Goal: Task Accomplishment & Management: Manage account settings

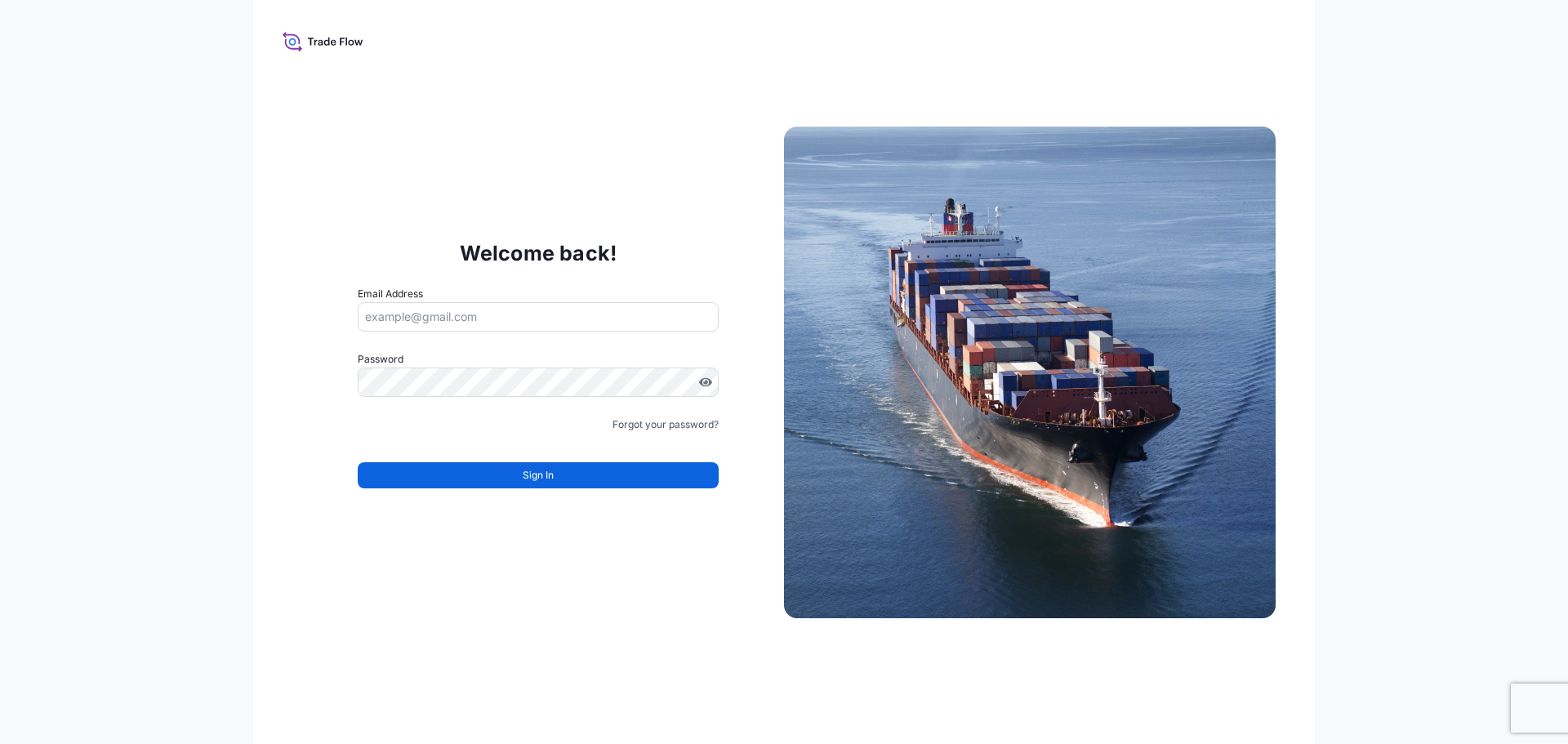
drag, startPoint x: 442, startPoint y: 695, endPoint x: 442, endPoint y: 582, distance: 113.0
click at [442, 695] on div "Welcome back! Email Address Password Must include: Upper & lower case letters S…" at bounding box center [784, 372] width 1062 height 744
click at [401, 314] on input "Email Address" at bounding box center [538, 316] width 361 height 29
paste input "[EMAIL_ADDRESS][DOMAIN_NAME]"
type input "[EMAIL_ADDRESS][DOMAIN_NAME]"
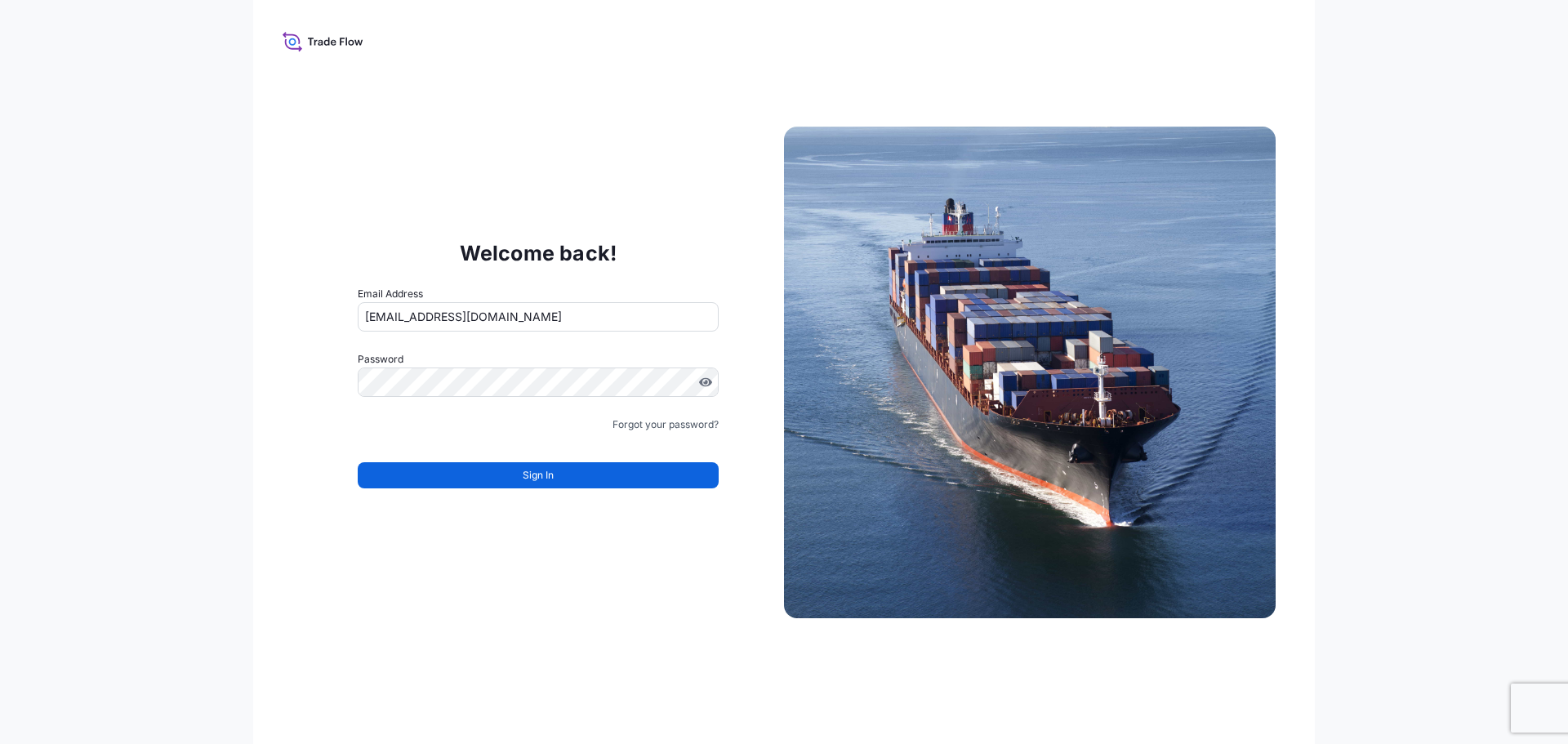
click at [112, 700] on div "Welcome back! Email Address [EMAIL_ADDRESS][DOMAIN_NAME] Password Must include:…" at bounding box center [784, 372] width 1568 height 744
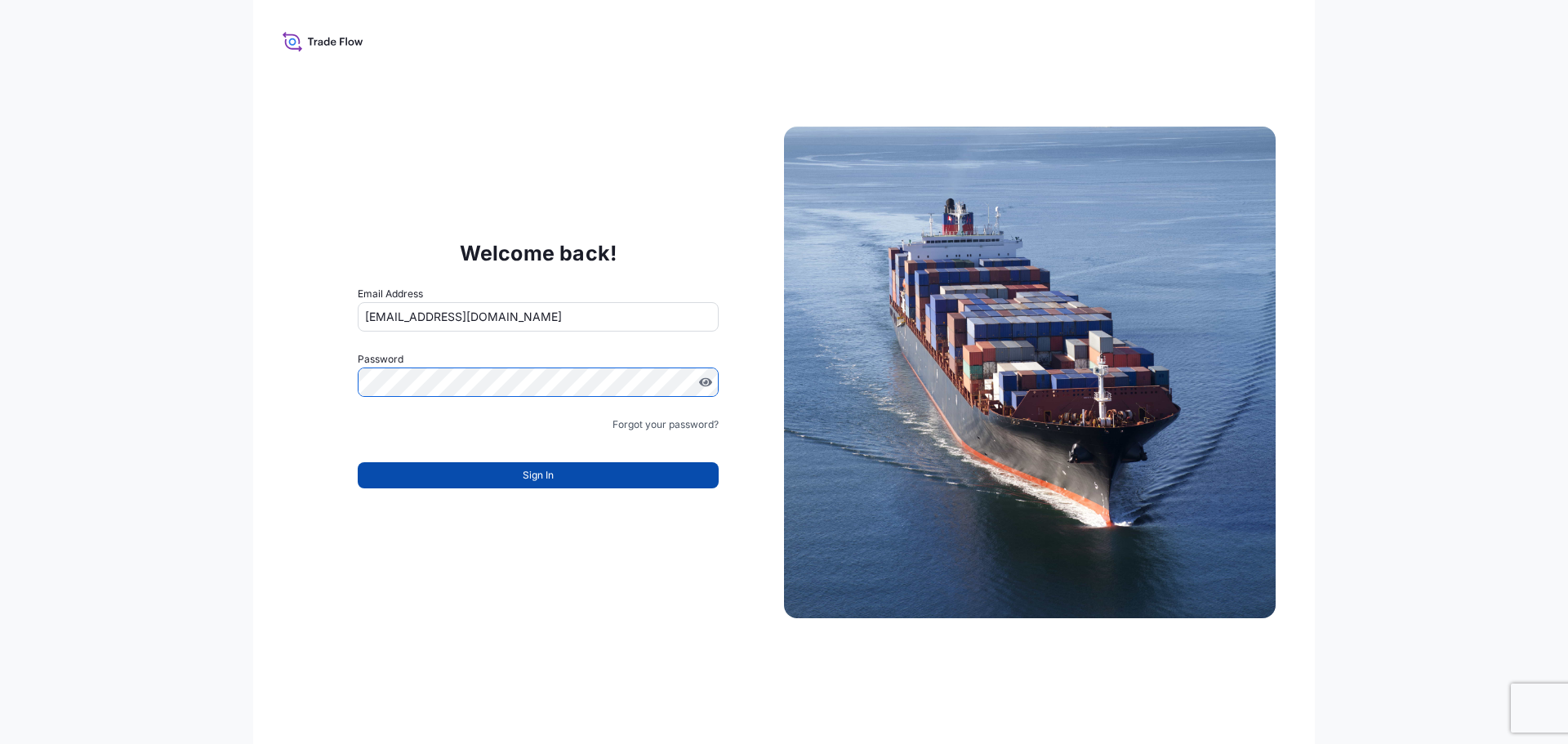
click at [525, 468] on span "Sign In" at bounding box center [539, 475] width 31 height 17
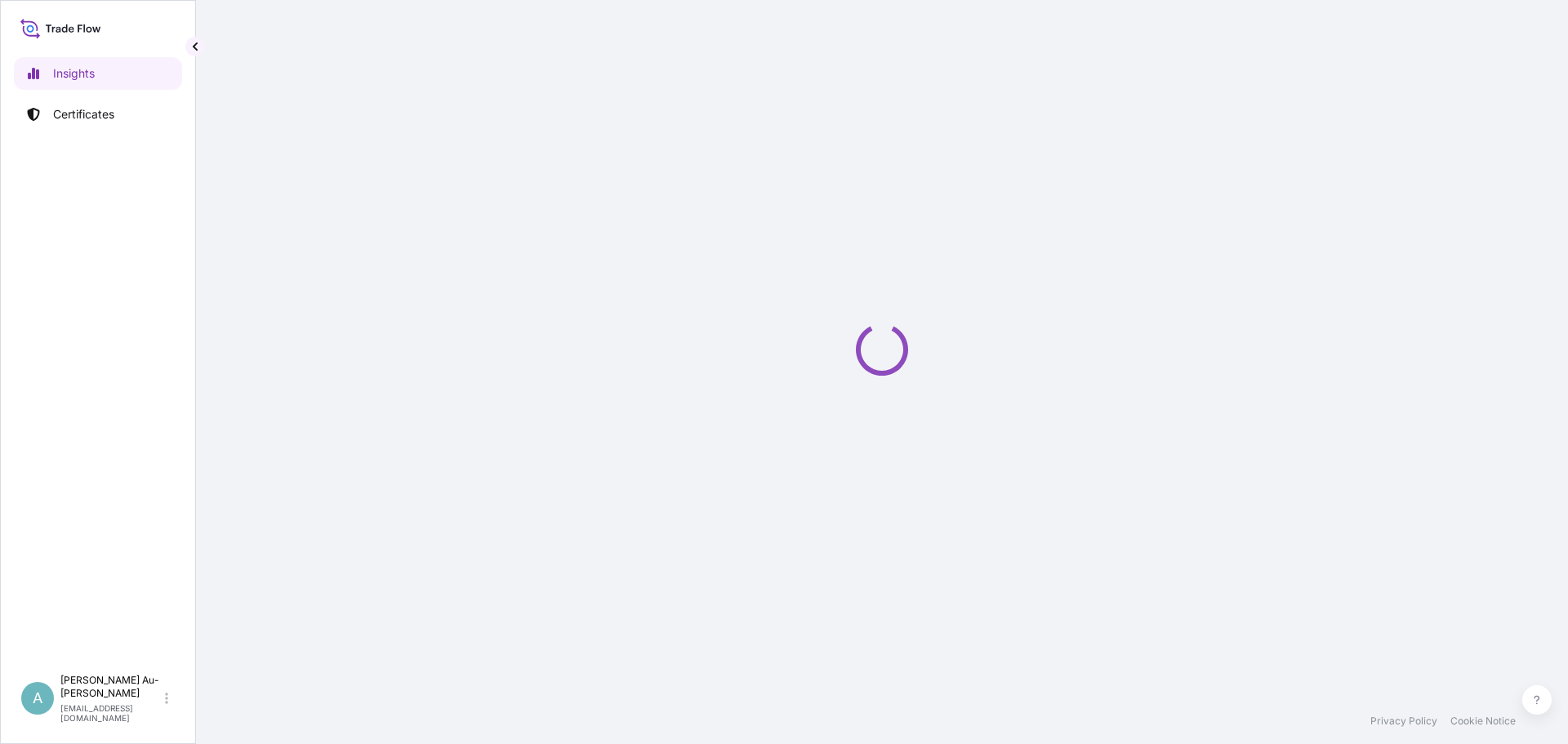
select select "2025"
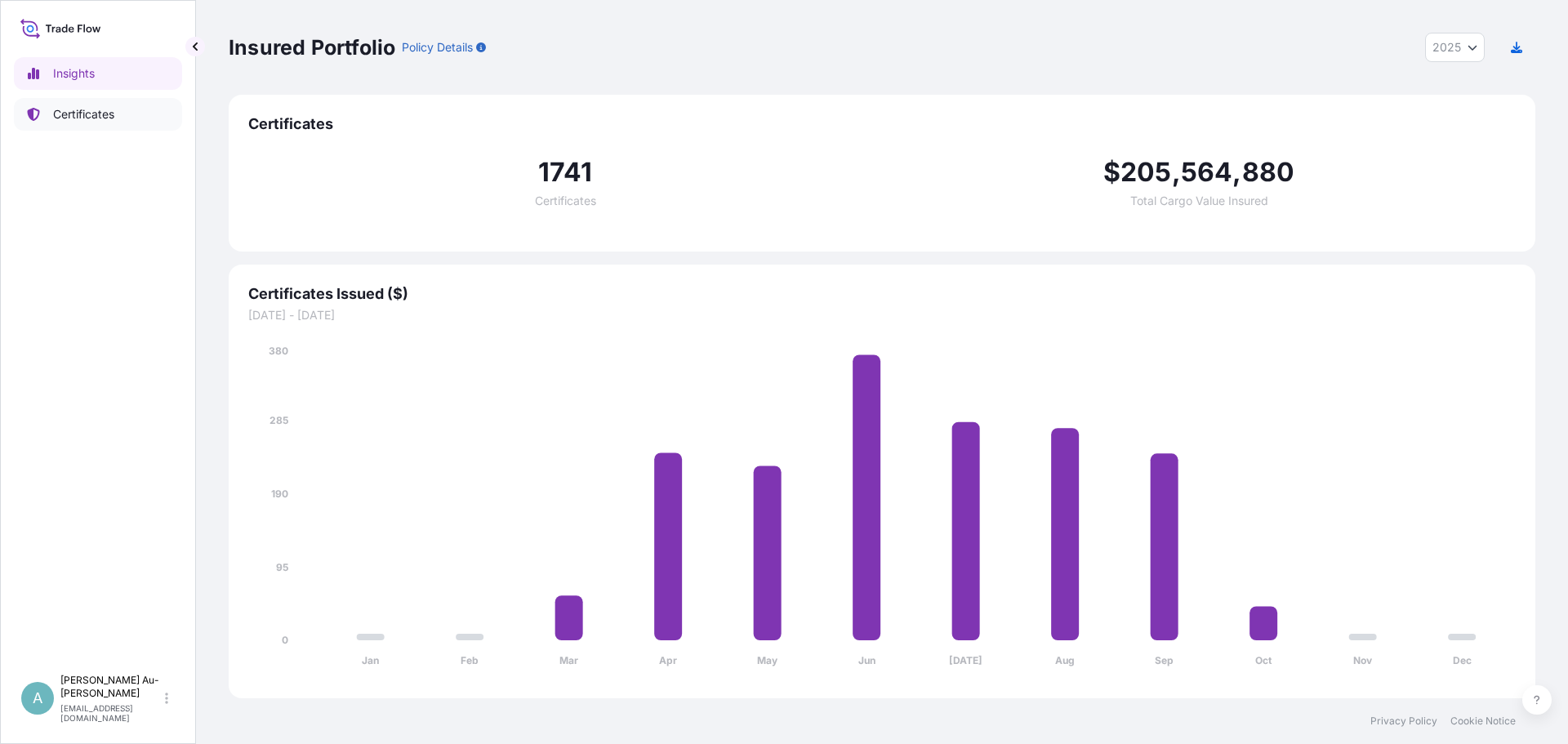
click at [85, 114] on p "Certificates" at bounding box center [83, 114] width 61 height 17
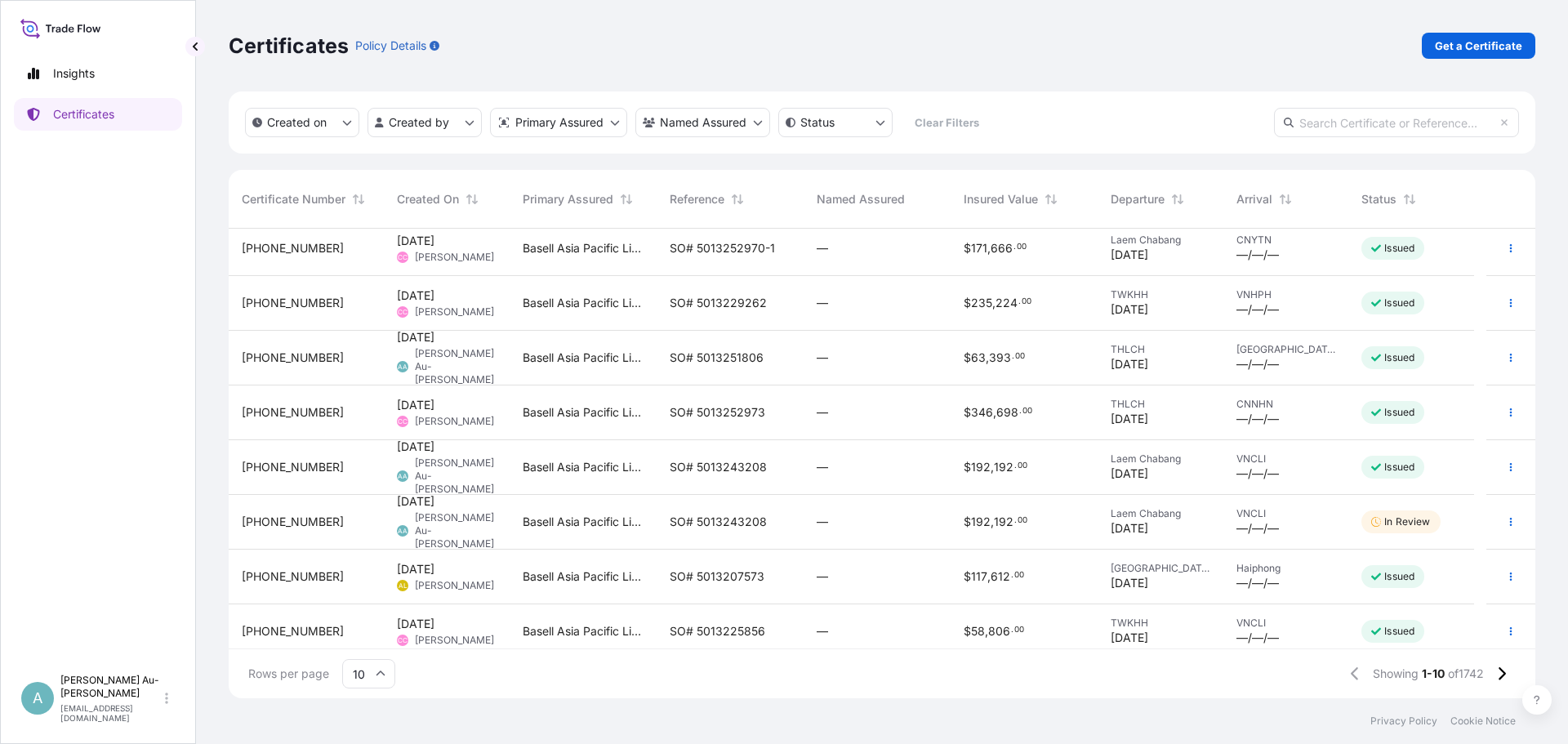
scroll to position [128, 0]
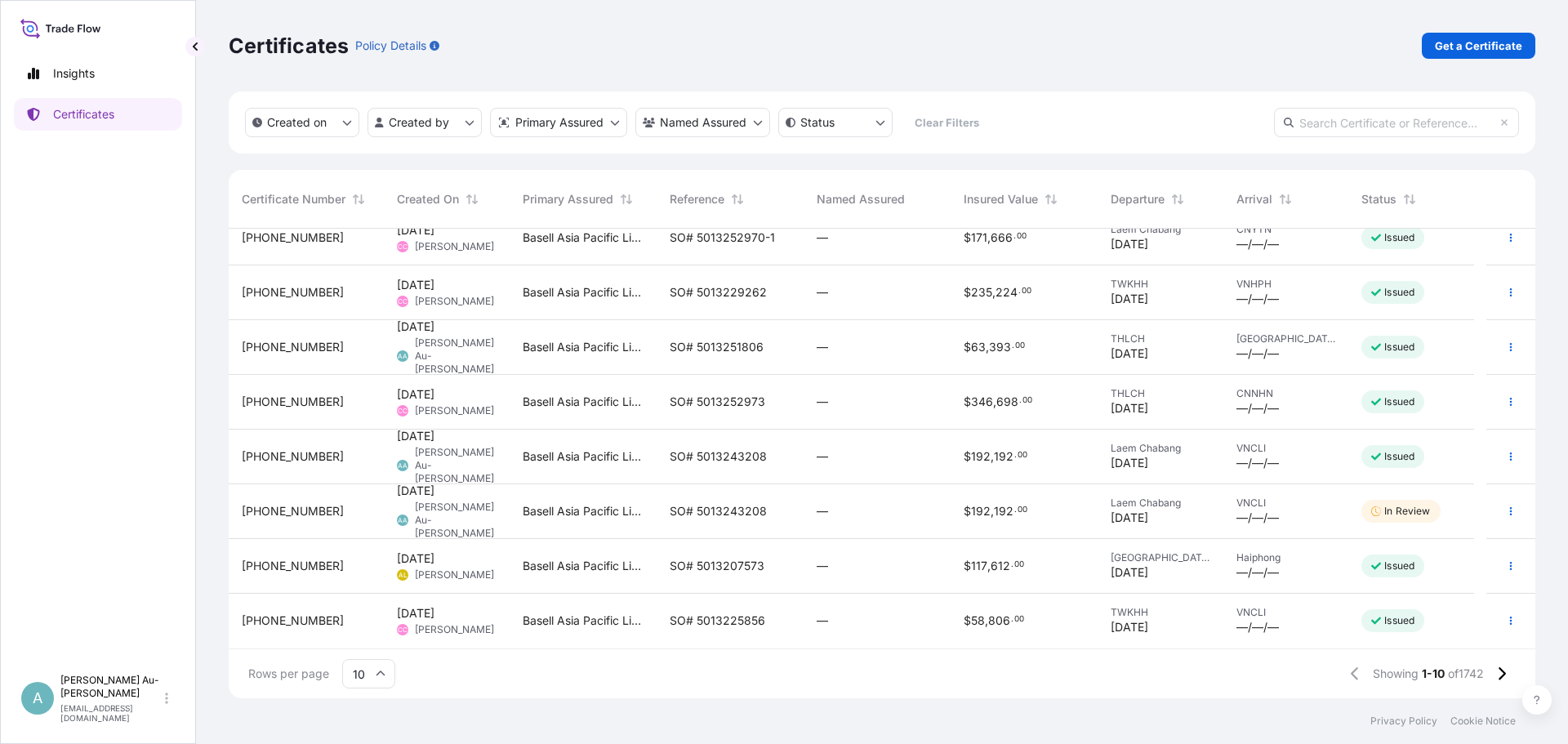
click at [303, 458] on span "[PHONE_NUMBER]" at bounding box center [292, 456] width 102 height 17
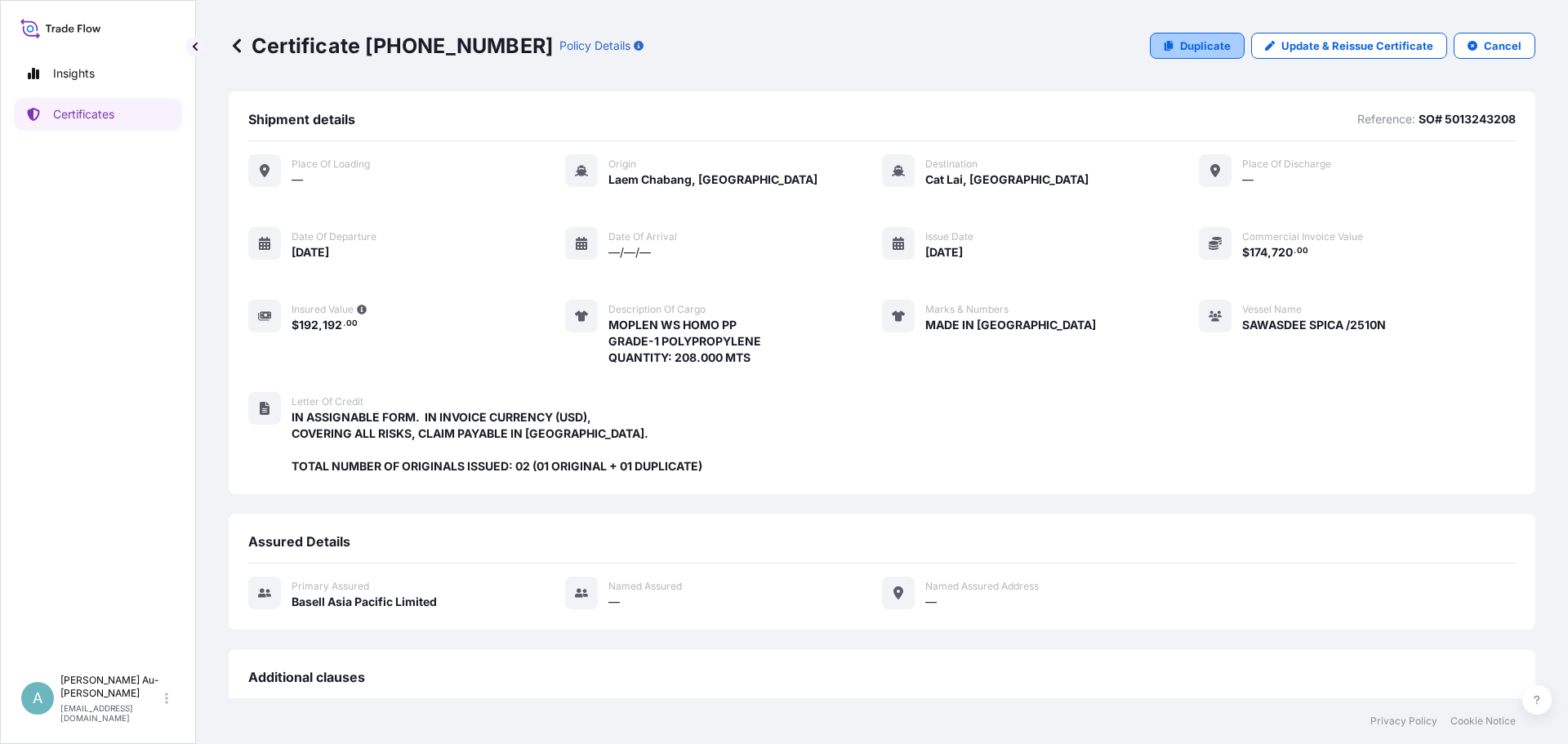
click at [1155, 41] on link "Duplicate" at bounding box center [1197, 46] width 94 height 26
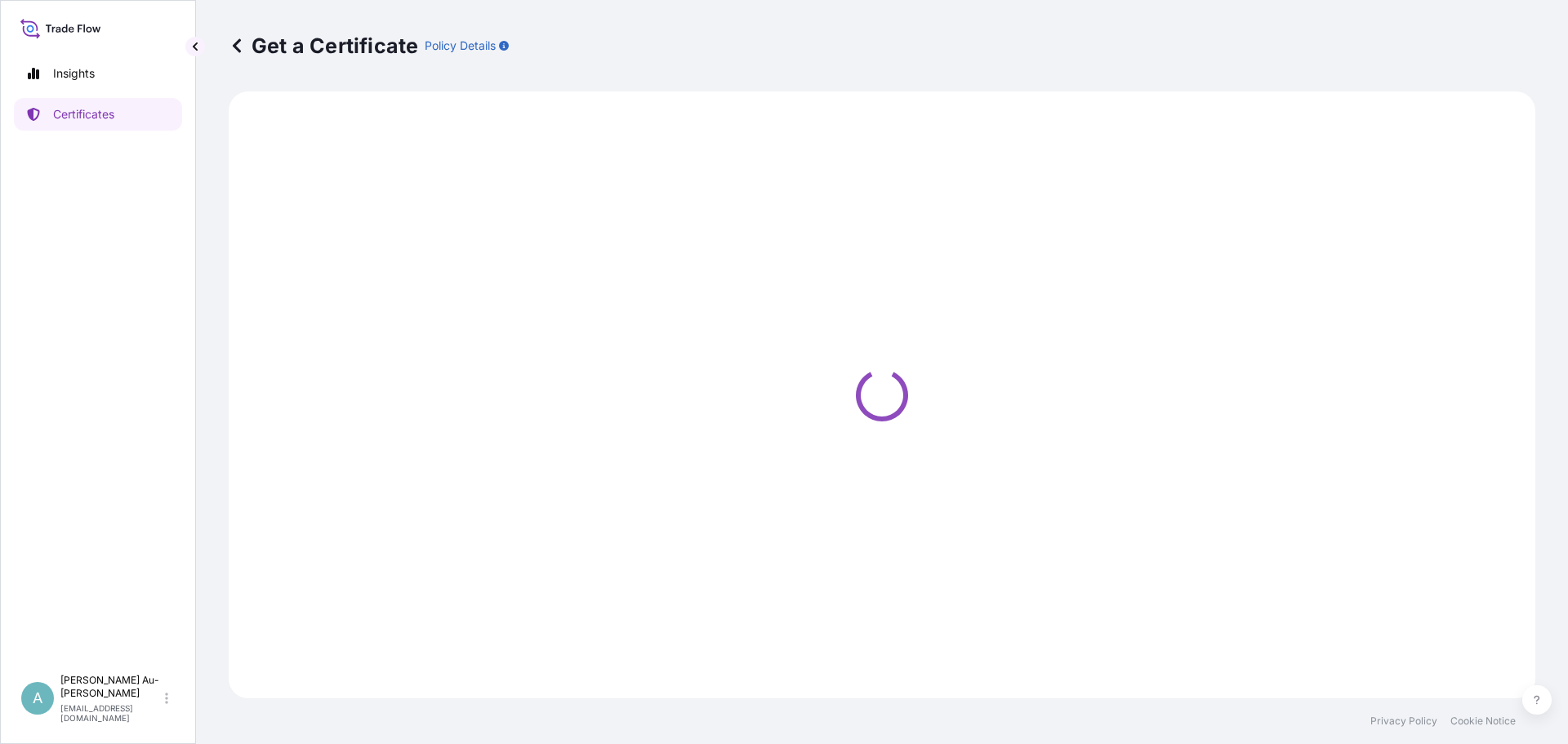
select select "Sea"
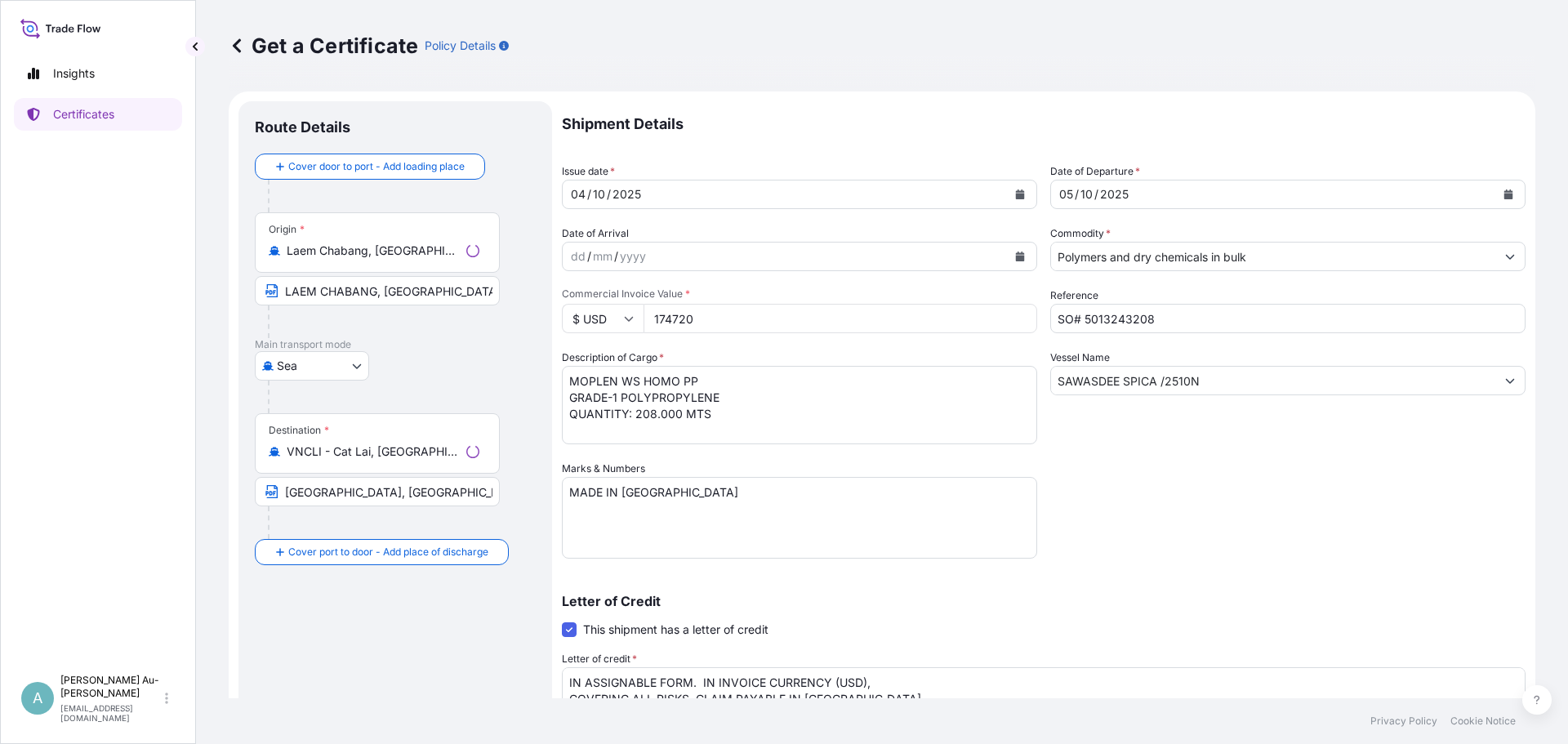
select select "32034"
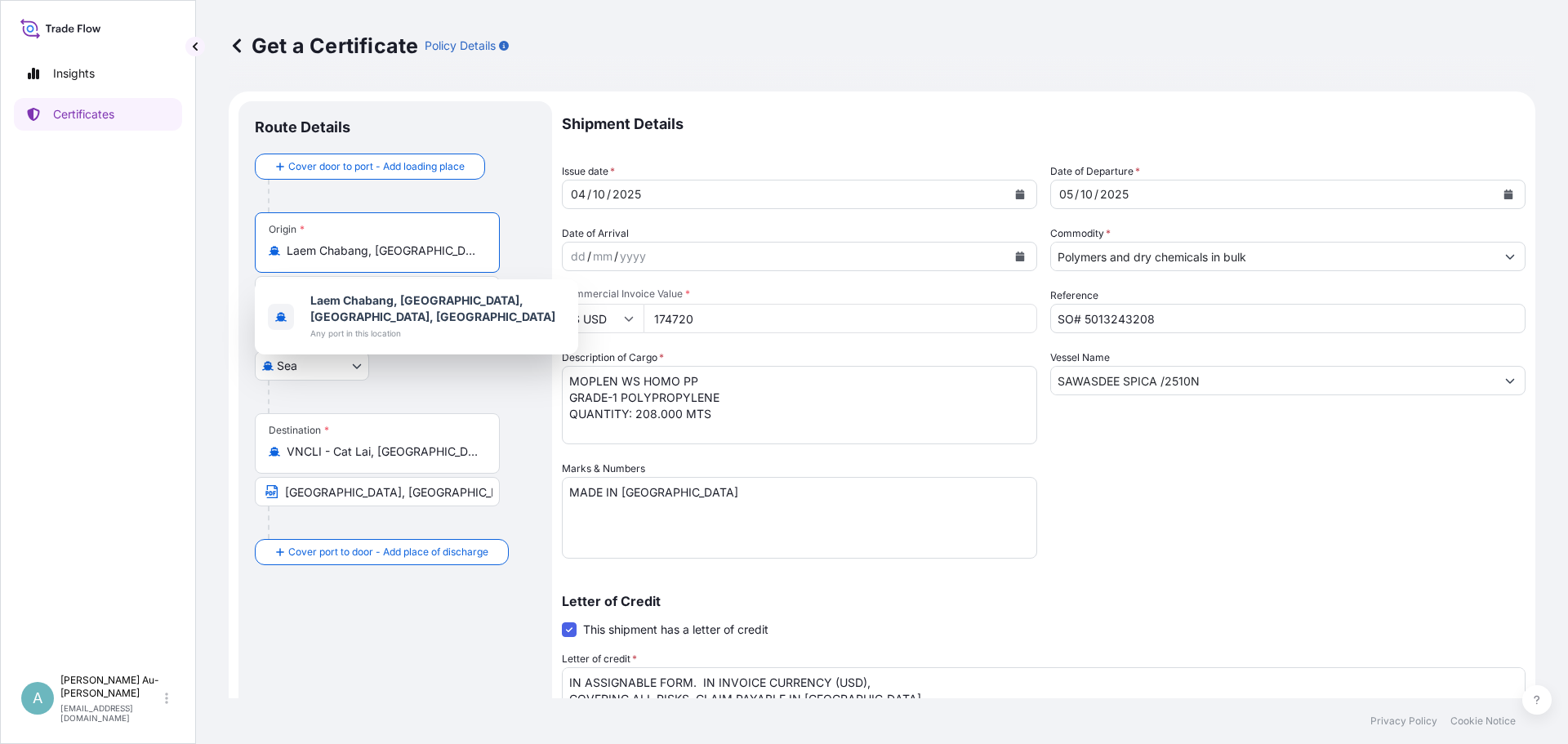
click at [336, 257] on input "Laem Chabang, [GEOGRAPHIC_DATA], [GEOGRAPHIC_DATA], [GEOGRAPHIC_DATA]" at bounding box center [383, 250] width 193 height 17
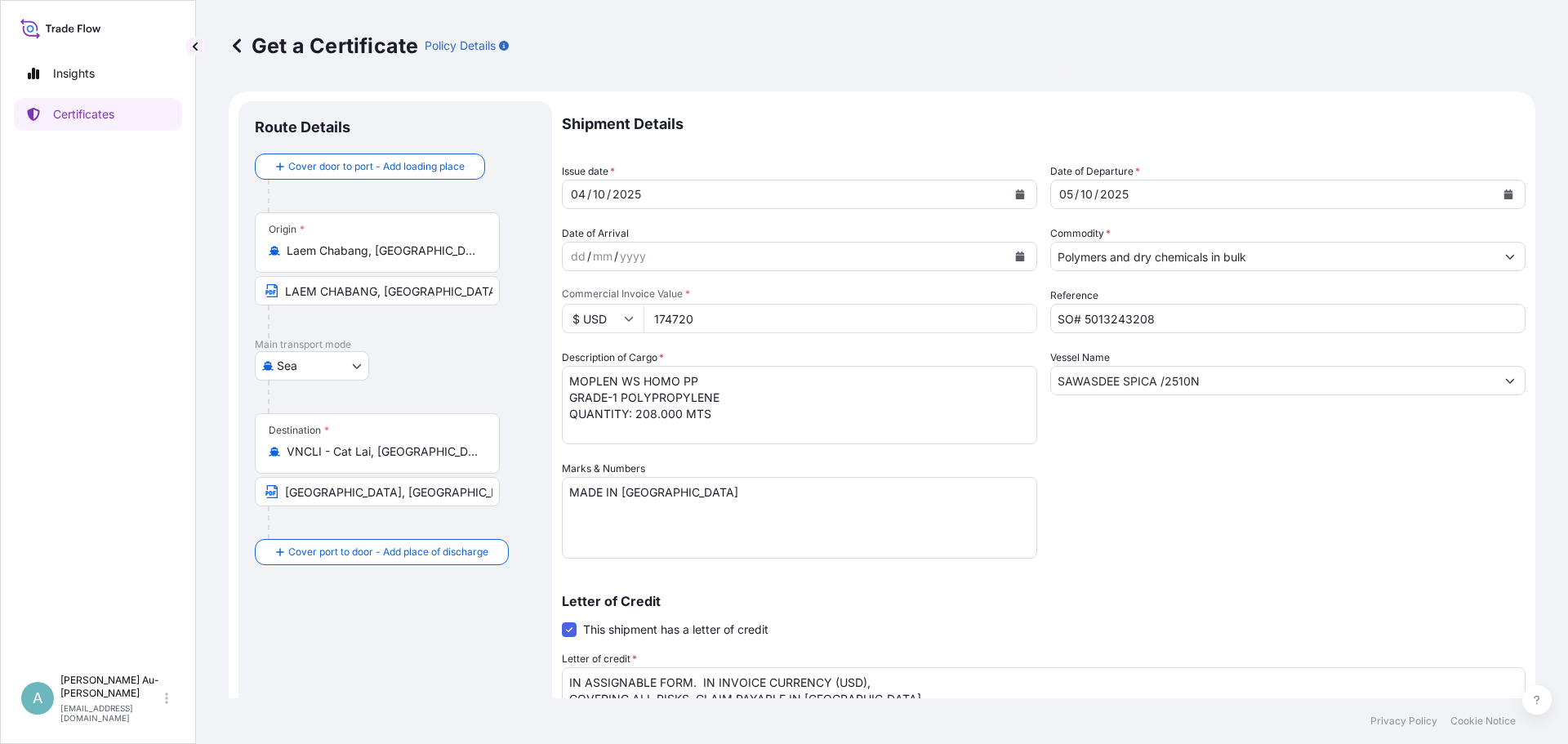
drag, startPoint x: 280, startPoint y: 248, endPoint x: 489, endPoint y: 246, distance: 209.0
click at [489, 246] on div "Origin * [GEOGRAPHIC_DATA], [GEOGRAPHIC_DATA], [GEOGRAPHIC_DATA], [GEOGRAPHIC_D…" at bounding box center [378, 242] width 245 height 60
click at [309, 299] on input "LAEM CHABANG, [GEOGRAPHIC_DATA]" at bounding box center [378, 290] width 245 height 29
drag, startPoint x: 473, startPoint y: 298, endPoint x: 99, endPoint y: 290, distance: 374.1
click at [114, 287] on div "Insights Certificates A [PERSON_NAME] Au-[PERSON_NAME] [EMAIL_ADDRESS][DOMAIN_N…" at bounding box center [784, 372] width 1568 height 744
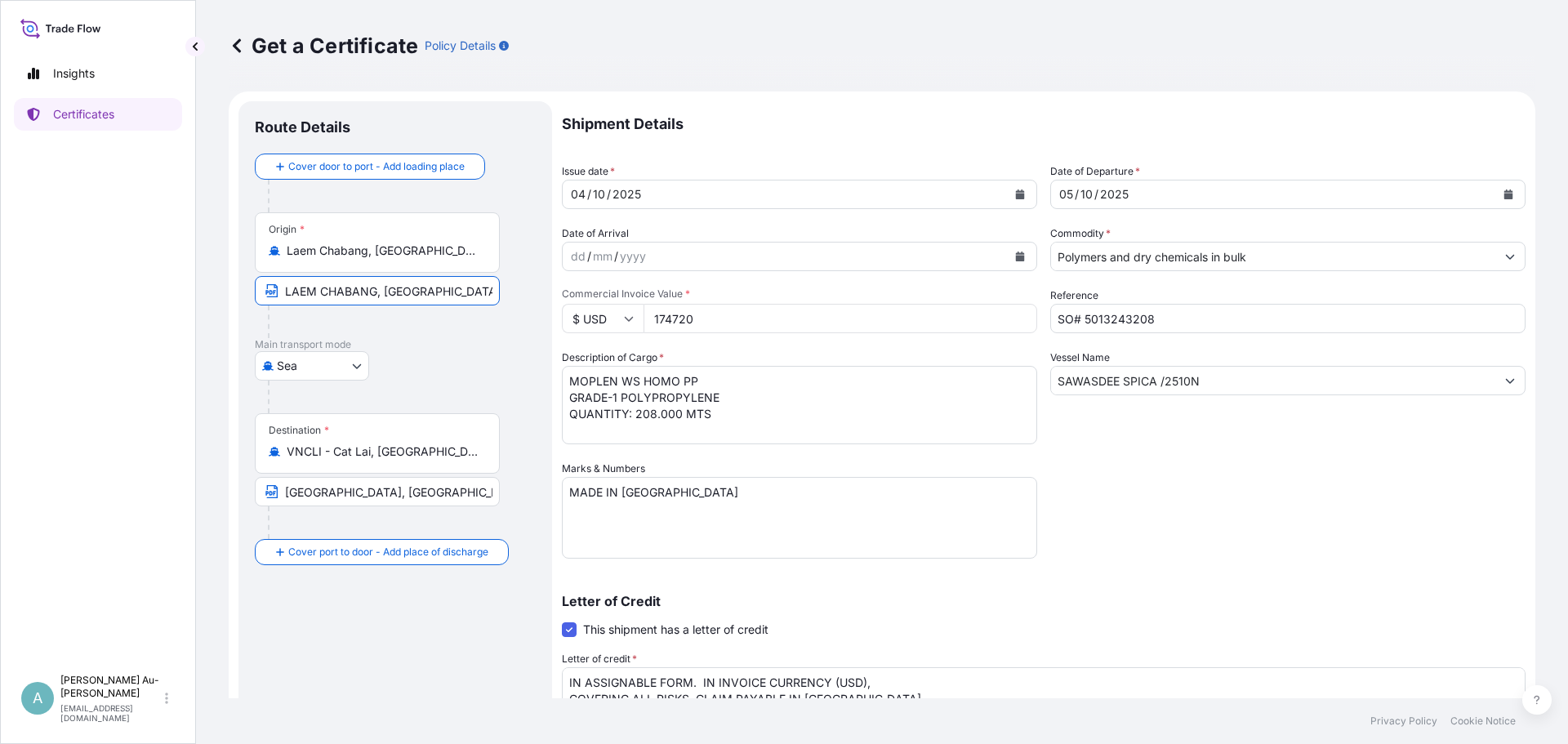
type input "s"
type input "j"
type input "JUBAIL, [GEOGRAPHIC_DATA]"
click at [272, 250] on icon at bounding box center [275, 249] width 12 height 9
click at [286, 250] on input "Laem Chabang, [GEOGRAPHIC_DATA], [GEOGRAPHIC_DATA], [GEOGRAPHIC_DATA]" at bounding box center [383, 250] width 193 height 17
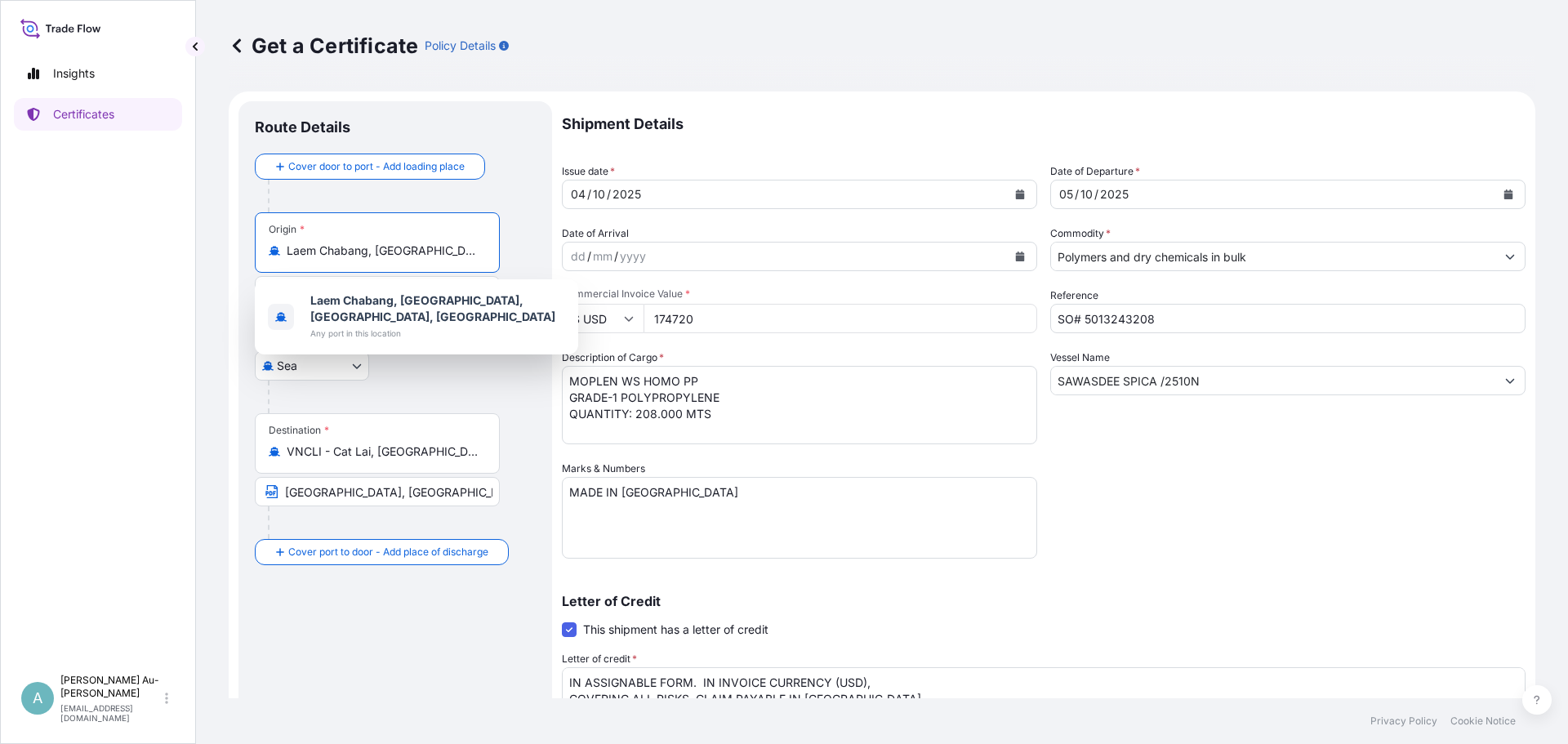
click at [311, 259] on div "Origin * [GEOGRAPHIC_DATA], [GEOGRAPHIC_DATA], [GEOGRAPHIC_DATA], [GEOGRAPHIC_D…" at bounding box center [378, 242] width 245 height 60
click at [311, 259] on input "Laem Chabang, [GEOGRAPHIC_DATA], [GEOGRAPHIC_DATA], [GEOGRAPHIC_DATA]" at bounding box center [383, 250] width 193 height 17
click at [434, 366] on div "[GEOGRAPHIC_DATA]" at bounding box center [395, 366] width 280 height 29
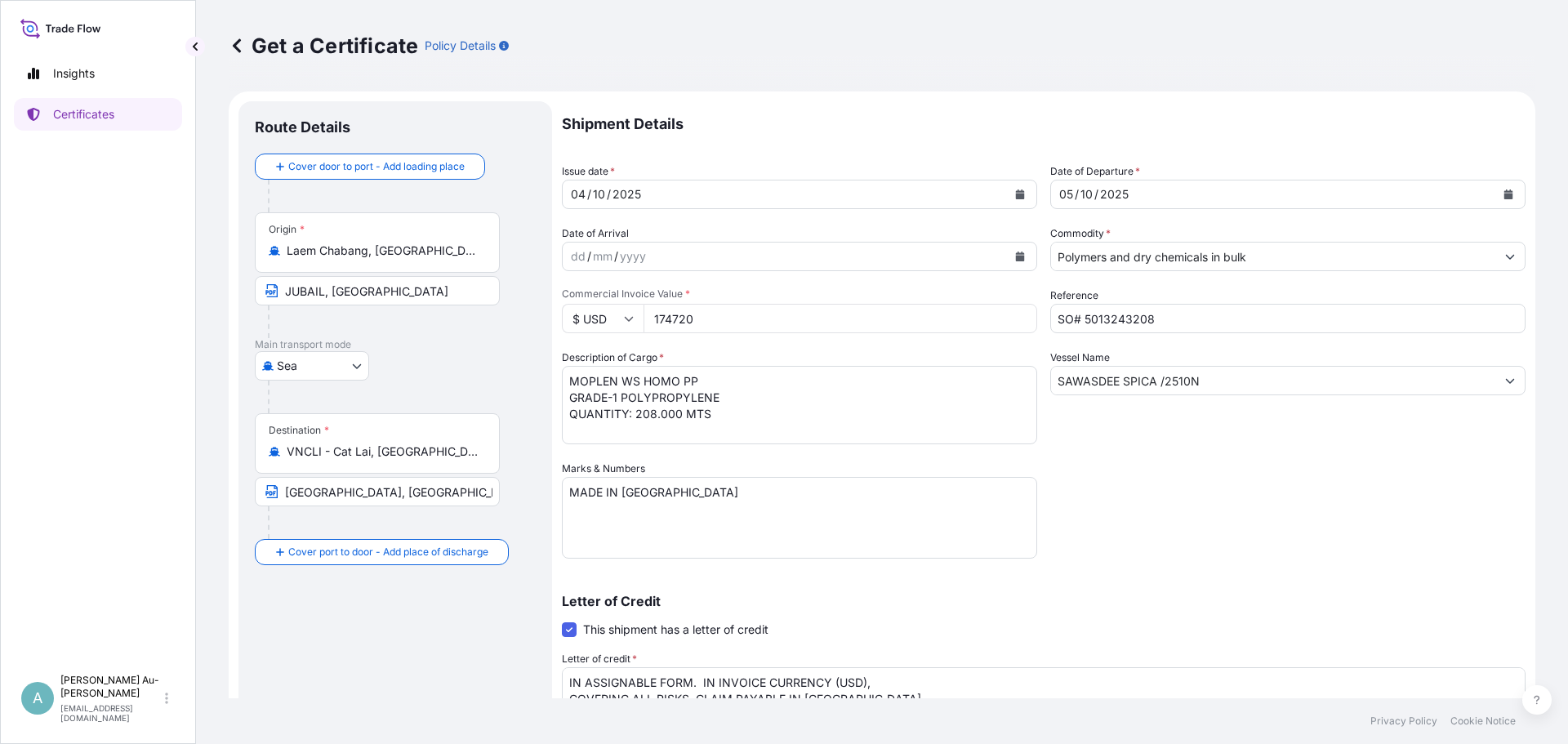
click at [287, 227] on div "Origin *" at bounding box center [286, 229] width 36 height 13
click at [287, 242] on input "Laem Chabang, [GEOGRAPHIC_DATA], [GEOGRAPHIC_DATA], [GEOGRAPHIC_DATA]" at bounding box center [383, 250] width 193 height 17
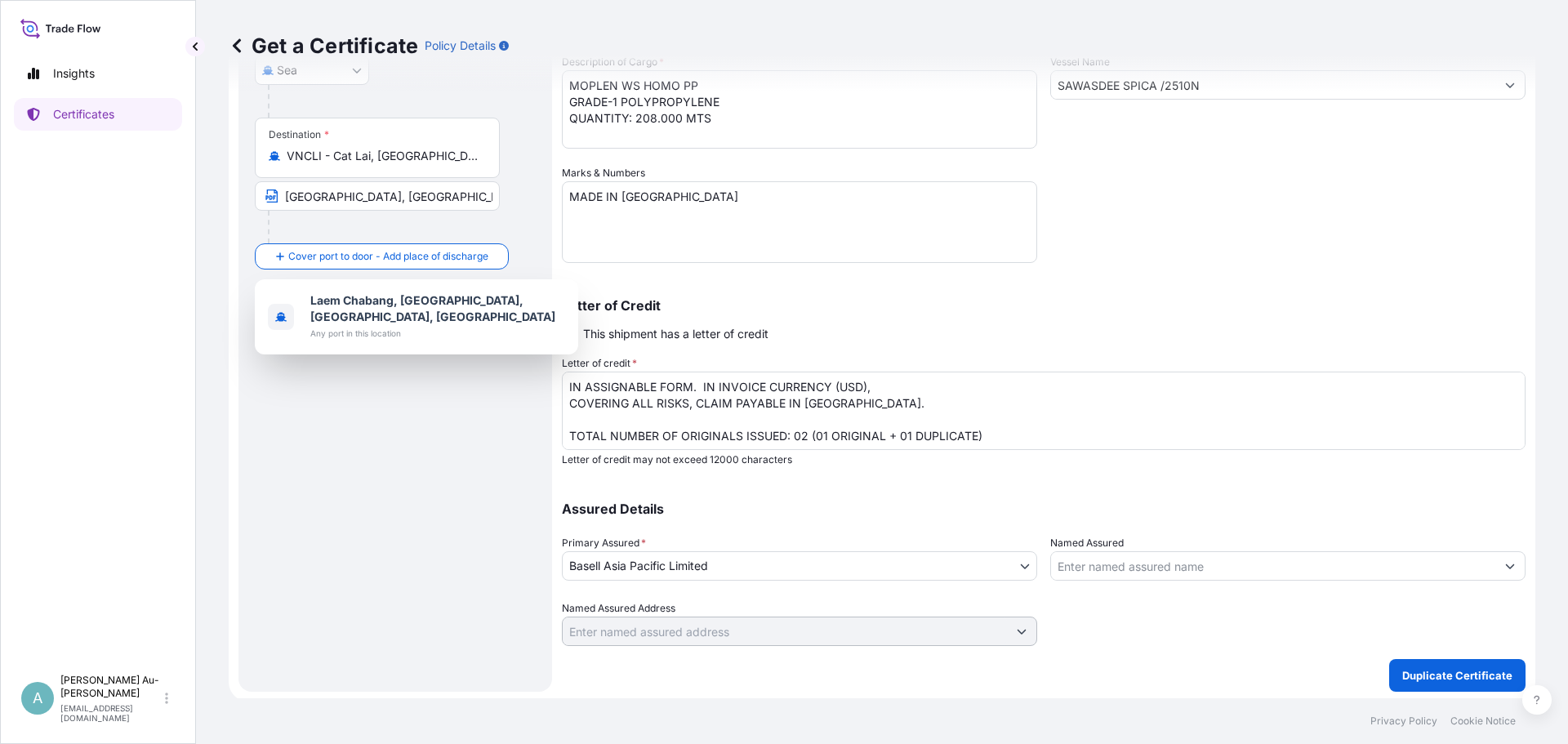
scroll to position [299, 0]
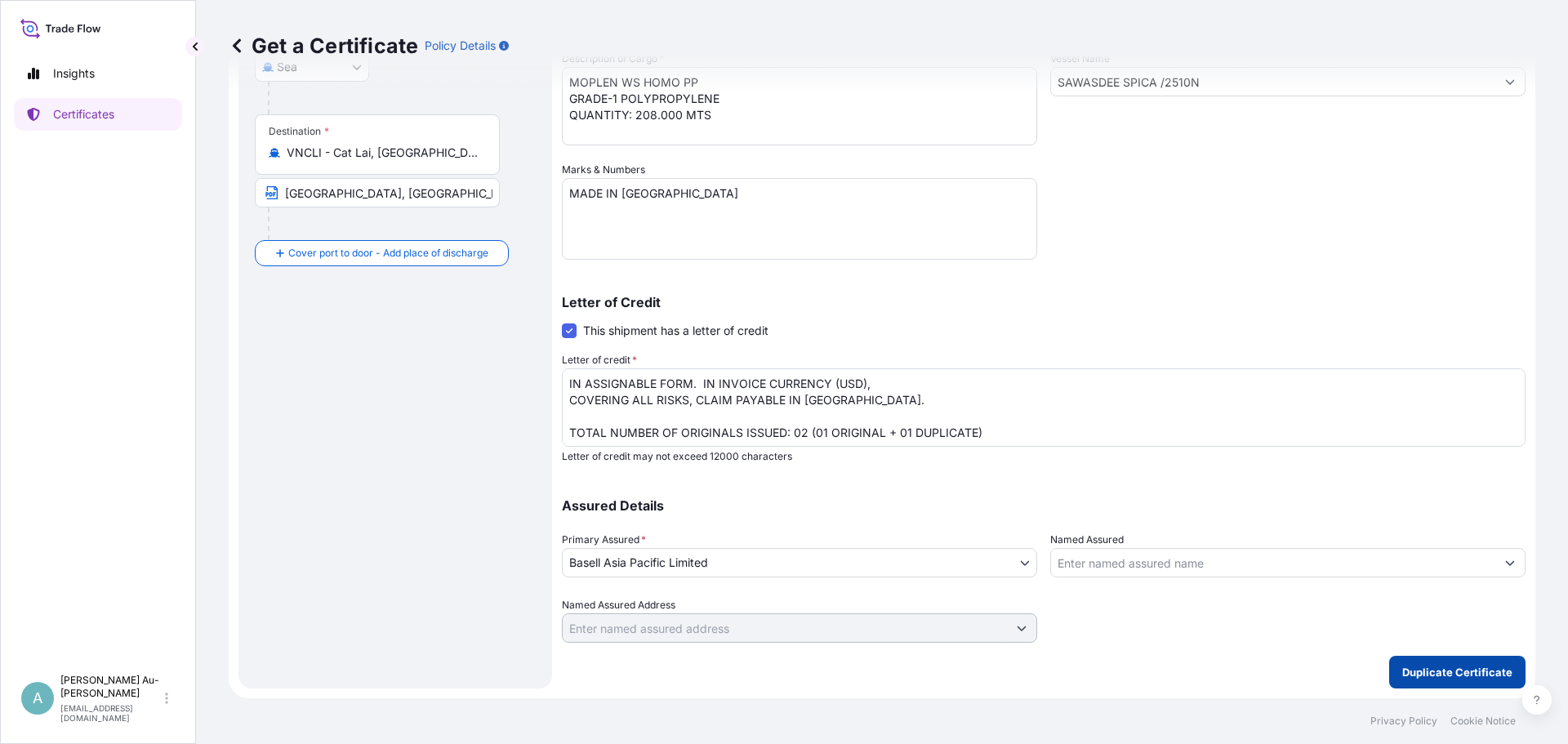
click at [1448, 684] on button "Duplicate Certificate" at bounding box center [1457, 672] width 136 height 33
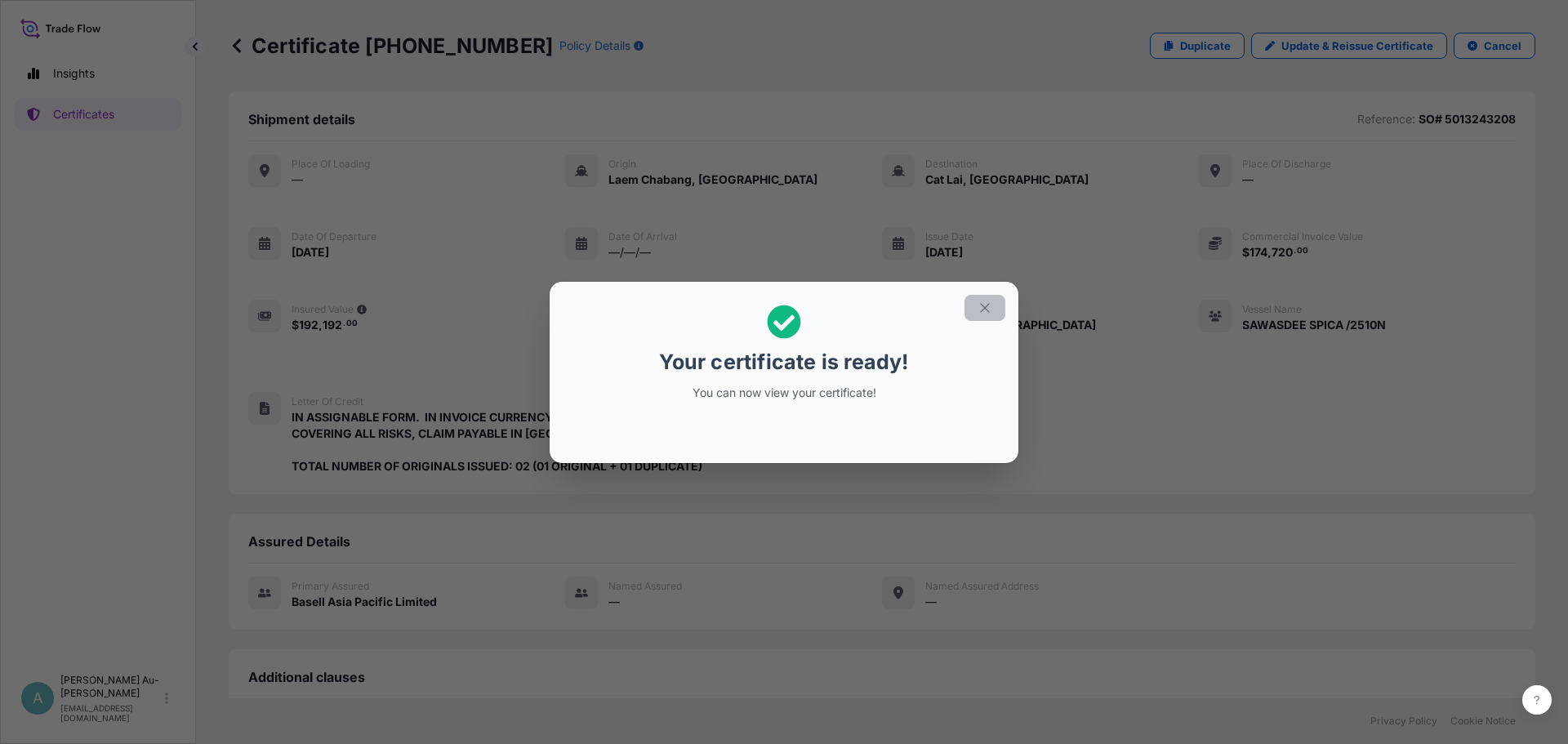
click at [992, 310] on button "button" at bounding box center [985, 308] width 41 height 26
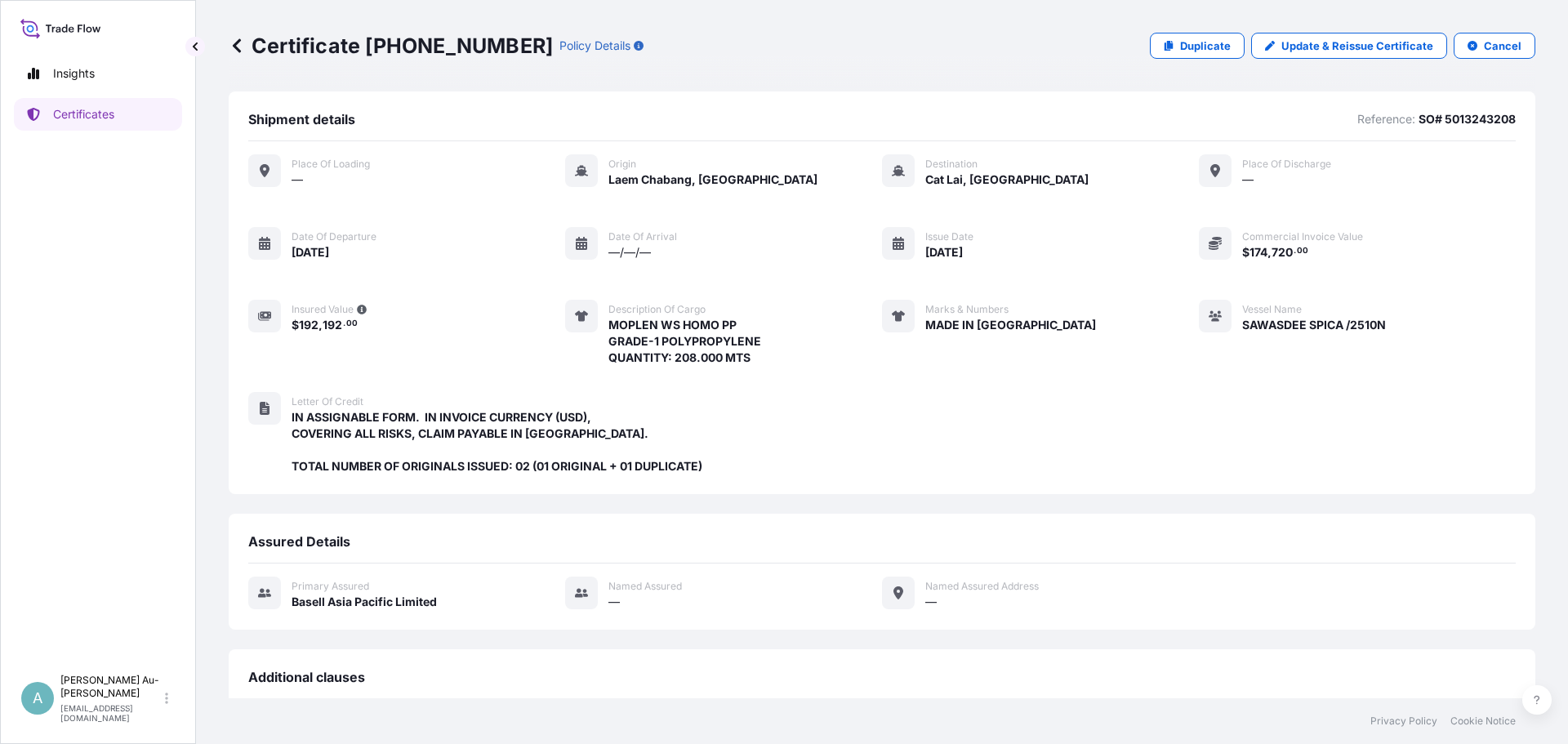
click at [346, 185] on div "—" at bounding box center [330, 179] width 78 height 18
click at [579, 165] on icon at bounding box center [580, 170] width 13 height 13
click at [326, 179] on div "—" at bounding box center [330, 179] width 78 height 18
click at [263, 170] on icon at bounding box center [265, 170] width 10 height 13
click at [296, 173] on span "—" at bounding box center [297, 179] width 12 height 17
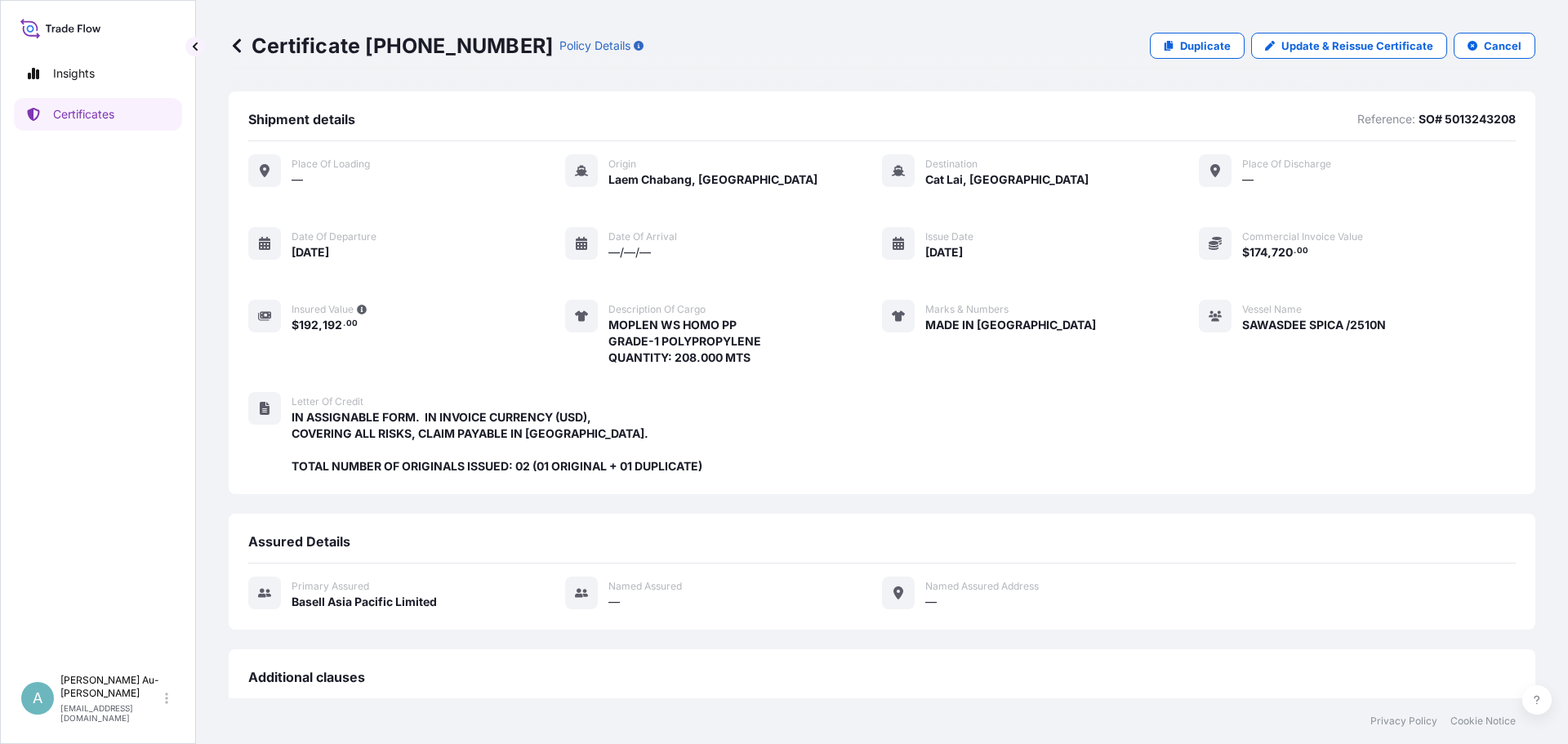
click at [609, 174] on span "Laem Chabang, [GEOGRAPHIC_DATA]" at bounding box center [713, 179] width 209 height 17
click at [764, 183] on div "Place of Loading — Origin [GEOGRAPHIC_DATA], [GEOGRAPHIC_DATA] Destination Cat …" at bounding box center [881, 259] width 1267 height 211
click at [748, 183] on div "Place of Loading — Origin [GEOGRAPHIC_DATA], [GEOGRAPHIC_DATA] Destination Cat …" at bounding box center [881, 259] width 1267 height 211
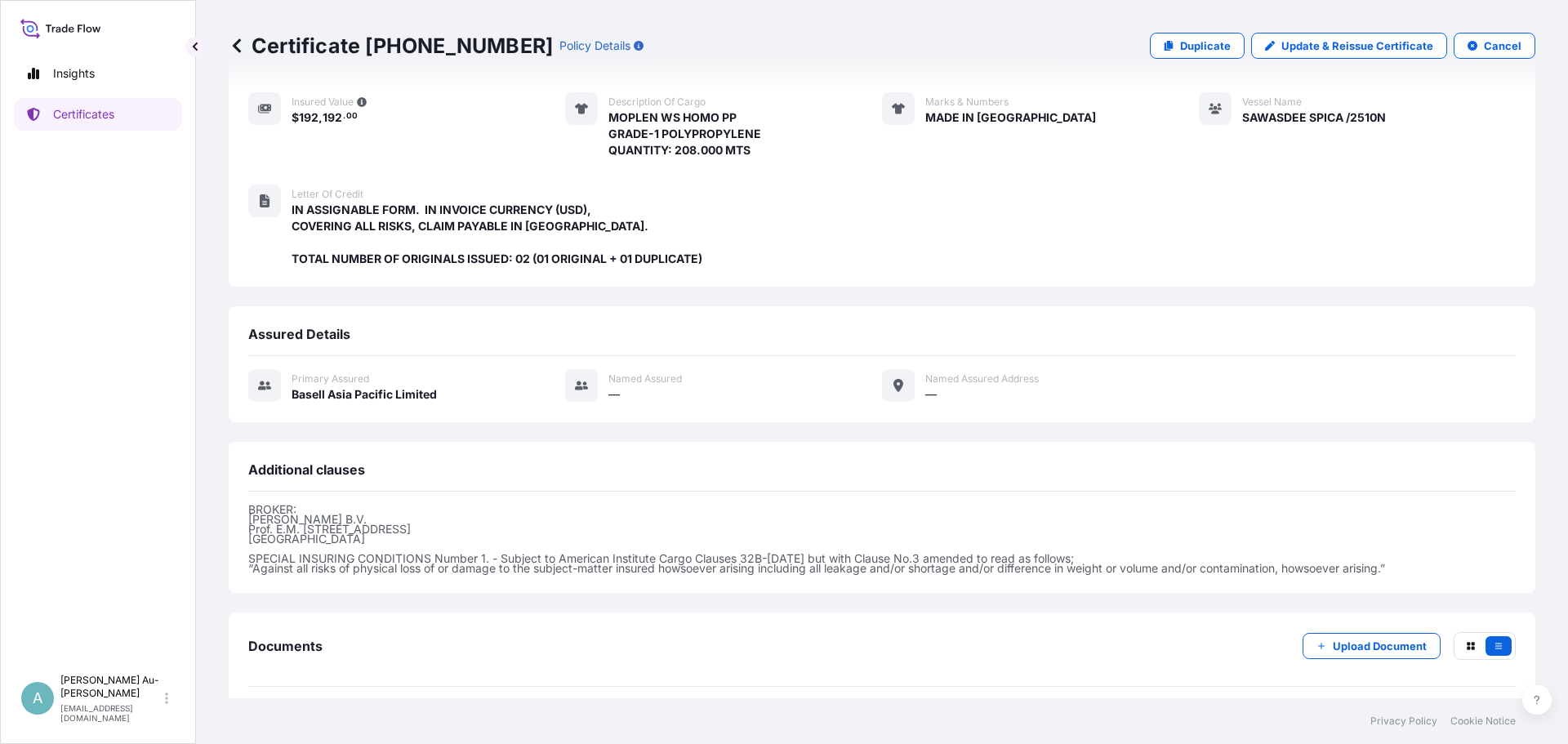
scroll to position [275, 0]
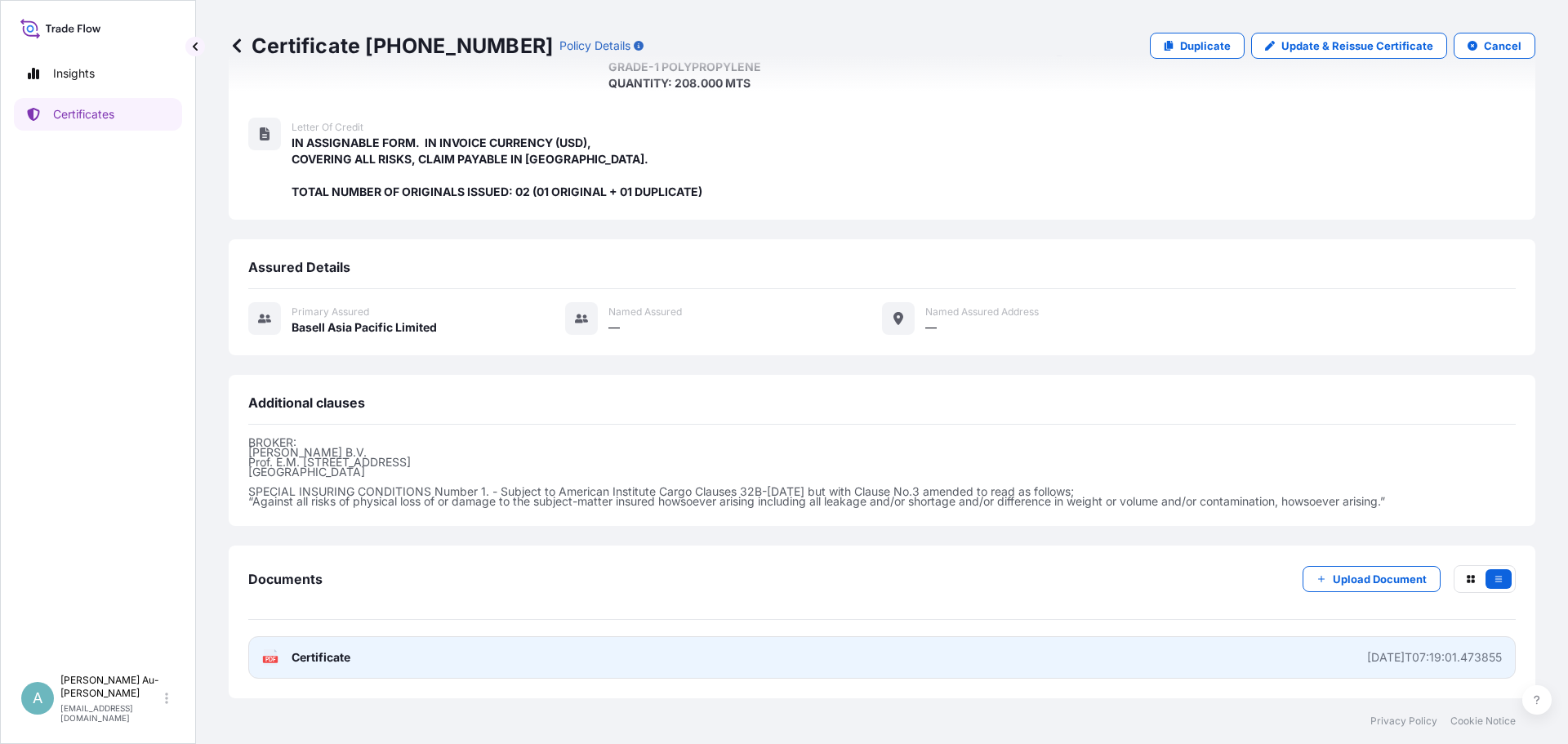
click at [321, 665] on link "PDF Certificate [DATE]T07:19:01.473855" at bounding box center [881, 657] width 1267 height 43
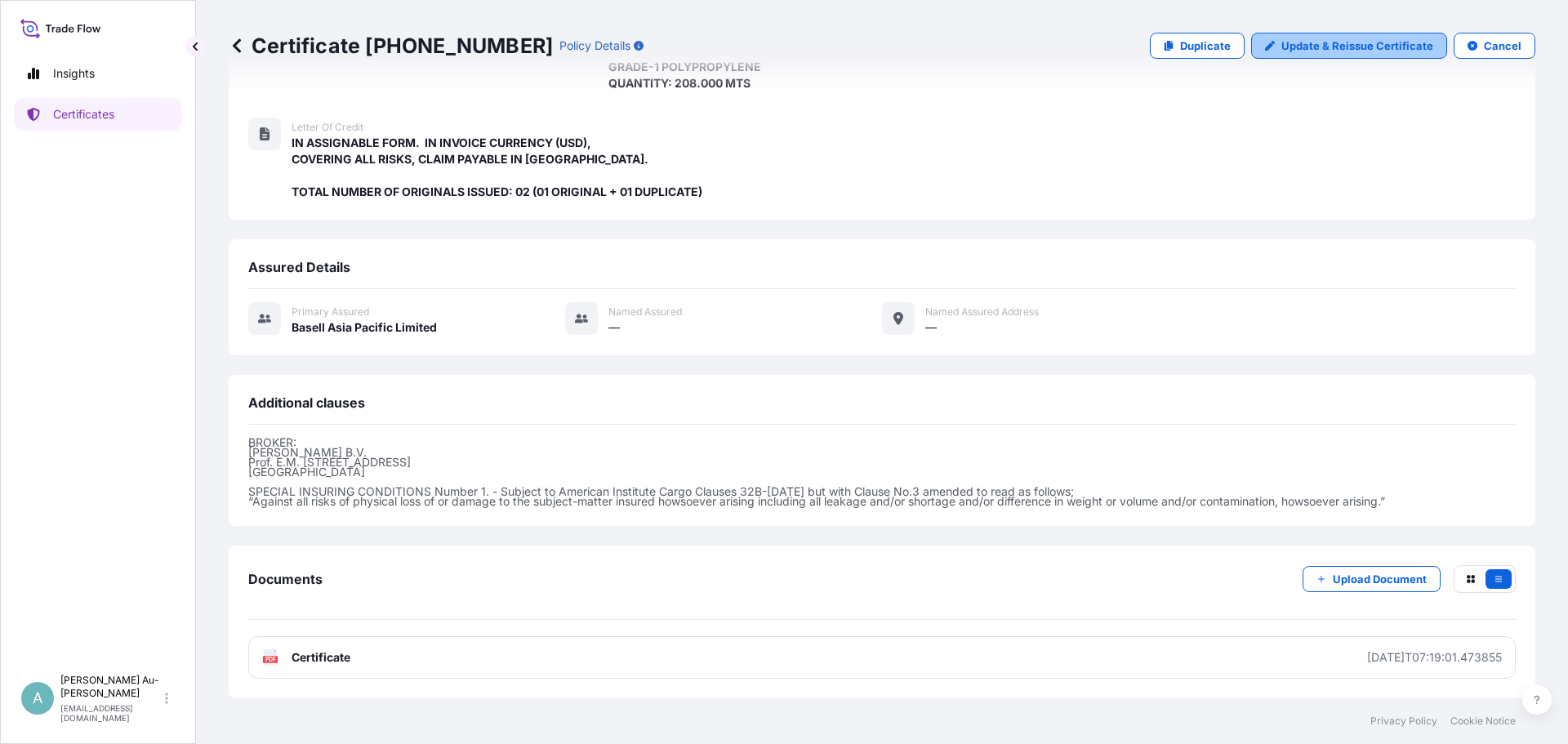
click at [1326, 46] on p "Update & Reissue Certificate" at bounding box center [1357, 46] width 152 height 17
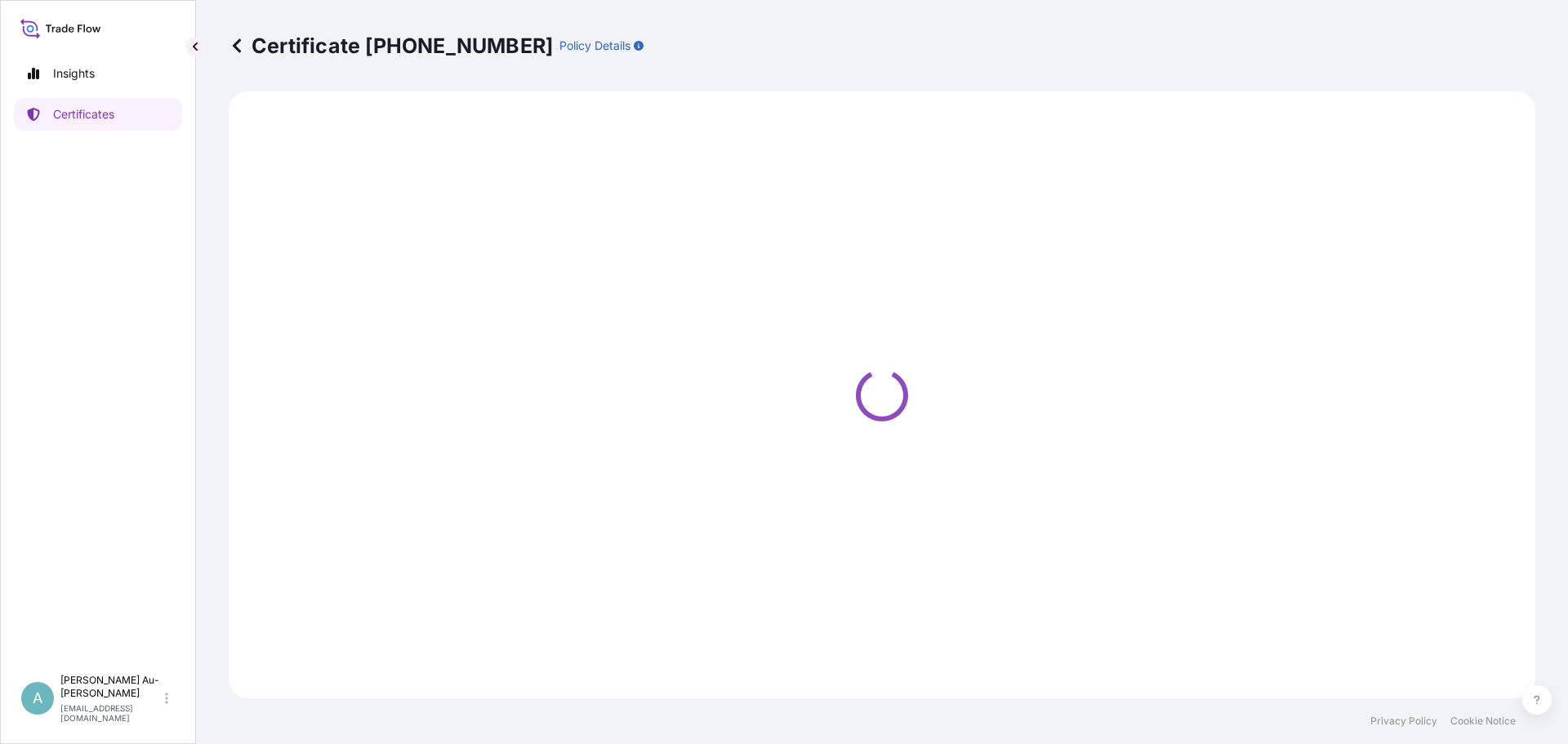
select select "Sea"
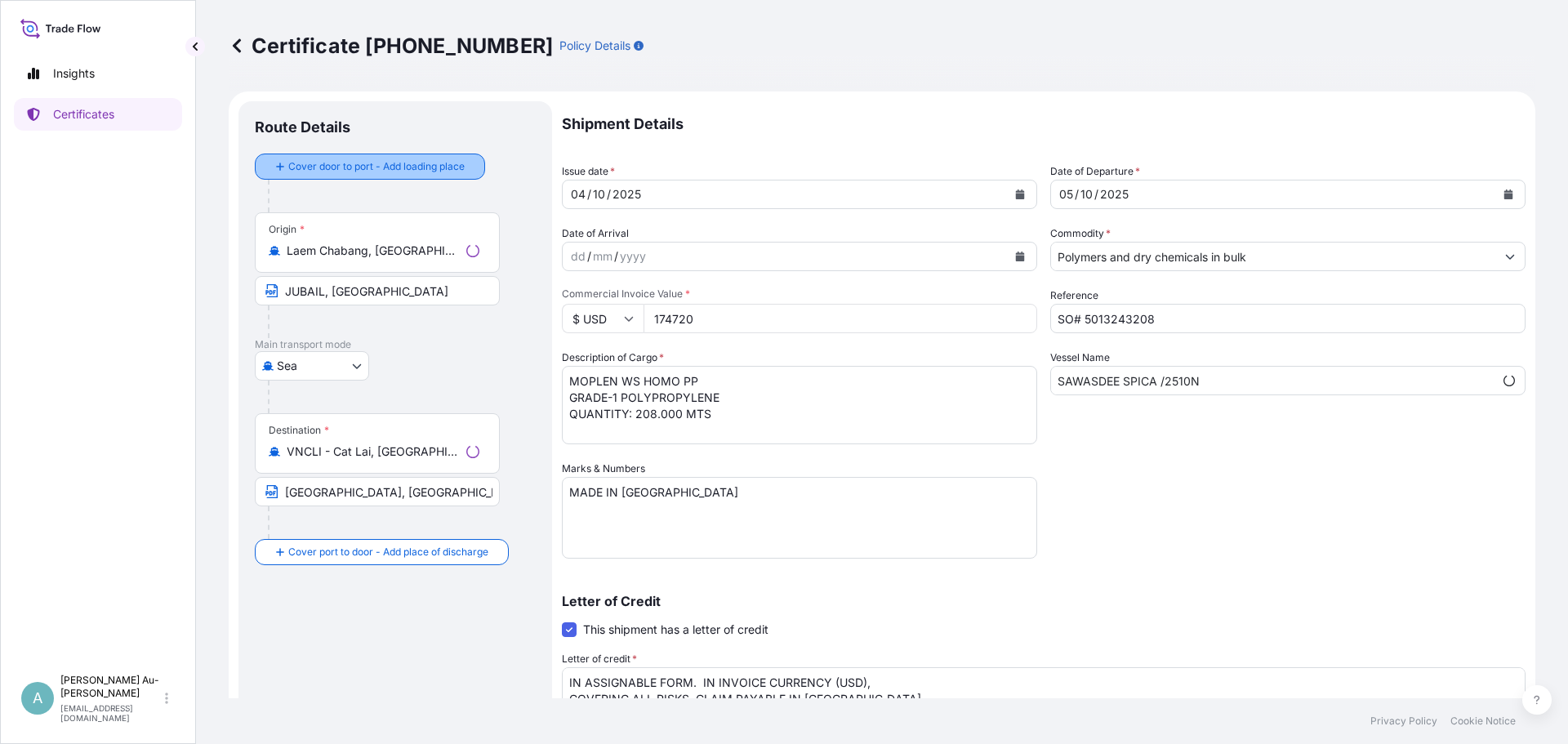
select select "32034"
click at [380, 293] on input "JUBAIL, [GEOGRAPHIC_DATA]" at bounding box center [378, 290] width 245 height 29
type input "JUBAIL, [GEOGRAPHIC_DATA]"
click at [371, 256] on input "Laem Chabang, [GEOGRAPHIC_DATA], [GEOGRAPHIC_DATA], [GEOGRAPHIC_DATA]" at bounding box center [383, 250] width 193 height 17
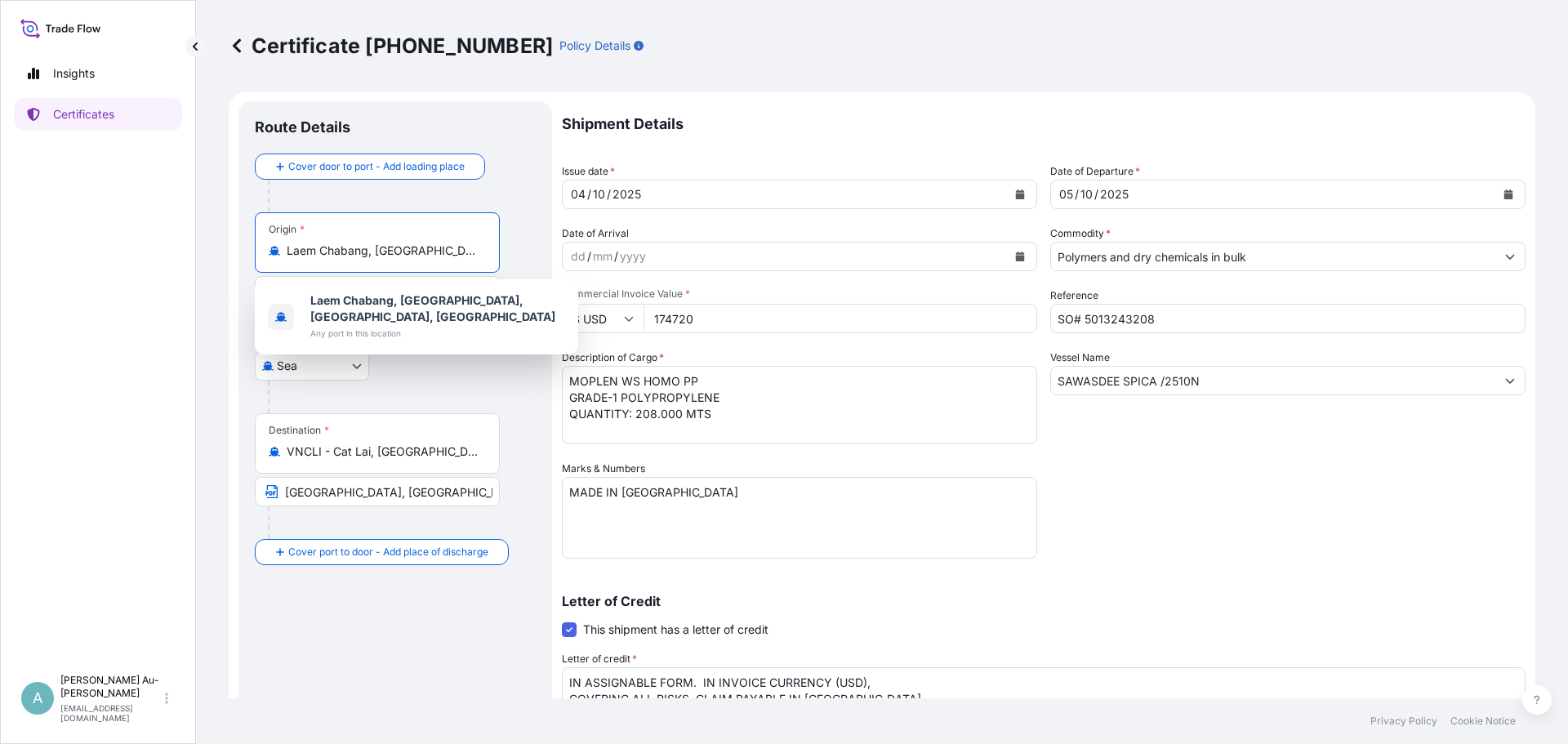
scroll to position [0, 124]
drag, startPoint x: 304, startPoint y: 251, endPoint x: 654, endPoint y: 270, distance: 350.5
click at [654, 270] on form "Route Details Cover door to port - Add loading place Place of loading Road / [G…" at bounding box center [881, 544] width 1306 height 906
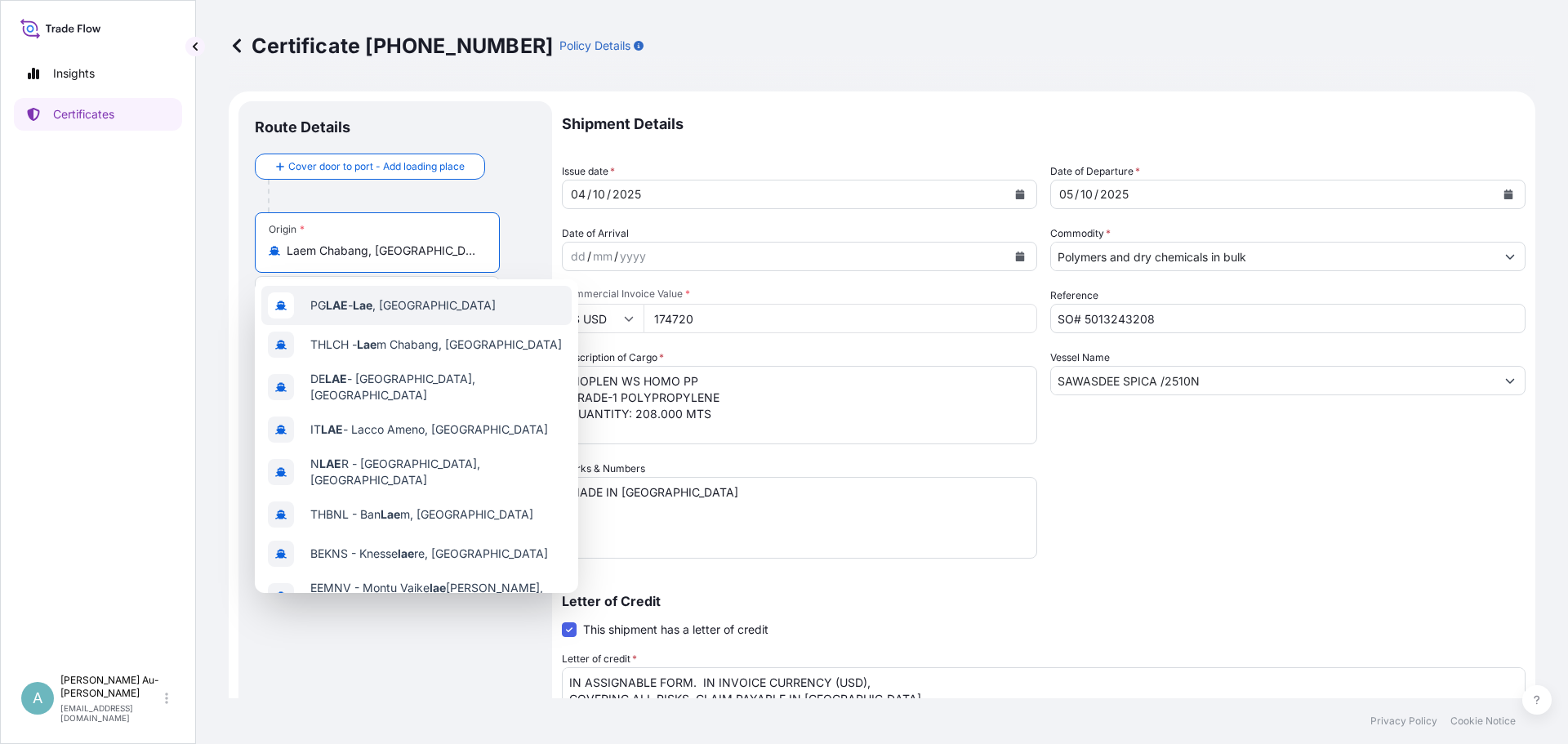
click at [332, 264] on div "Origin * [GEOGRAPHIC_DATA], [GEOGRAPHIC_DATA], [GEOGRAPHIC_DATA], [GEOGRAPHIC_D…" at bounding box center [378, 242] width 245 height 60
click at [332, 259] on input "Laem Chabang, [GEOGRAPHIC_DATA], [GEOGRAPHIC_DATA], [GEOGRAPHIC_DATA]" at bounding box center [383, 250] width 193 height 17
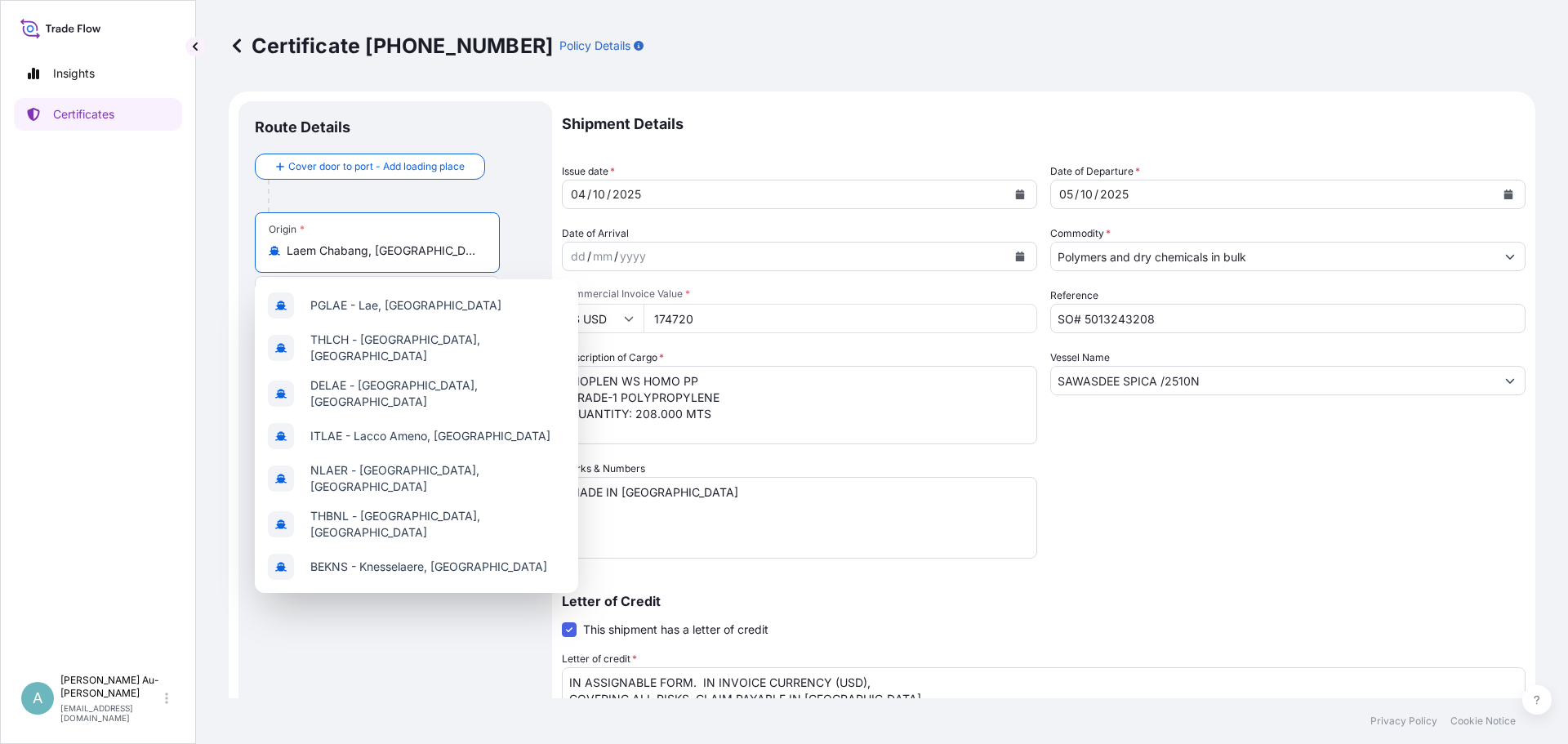
scroll to position [0, 124]
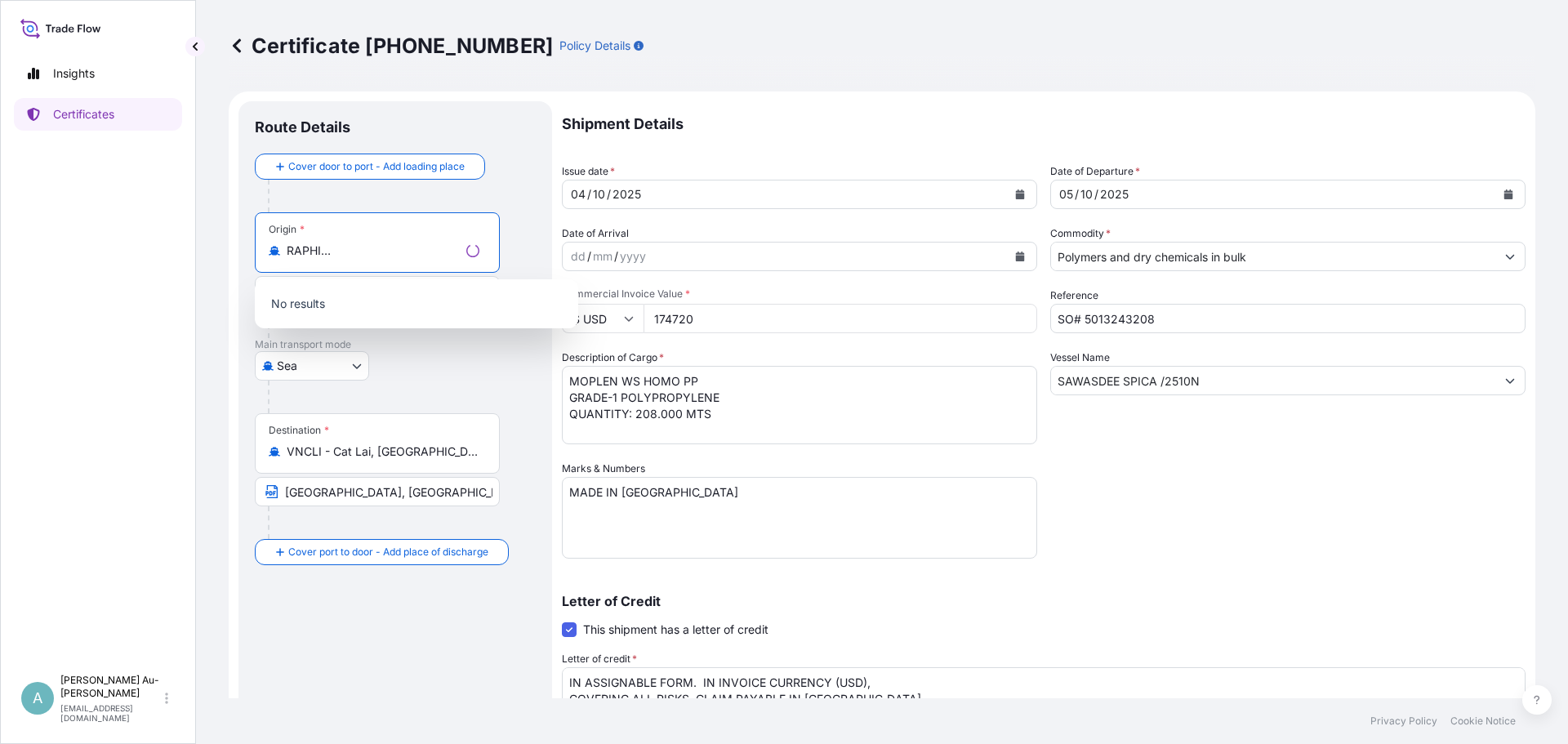
click at [333, 249] on input "Laem Chabang, [GEOGRAPHIC_DATA], [GEOGRAPHIC_DATA], [GEOGRAPHIC_DATA]" at bounding box center [373, 250] width 173 height 17
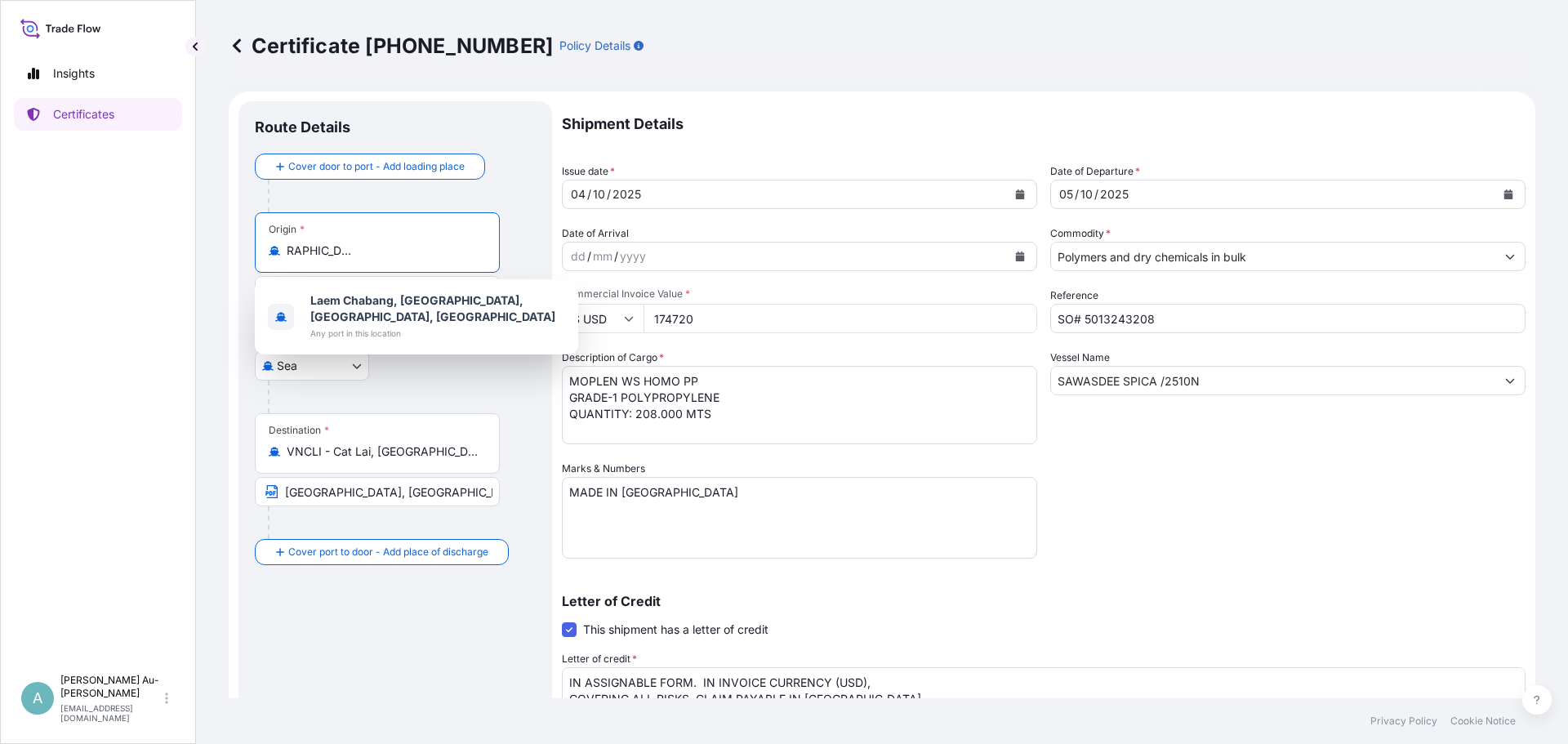
click at [383, 249] on input "Laem Chabang, [GEOGRAPHIC_DATA], [GEOGRAPHIC_DATA], [GEOGRAPHIC_DATA]" at bounding box center [383, 250] width 193 height 17
drag, startPoint x: 463, startPoint y: 250, endPoint x: 0, endPoint y: 166, distance: 470.6
click at [0, 205] on div "Insights Certificates A [PERSON_NAME] Au-[PERSON_NAME] [EMAIL_ADDRESS][DOMAIN_N…" at bounding box center [784, 372] width 1568 height 744
type input "d"
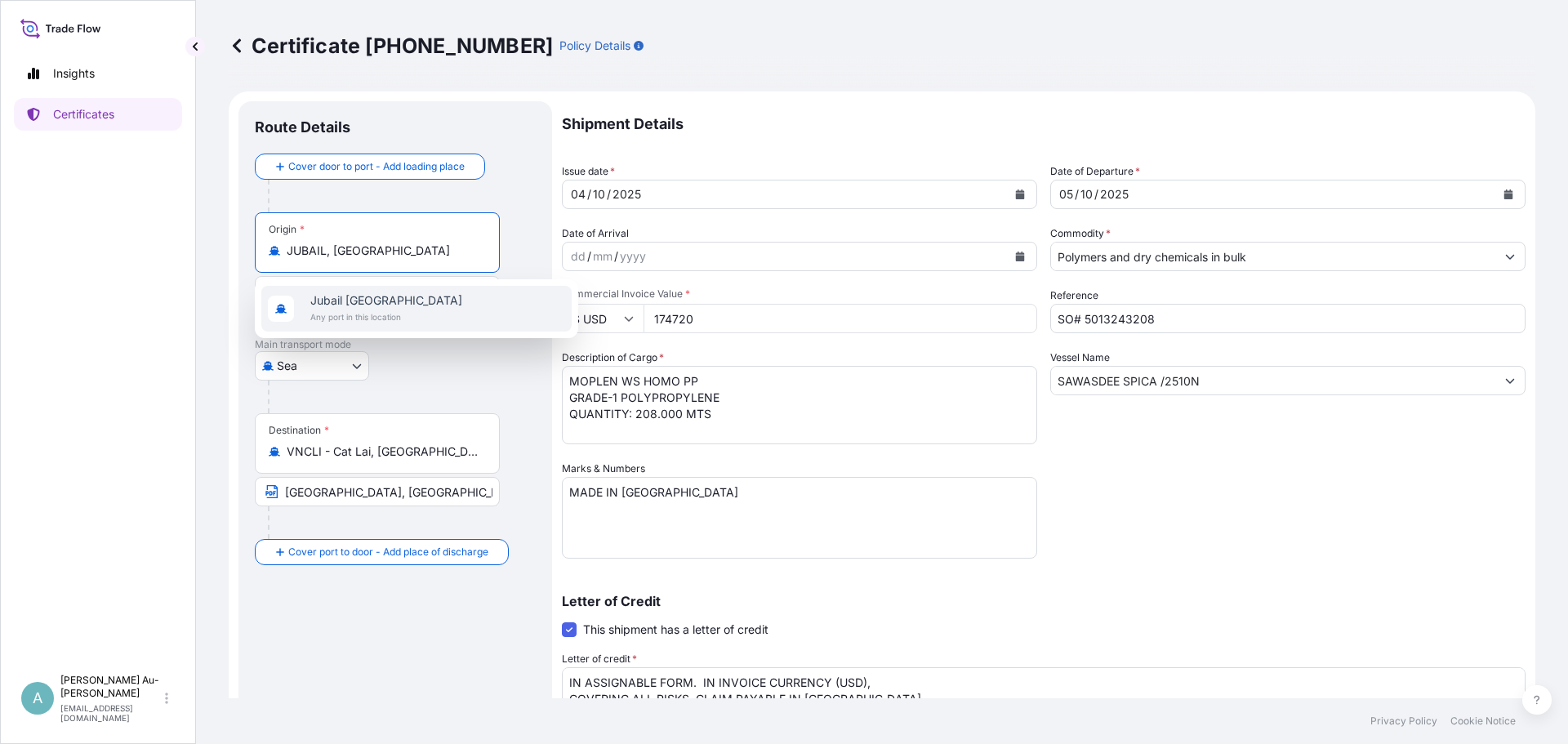
click at [392, 302] on span "Jubail [GEOGRAPHIC_DATA]" at bounding box center [387, 300] width 152 height 17
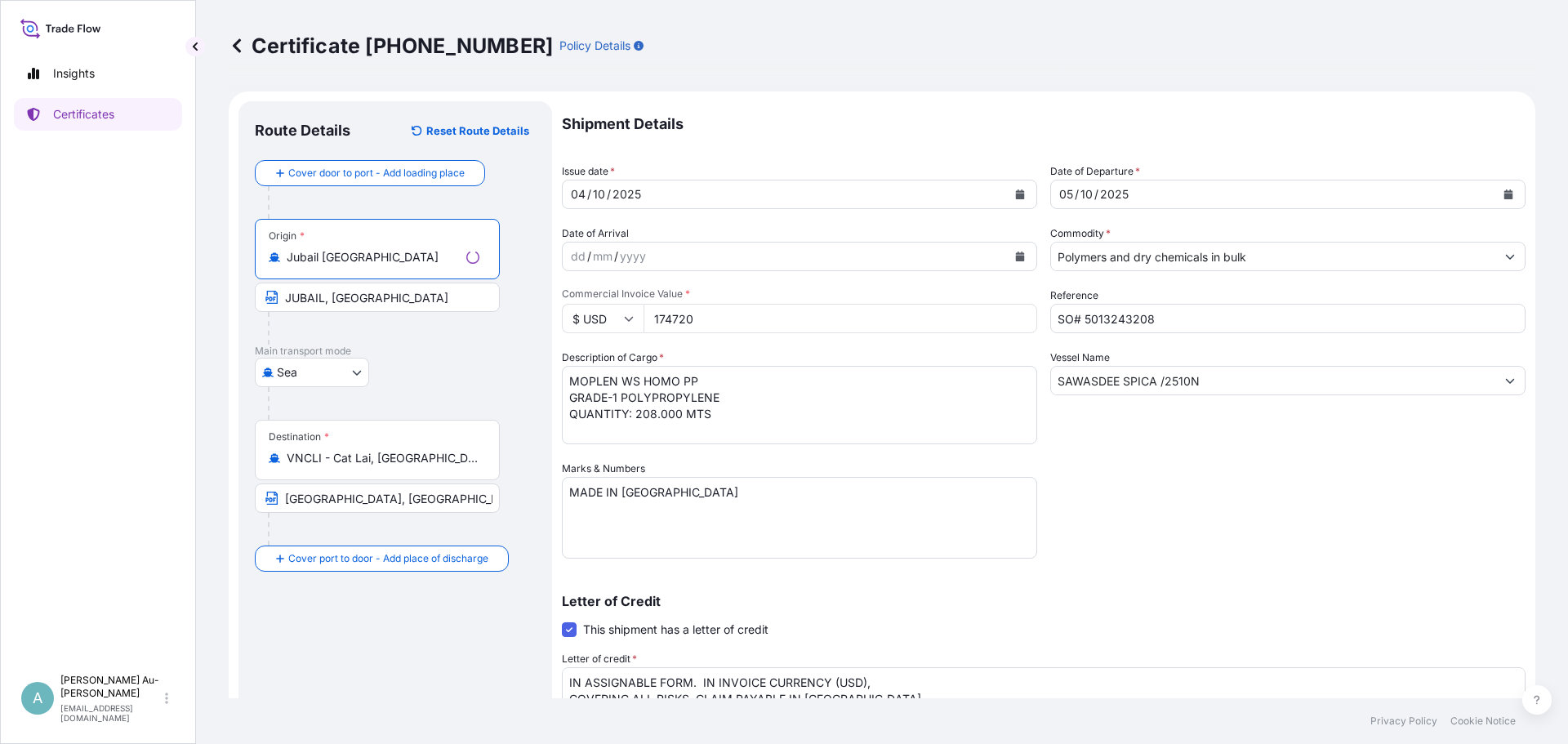
type input "Jubail [GEOGRAPHIC_DATA]"
click at [392, 336] on div at bounding box center [384, 328] width 232 height 33
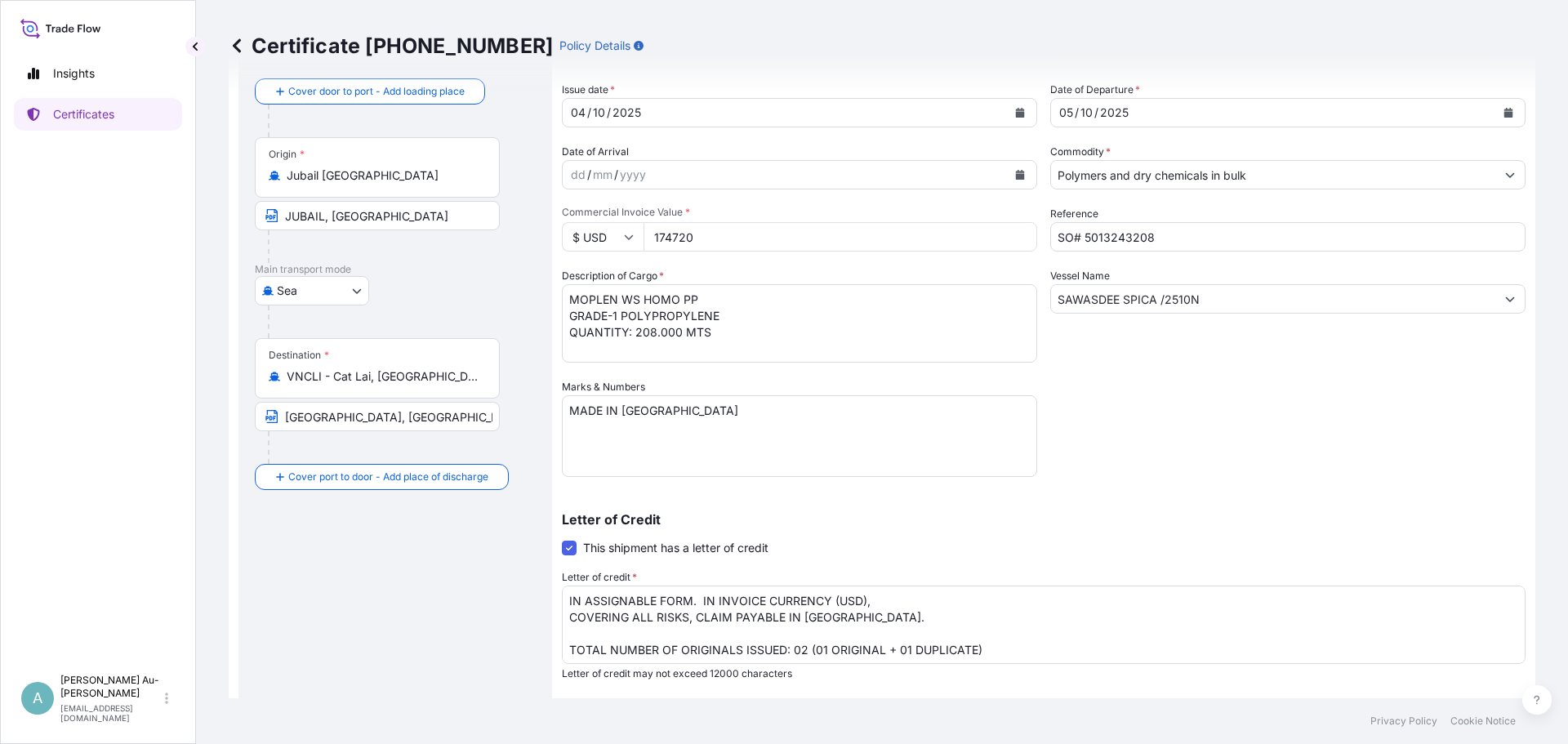
scroll to position [164, 0]
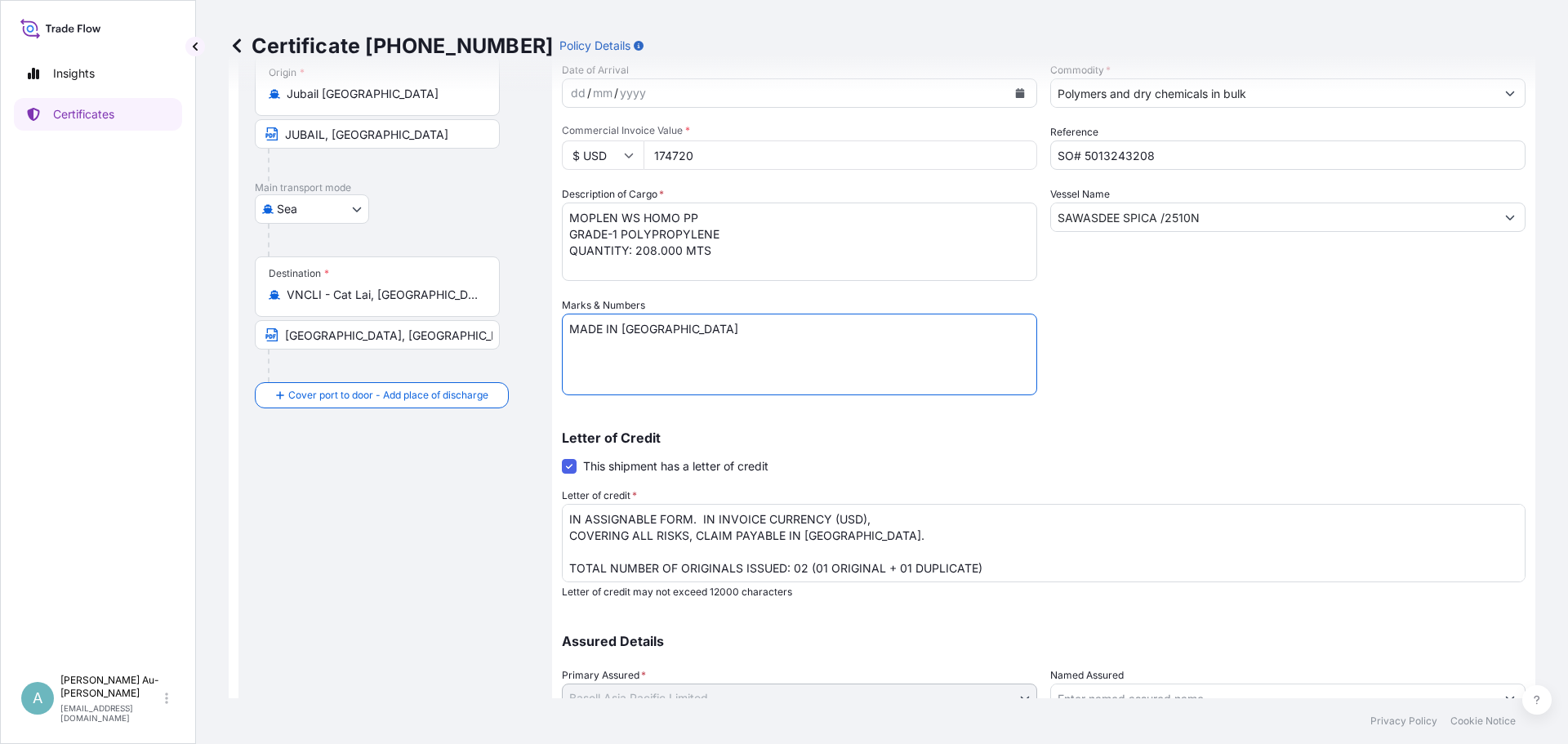
drag, startPoint x: 938, startPoint y: 393, endPoint x: 902, endPoint y: 379, distance: 38.6
click at [938, 393] on textarea "MADE IN [GEOGRAPHIC_DATA]" at bounding box center [800, 354] width 475 height 82
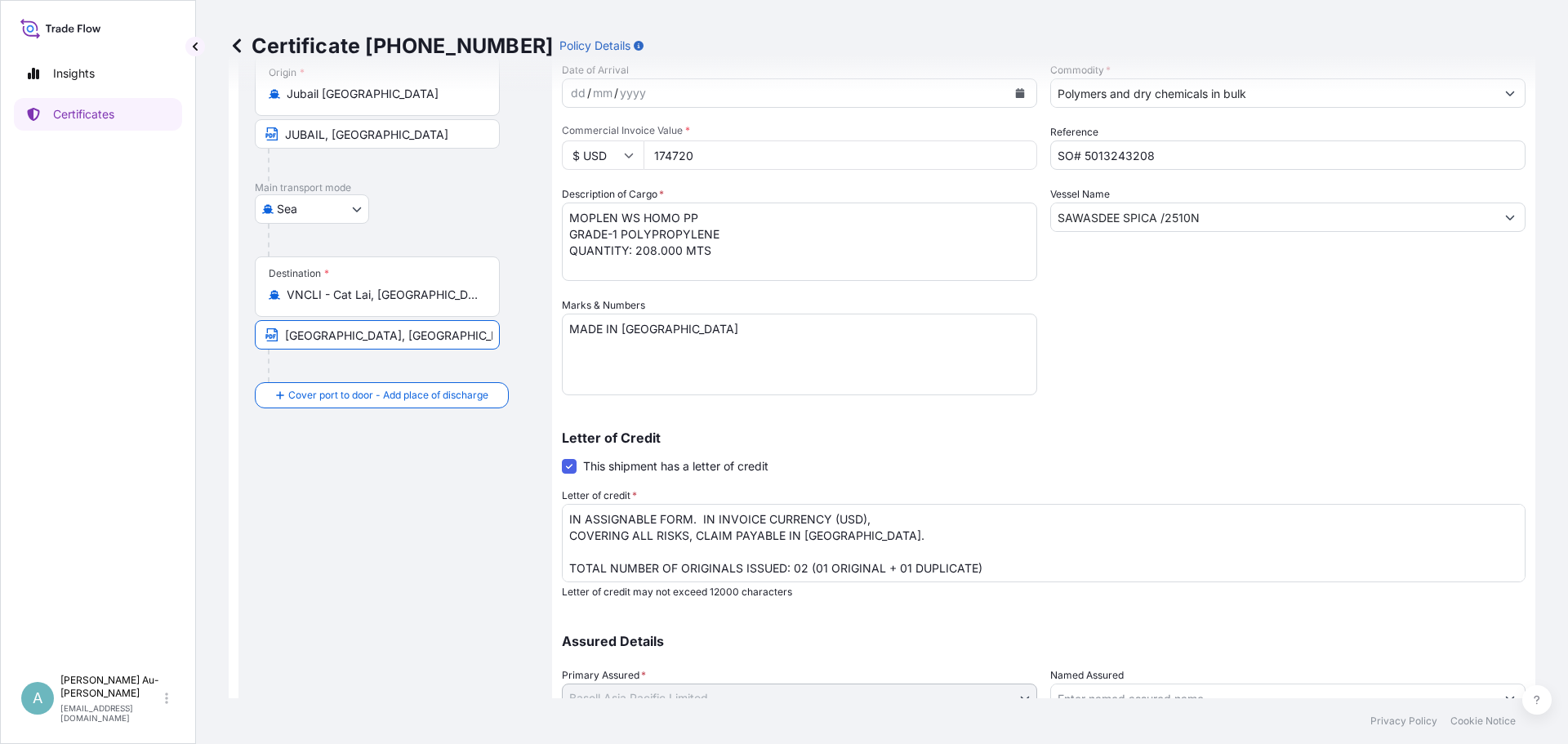
scroll to position [0, 244]
drag, startPoint x: 280, startPoint y: 335, endPoint x: 890, endPoint y: 318, distance: 610.2
click at [841, 327] on form "Route Details Reset Route Details Cover door to port - Add loading place Place …" at bounding box center [881, 381] width 1306 height 906
paste input "Cat Lai [GEOGRAPHIC_DATA], [GEOGRAPHIC_DATA] via Port of Discharge: [GEOGRAPHIC…"
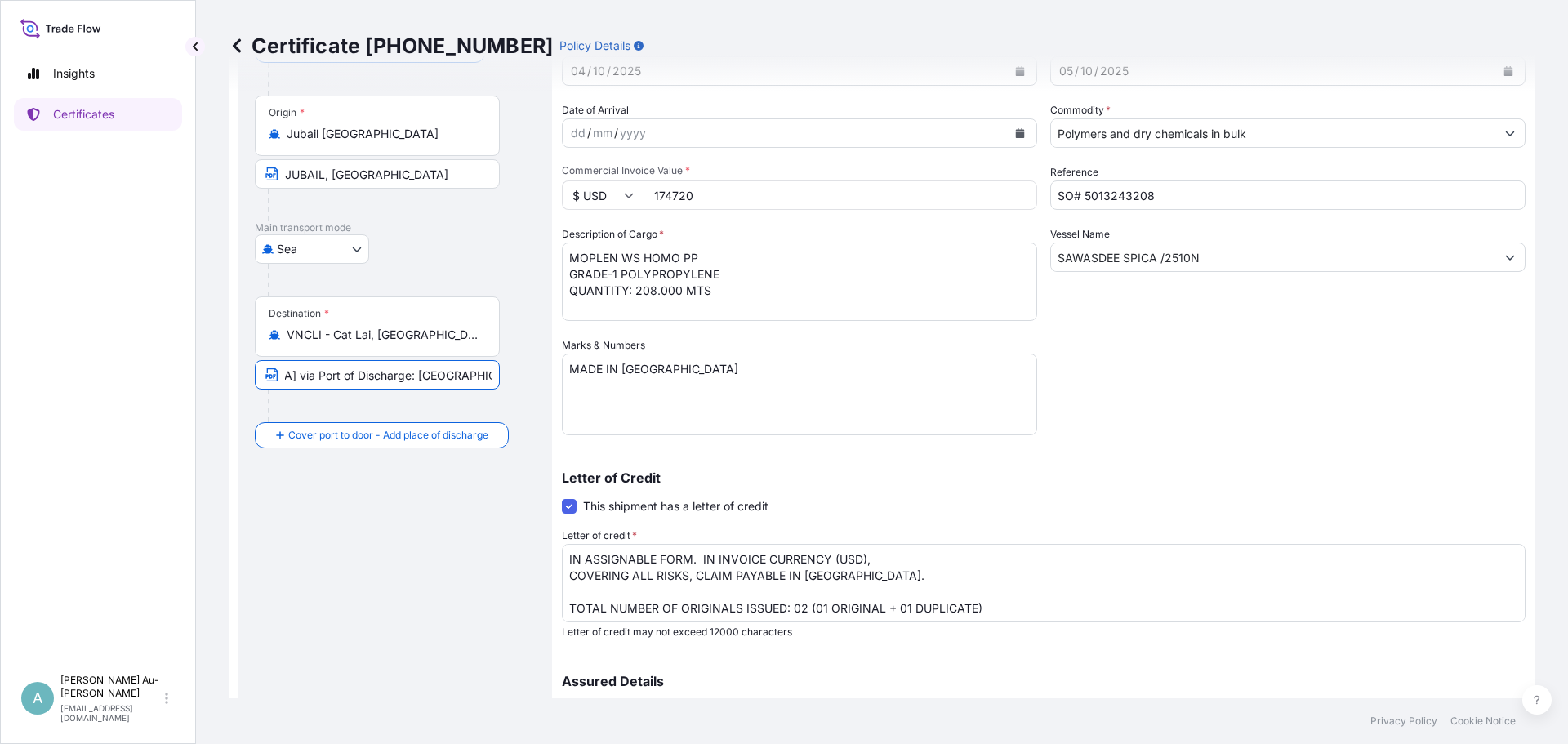
scroll to position [54, 0]
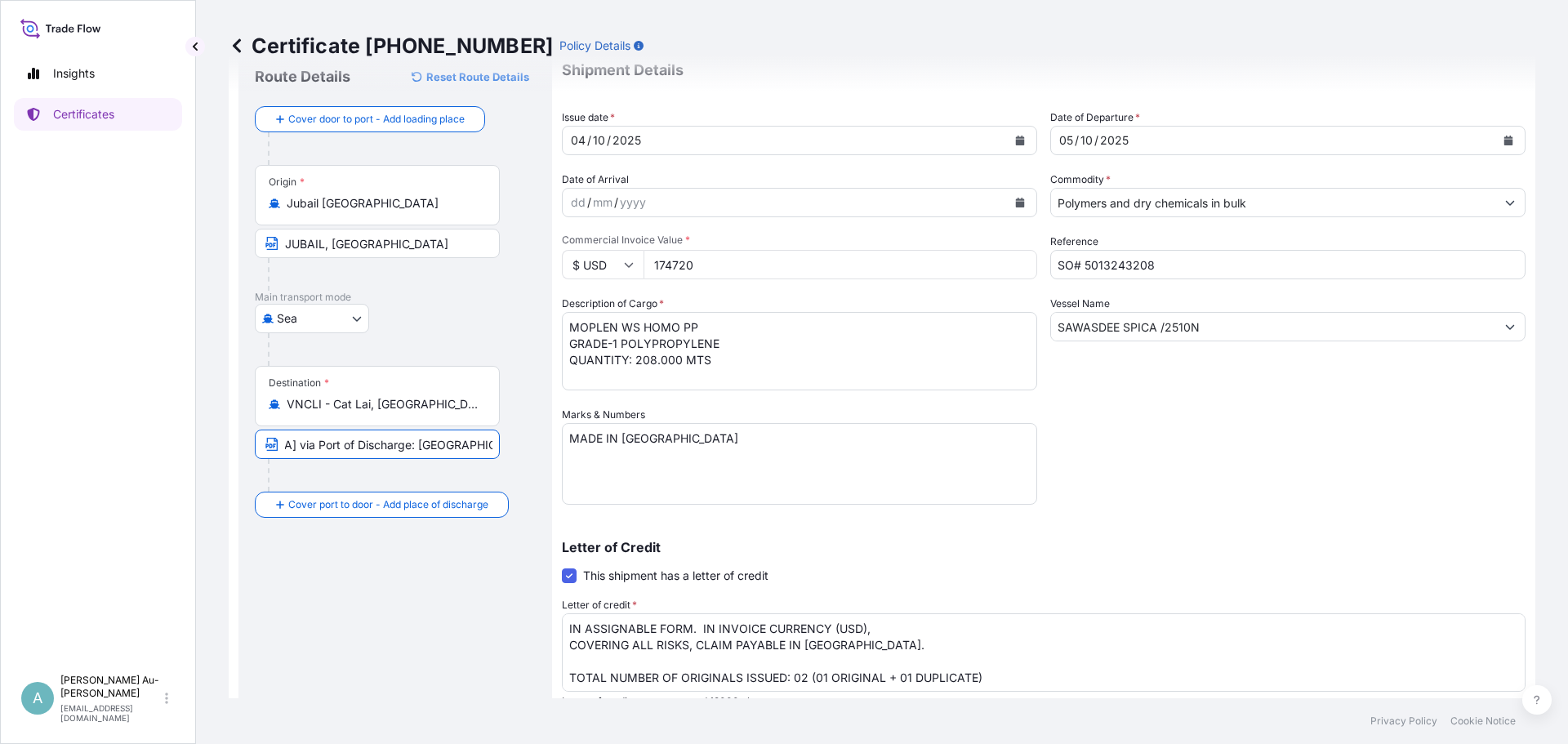
type input "Cat Lai [GEOGRAPHIC_DATA], [GEOGRAPHIC_DATA] via Port of Discharge: [GEOGRAPHIC…"
click at [1018, 138] on icon "Calendar" at bounding box center [1020, 140] width 9 height 10
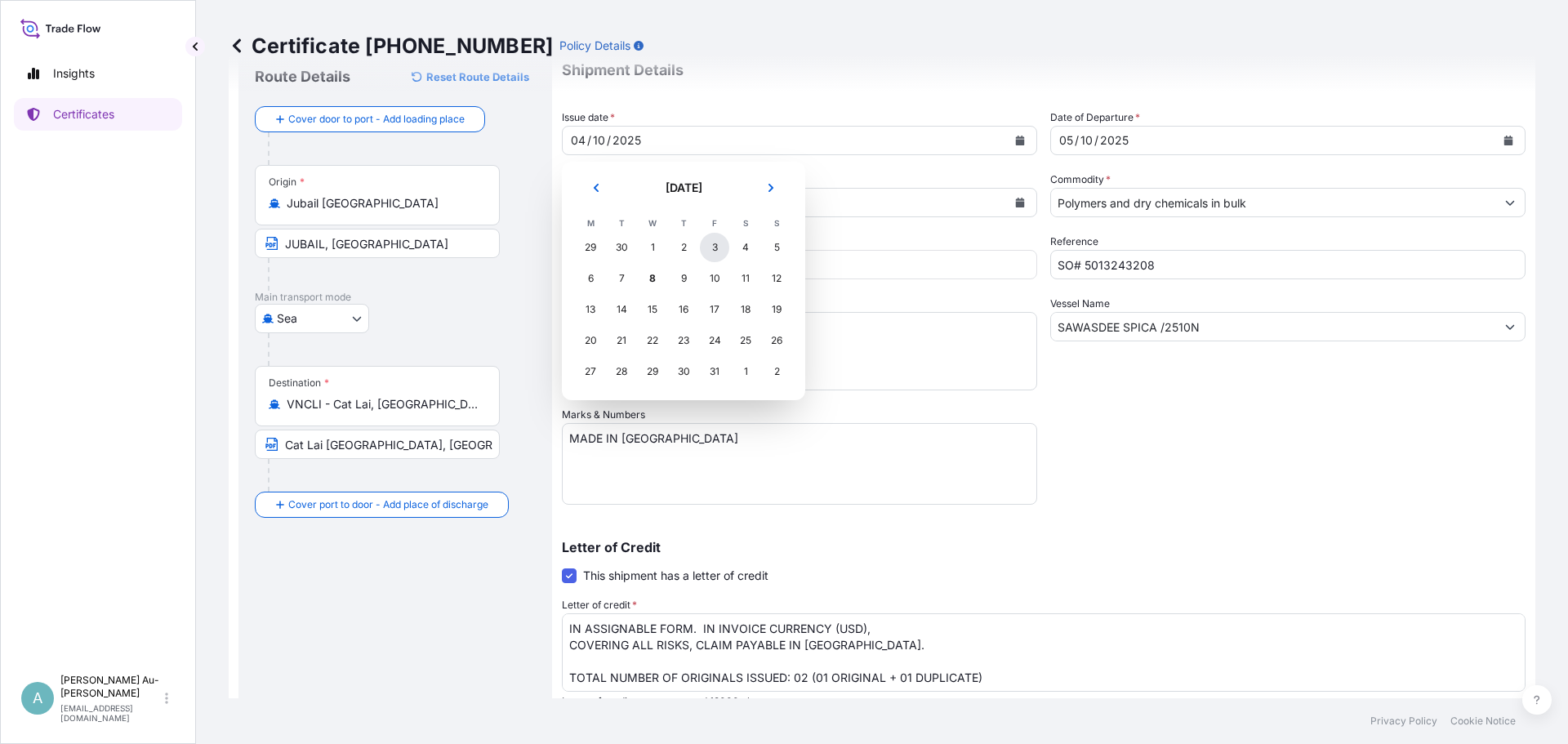
click at [720, 246] on div "3" at bounding box center [715, 247] width 29 height 29
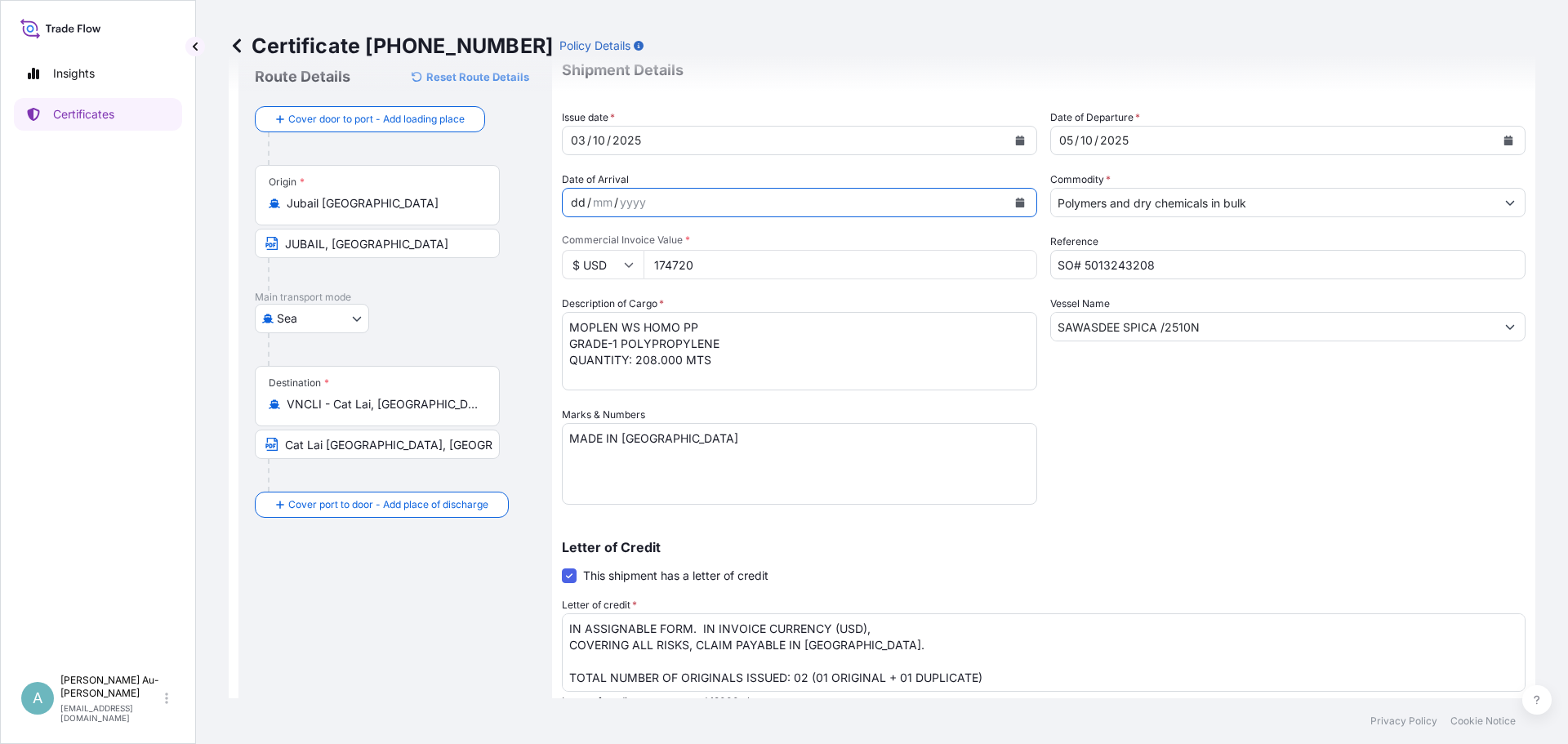
click at [787, 199] on div "dd / mm / yyyy" at bounding box center [785, 203] width 444 height 29
click at [1495, 129] on button "Calendar" at bounding box center [1508, 140] width 26 height 26
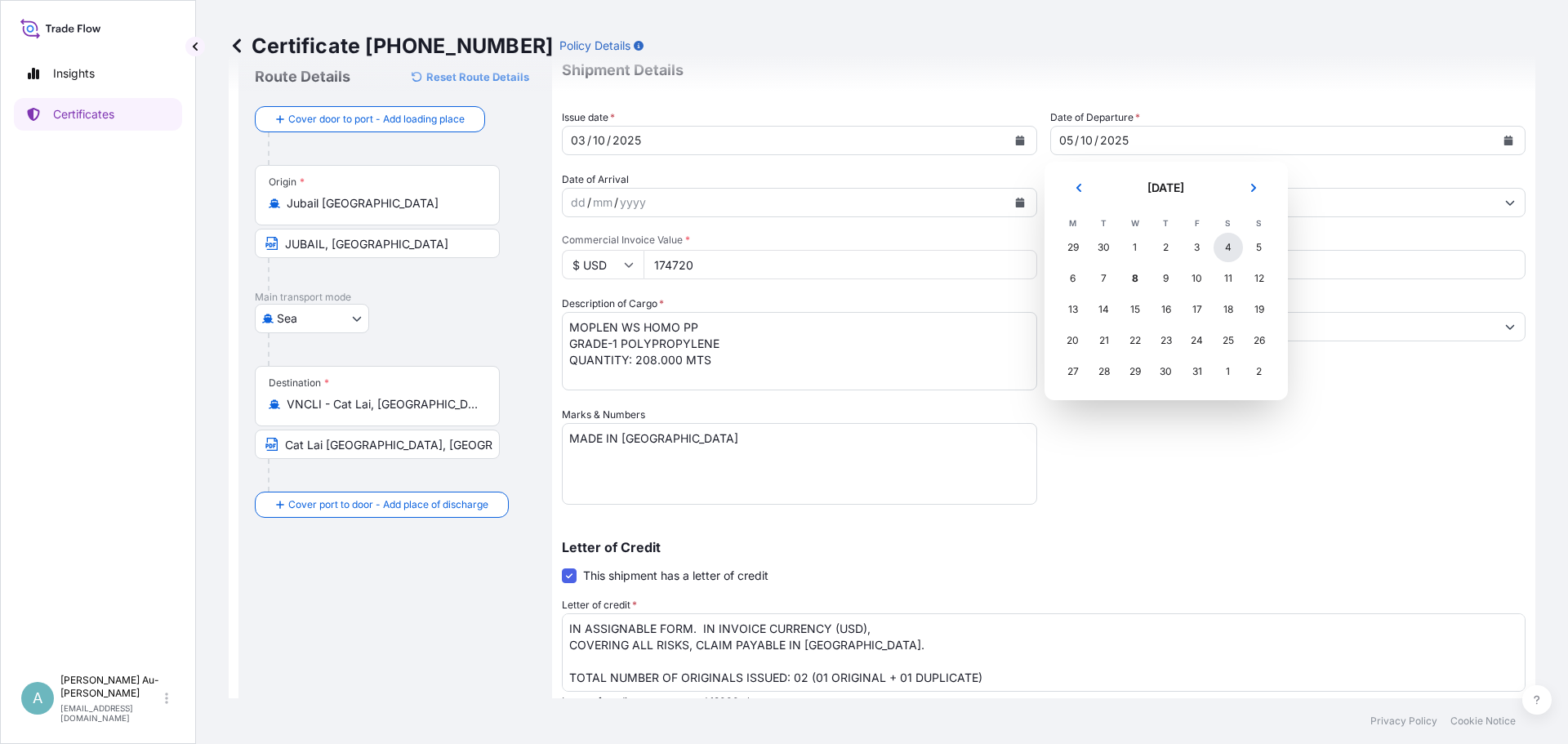
click at [1225, 250] on div "4" at bounding box center [1228, 247] width 29 height 29
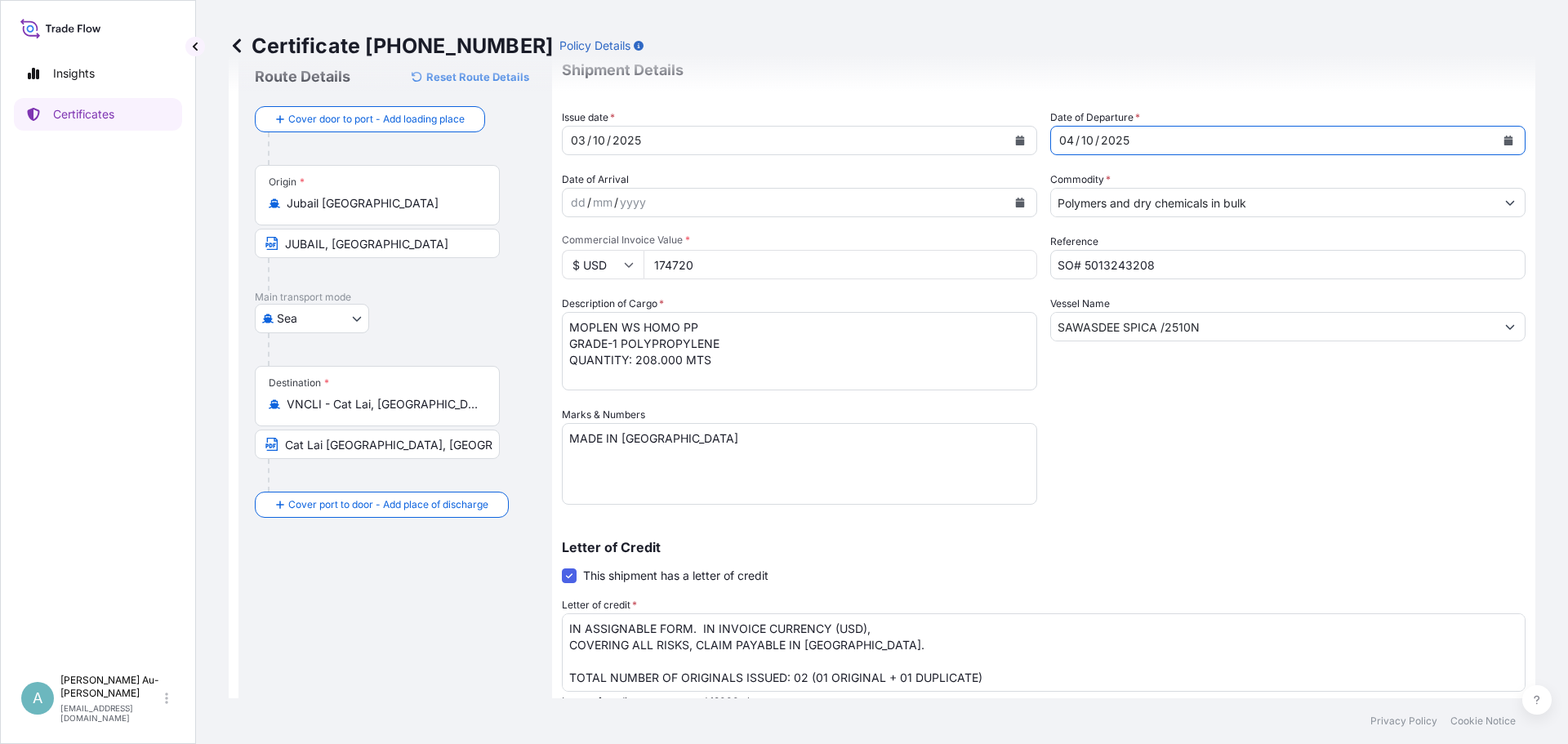
click at [732, 275] on input "174720" at bounding box center [840, 265] width 393 height 29
drag, startPoint x: 698, startPoint y: 256, endPoint x: 235, endPoint y: 255, distance: 463.0
click at [241, 255] on form "Route Details Reset Route Details Cover door to port - Add loading place Place …" at bounding box center [881, 491] width 1306 height 906
type input "10385"
drag, startPoint x: 897, startPoint y: 348, endPoint x: 840, endPoint y: 347, distance: 57.0
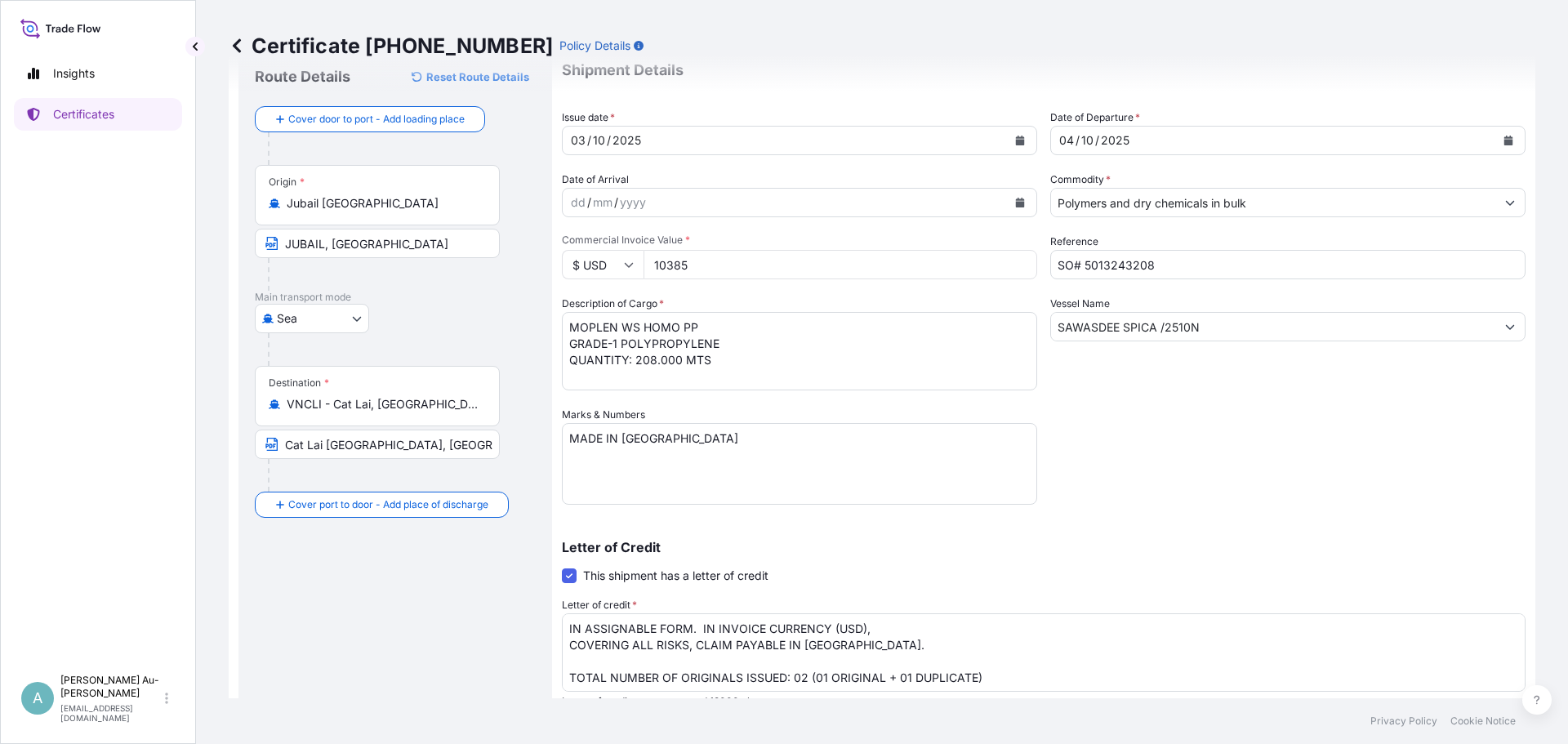
click at [896, 348] on textarea "MOPLEN WS HOMO PP GRADE-1 POLYPROPYLENE QUANTITY: 208.000 MTS" at bounding box center [800, 351] width 475 height 78
drag, startPoint x: 729, startPoint y: 366, endPoint x: 396, endPoint y: 217, distance: 364.8
click at [333, 223] on form "Route Details Reset Route Details Cover door to port - Add loading place Place …" at bounding box center [881, 491] width 1306 height 906
paste textarea "COMMODITY: LUPOLEN 2427H (25KGS BAG, WITH PALLET) LOW DENSITY POLYETHYLENE 2. Q…"
click at [574, 326] on textarea "MOPLEN WS HOMO PP GRADE-1 POLYPROPYLENE QUANTITY: 208.000 MTS" at bounding box center [800, 351] width 475 height 78
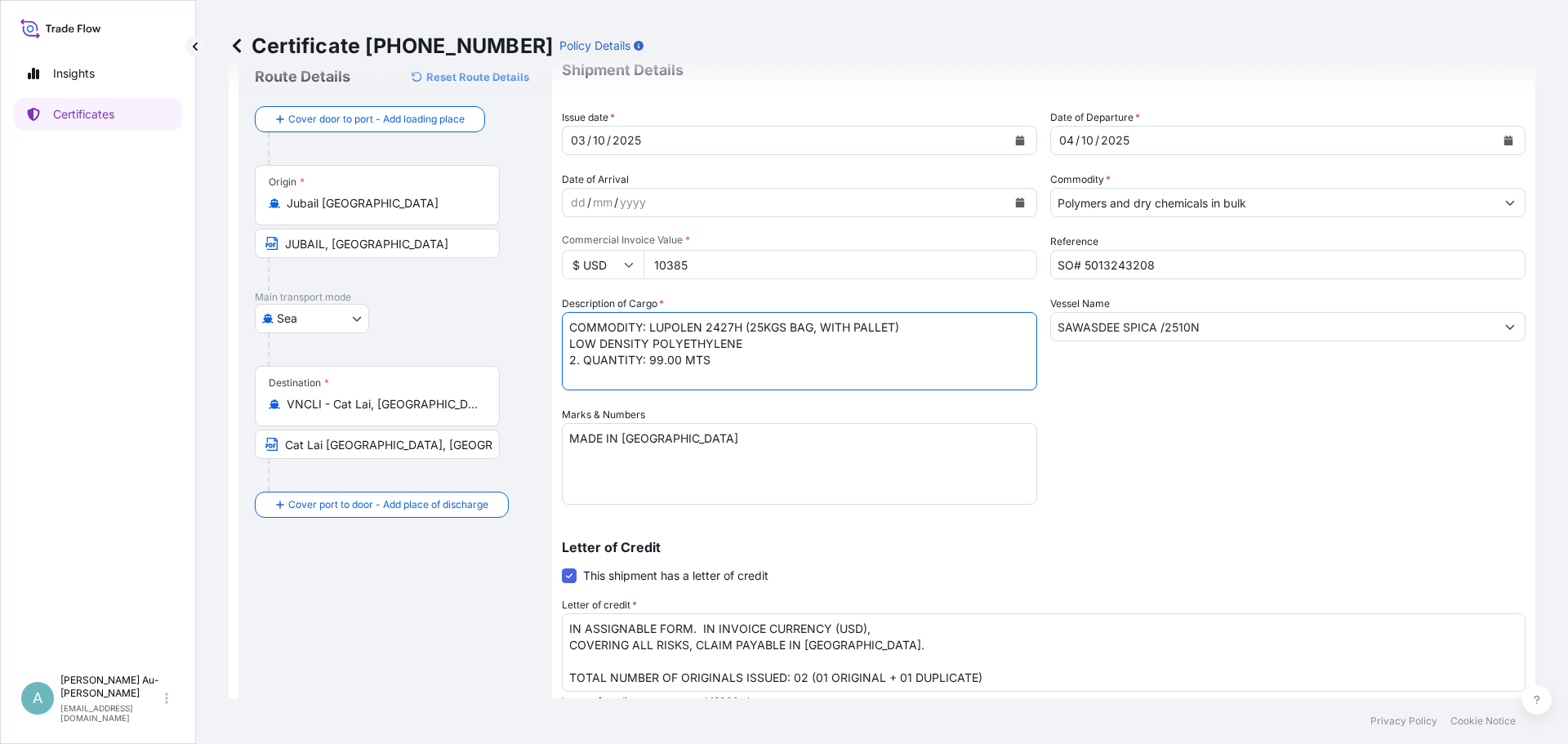
click at [932, 316] on textarea "MOPLEN WS HOMO PP GRADE-1 POLYPROPYLENE QUANTITY: 208.000 MTS" at bounding box center [800, 351] width 475 height 78
click at [584, 362] on textarea "MOPLEN WS HOMO PP GRADE-1 POLYPROPYLENE QUANTITY: 208.000 MTS" at bounding box center [800, 351] width 475 height 78
type textarea "COMMODITY: LUPOLEN 2427H (25KGS BAG, WITH PALLET) LOW DENSITY POLYETHYLENE QUAN…"
click at [1177, 265] on input "SO# 5013243208" at bounding box center [1288, 265] width 475 height 29
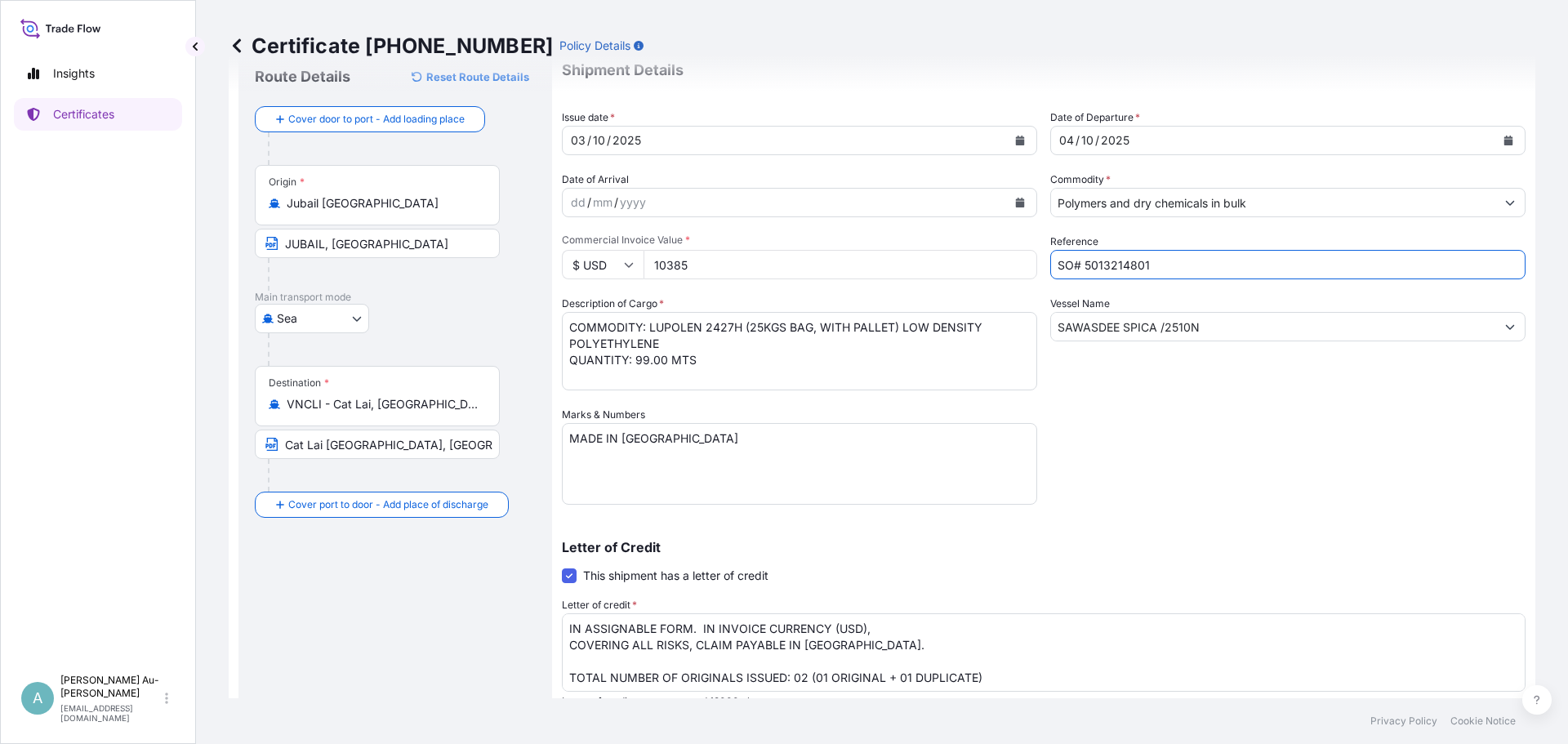
type input "SO# 5013214801"
drag, startPoint x: 1210, startPoint y: 333, endPoint x: 1226, endPoint y: 331, distance: 16.1
click at [1210, 333] on input "SAWASDEE SPICA /2510N" at bounding box center [1273, 326] width 444 height 29
drag, startPoint x: 1232, startPoint y: 330, endPoint x: 851, endPoint y: 328, distance: 381.0
click at [851, 328] on div "Shipment Details Issue date * [DATE] Date of Departure * [DATE] Date of Arrival…" at bounding box center [1043, 467] width 963 height 840
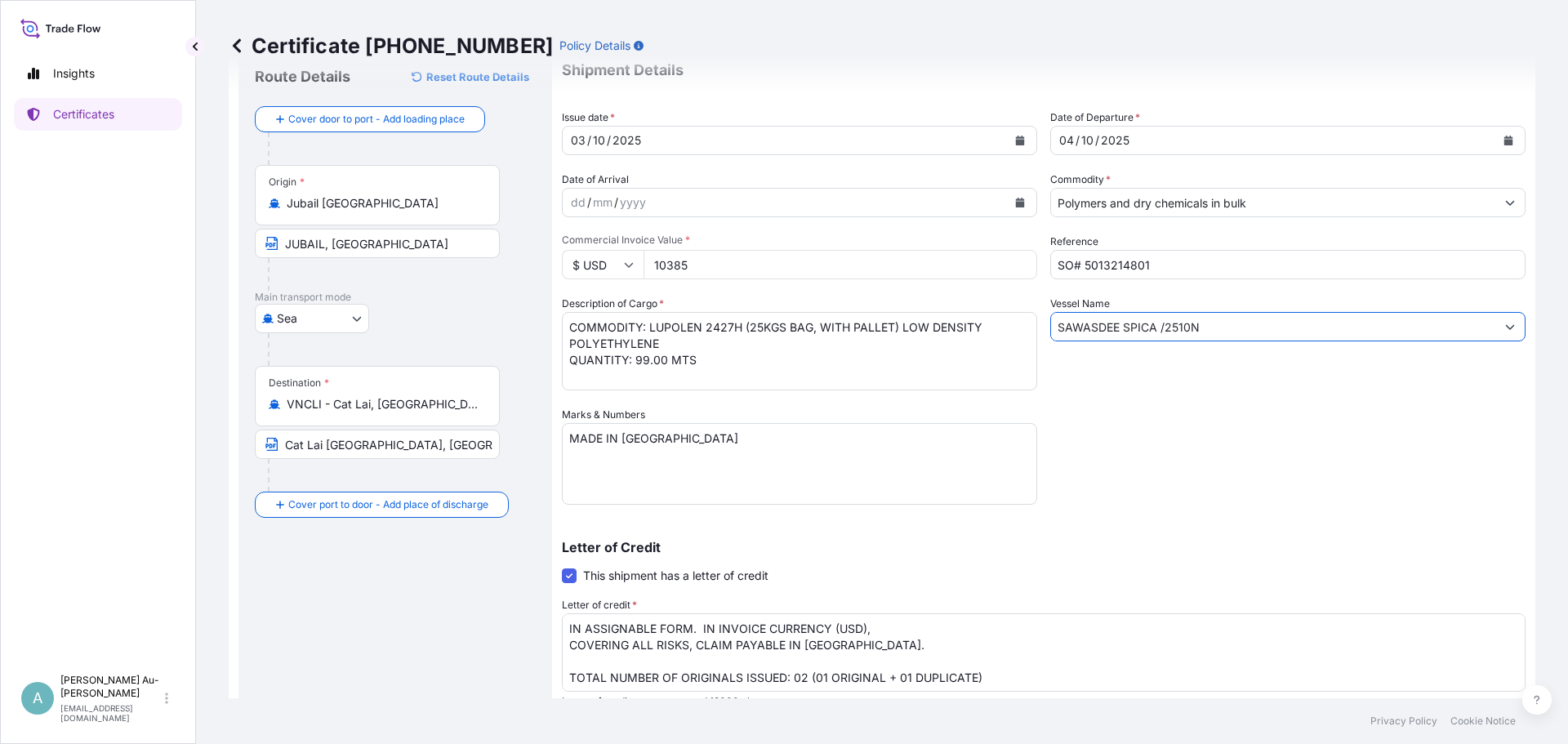
paste input "HMM GARAM V.0016E"
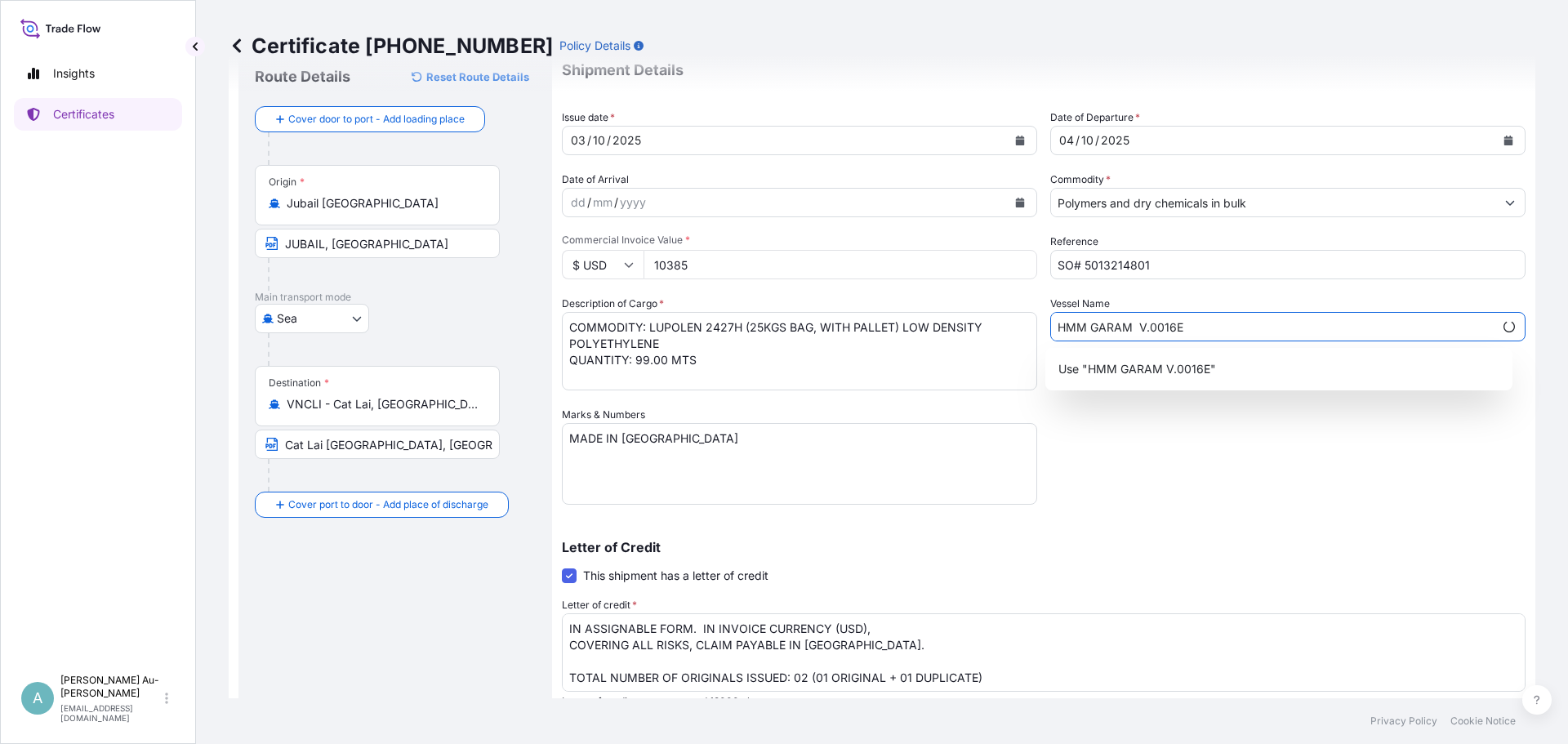
type input "HMM GARAM V.0016E"
click at [719, 443] on textarea "MADE IN [GEOGRAPHIC_DATA]" at bounding box center [800, 464] width 475 height 82
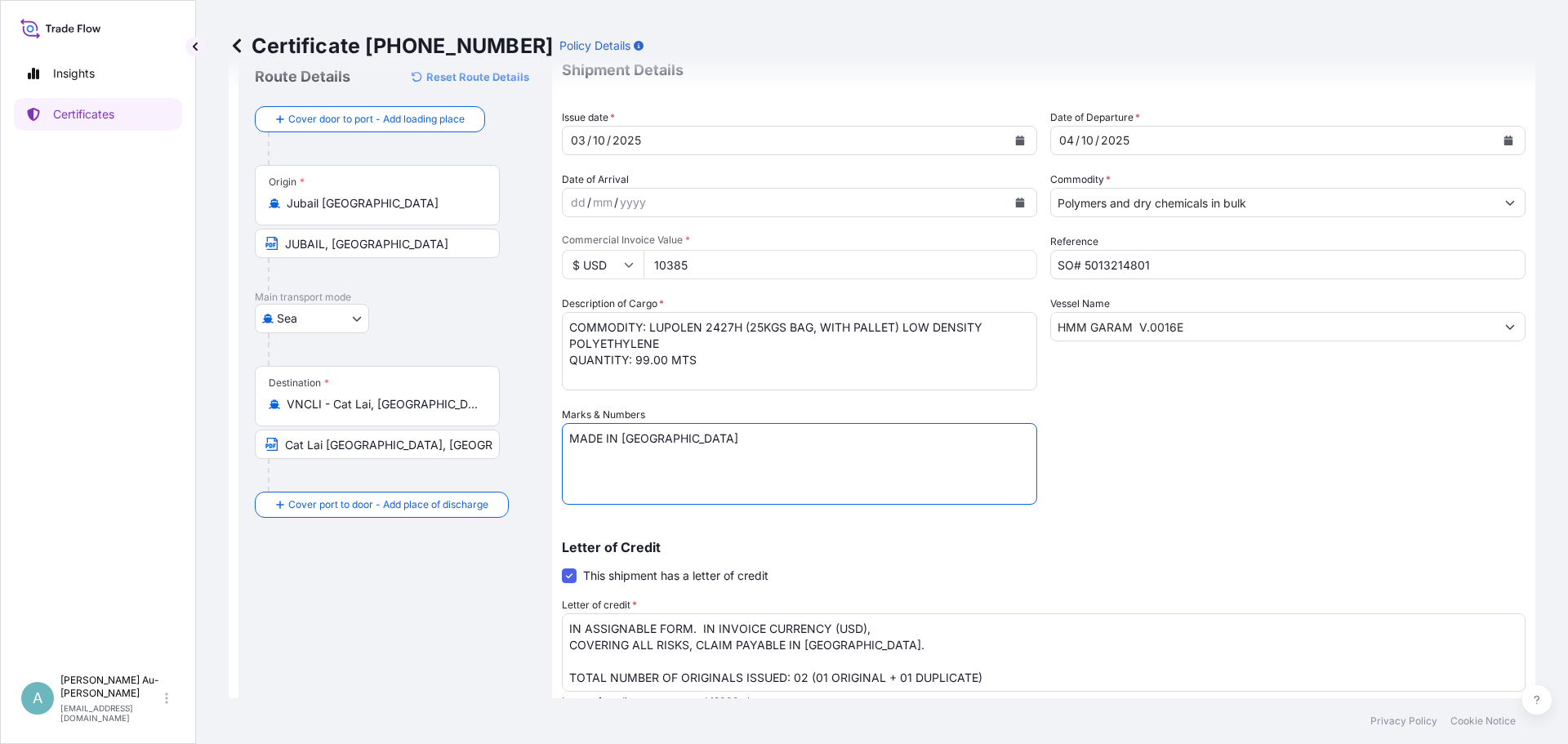
drag, startPoint x: 598, startPoint y: 443, endPoint x: 282, endPoint y: 436, distance: 316.1
click at [287, 439] on form "Route Details Reset Route Details Cover door to port - Add loading place Place …" at bounding box center [881, 491] width 1306 height 906
click at [933, 687] on textarea "IN ASSIGNABLE FORM. IN INVOICE CURRENCY (USD), COVERING ALL RISKS, CLAIM PAYABL…" at bounding box center [1043, 652] width 963 height 78
drag, startPoint x: 1005, startPoint y: 675, endPoint x: 146, endPoint y: 196, distance: 983.5
click at [106, 230] on div "Insights Certificates A [PERSON_NAME] Au-[PERSON_NAME] [EMAIL_ADDRESS][DOMAIN_N…" at bounding box center [784, 372] width 1568 height 744
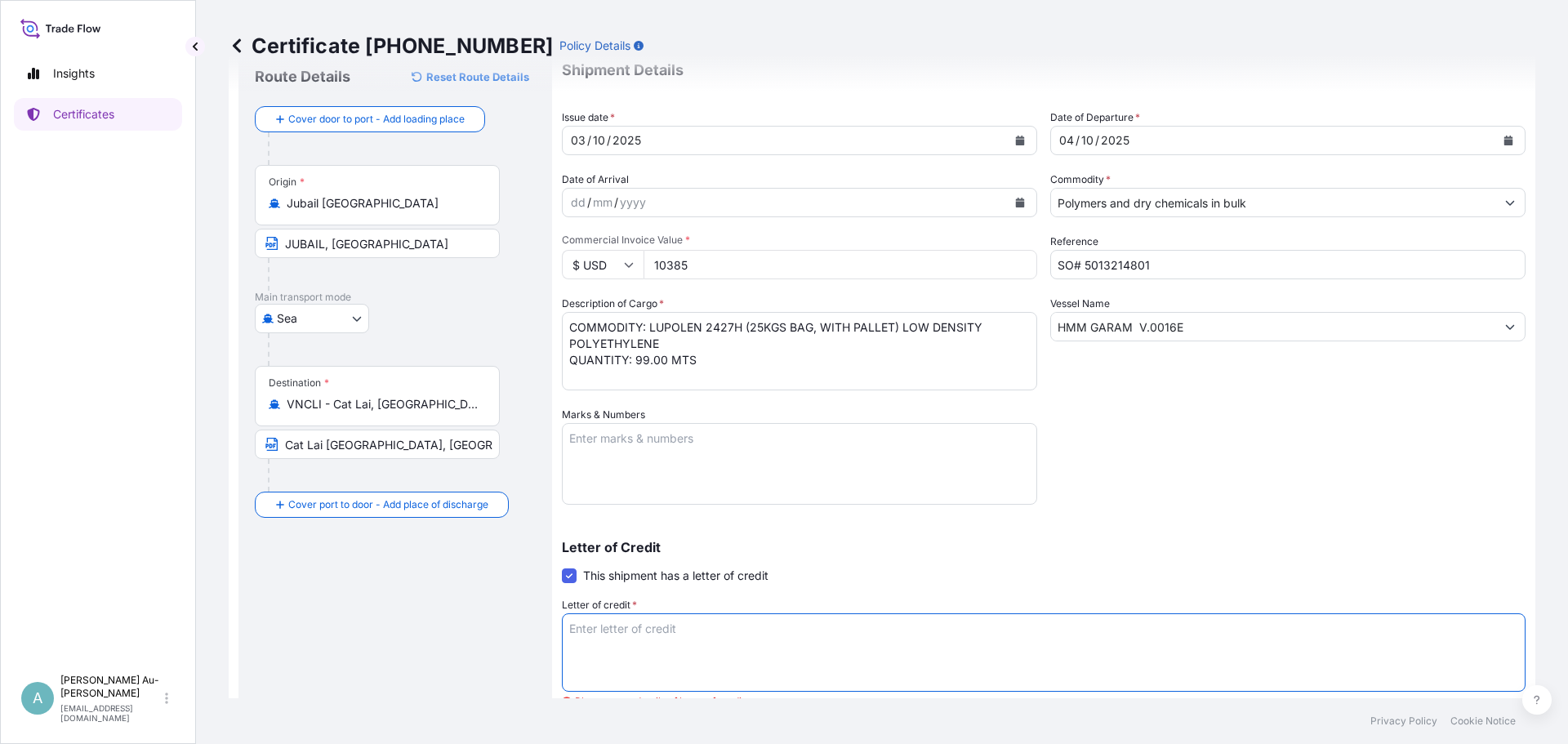
paste textarea "CREDIT NUMBER: ILC2509379 DATED 250822 IN ASSIGNABLE FORM COVERING ALL RISKS CL…"
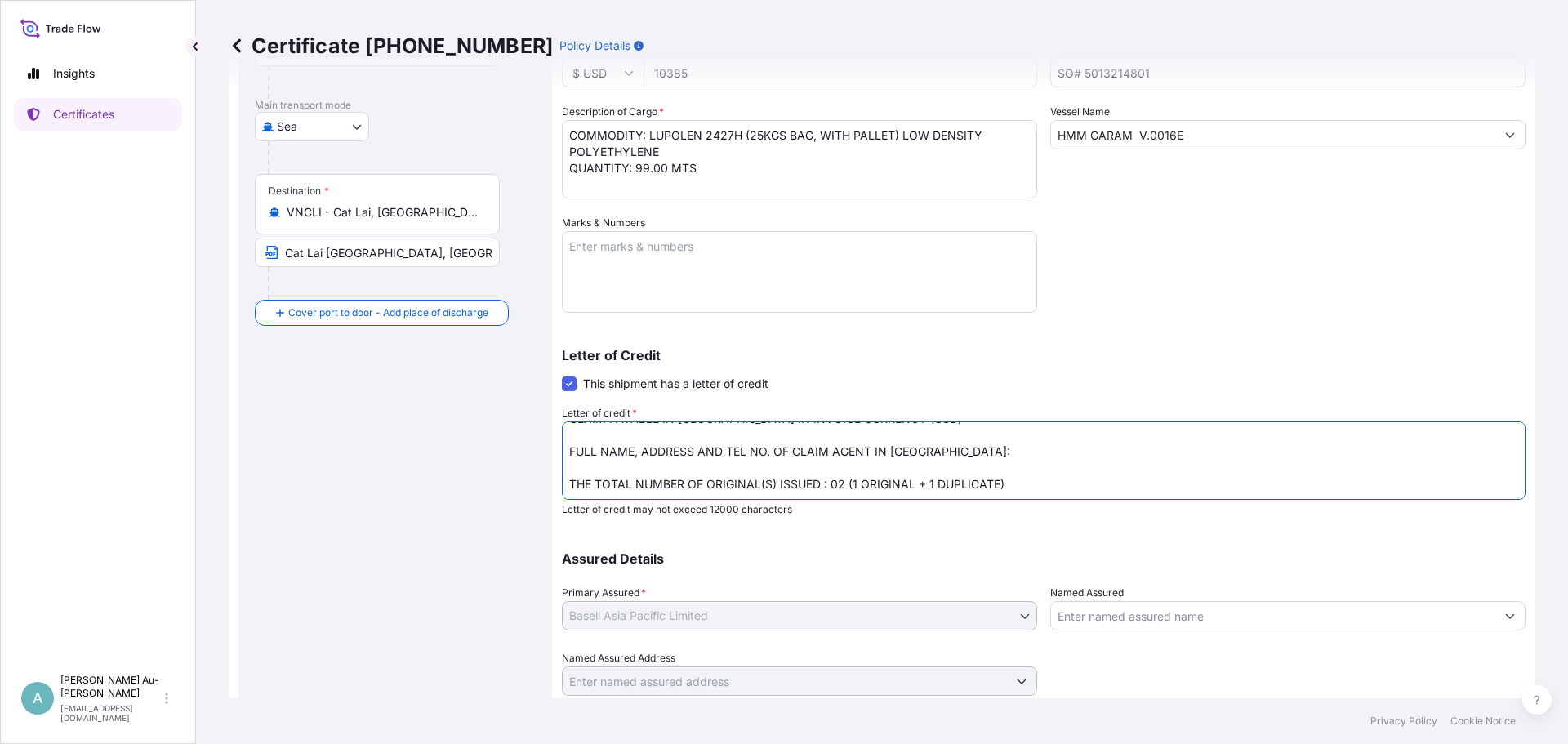
scroll to position [299, 0]
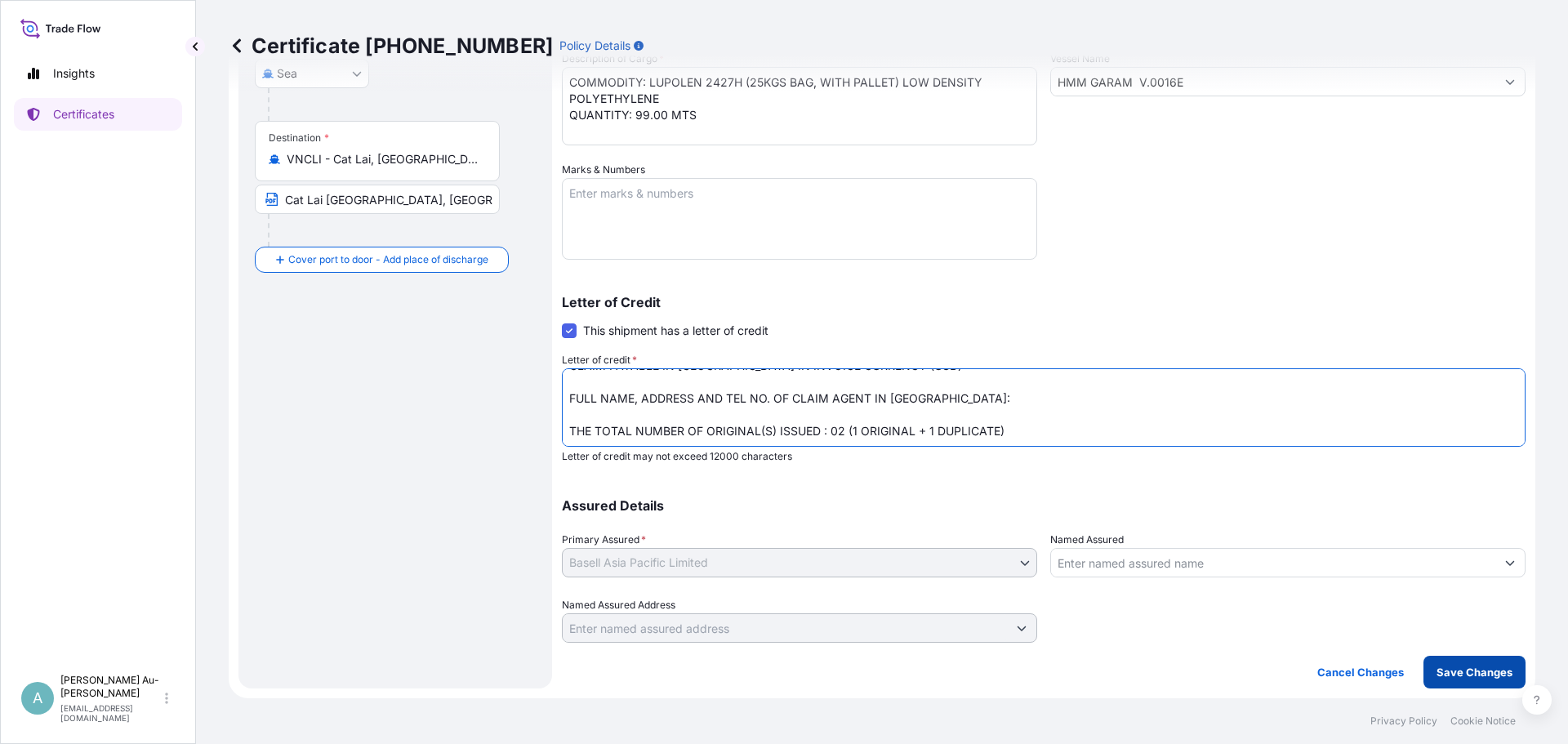
type textarea "CREDIT NUMBER: ILC2509379 DATED 250822 IN ASSIGNABLE FORM COVERING ALL RISKS CL…"
click at [1474, 675] on p "Save Changes" at bounding box center [1475, 672] width 76 height 17
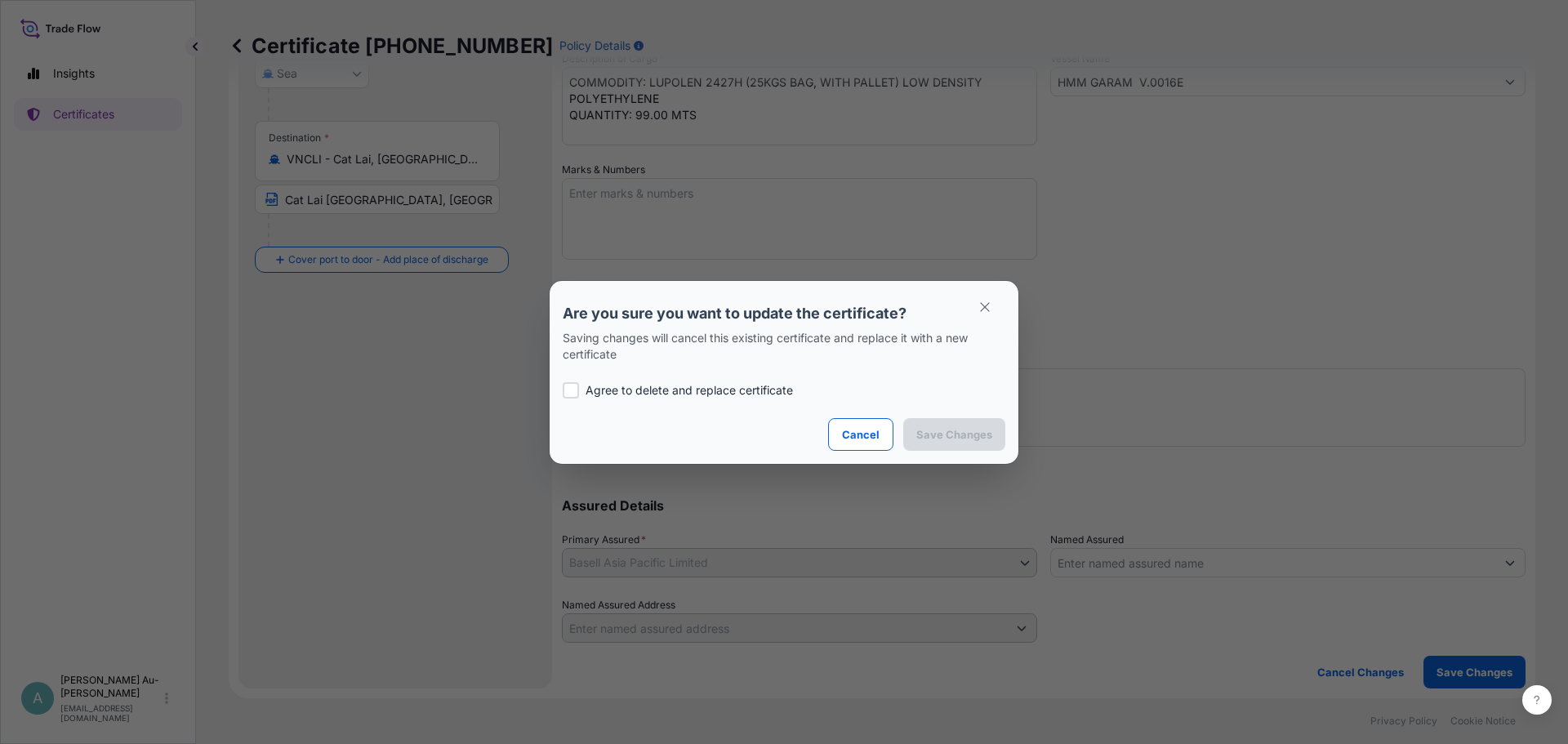
click at [576, 385] on div at bounding box center [571, 390] width 17 height 17
checkbox input "true"
click at [937, 431] on p "Save Changes" at bounding box center [954, 434] width 76 height 17
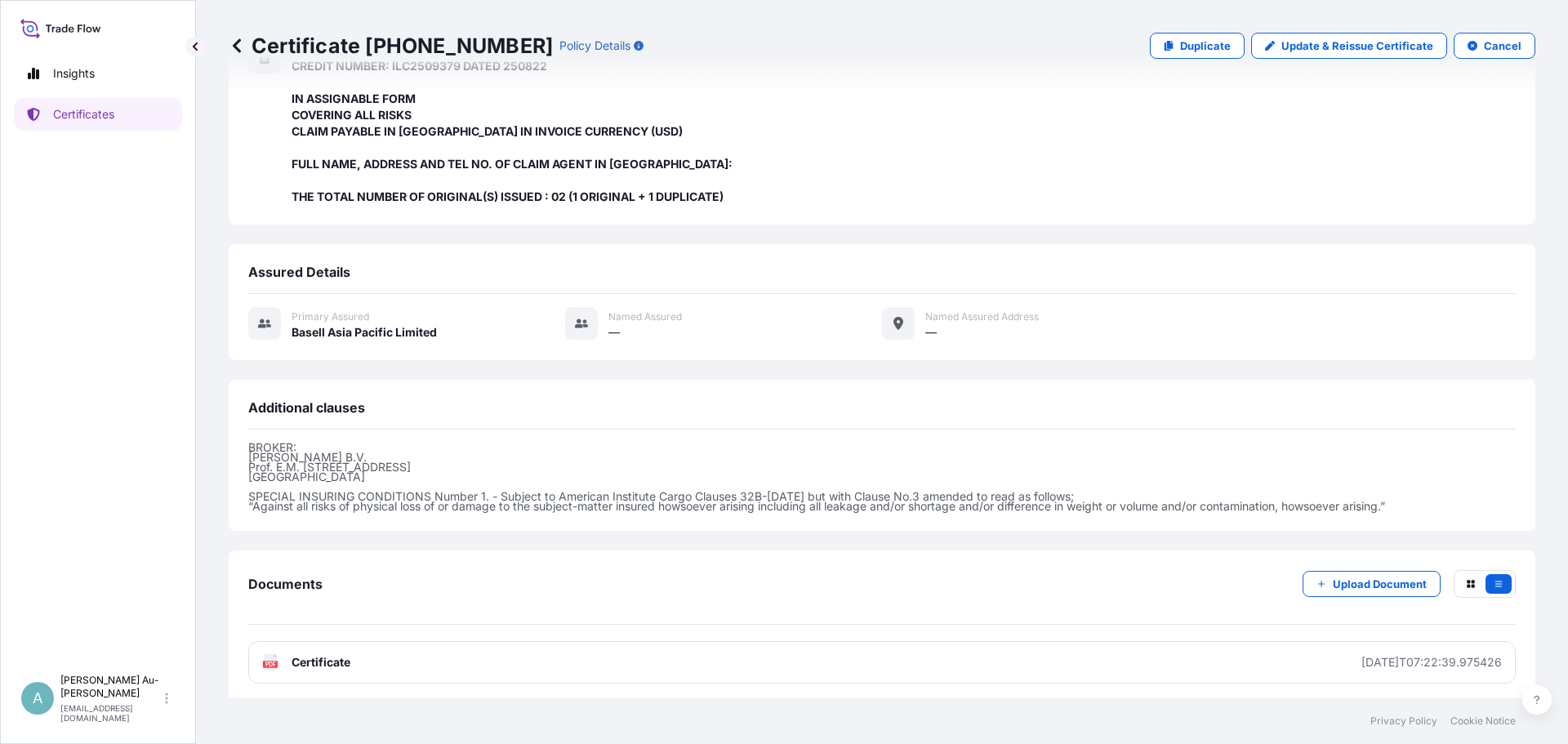
scroll to position [356, 0]
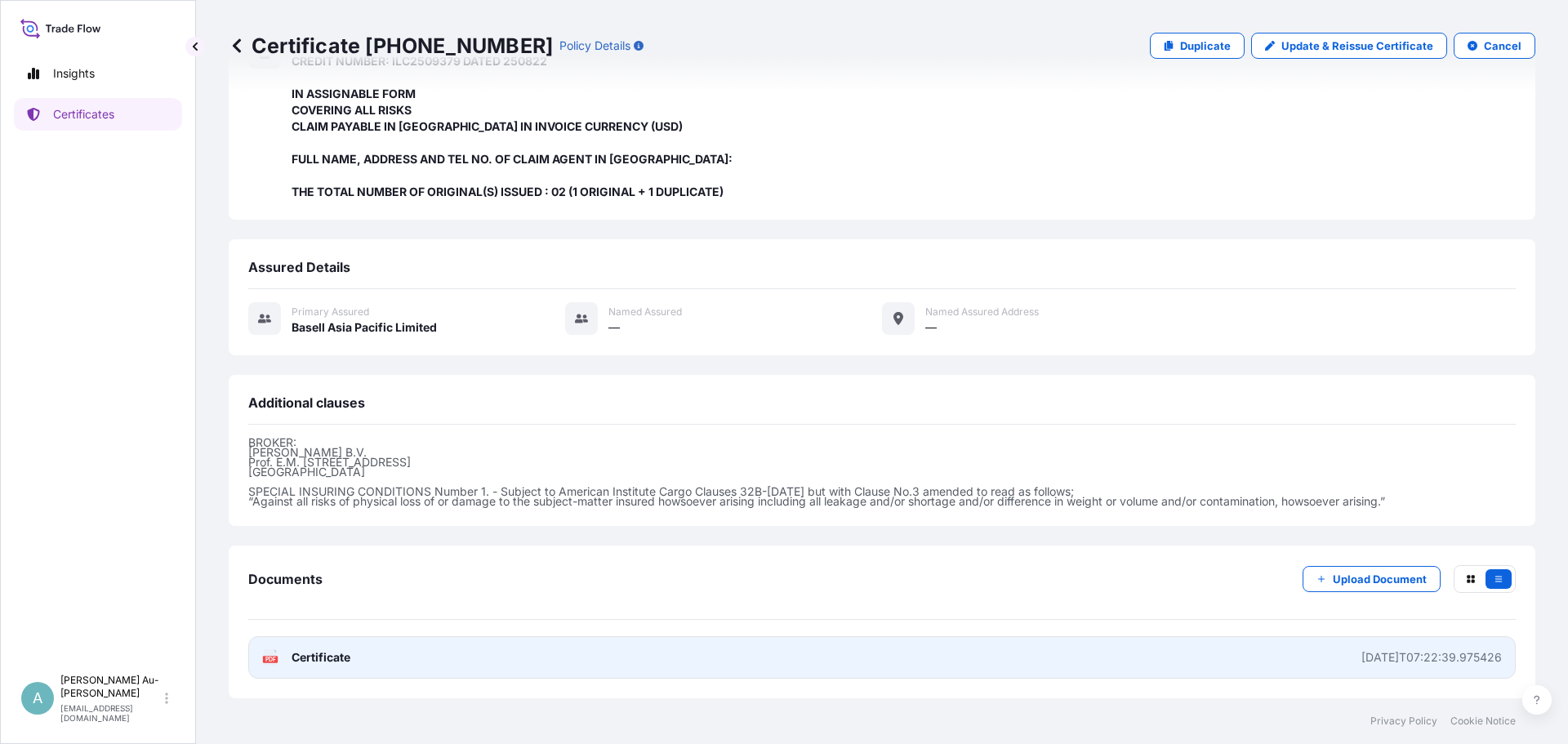
click at [301, 656] on span "Certificate" at bounding box center [320, 657] width 58 height 17
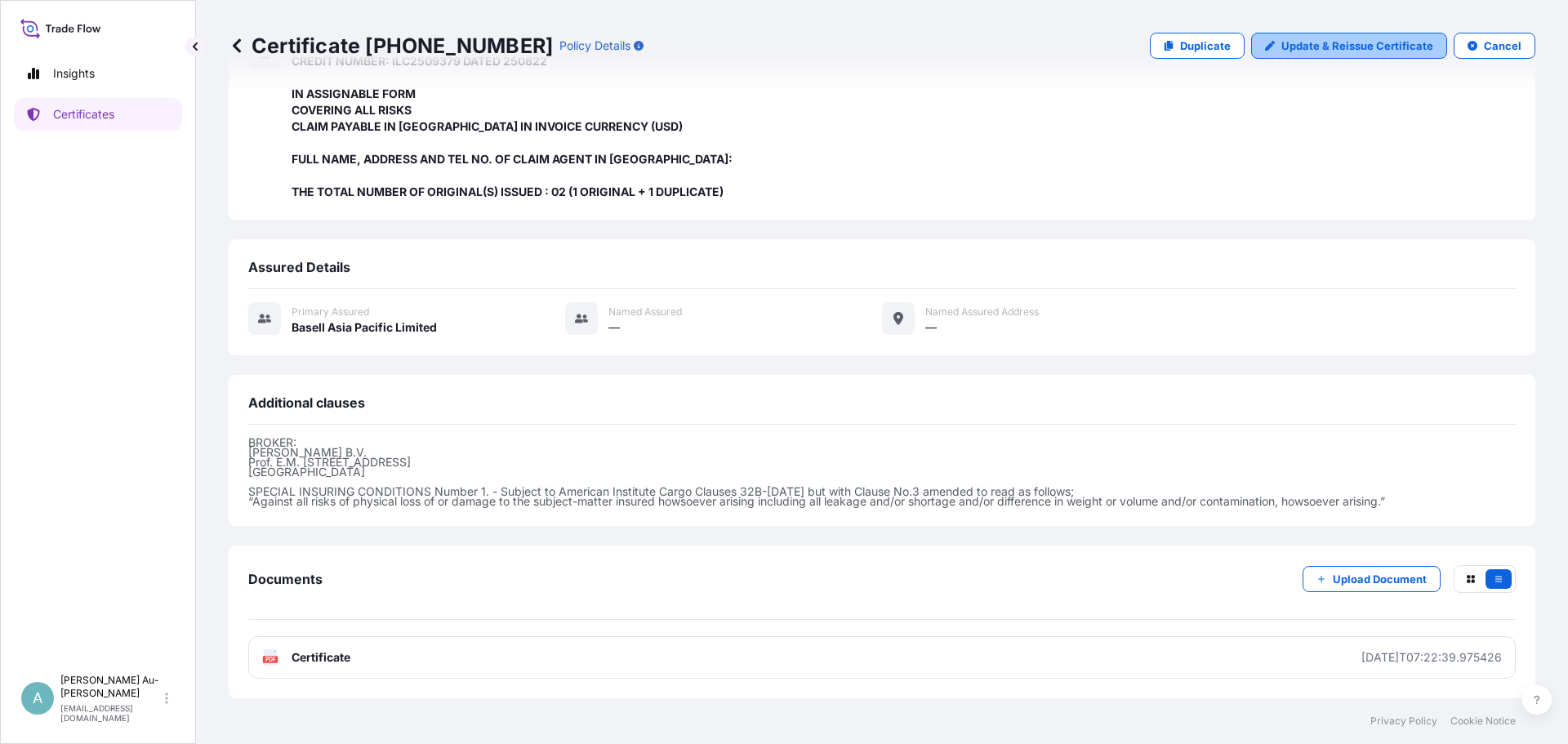
click at [1306, 45] on p "Update & Reissue Certificate" at bounding box center [1357, 46] width 152 height 17
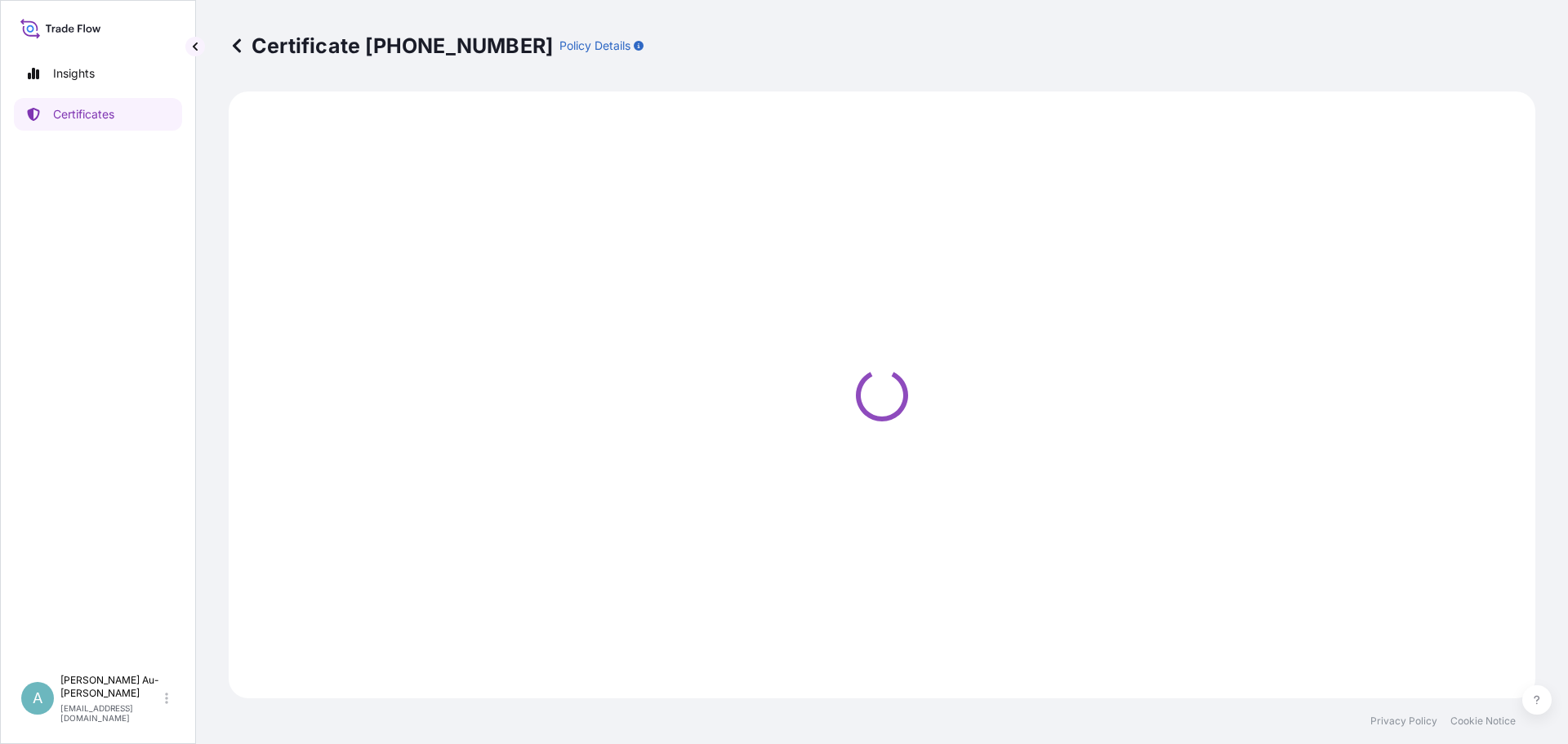
select select "Sea"
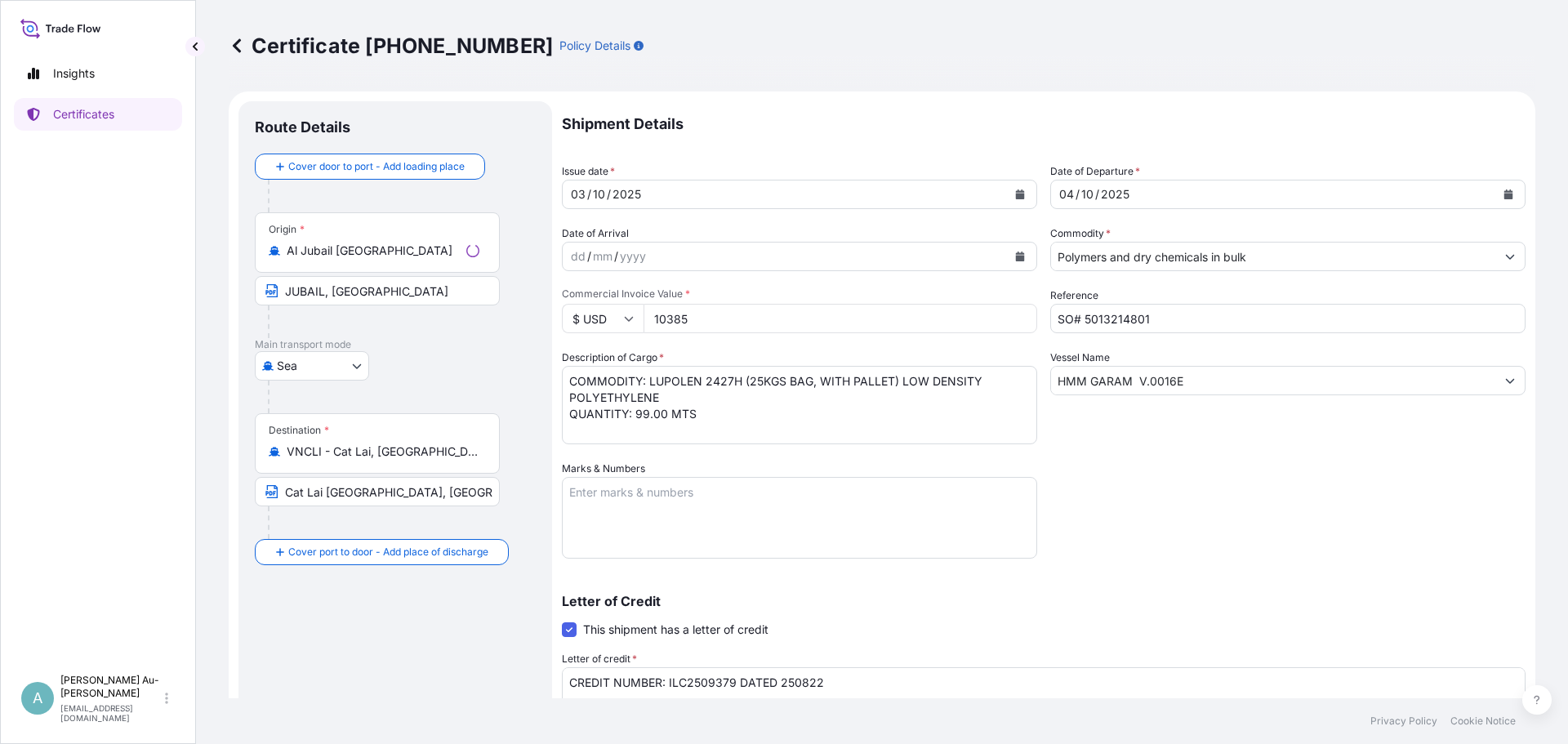
select select "32034"
click at [841, 561] on div "Shipment Details Issue date * [DATE] Date of Departure * [DATE] Date of Arrival…" at bounding box center [1043, 521] width 963 height 840
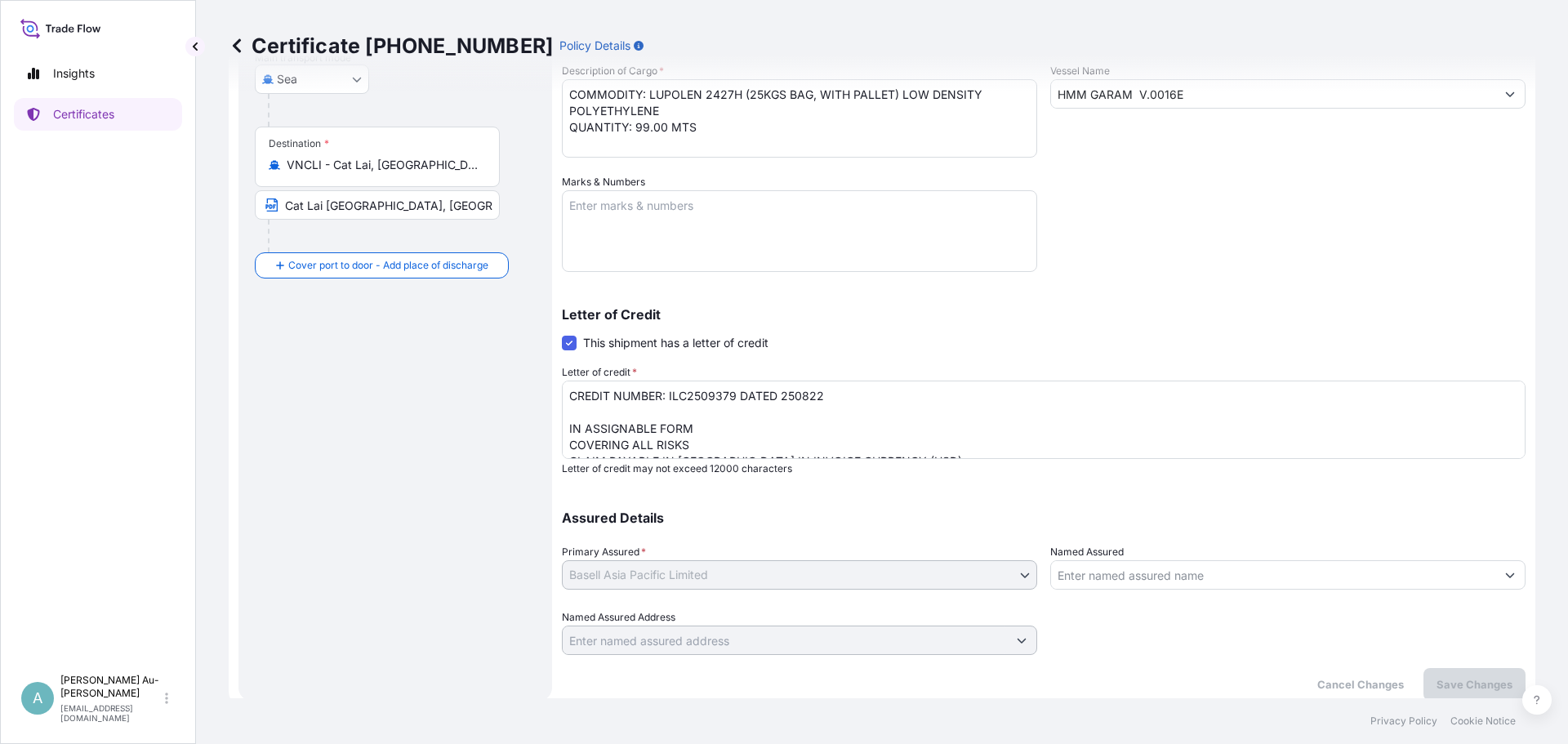
scroll to position [299, 0]
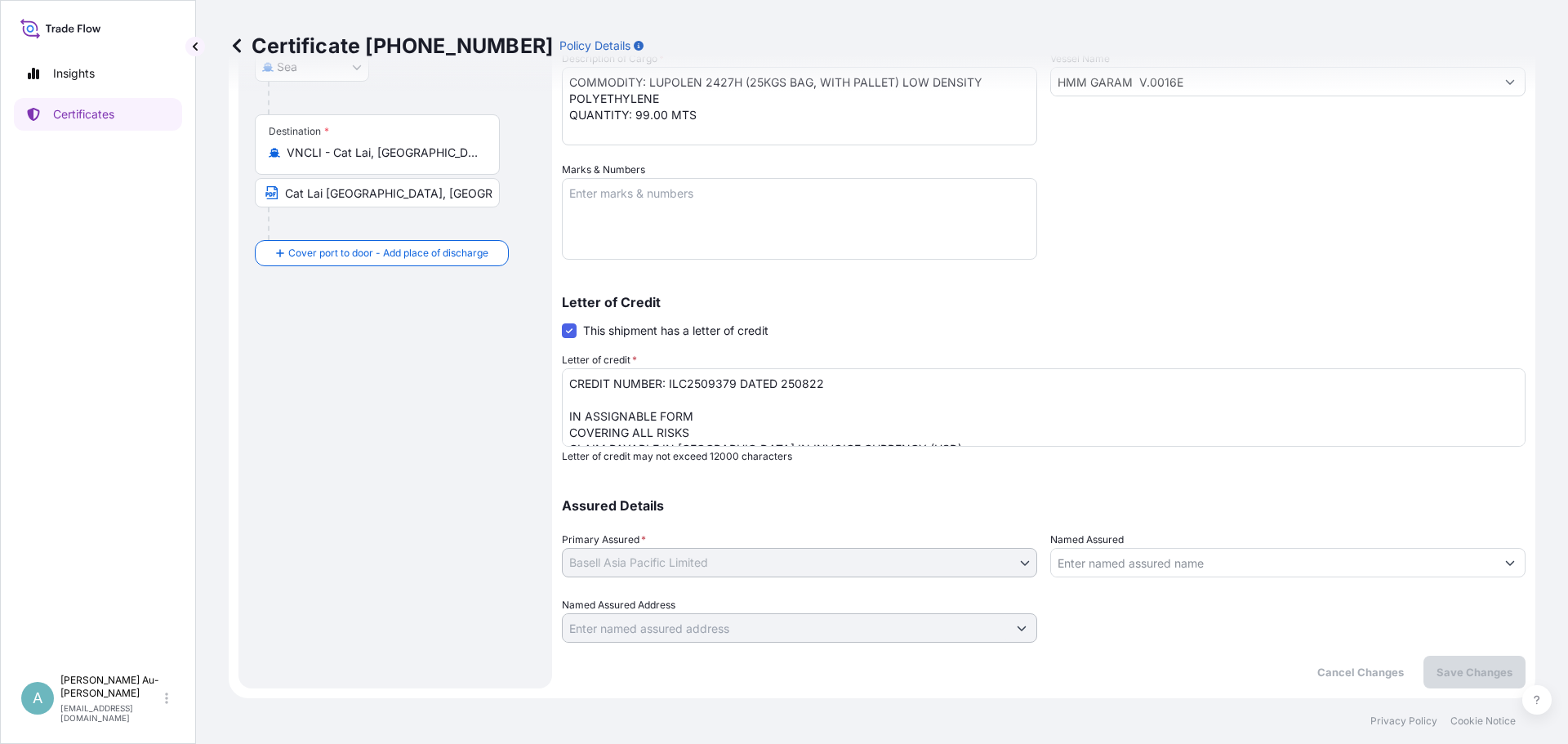
click at [792, 419] on textarea "CREDIT NUMBER: ILC2509379 DATED 250822 IN ASSIGNABLE FORM COVERING ALL RISKS CL…" at bounding box center [1043, 407] width 963 height 78
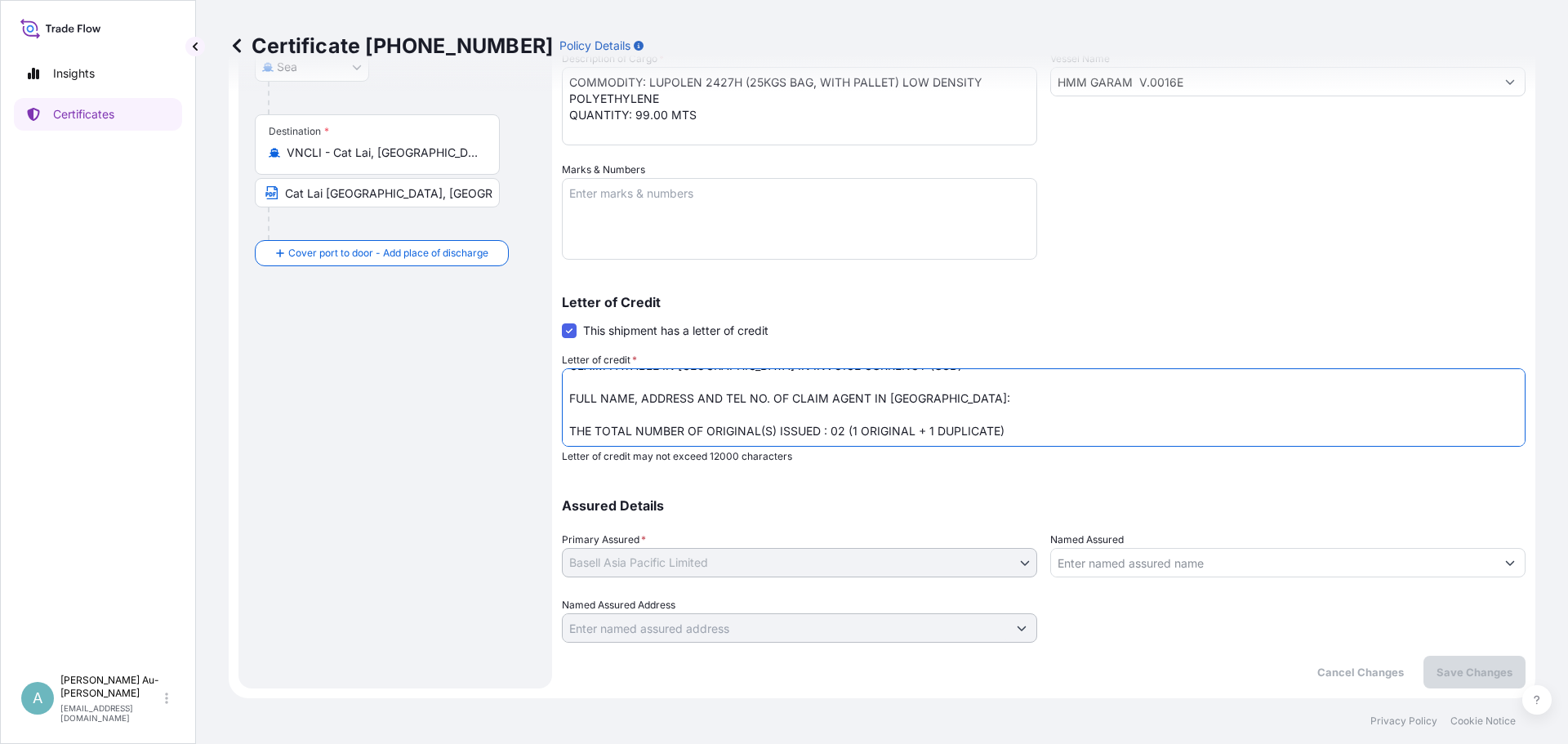
scroll to position [99, 0]
click at [963, 380] on textarea "CREDIT NUMBER: ILC2509379 DATED 250822 IN ASSIGNABLE FORM COVERING ALL RISKS CL…" at bounding box center [1043, 407] width 963 height 78
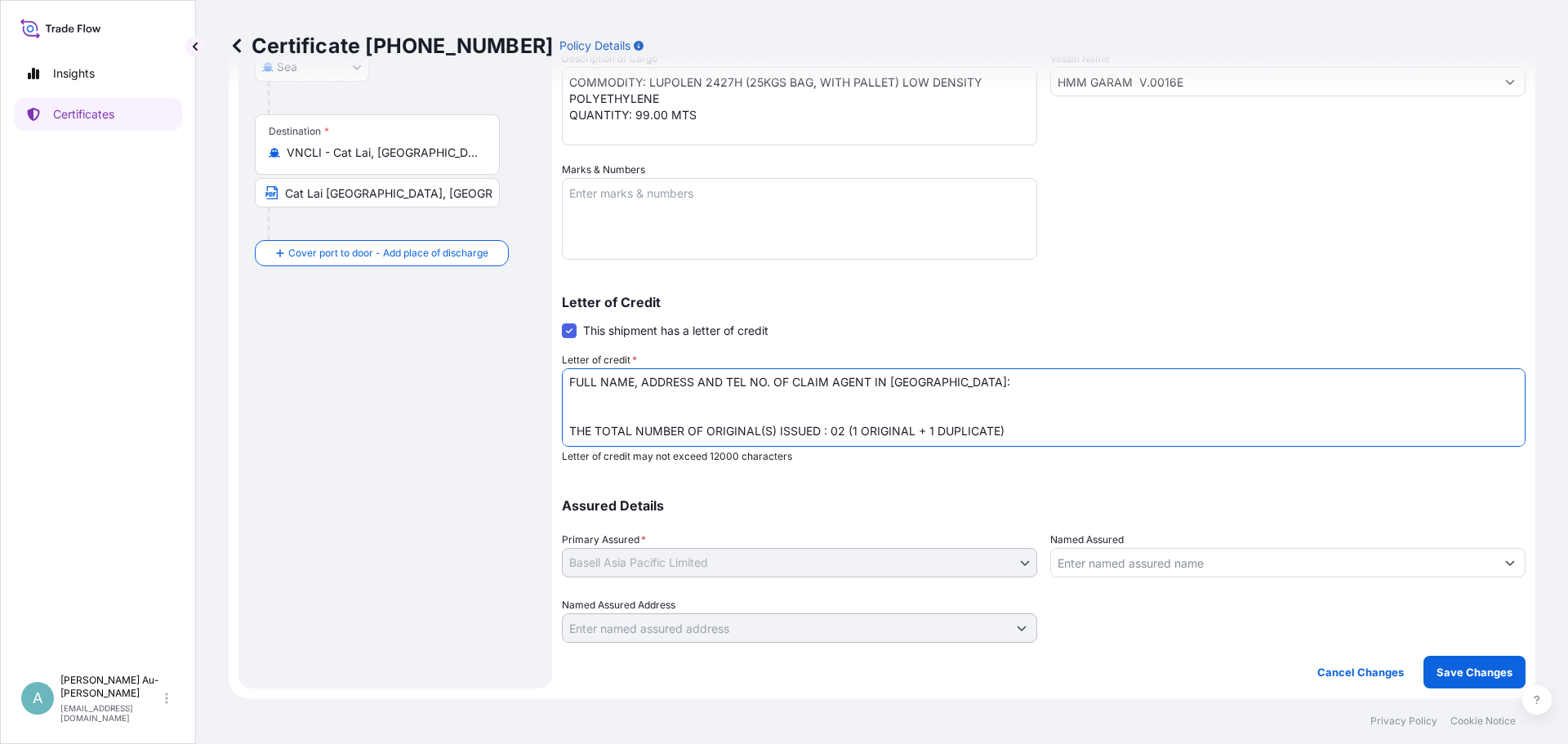
paste textarea "Baoviet Insurance [STREET_ADDRESS][PERSON_NAME][PERSON_NAME][PERSON_NAME][PERSO…"
click at [589, 383] on textarea "CREDIT NUMBER: ILC2509379 DATED 250822 IN ASSIGNABLE FORM COVERING ALL RISKS CL…" at bounding box center [1043, 407] width 963 height 78
type textarea "CREDIT NUMBER: ILC2509379 DATED 250822 IN ASSIGNABLE FORM COVERING ALL RISKS CL…"
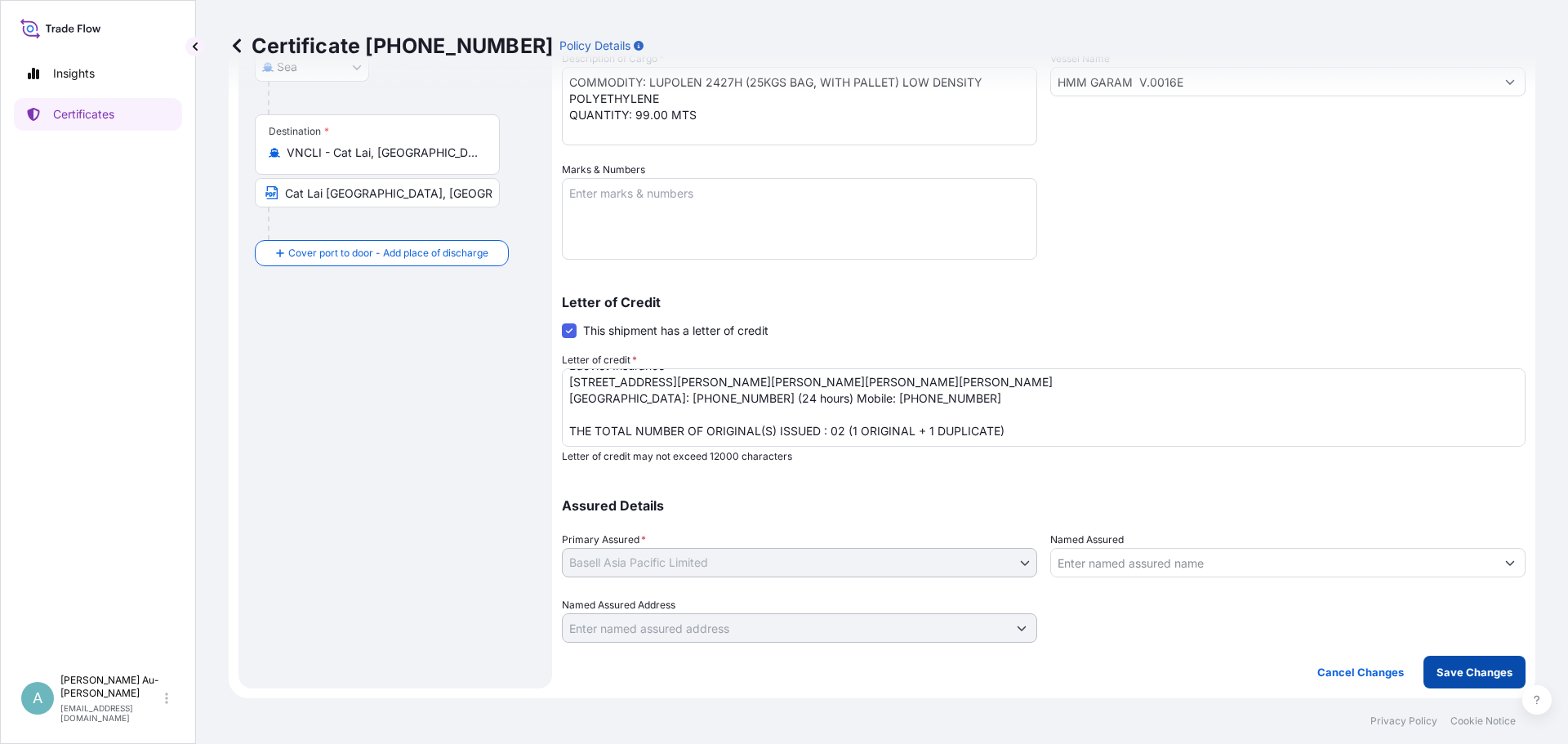
click at [1437, 670] on p "Save Changes" at bounding box center [1475, 672] width 76 height 17
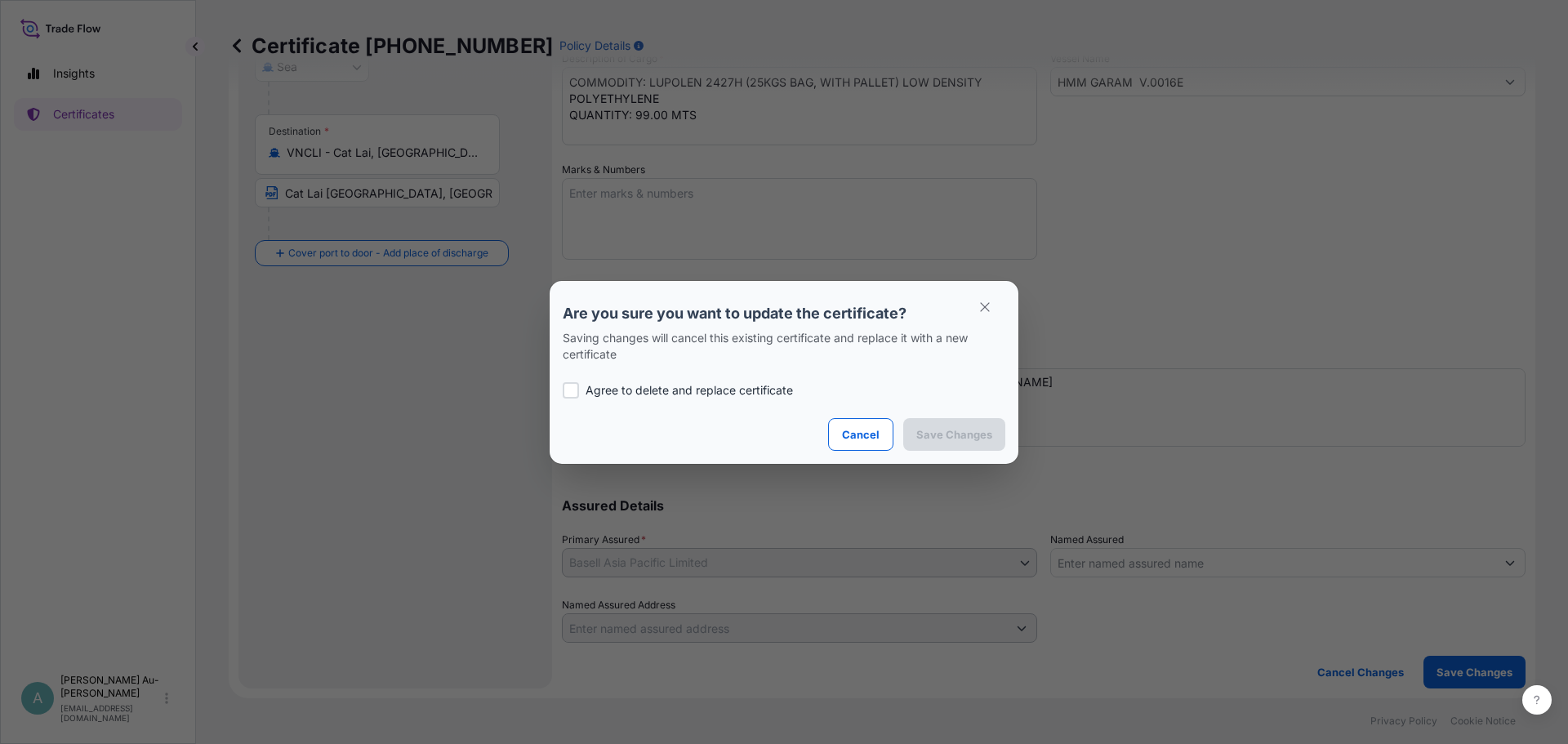
click at [616, 387] on p "Agree to delete and replace certificate" at bounding box center [689, 390] width 207 height 17
checkbox input "true"
click at [950, 423] on button "Save Changes" at bounding box center [953, 434] width 102 height 33
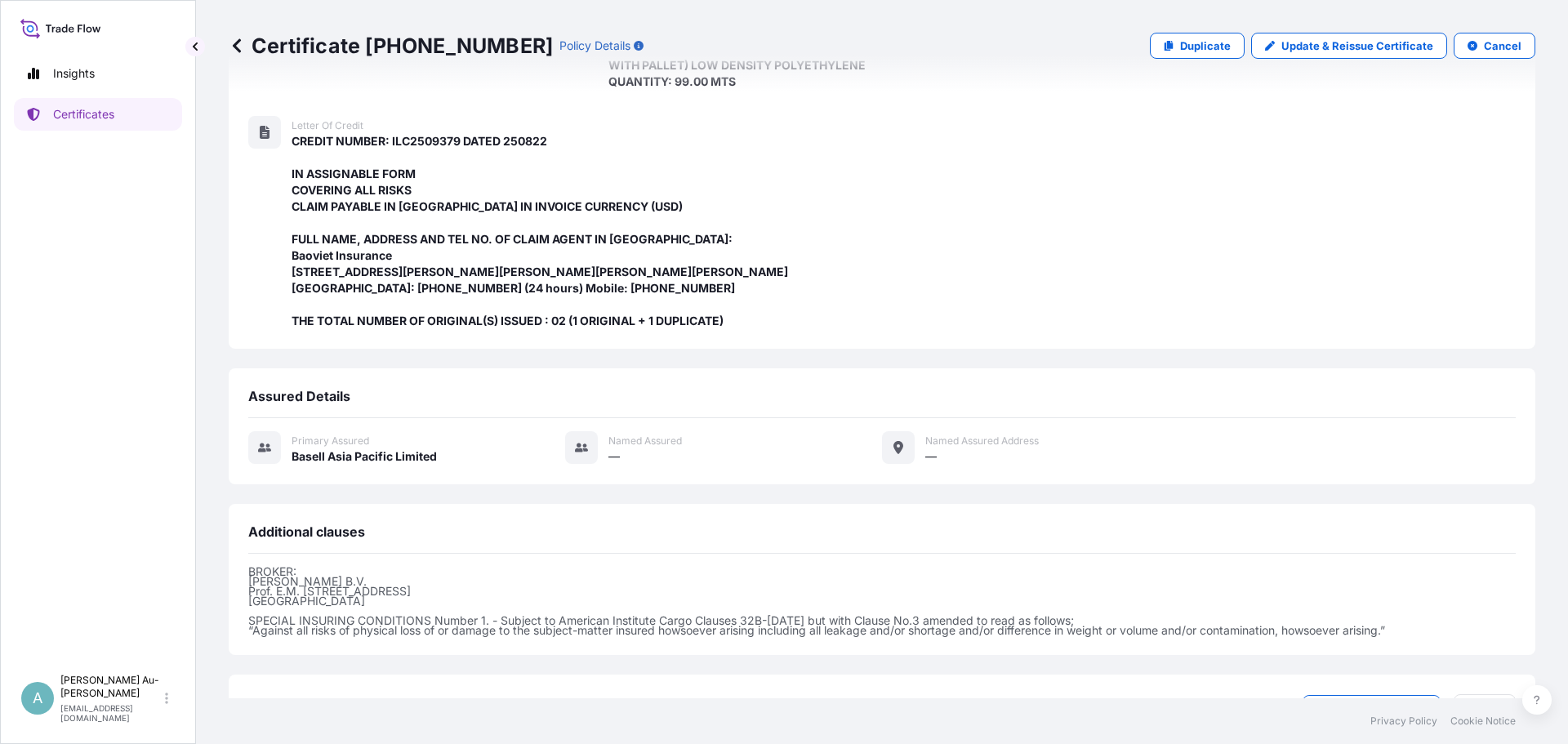
scroll to position [405, 0]
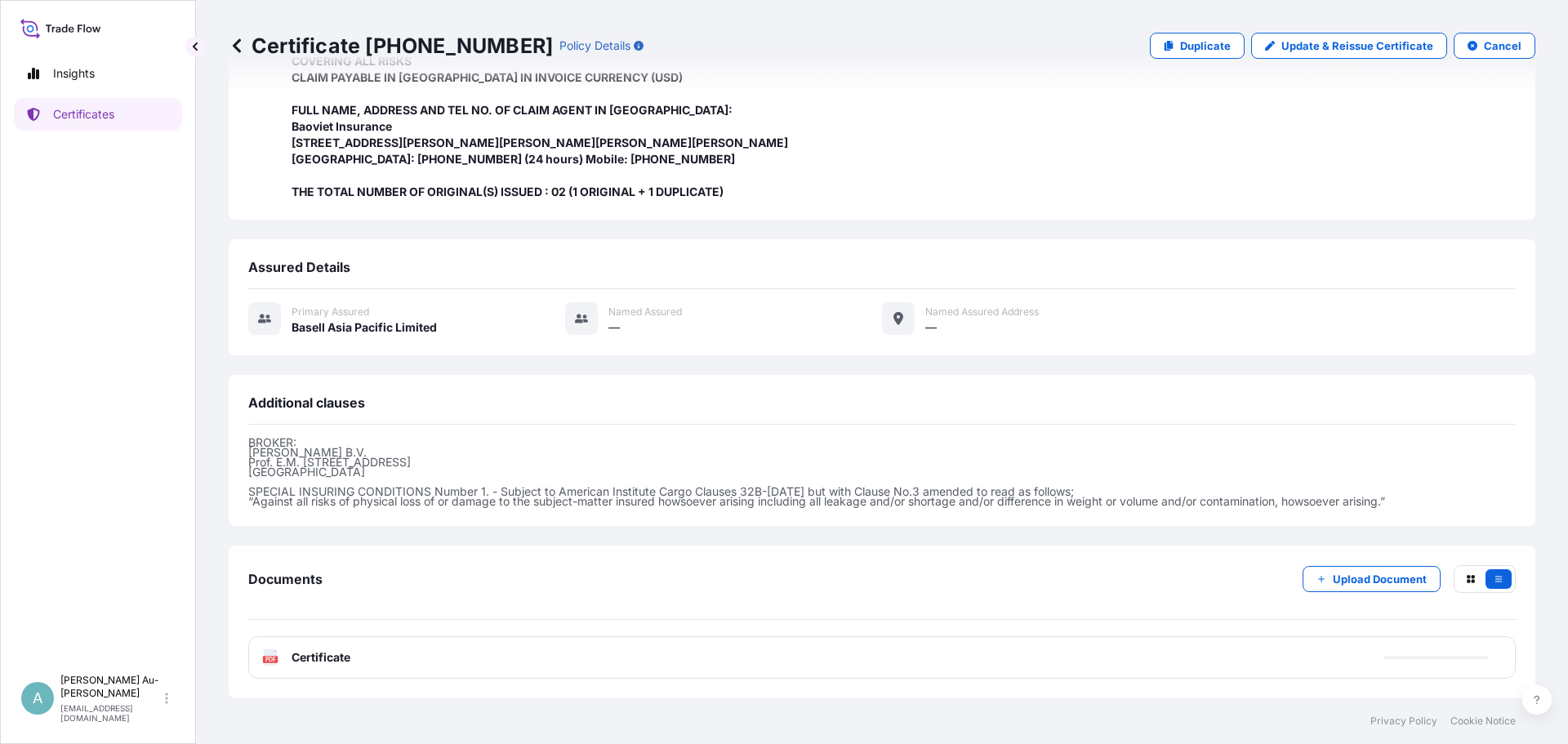
click at [328, 651] on span "Certificate" at bounding box center [320, 657] width 58 height 17
click at [271, 655] on icon at bounding box center [271, 657] width 14 height 17
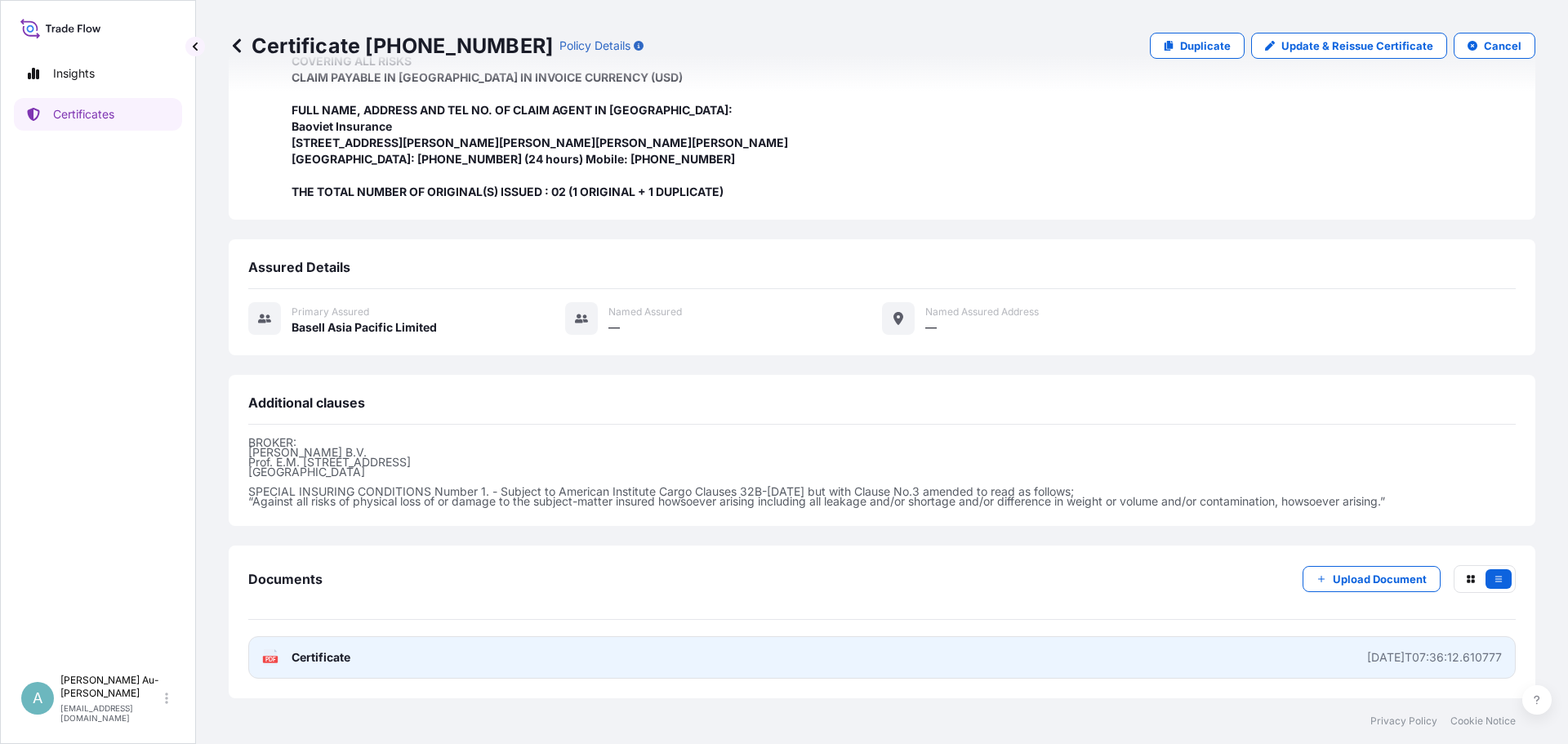
click at [269, 656] on text "PDF" at bounding box center [270, 659] width 11 height 6
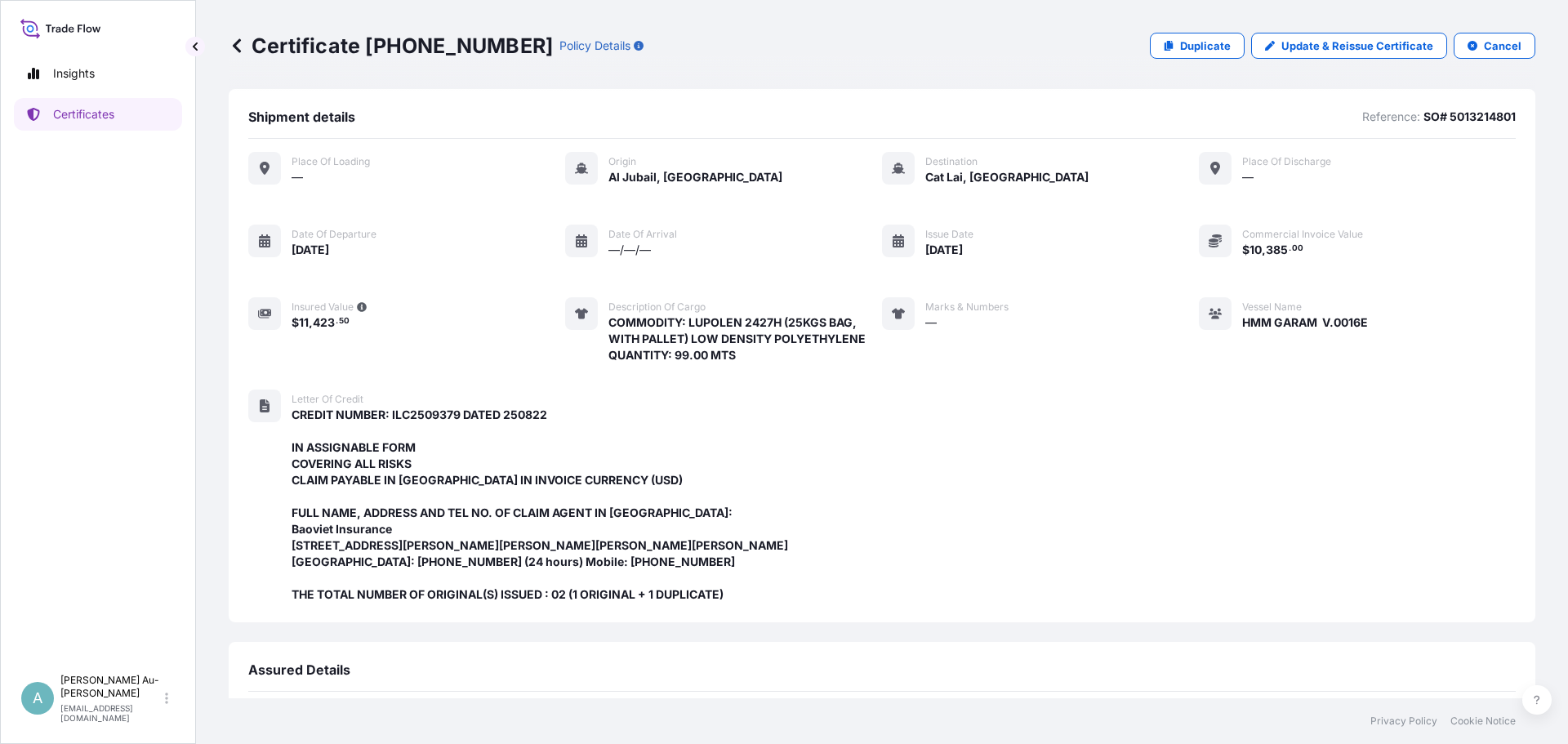
scroll to position [0, 0]
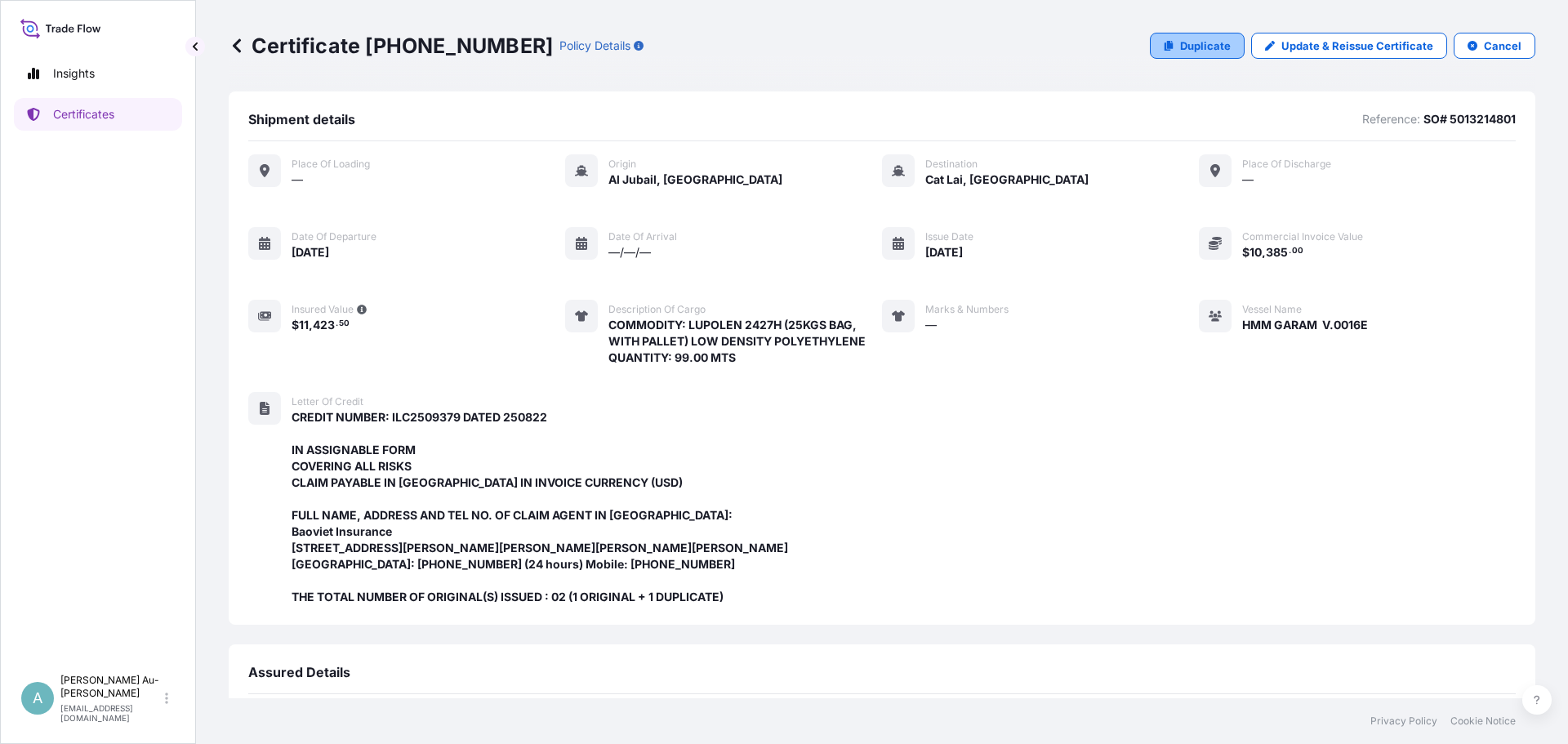
click at [1200, 39] on p "Duplicate" at bounding box center [1206, 46] width 51 height 17
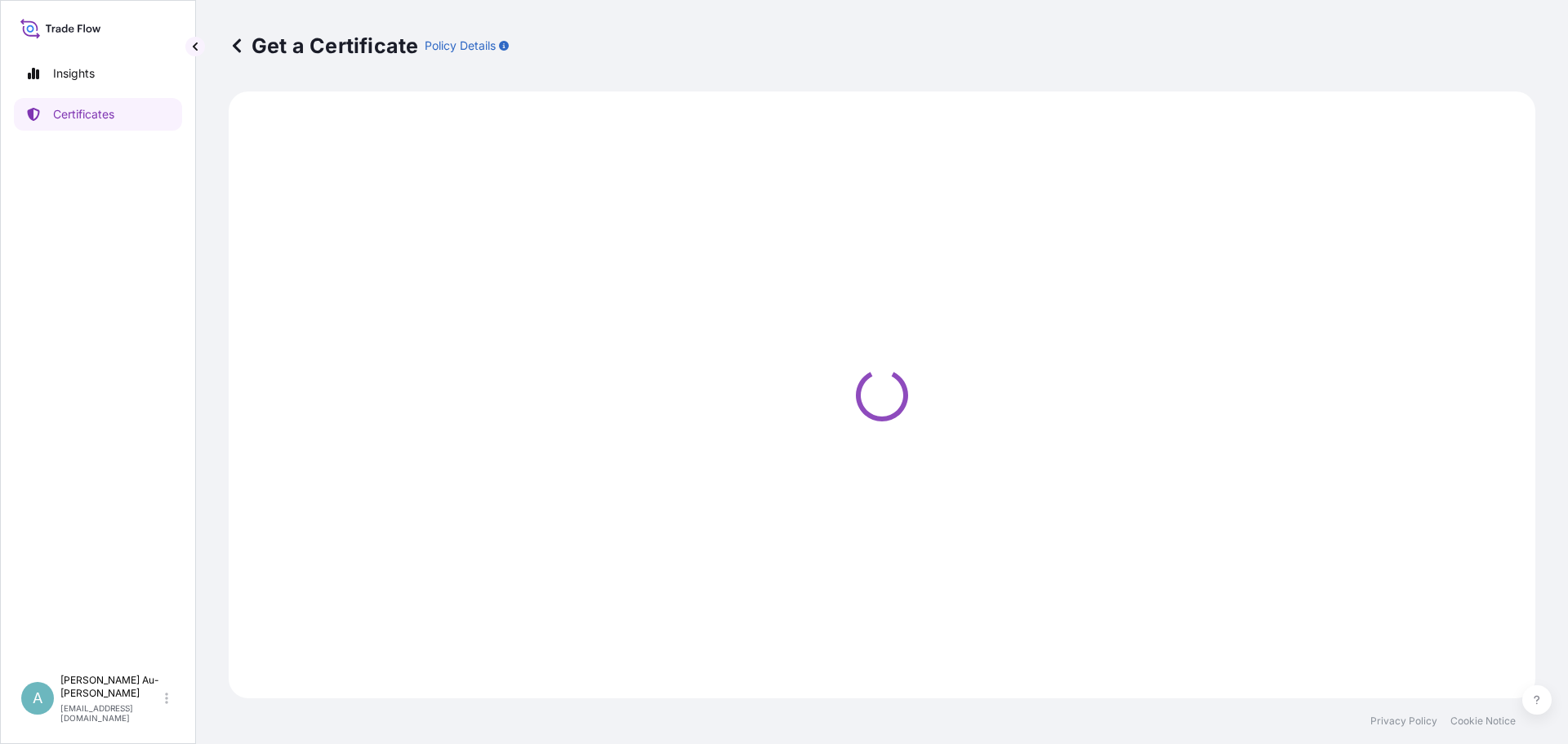
select select "Sea"
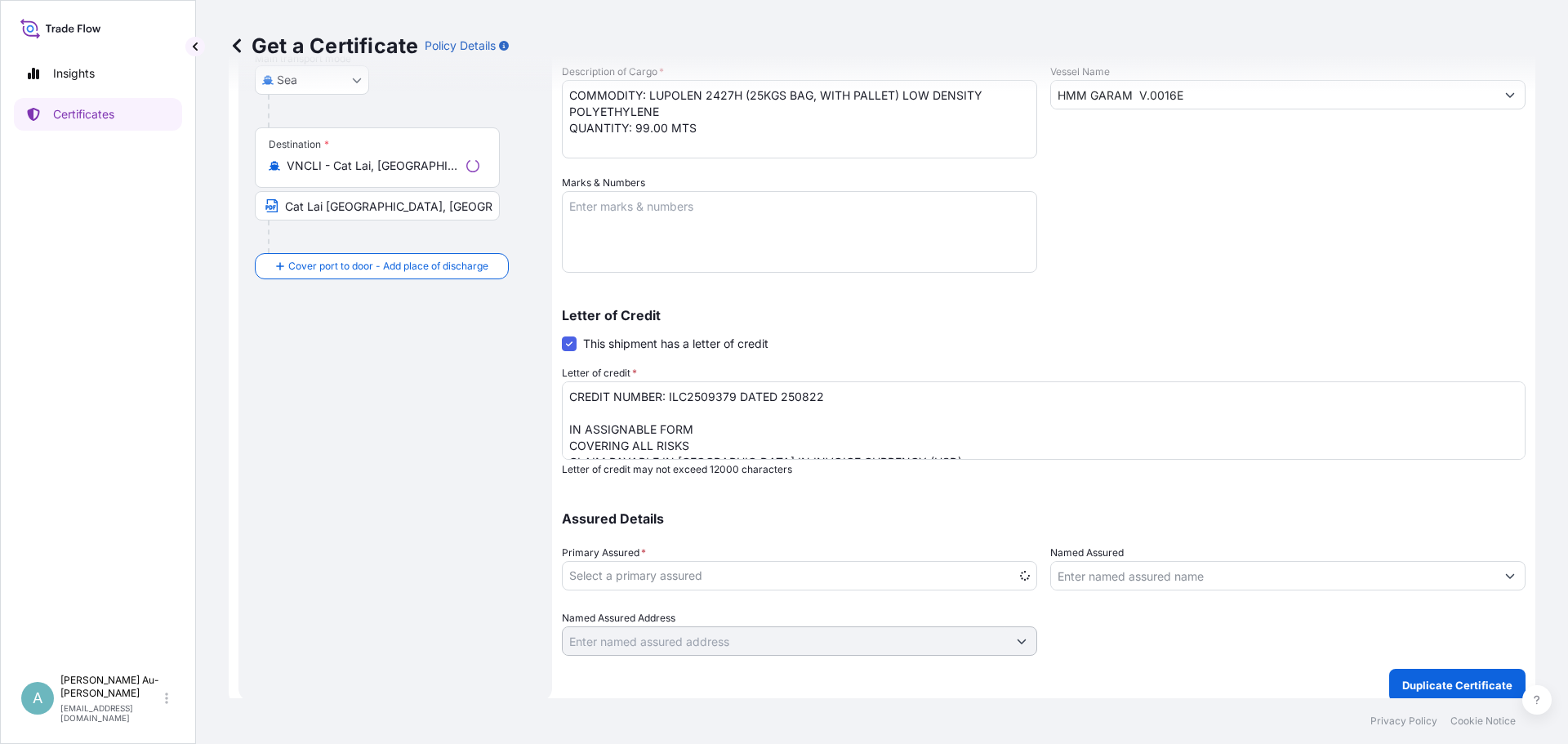
scroll to position [299, 0]
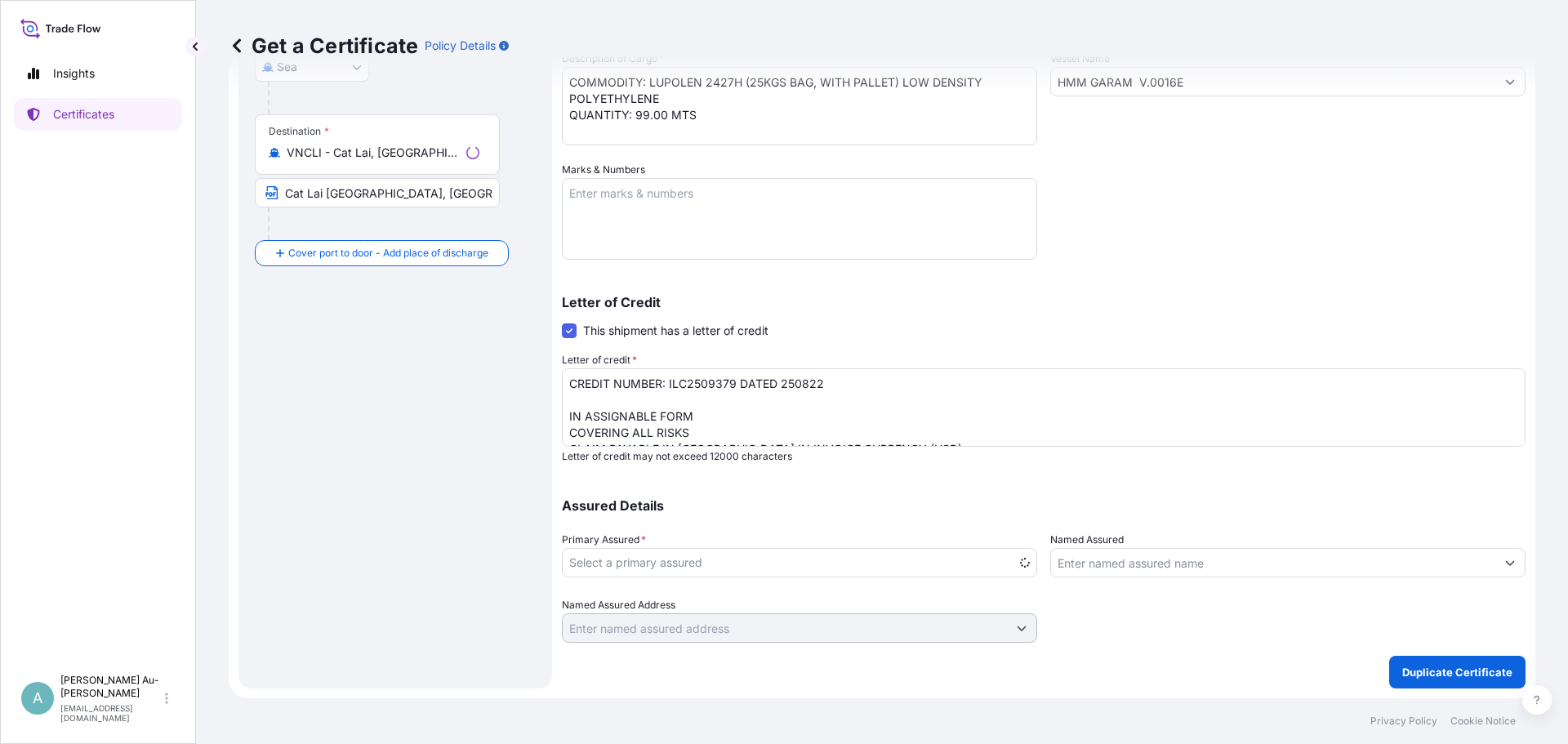
select select "32034"
click at [1453, 674] on p "Duplicate Certificate" at bounding box center [1457, 672] width 110 height 17
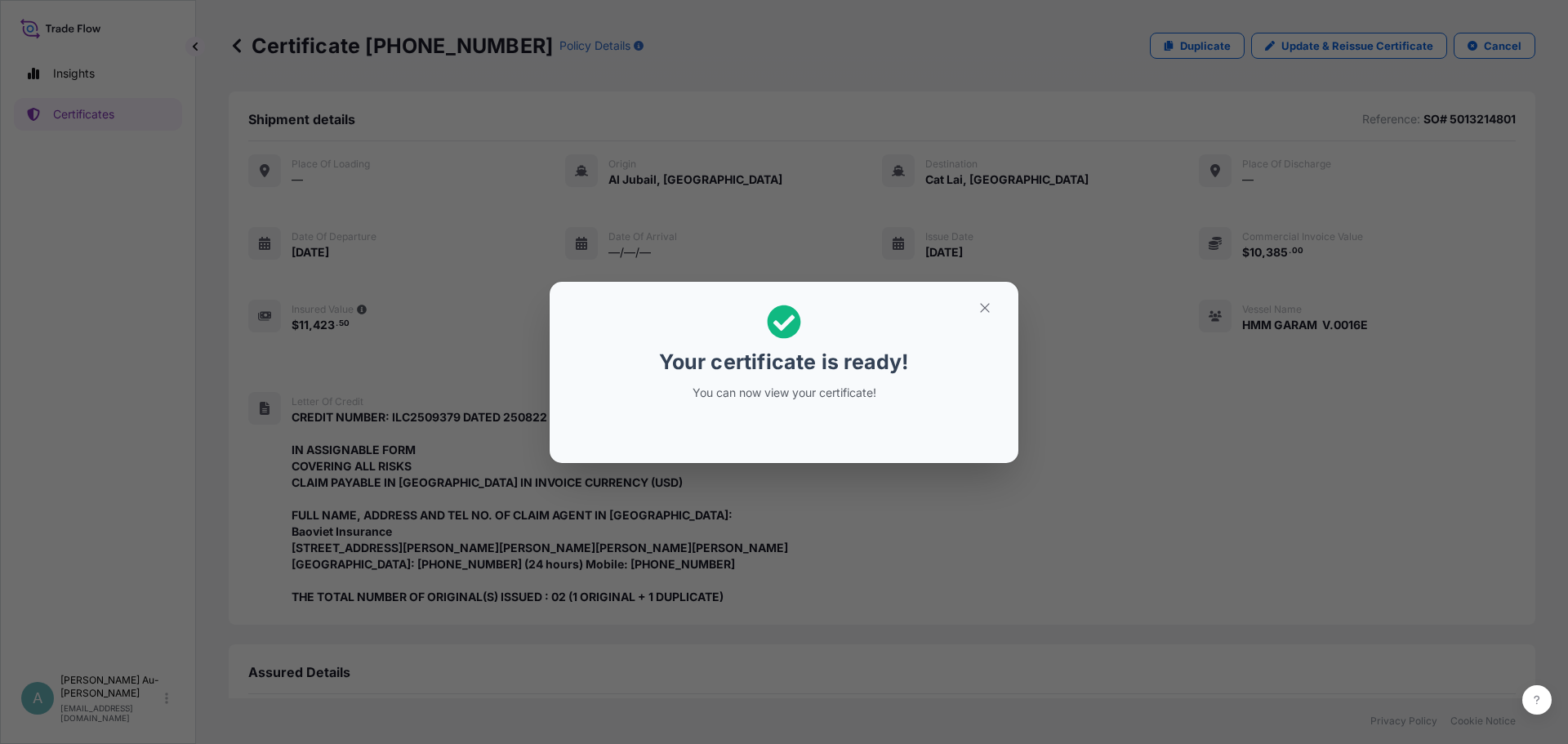
click at [960, 357] on h2 "Your certificate is ready! You can now view your certificate!" at bounding box center [784, 353] width 442 height 116
click at [977, 311] on button "button" at bounding box center [985, 308] width 41 height 26
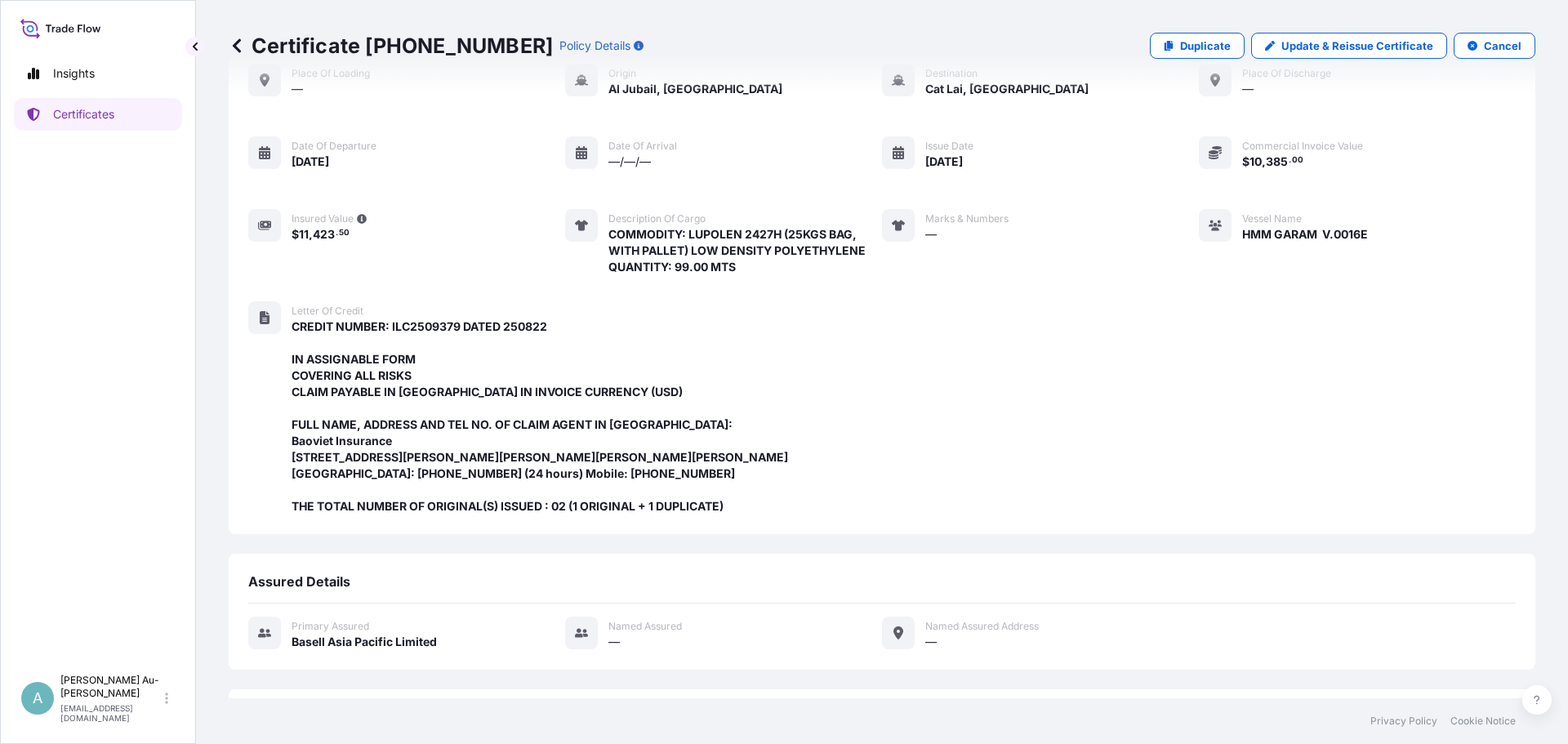
scroll to position [78, 0]
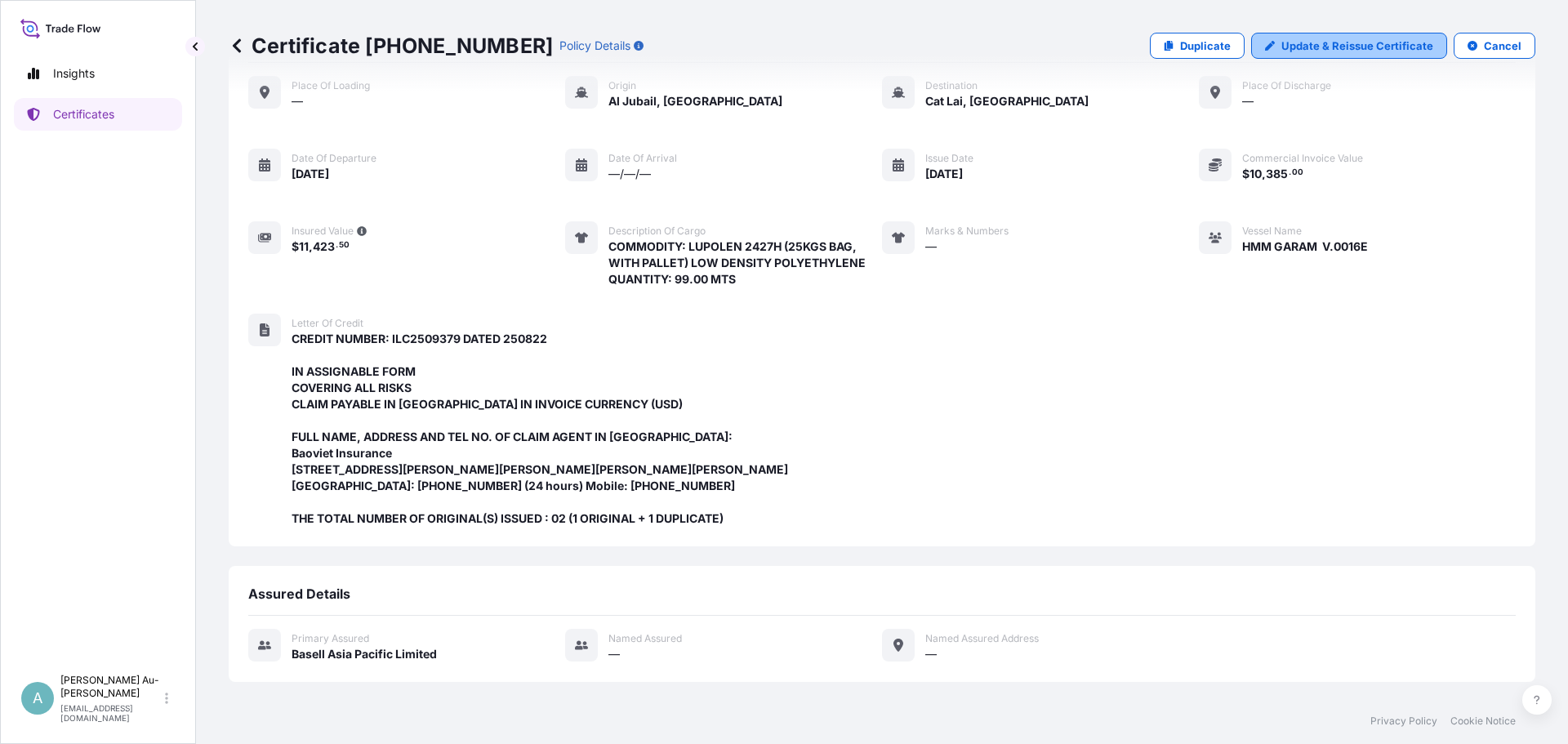
click at [1327, 48] on p "Update & Reissue Certificate" at bounding box center [1357, 46] width 152 height 17
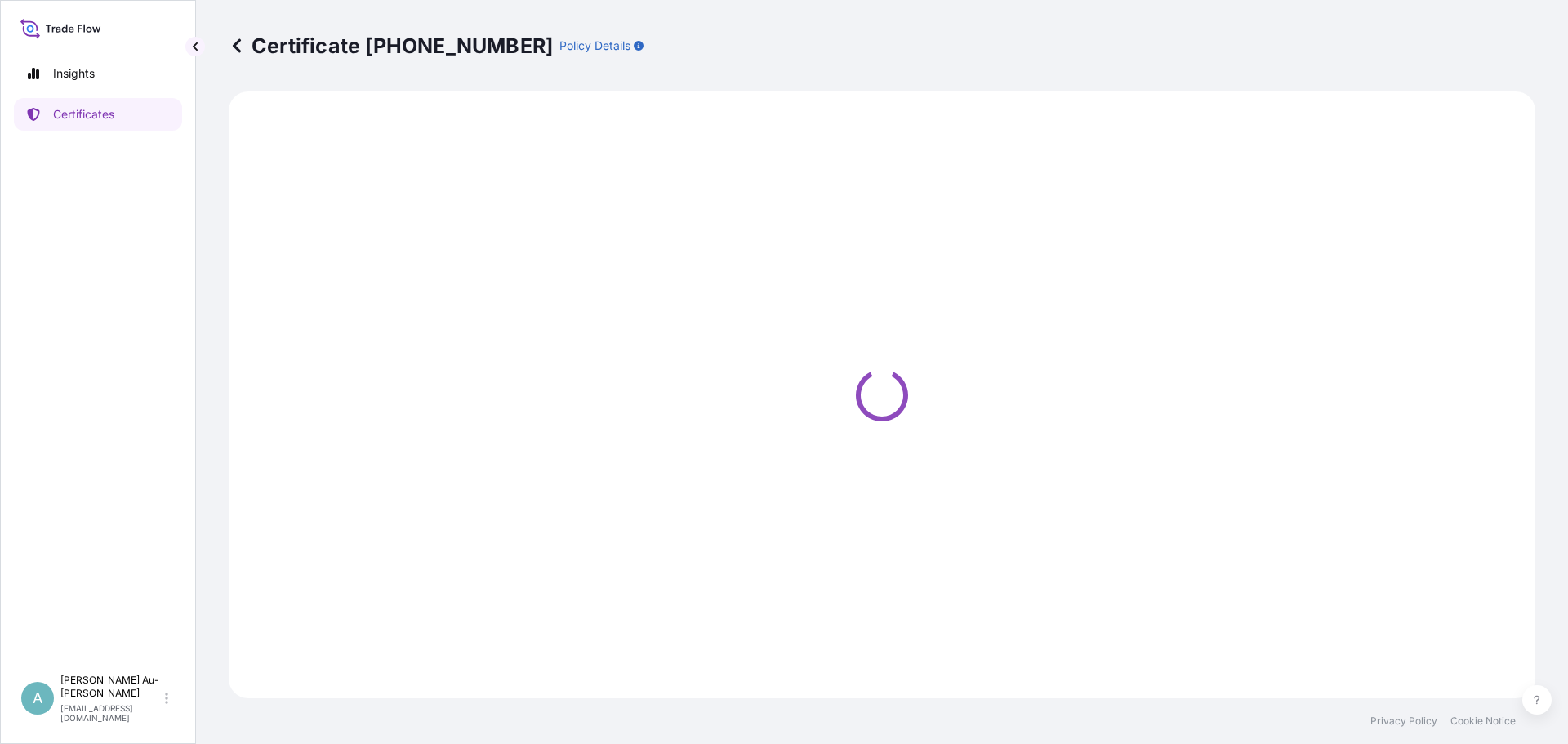
select select "Sea"
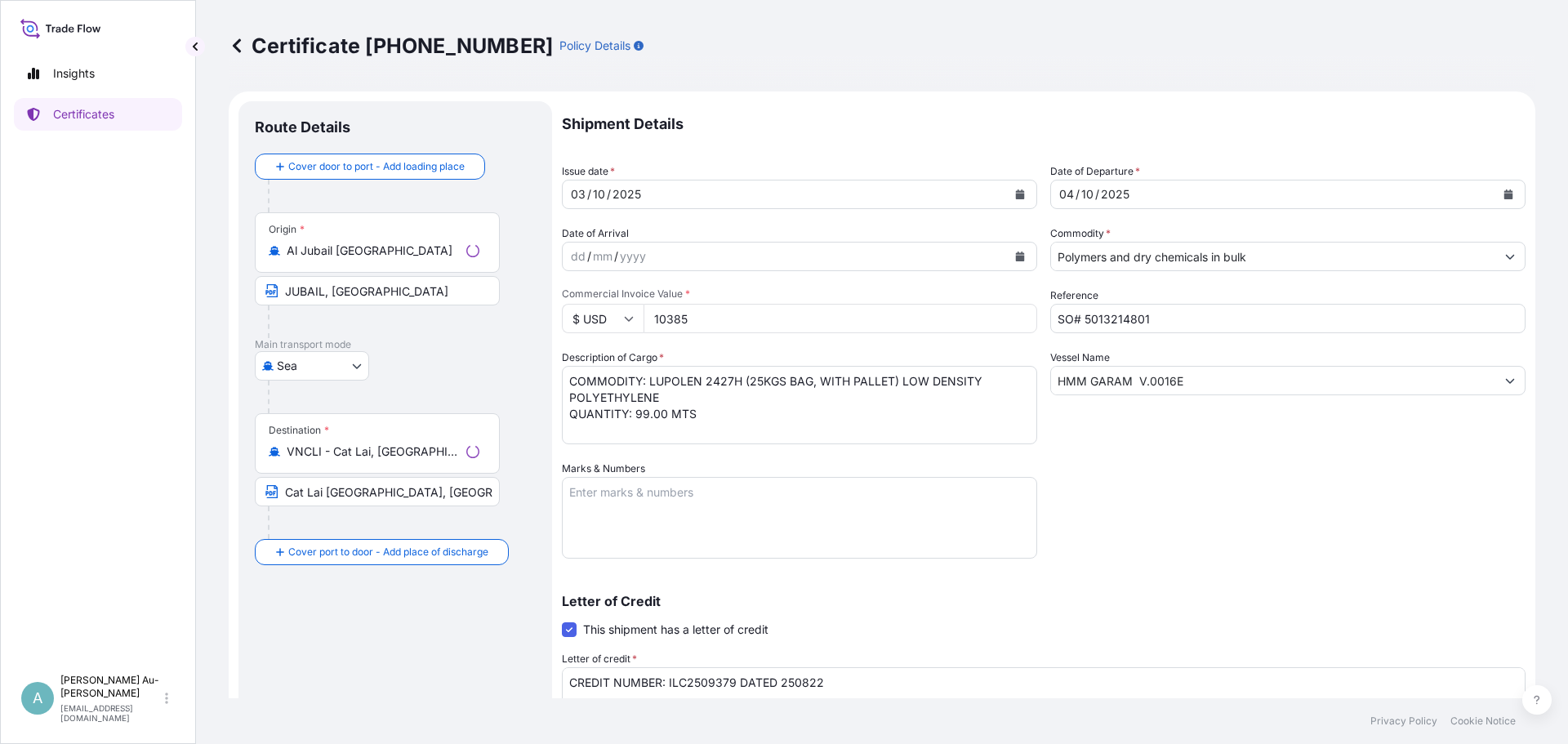
select select "32034"
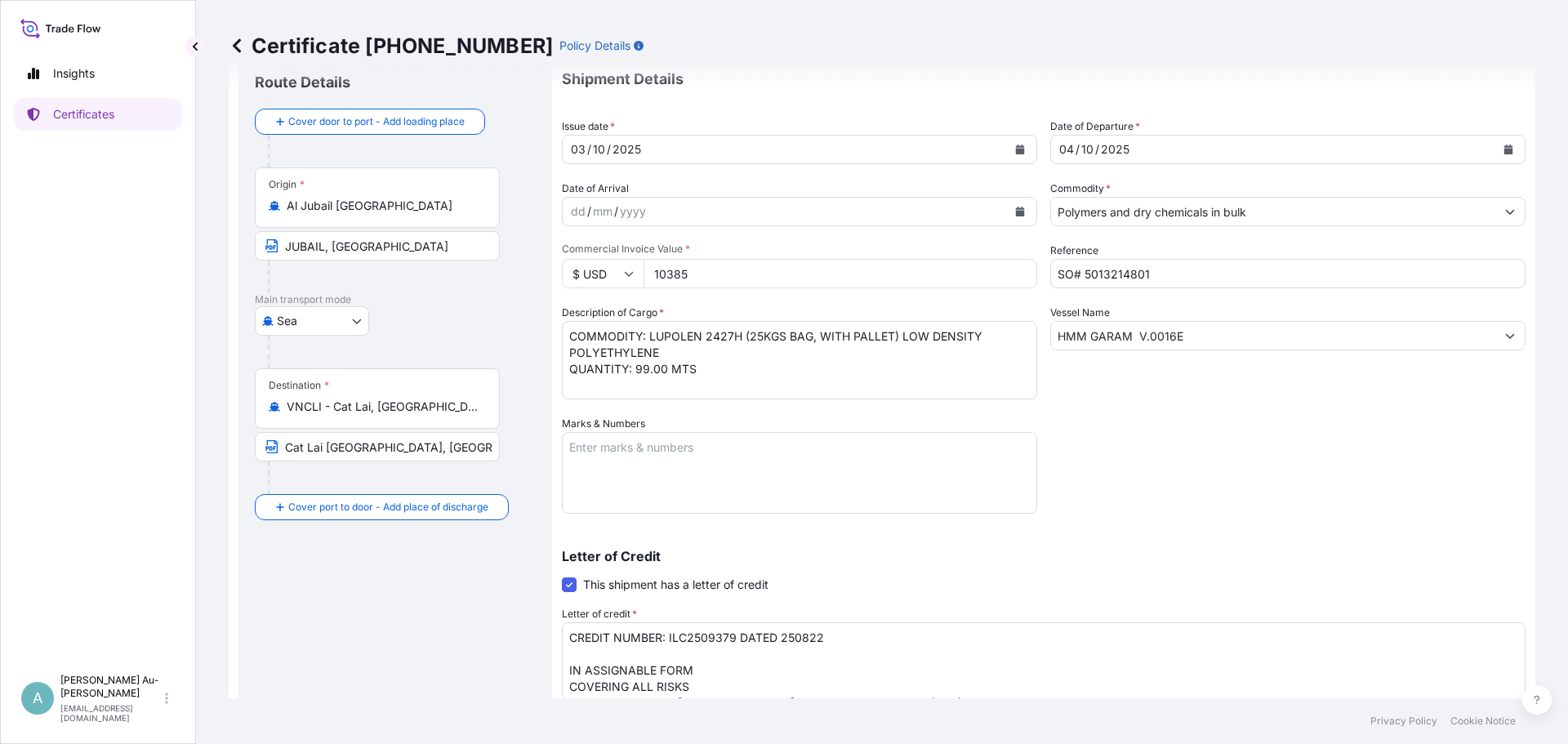
scroll to position [82, 0]
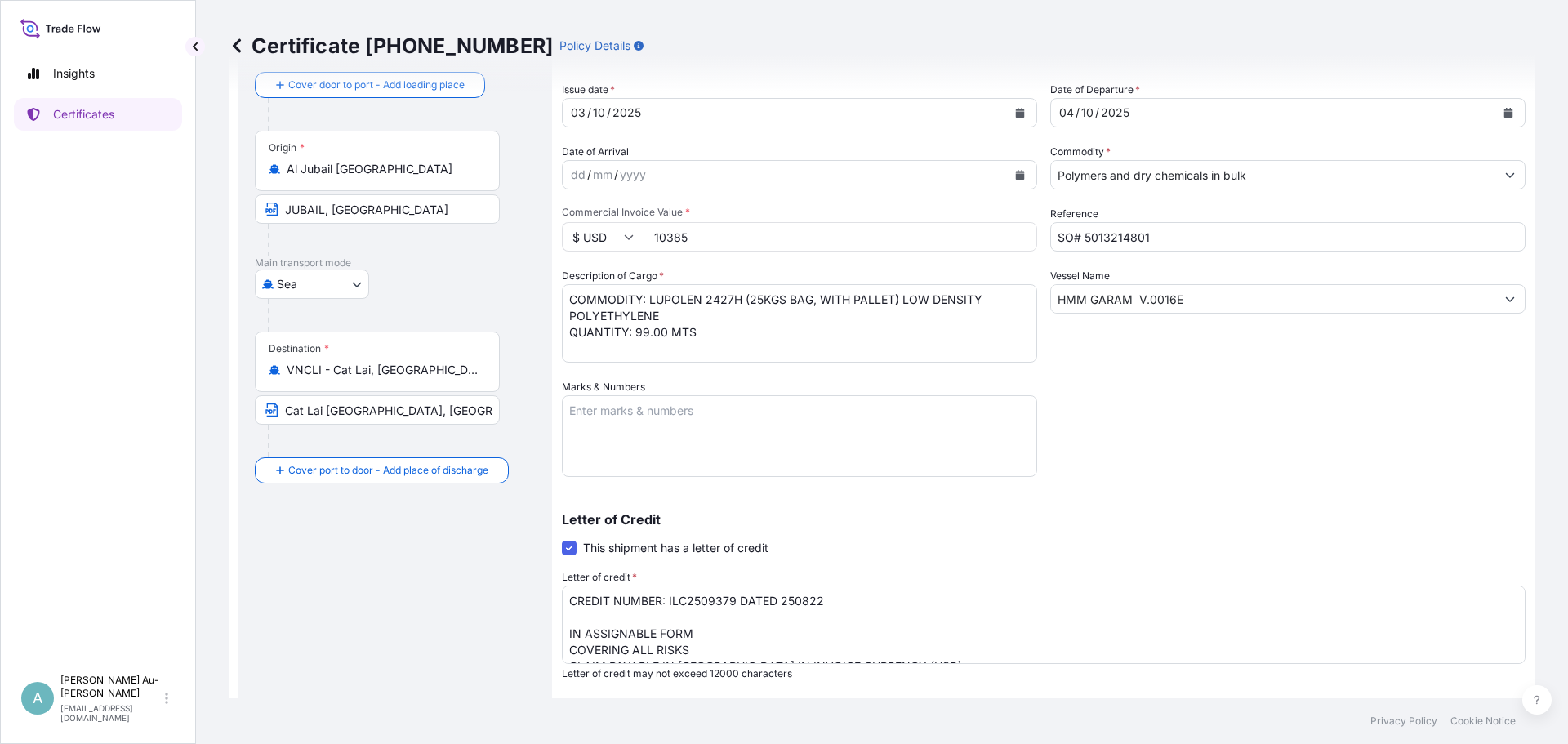
click at [9, 240] on div "Insights Certificates A [PERSON_NAME]-[PERSON_NAME] [EMAIL_ADDRESS][DOMAIN_NAME]" at bounding box center [97, 372] width 196 height 744
drag, startPoint x: 285, startPoint y: 413, endPoint x: 564, endPoint y: 418, distance: 279.0
click at [564, 418] on form "Route Details Cover door to port - Add loading place Place of loading Road / [G…" at bounding box center [881, 463] width 1306 height 906
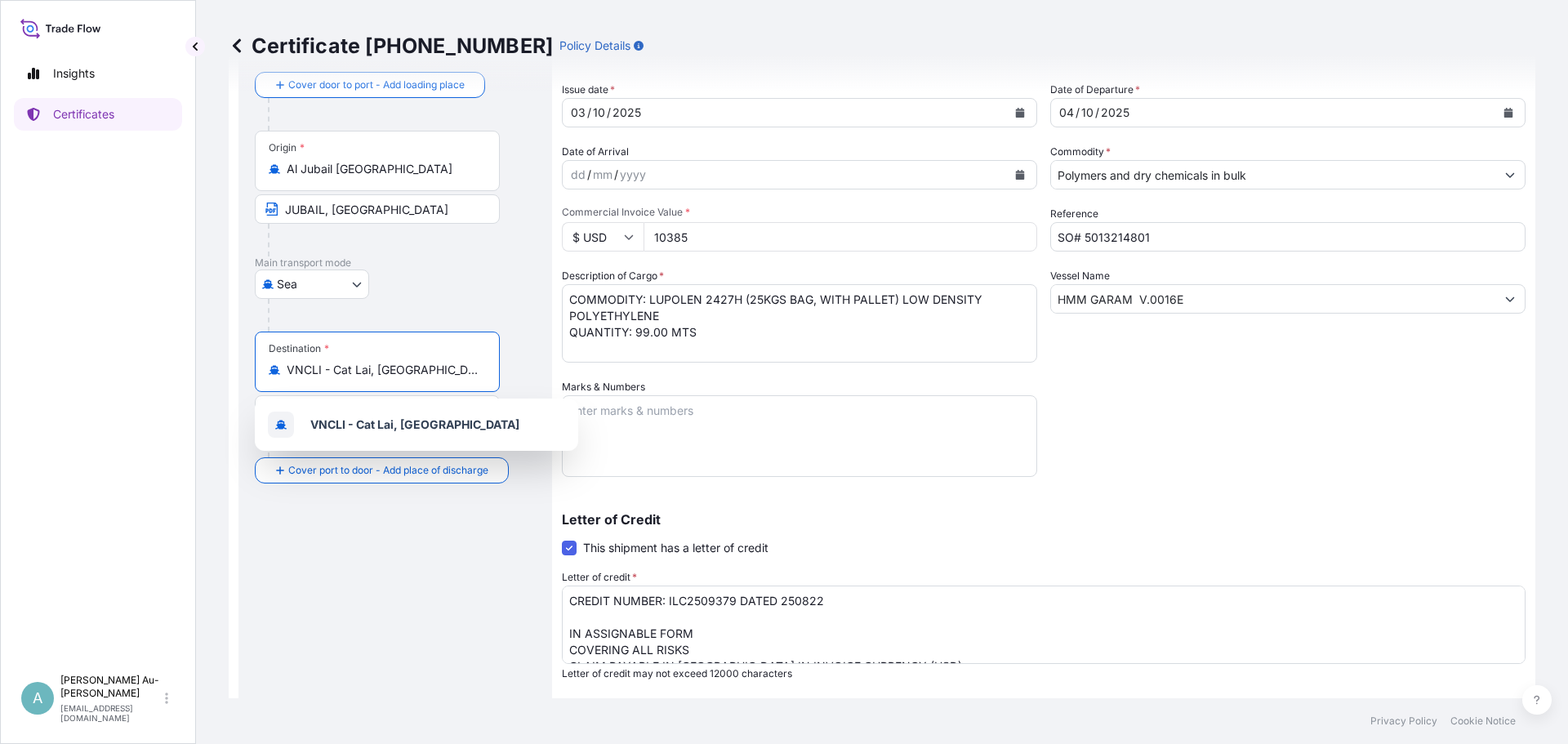
click at [361, 362] on input "VNCLI - Cat Lai, [GEOGRAPHIC_DATA]" at bounding box center [383, 369] width 193 height 17
click at [433, 372] on input "VNCLI - Cat Lai, [GEOGRAPHIC_DATA]" at bounding box center [383, 369] width 193 height 17
drag, startPoint x: 422, startPoint y: 371, endPoint x: 114, endPoint y: 370, distance: 308.0
click at [114, 370] on div "Insights Certificates A [PERSON_NAME] Au-[PERSON_NAME] [EMAIL_ADDRESS][DOMAIN_N…" at bounding box center [784, 372] width 1568 height 744
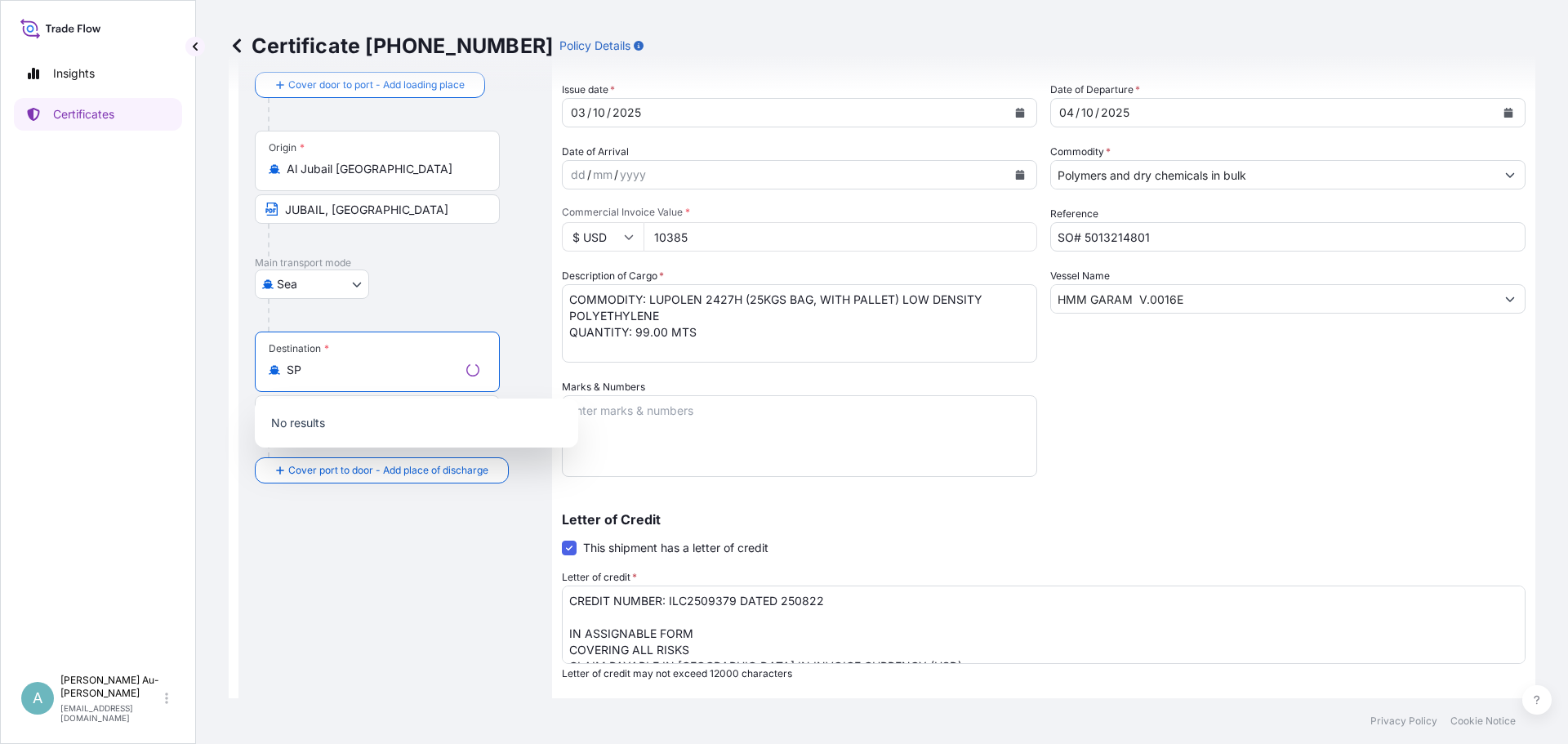
type input "S"
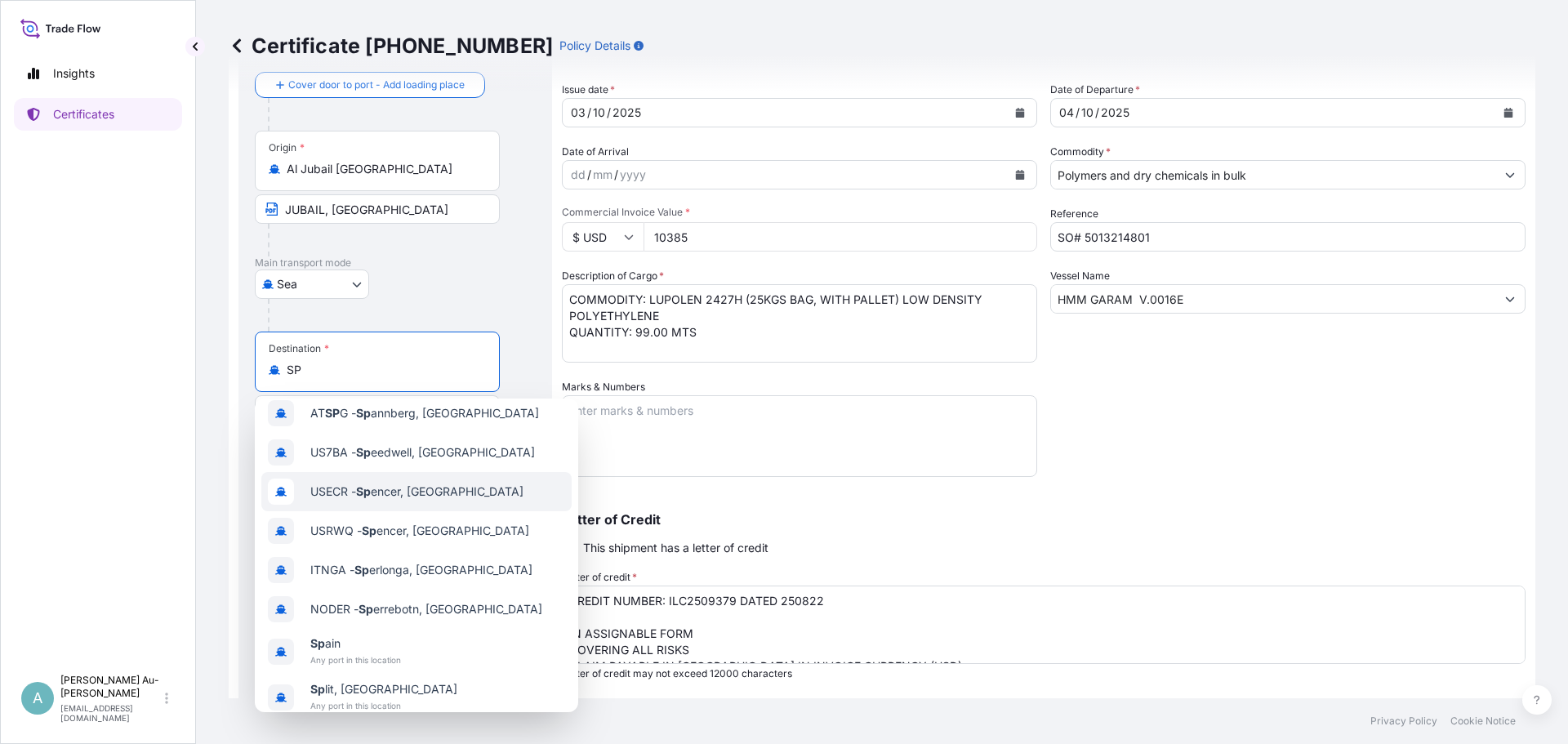
scroll to position [104, 0]
click at [324, 371] on input "SP" at bounding box center [383, 369] width 193 height 17
type input "S"
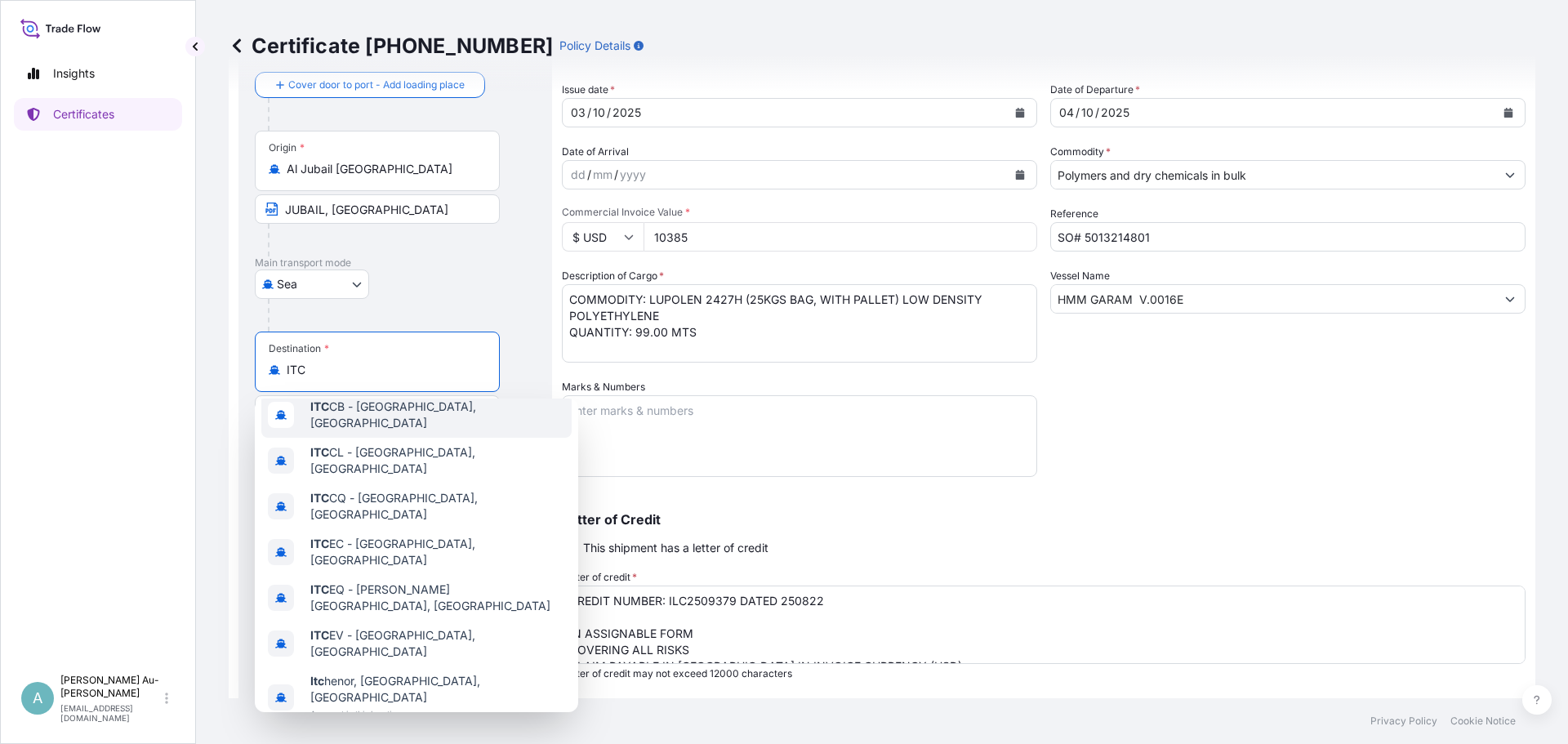
click at [356, 371] on input "ITC" at bounding box center [383, 369] width 193 height 17
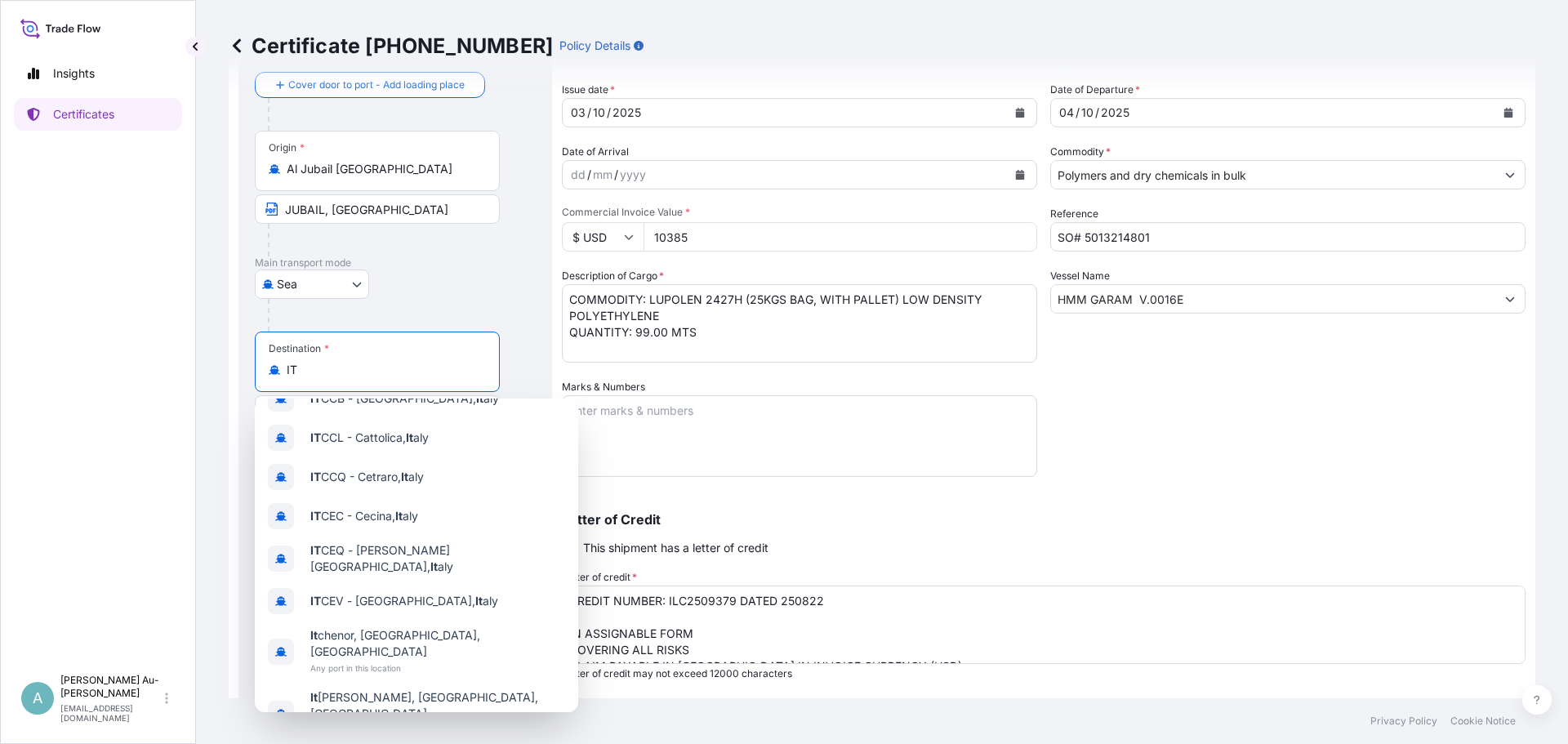
type input "I"
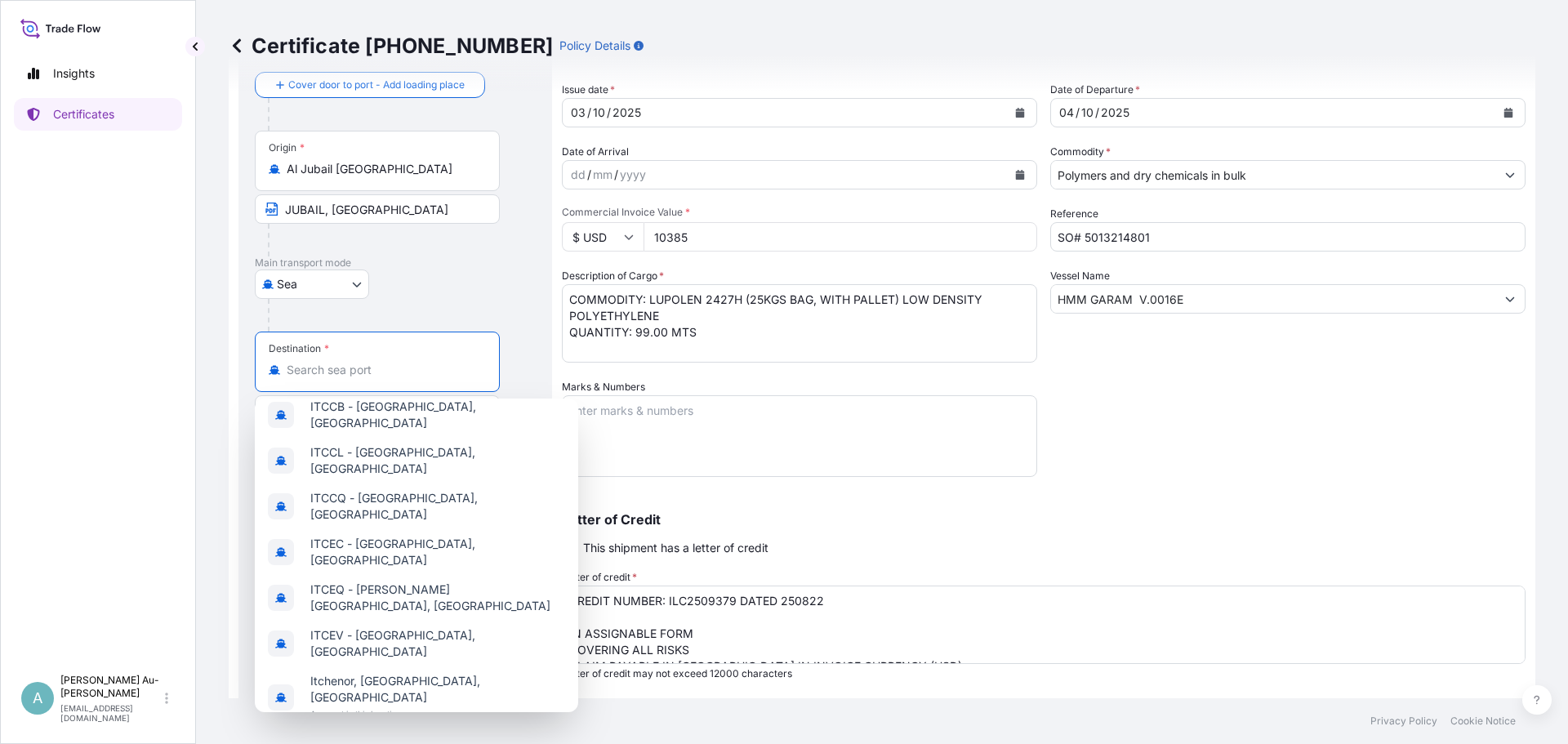
scroll to position [0, 0]
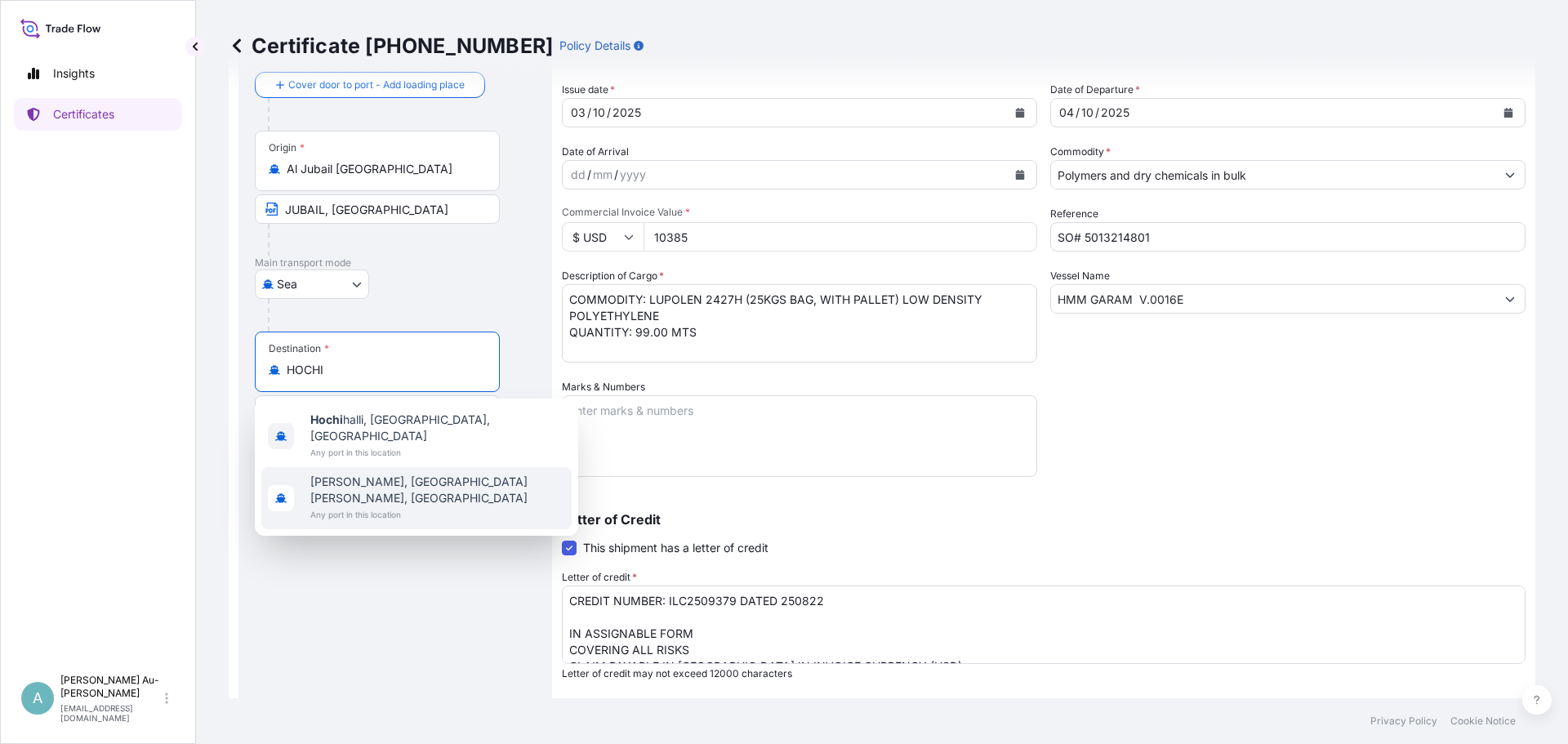
click at [408, 473] on span "[PERSON_NAME], [GEOGRAPHIC_DATA][PERSON_NAME], [GEOGRAPHIC_DATA]" at bounding box center [438, 490] width 255 height 33
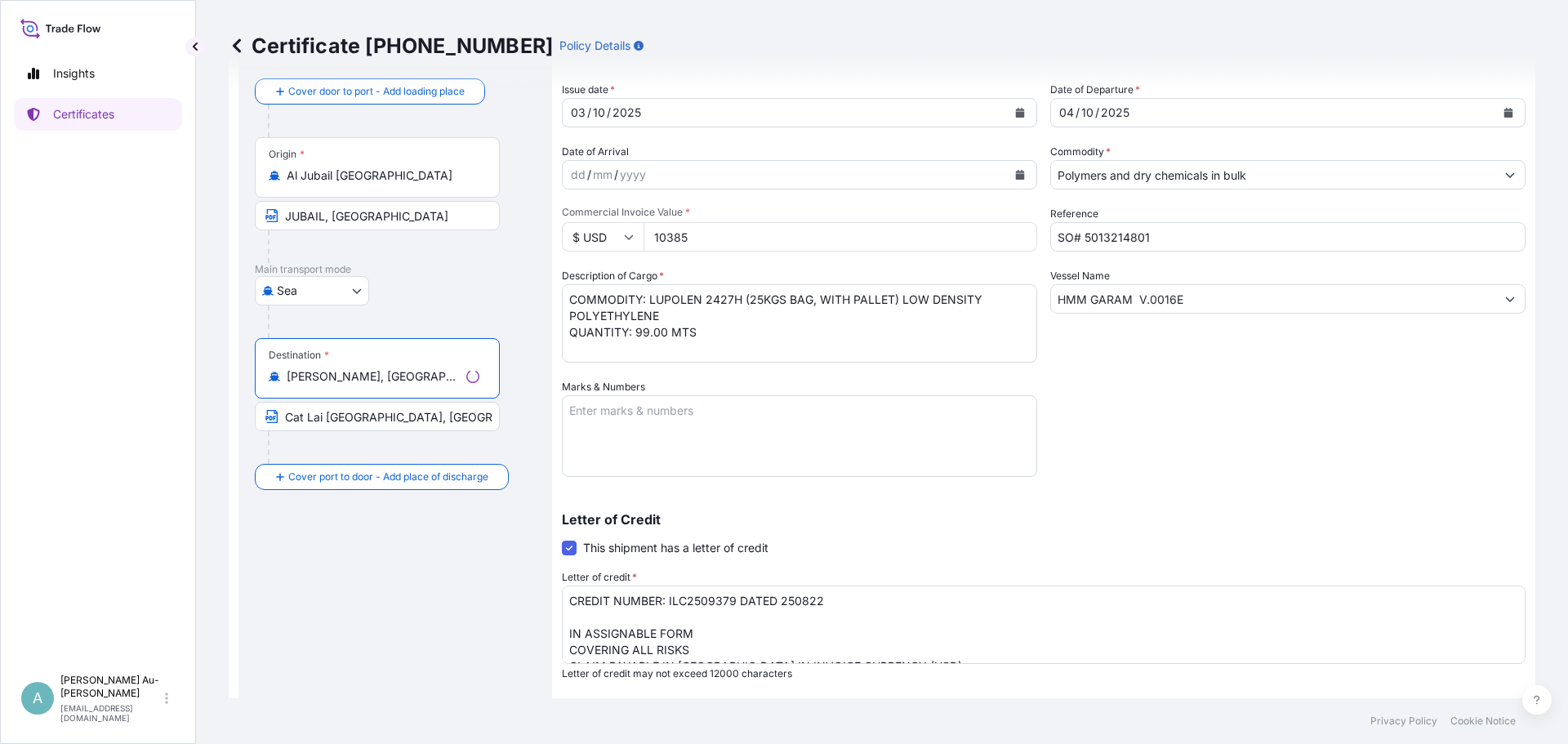
type input "[PERSON_NAME], [GEOGRAPHIC_DATA][PERSON_NAME], [GEOGRAPHIC_DATA]"
click at [317, 427] on input "Cat Lai [GEOGRAPHIC_DATA], [GEOGRAPHIC_DATA] via Port of Discharge: [GEOGRAPHIC…" at bounding box center [378, 417] width 245 height 29
drag, startPoint x: 281, startPoint y: 417, endPoint x: 629, endPoint y: 413, distance: 348.0
click at [629, 413] on form "Route Details Reset Route Details Cover door to port - Add loading place Place …" at bounding box center [881, 463] width 1306 height 906
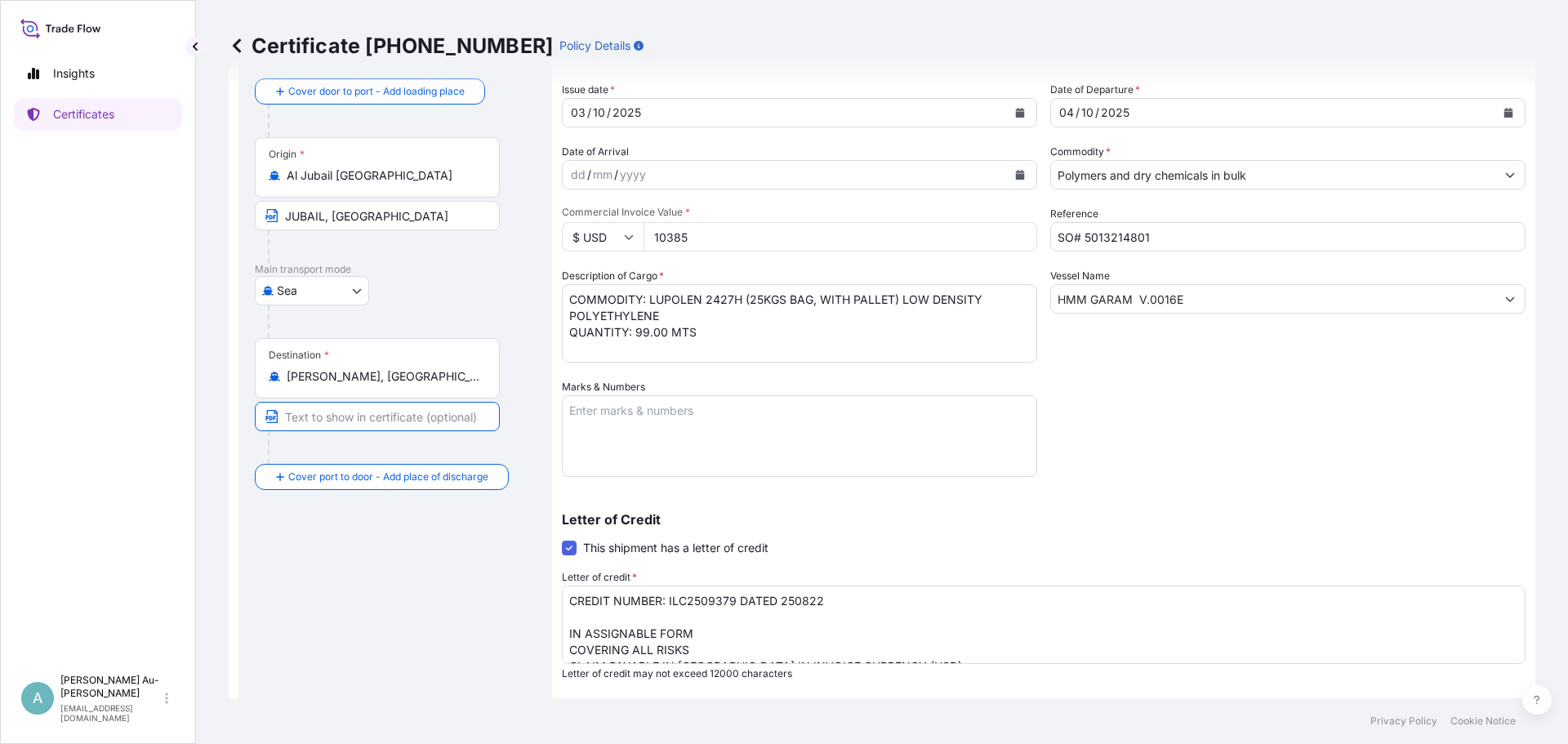
scroll to position [0, 0]
paste input "SP-[GEOGRAPHIC_DATA], [GEOGRAPHIC_DATA] via [GEOGRAPHIC_DATA]: [GEOGRAPHIC_DATA…"
type input "SP-[GEOGRAPHIC_DATA], [GEOGRAPHIC_DATA] via [GEOGRAPHIC_DATA]: [GEOGRAPHIC_DATA…"
click at [321, 574] on div "Route Details Reset Route Details Cover door to port - Add loading place Place …" at bounding box center [395, 463] width 280 height 853
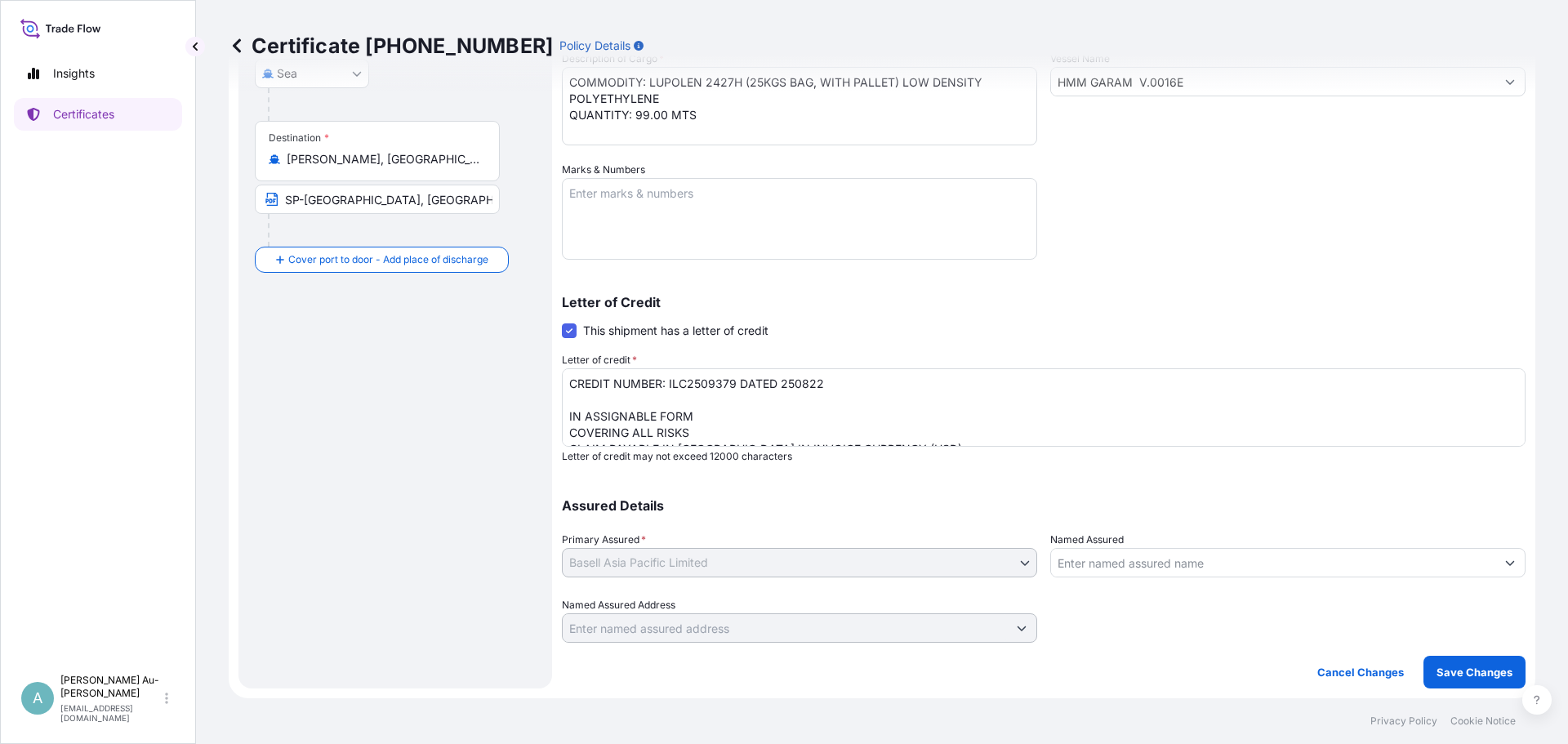
scroll to position [0, 0]
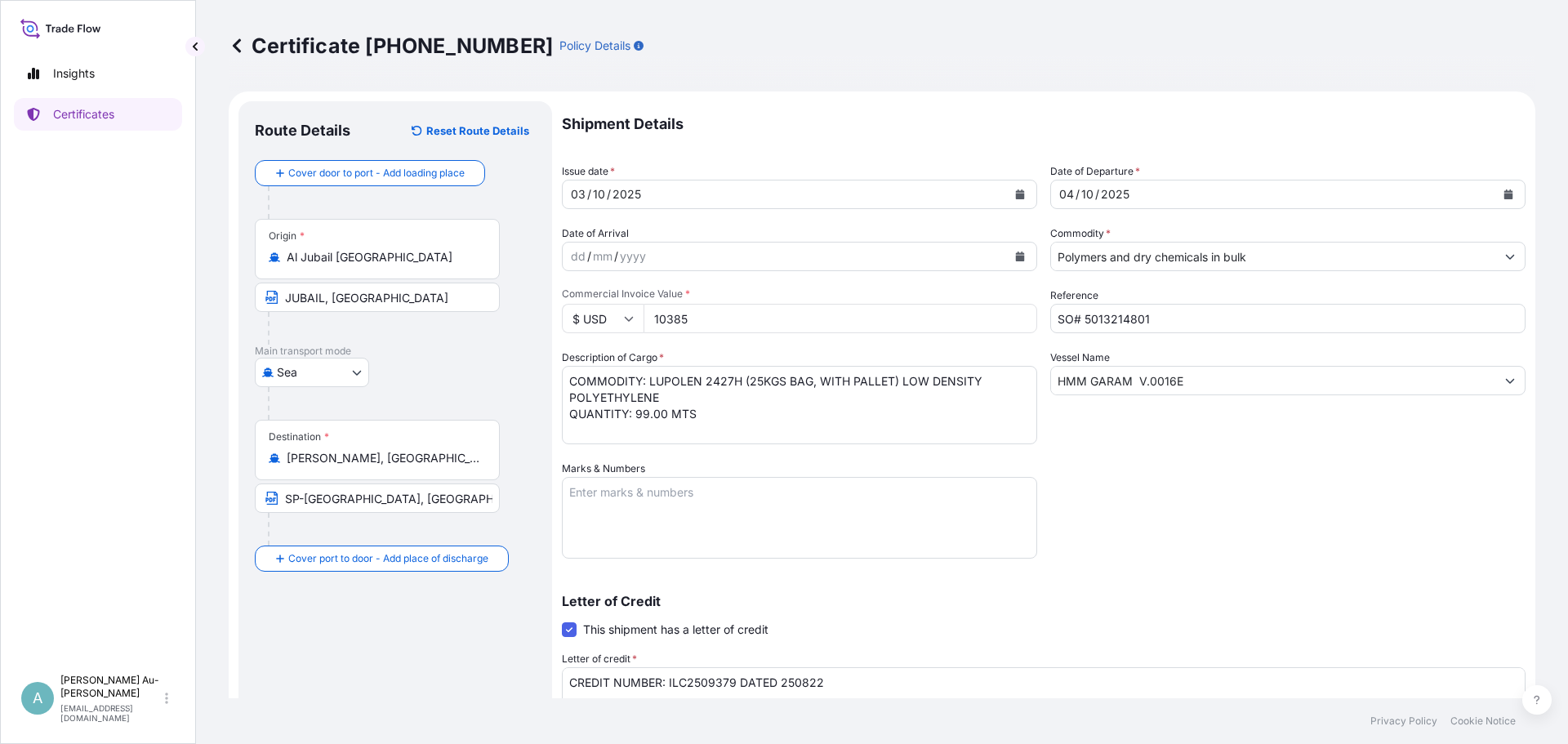
drag, startPoint x: 711, startPoint y: 321, endPoint x: 480, endPoint y: 320, distance: 231.0
click at [482, 320] on form "Route Details Reset Route Details Cover door to port - Add loading place Place …" at bounding box center [881, 544] width 1306 height 906
type input "1038581675"
click at [1156, 320] on input "SO# 5013214801" at bounding box center [1288, 318] width 475 height 29
type input "SO# 5013230626"
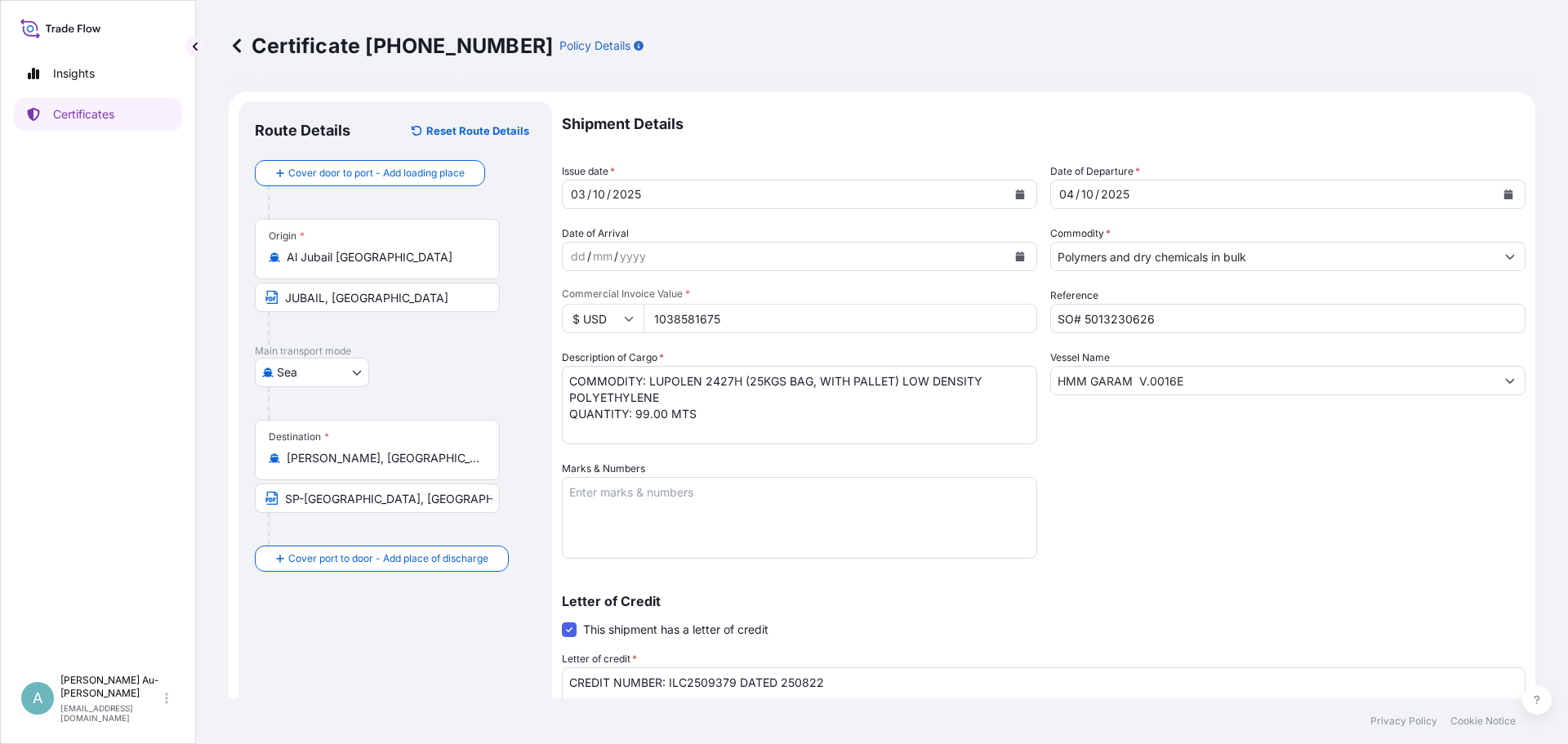
click at [845, 412] on textarea "COMMODITY: LUPOLEN 2427H (25KGS BAG, WITH PALLET) LOW DENSITY POLYETHYLENE QUAN…" at bounding box center [800, 405] width 475 height 78
drag, startPoint x: 729, startPoint y: 418, endPoint x: 358, endPoint y: 340, distance: 379.1
click at [358, 340] on form "Route Details Reset Route Details Cover door to port - Add loading place Place …" at bounding box center [881, 544] width 1306 height 906
paste textarea "OW DENSITY POLYETHYLENE LUPOLEN 2427H QUANTITY: 74.25"
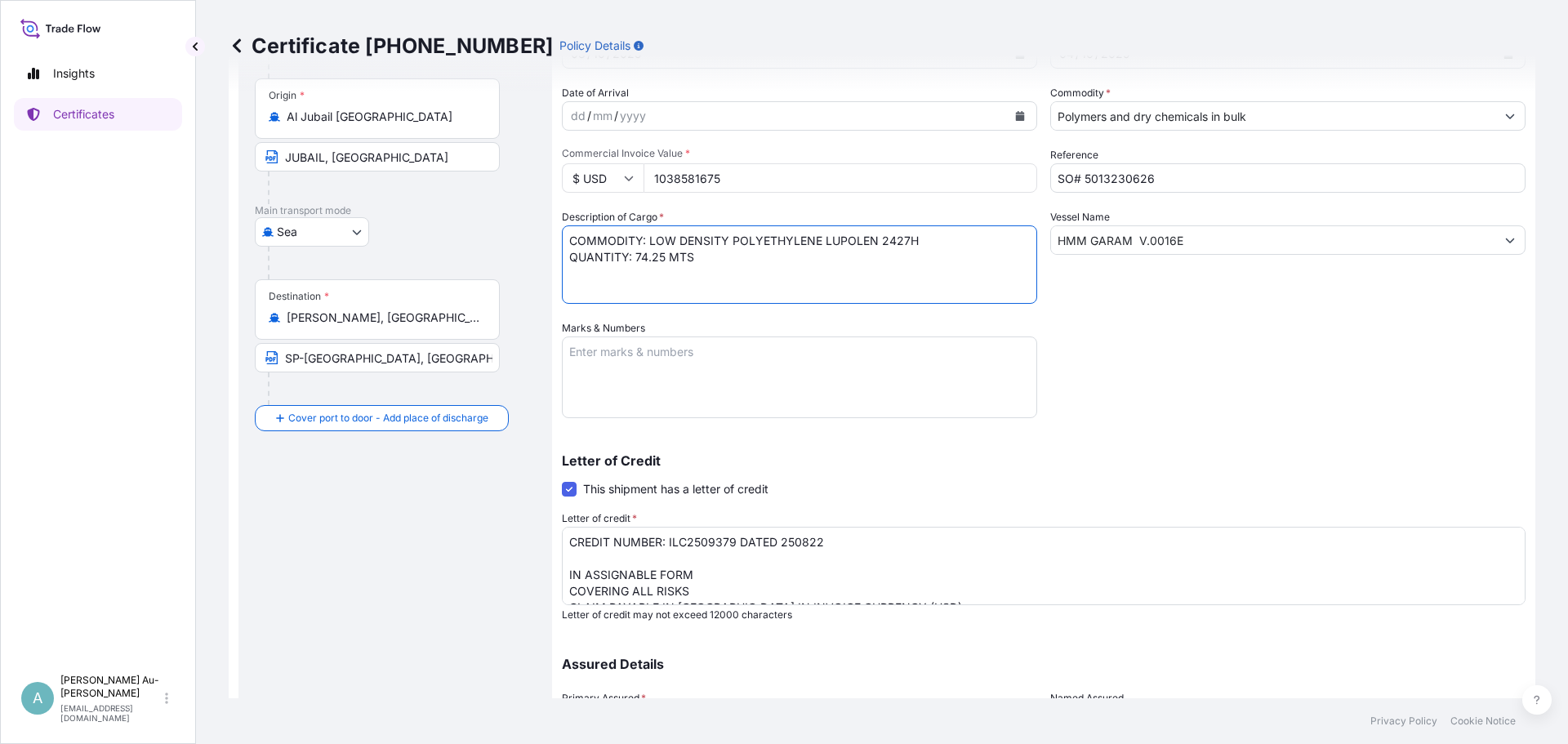
scroll to position [245, 0]
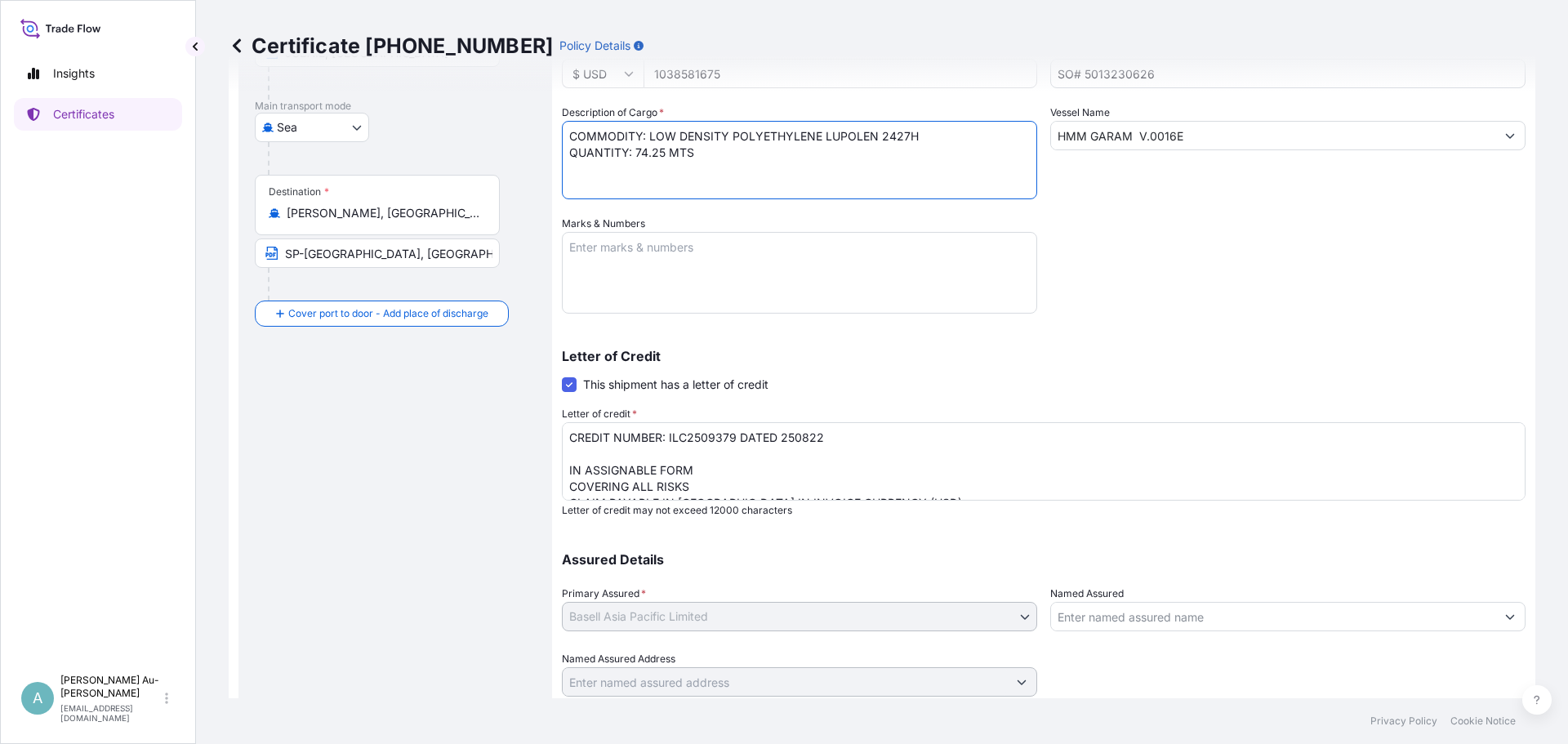
type textarea "COMMODITY: LOW DENSITY POLYETHYLENE LUPOLEN 2427H QUANTITY: 74.25 MTS"
click at [925, 507] on p "Letter of credit may not exceed 12000 characters" at bounding box center [1043, 509] width 963 height 13
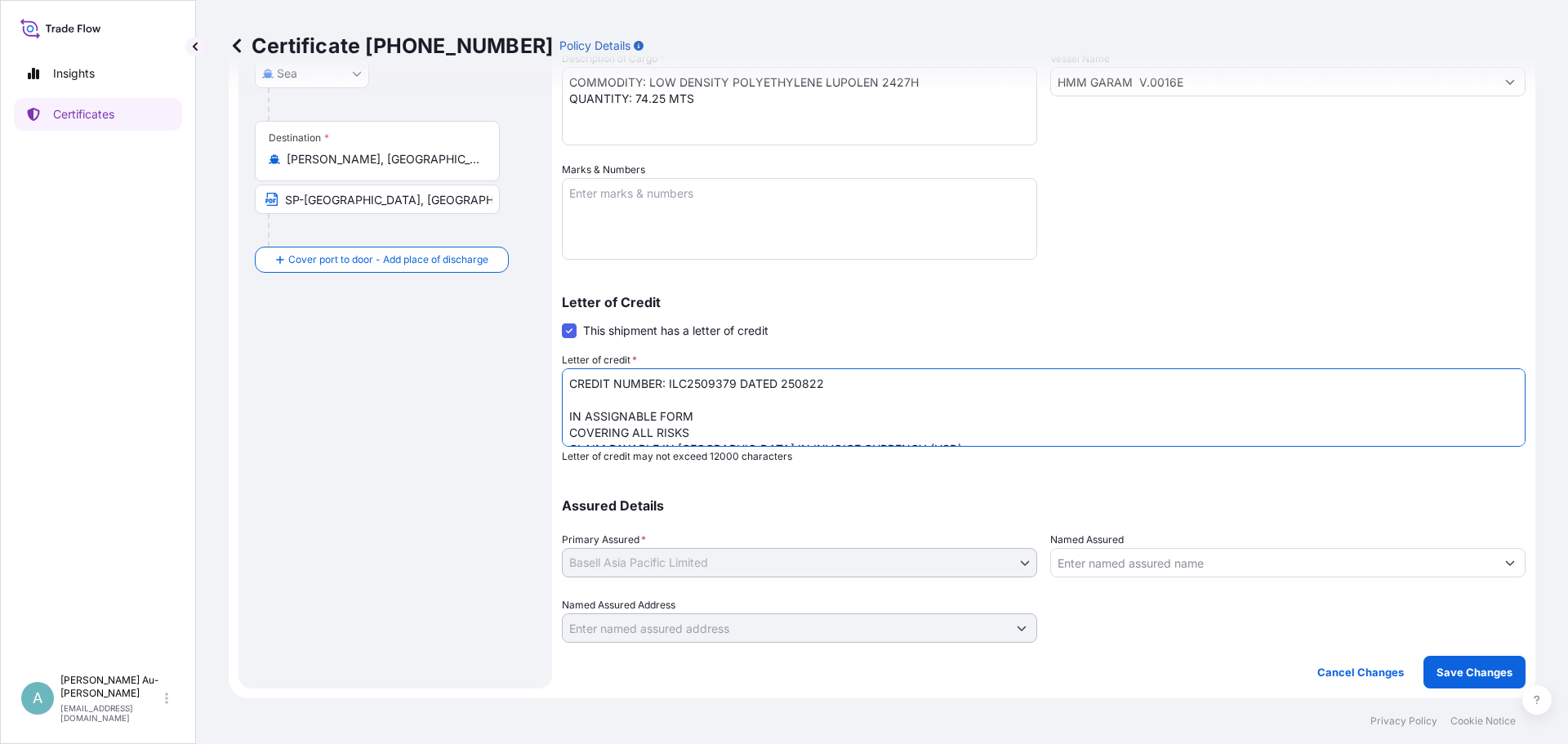
scroll to position [149, 0]
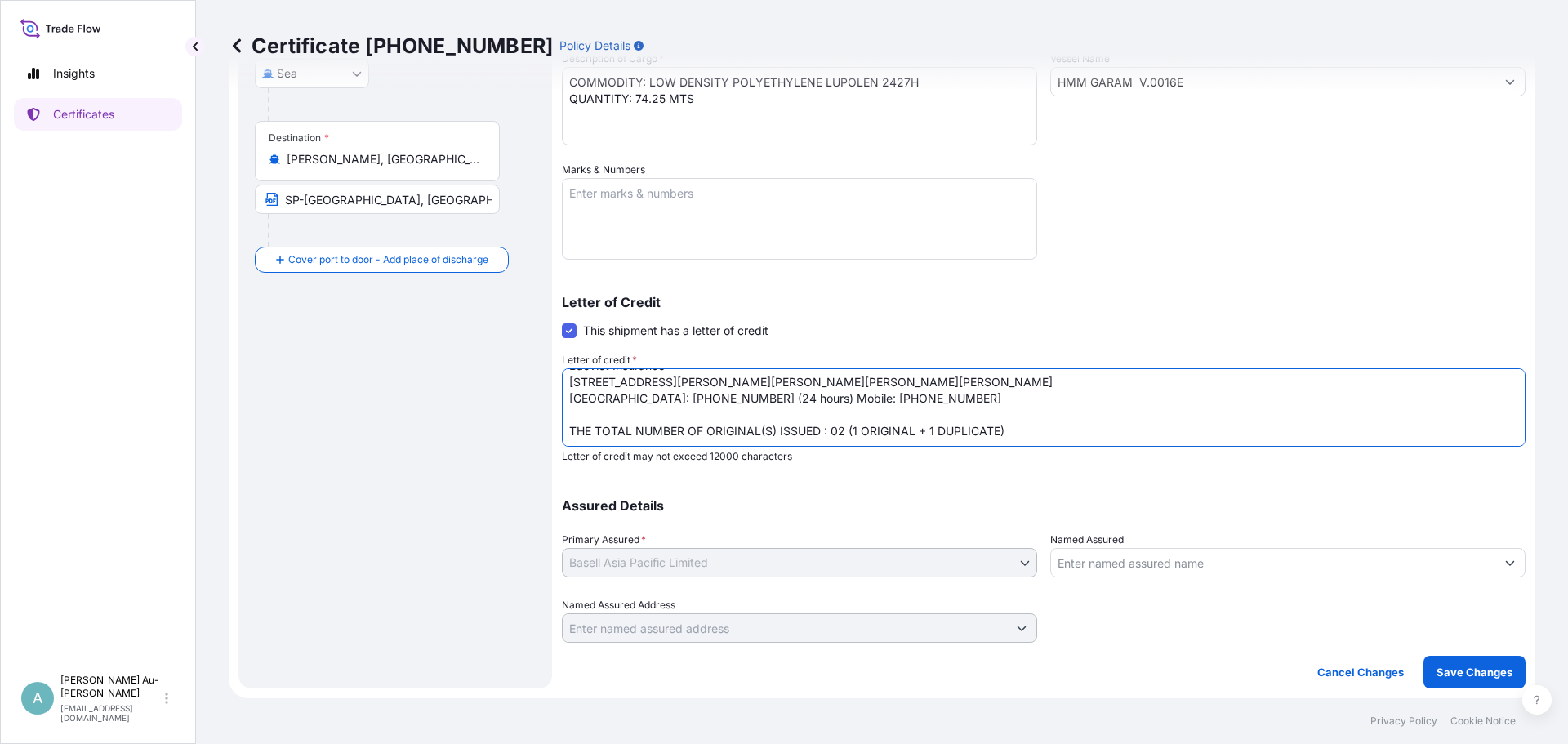
drag, startPoint x: 568, startPoint y: 376, endPoint x: 1207, endPoint y: 731, distance: 731.0
click at [1081, 604] on div "Shipment Details Issue date * [DATE] Date of Departure * [DATE] Date of Arrival…" at bounding box center [1043, 222] width 963 height 840
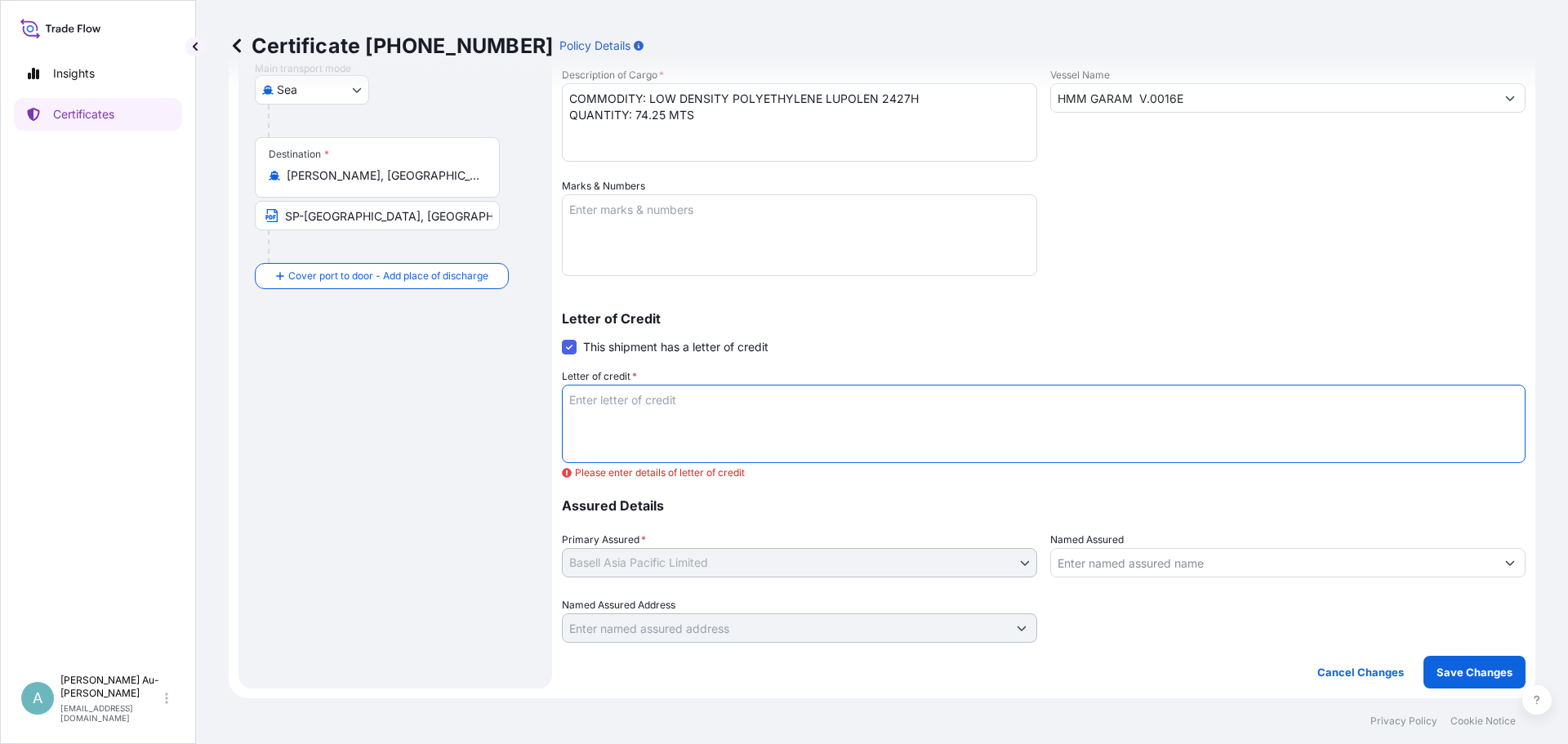
scroll to position [282, 0]
paste textarea "LC NUMBER: LI25B09547 IN ASSIGNABLE FORM COVERING ALL RISKS IN THE INVOICE CURR…"
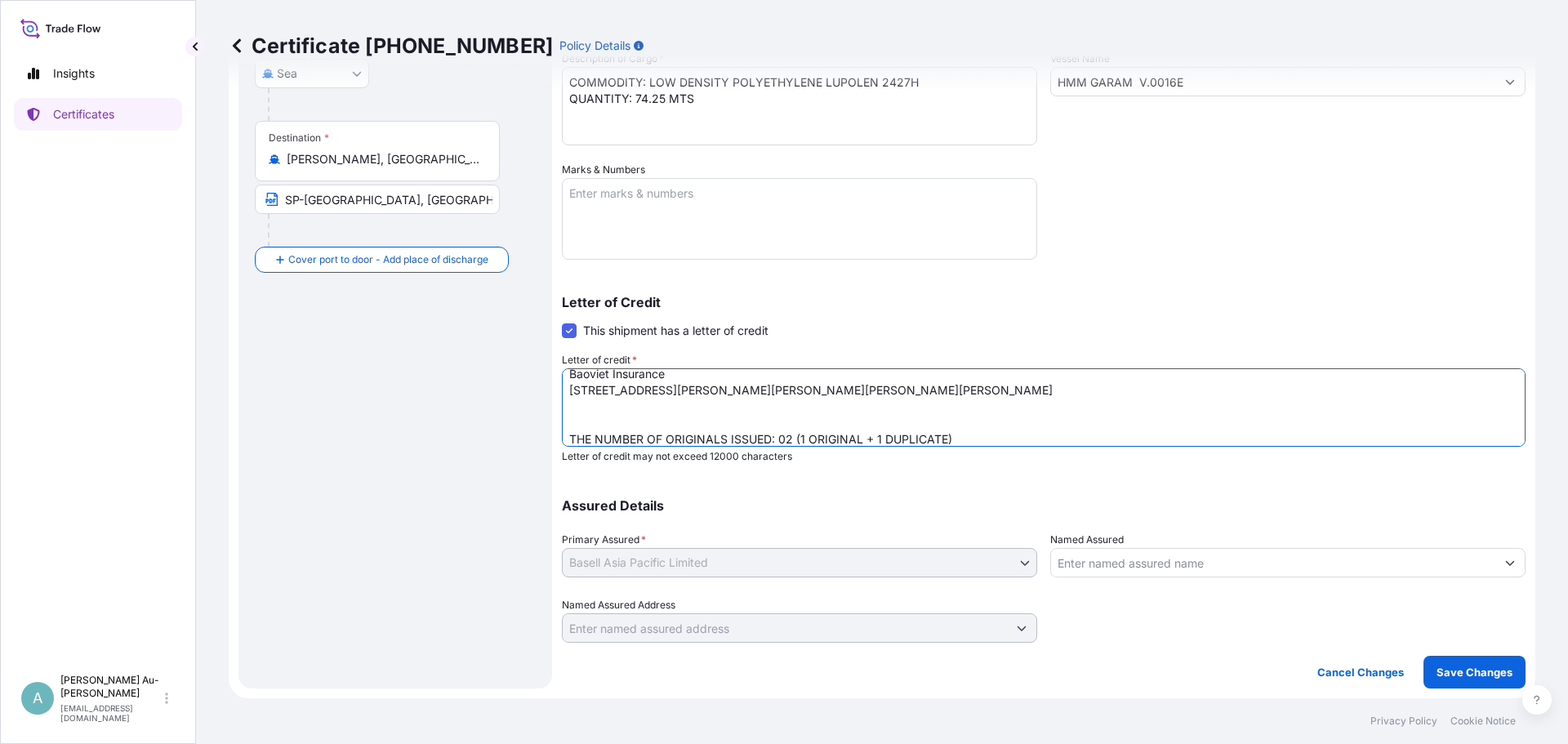
click at [588, 412] on textarea "CREDIT NUMBER: ILC2509379 DATED 250822 IN ASSIGNABLE FORM COVERING ALL RISKS CL…" at bounding box center [1043, 407] width 963 height 78
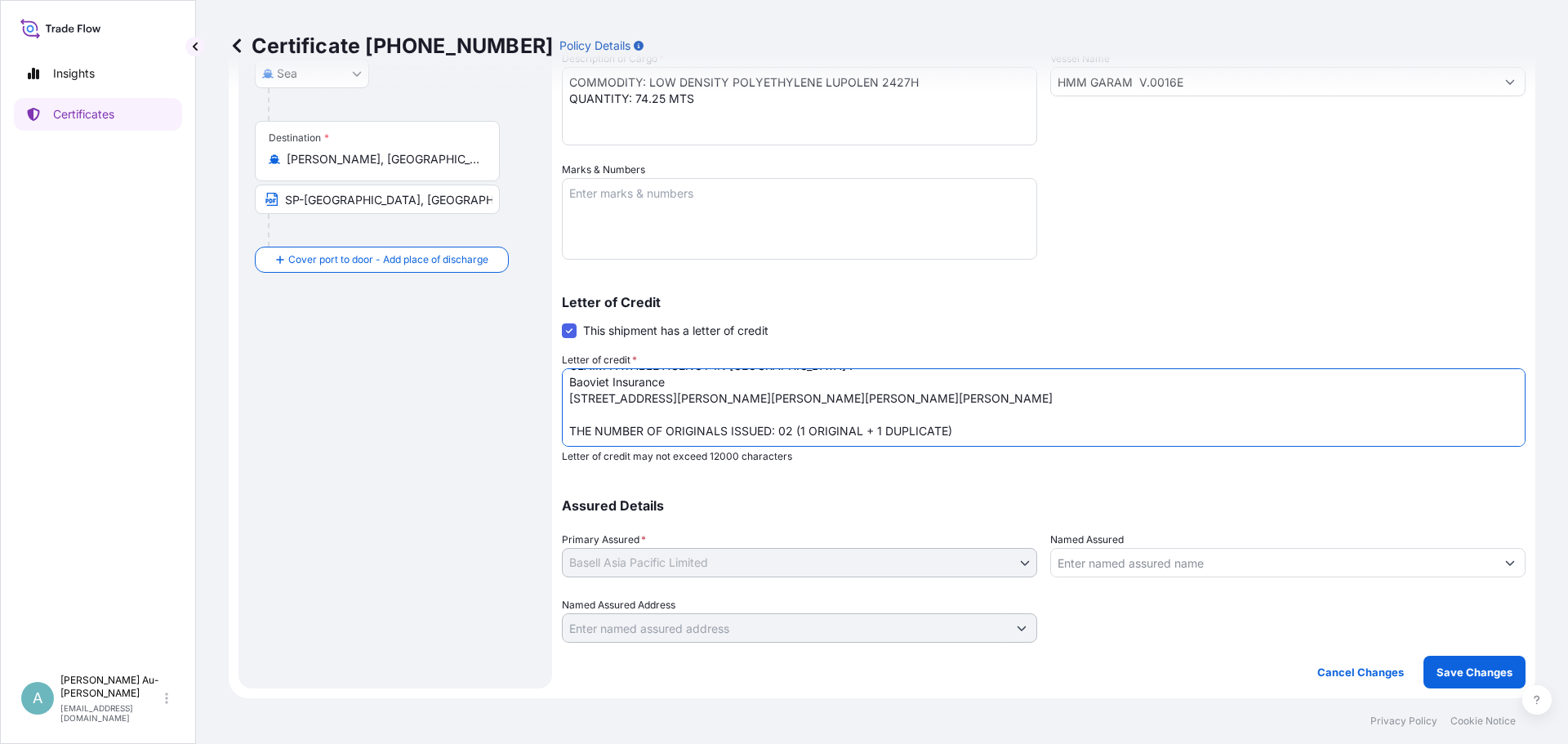
scroll to position [116, 0]
type textarea "LC NUMBER: LI25B09547 IN ASSIGNABLE FORM COVERING ALL RISKS IN THE INVOICE CURR…"
click at [1449, 663] on button "Save Changes" at bounding box center [1474, 672] width 102 height 33
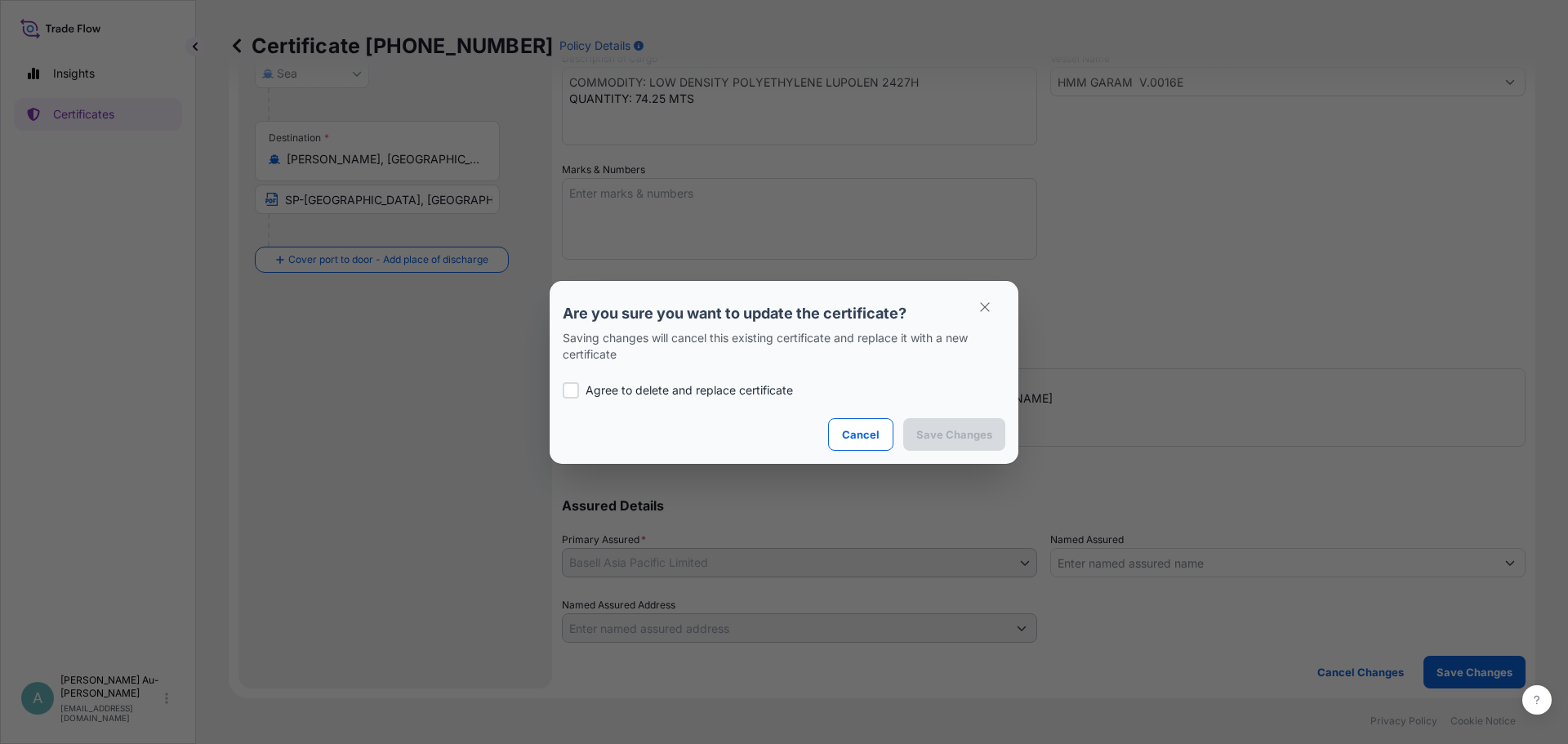
click at [583, 387] on label "Agree to delete and replace certificate" at bounding box center [784, 390] width 442 height 17
checkbox input "true"
click at [934, 444] on button "Save Changes" at bounding box center [953, 434] width 102 height 33
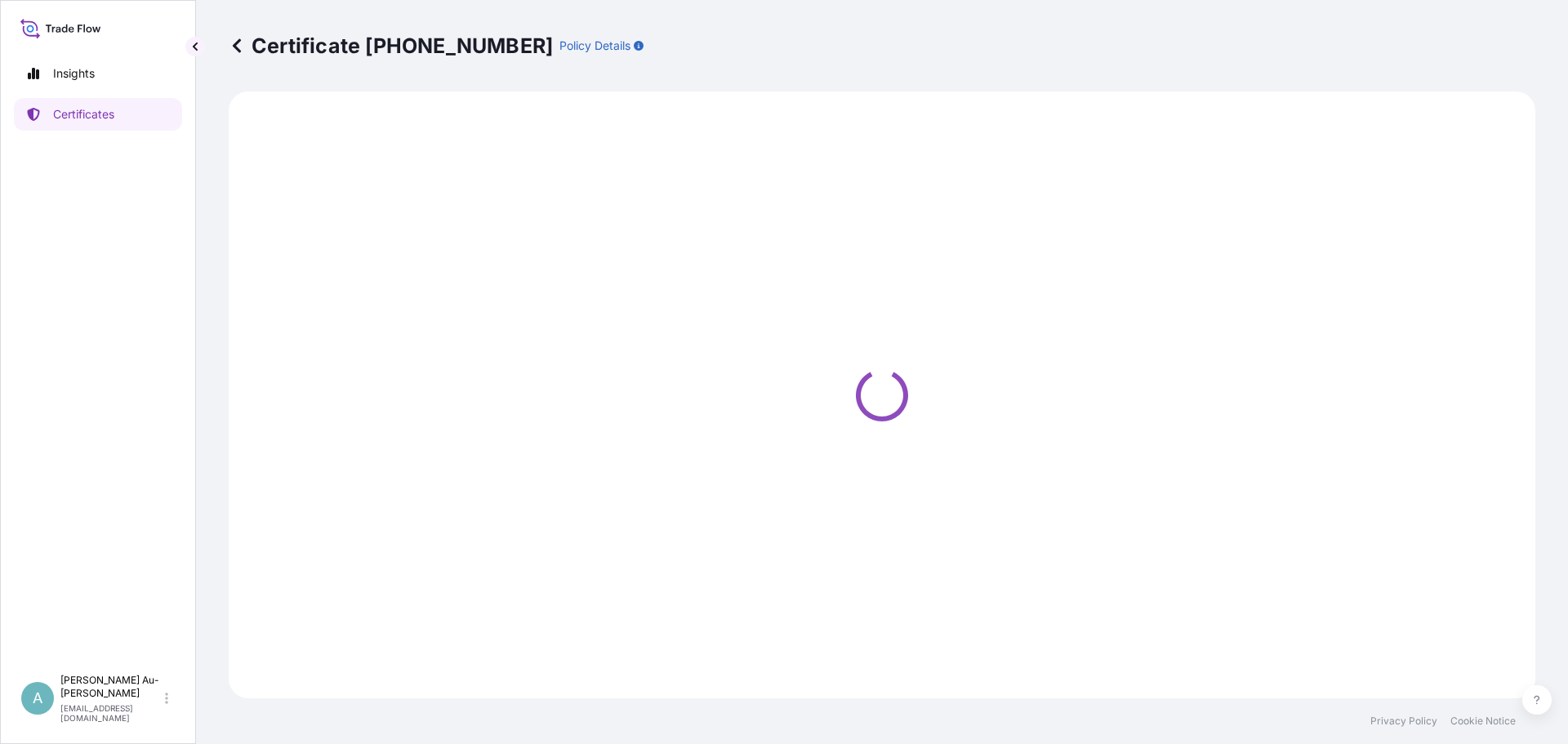
select select "Sea"
select select "32034"
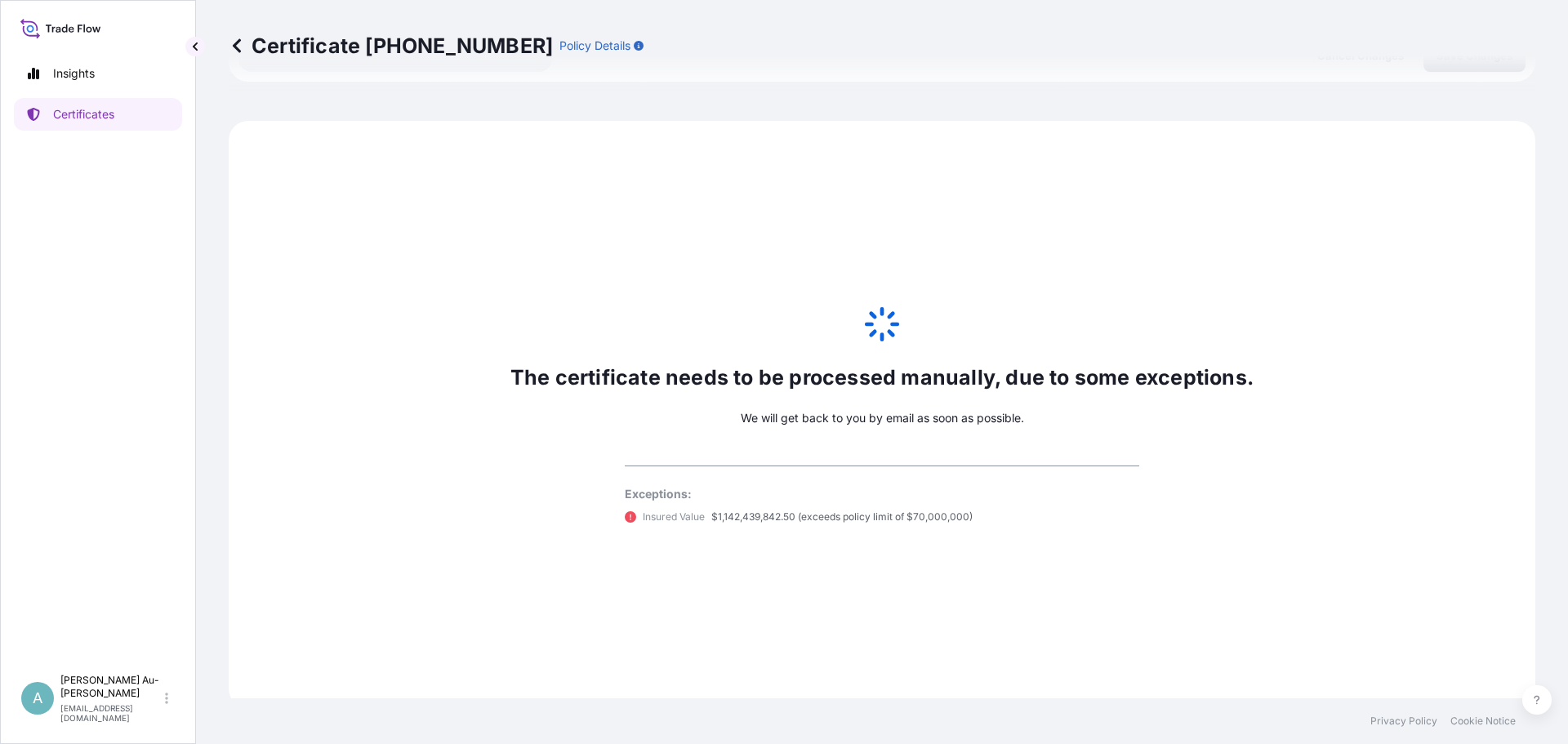
scroll to position [925, 0]
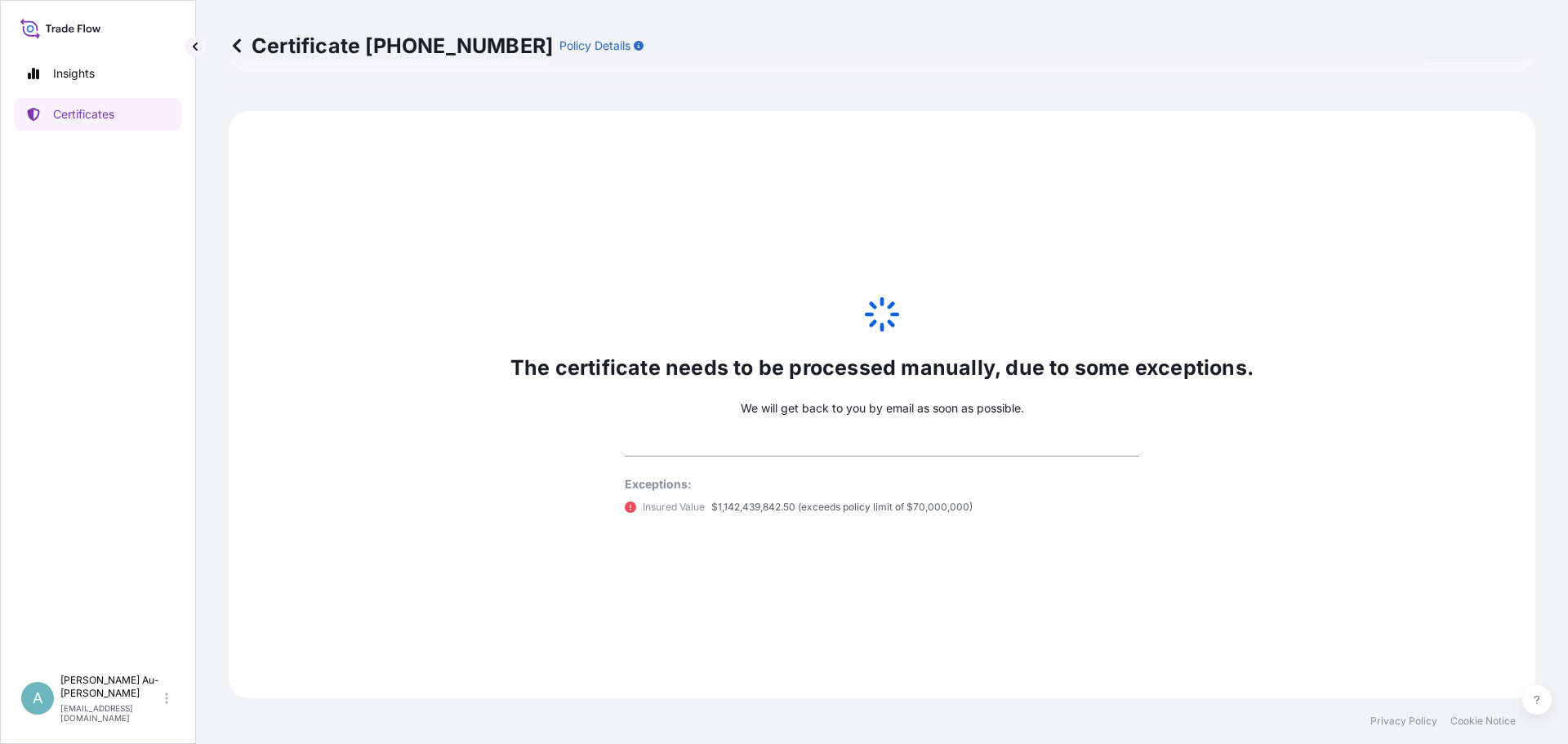
click at [1040, 402] on div "The certificate needs to be processed manually, due to some exceptions. We will…" at bounding box center [881, 404] width 1306 height 587
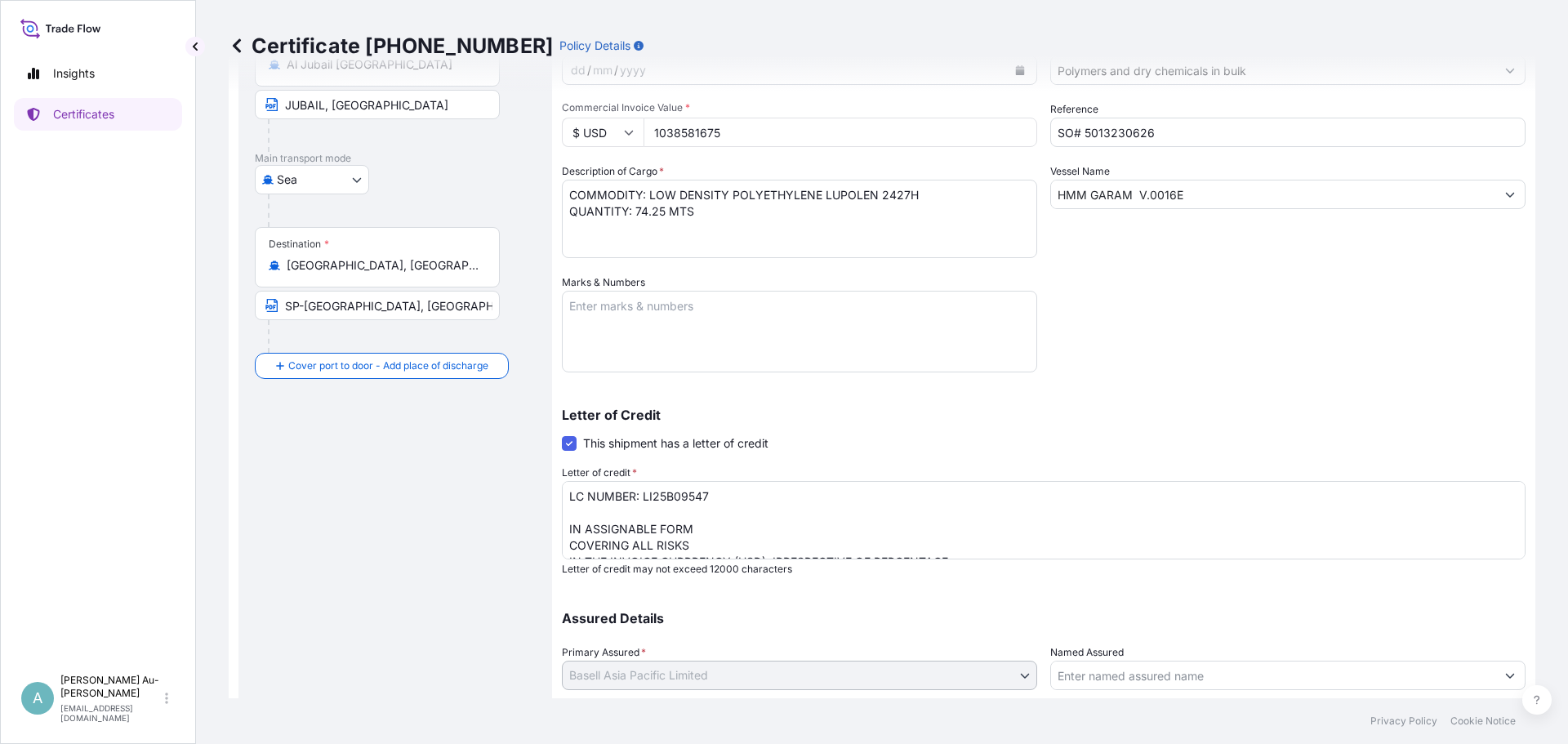
scroll to position [109, 0]
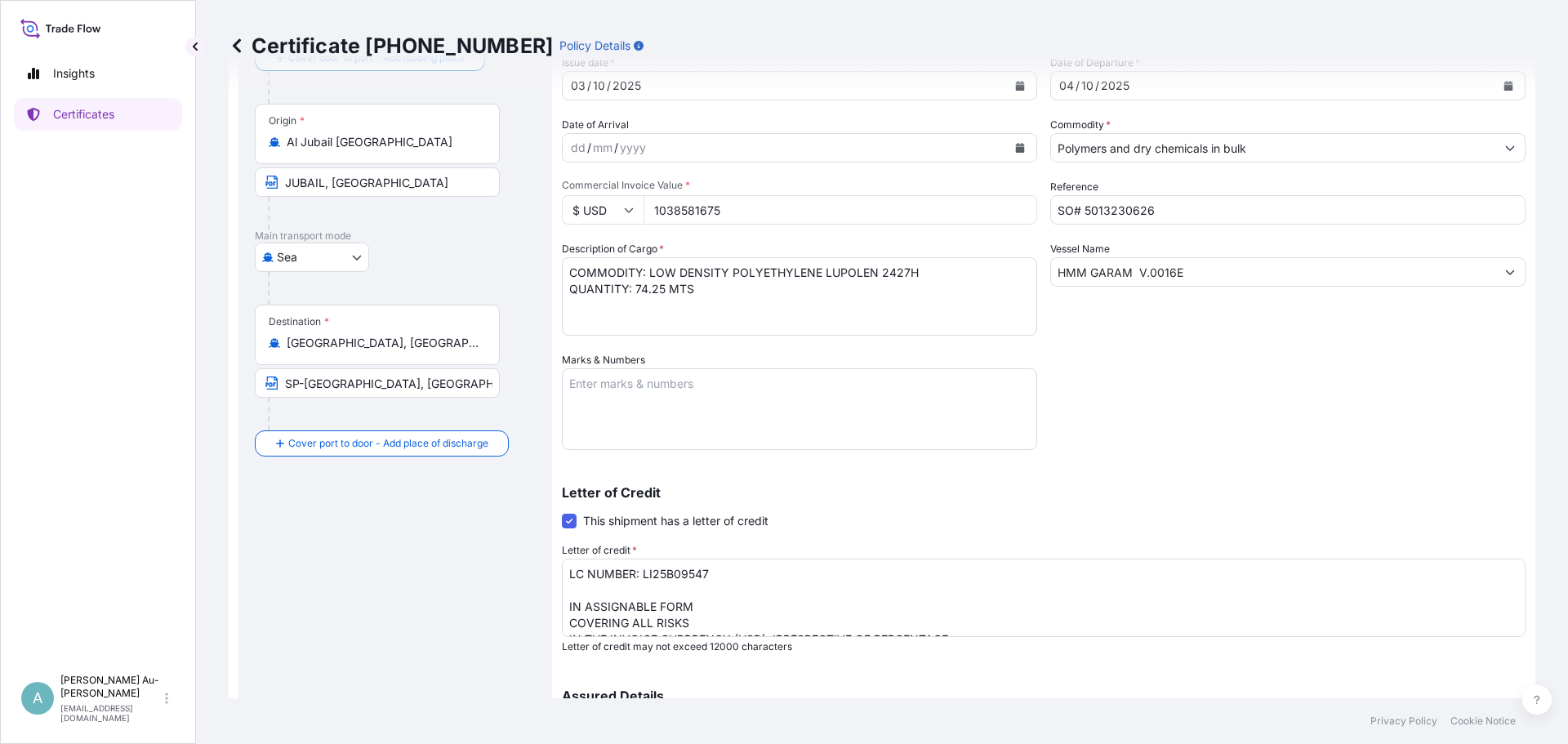
click at [723, 218] on input "1038581675" at bounding box center [840, 209] width 393 height 29
drag, startPoint x: 738, startPoint y: 215, endPoint x: 420, endPoint y: 276, distance: 323.8
click at [443, 213] on form "Route Details Cover door to port - Add loading place Place of loading Road / [G…" at bounding box center [881, 435] width 1306 height 906
type input "81675"
click at [1052, 525] on div "Letter of Credit This shipment has a letter of credit Letter of credit * LC NUM…" at bounding box center [1043, 570] width 963 height 167
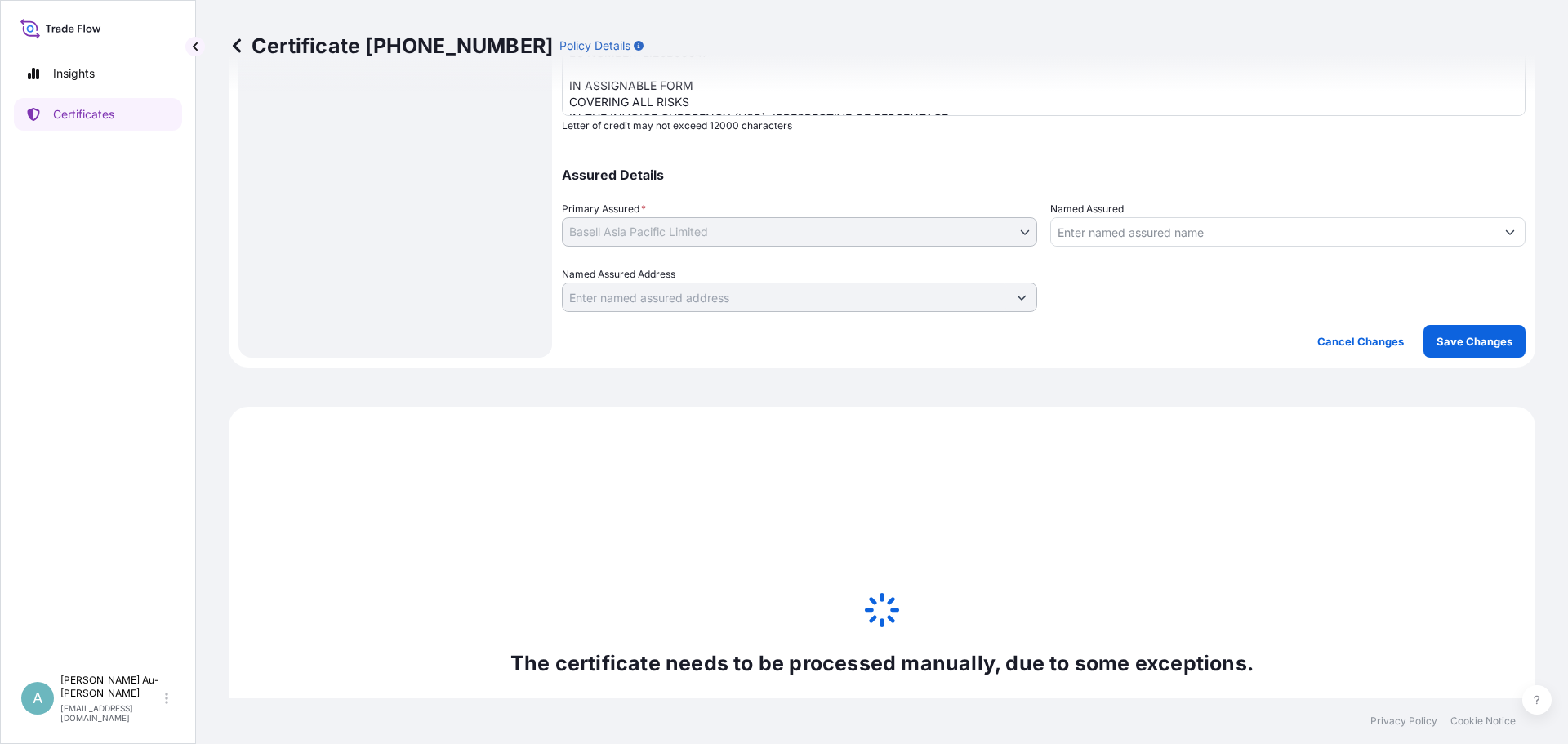
scroll to position [680, 0]
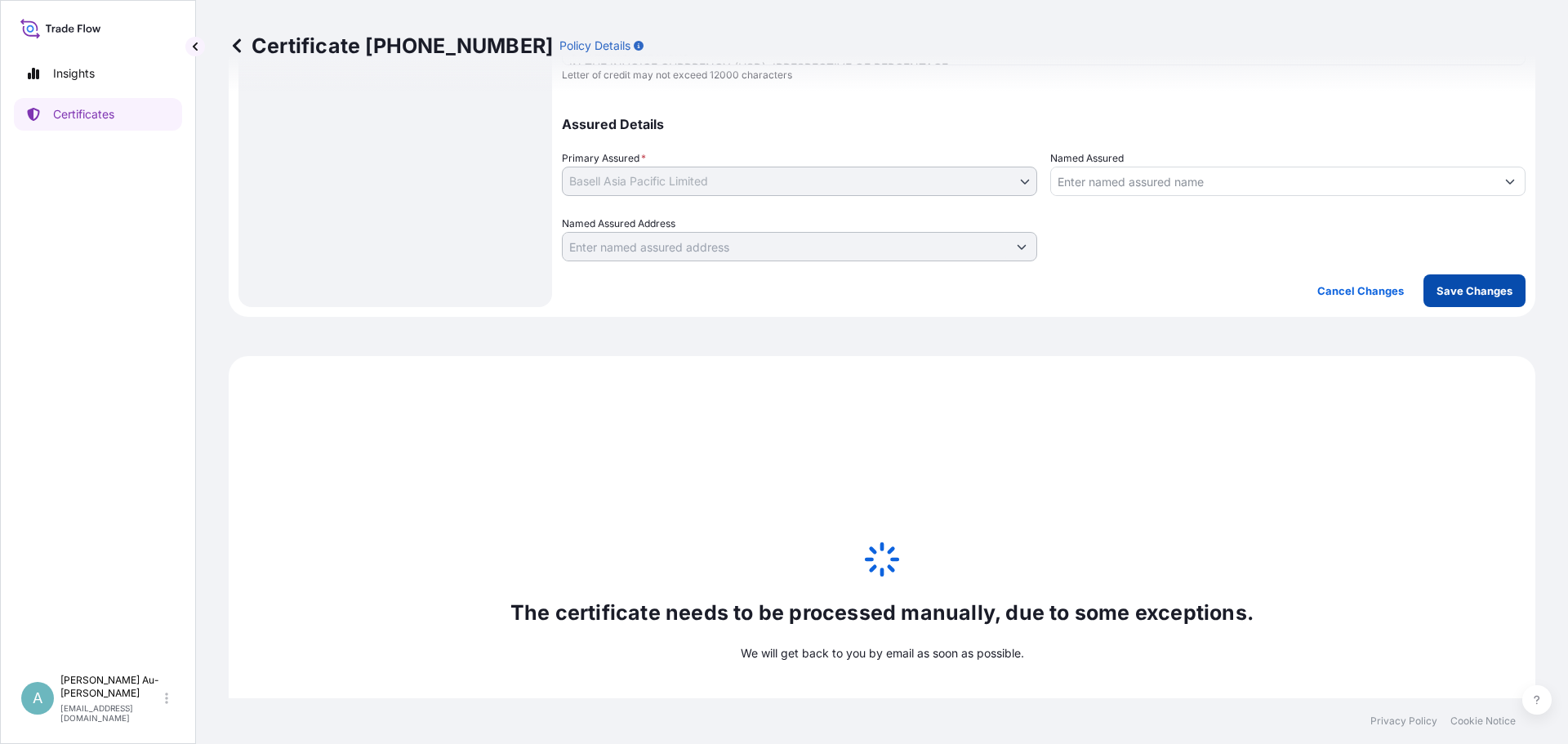
click at [1474, 298] on p "Save Changes" at bounding box center [1475, 290] width 76 height 17
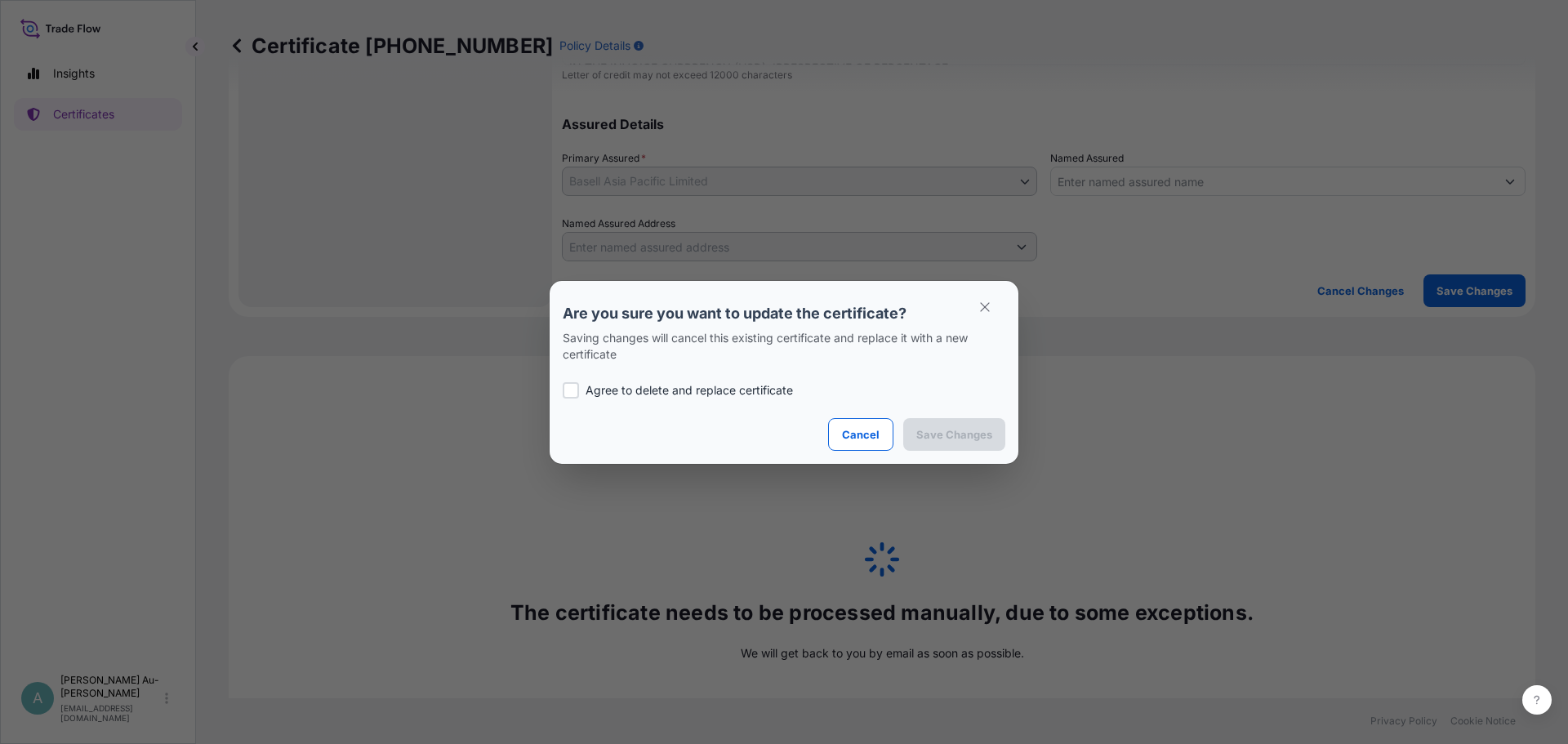
click at [664, 396] on p "Agree to delete and replace certificate" at bounding box center [689, 390] width 207 height 17
checkbox input "true"
click at [932, 440] on p "Save Changes" at bounding box center [954, 434] width 76 height 17
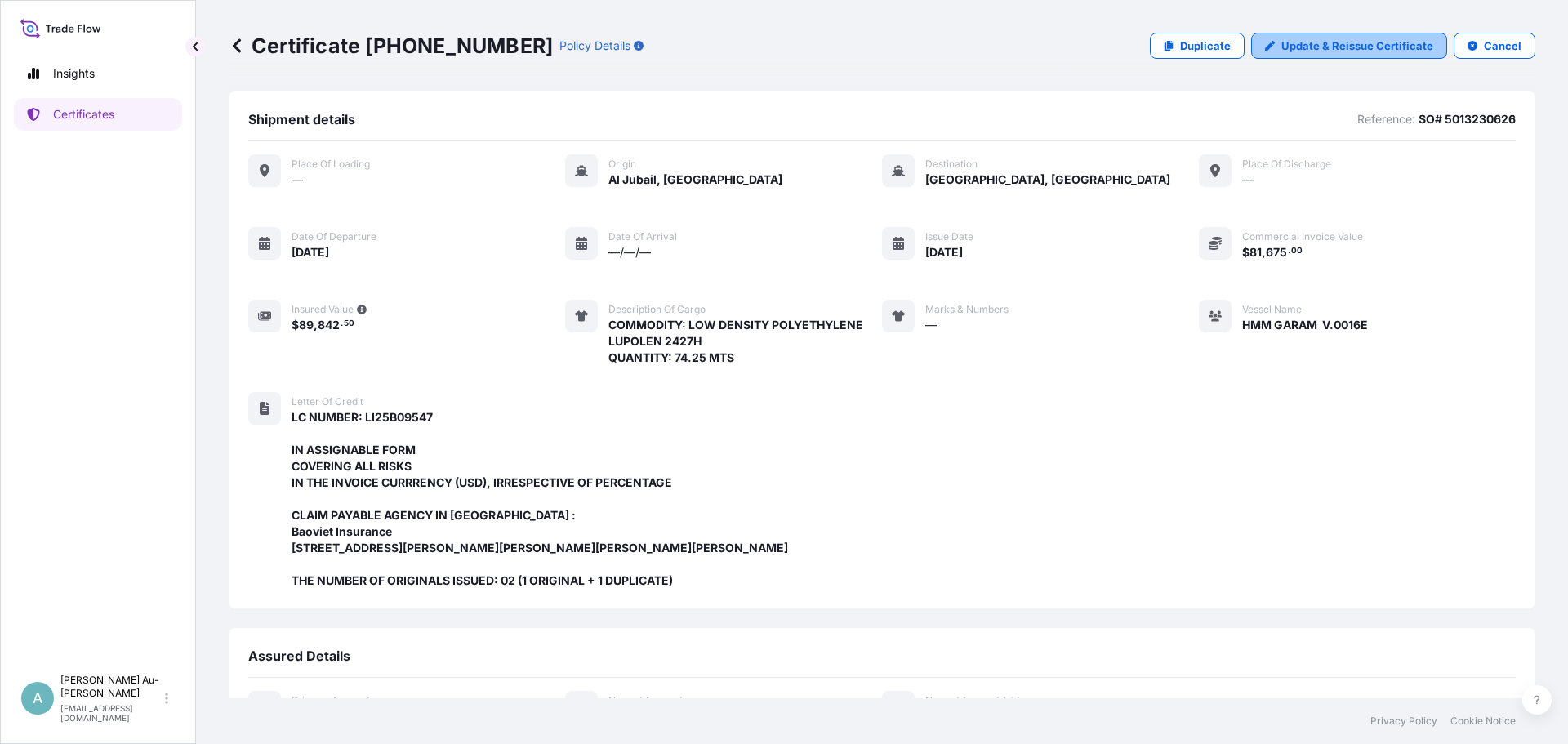
click at [1315, 37] on link "Update & Reissue Certificate" at bounding box center [1348, 46] width 196 height 26
select select "Sea"
select select "32034"
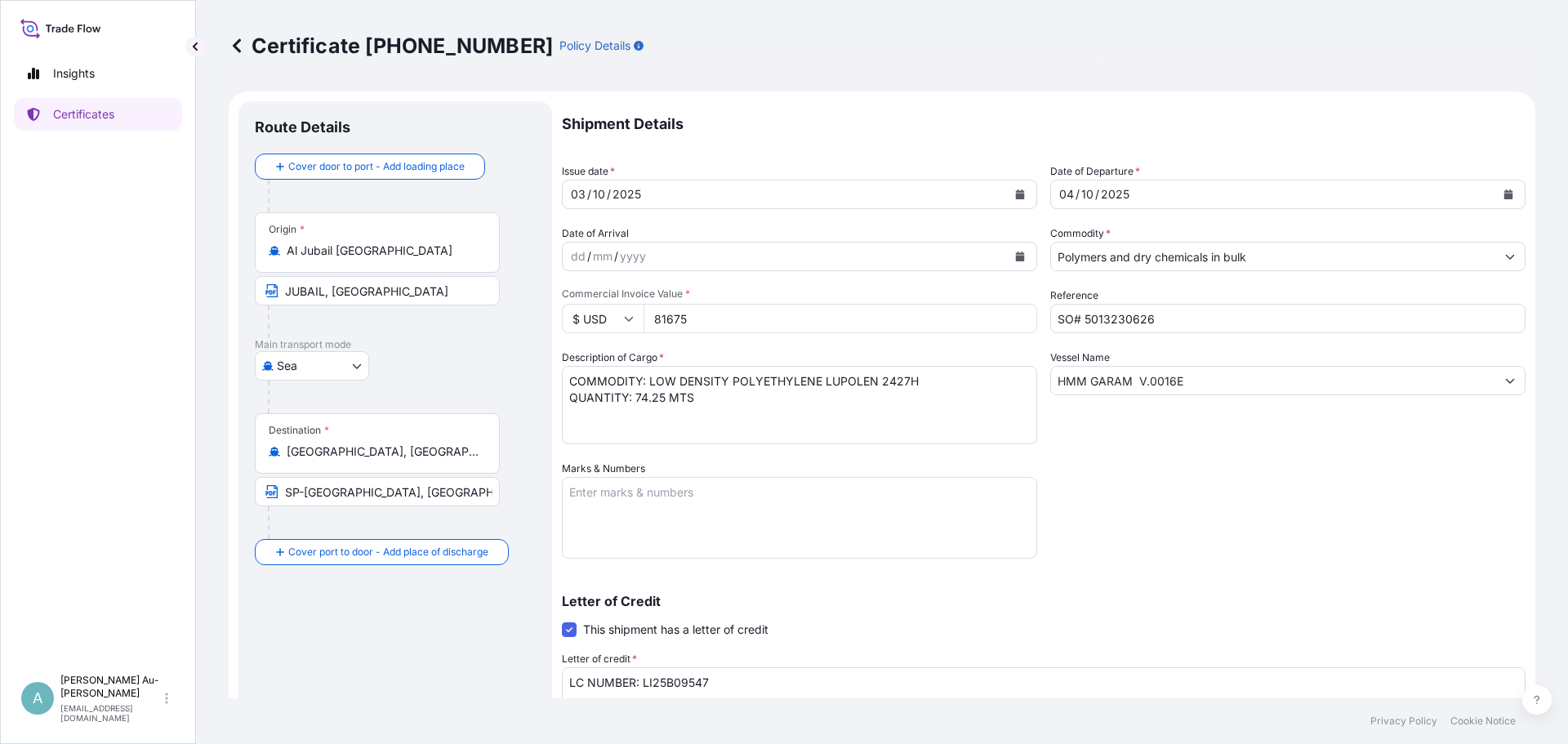
click at [699, 391] on textarea "COMMODITY: LOW DENSITY POLYETHYLENE LUPOLEN 2427H QUANTITY: 74.25 MTS" at bounding box center [800, 405] width 475 height 78
click at [721, 517] on textarea "Marks & Numbers" at bounding box center [800, 518] width 475 height 82
click at [1064, 388] on input "HMM GARAM V.0016E" at bounding box center [1273, 381] width 444 height 29
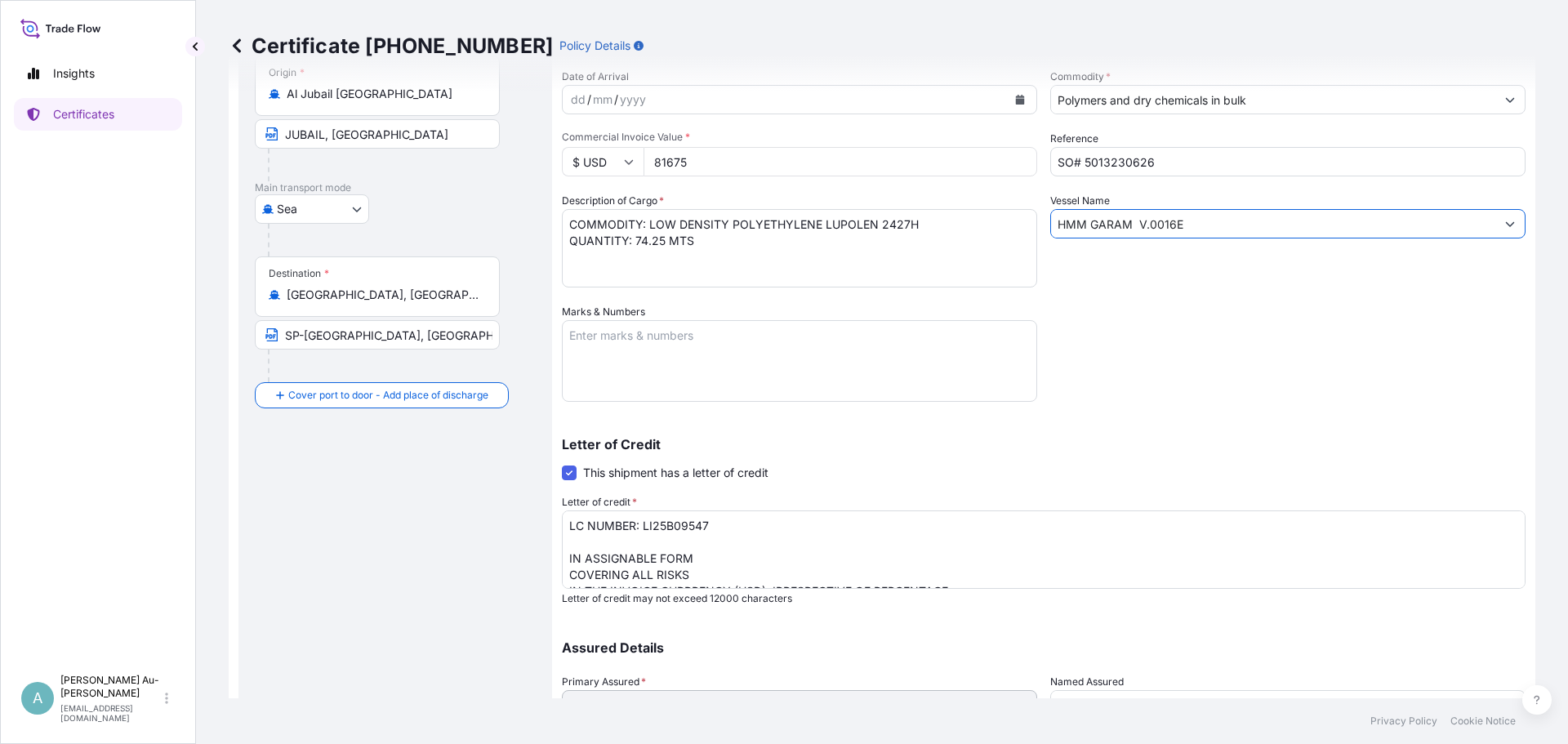
scroll to position [164, 0]
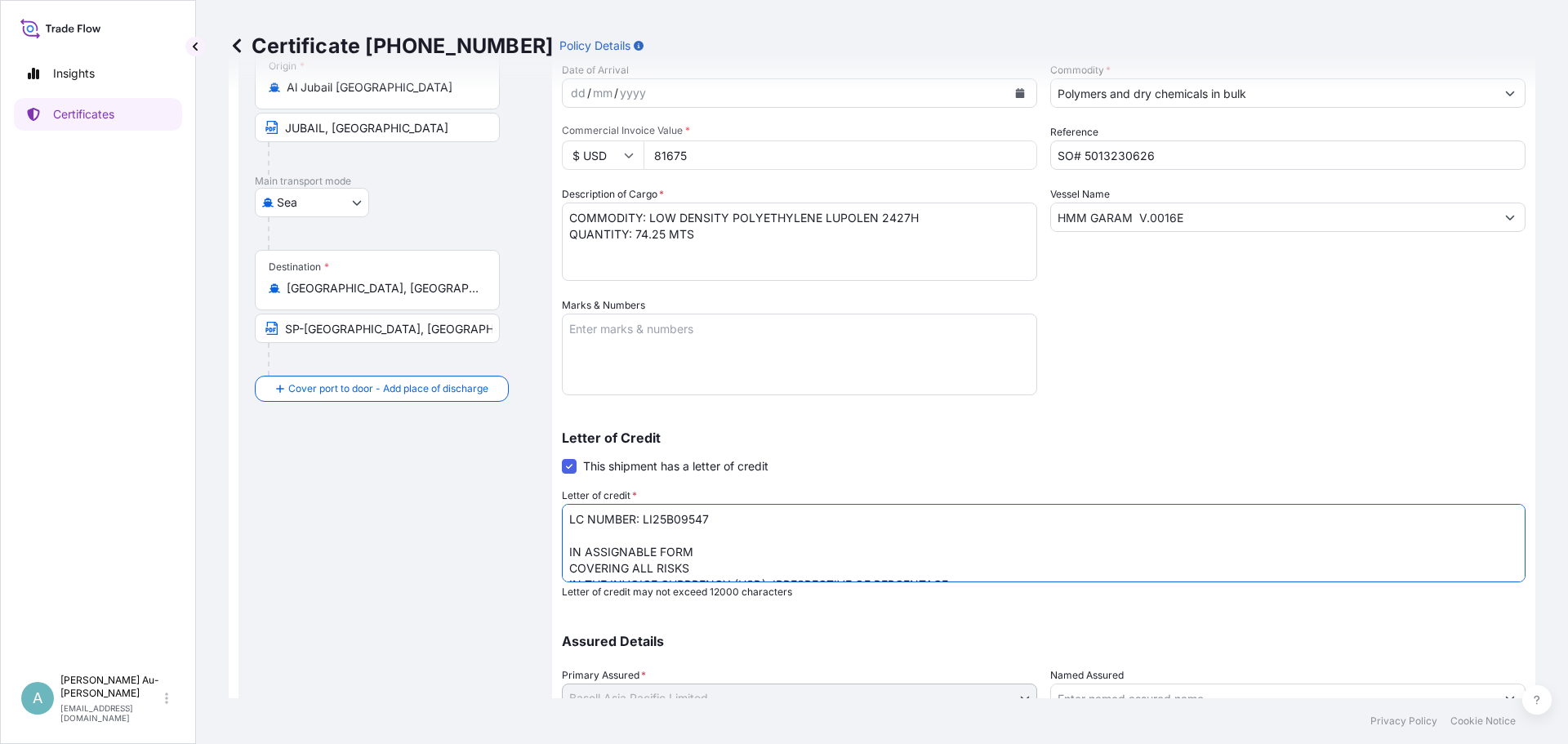
click at [676, 550] on textarea "LC NUMBER: LI25B09547 IN ASSIGNABLE FORM COVERING ALL RISKS IN THE INVOICE CURR…" at bounding box center [1043, 542] width 963 height 78
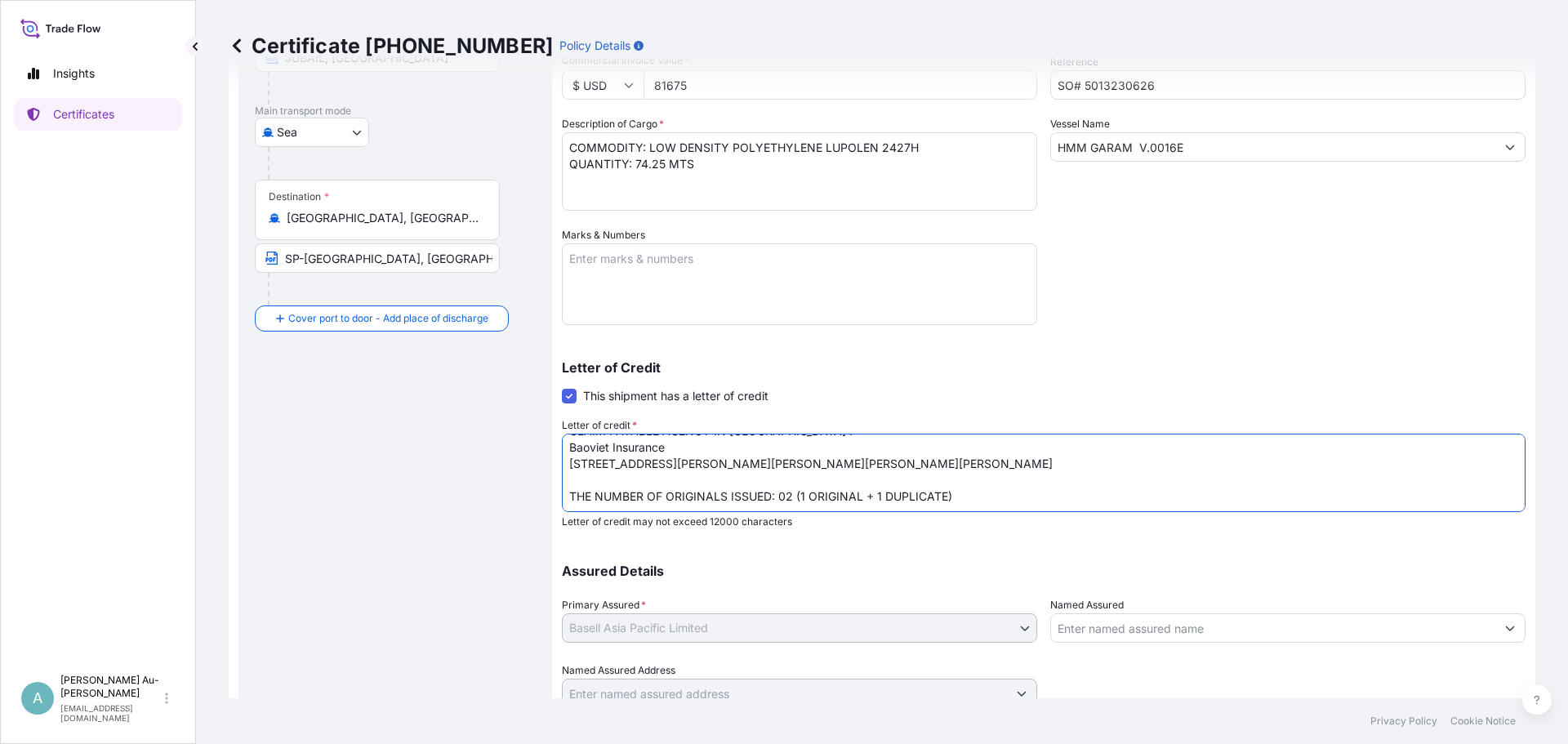
scroll to position [299, 0]
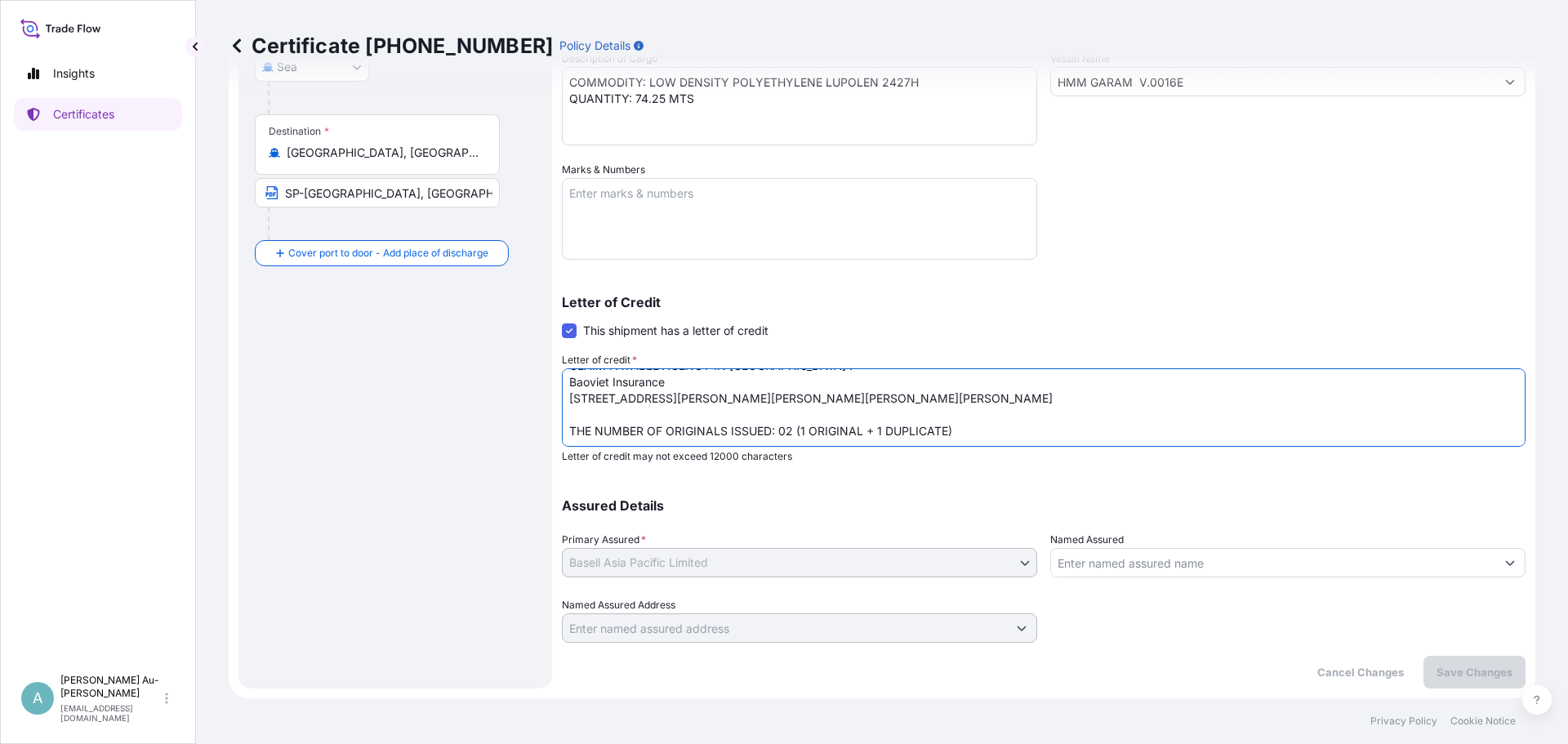
click at [472, 46] on p "Certificate [PHONE_NUMBER]" at bounding box center [391, 46] width 324 height 26
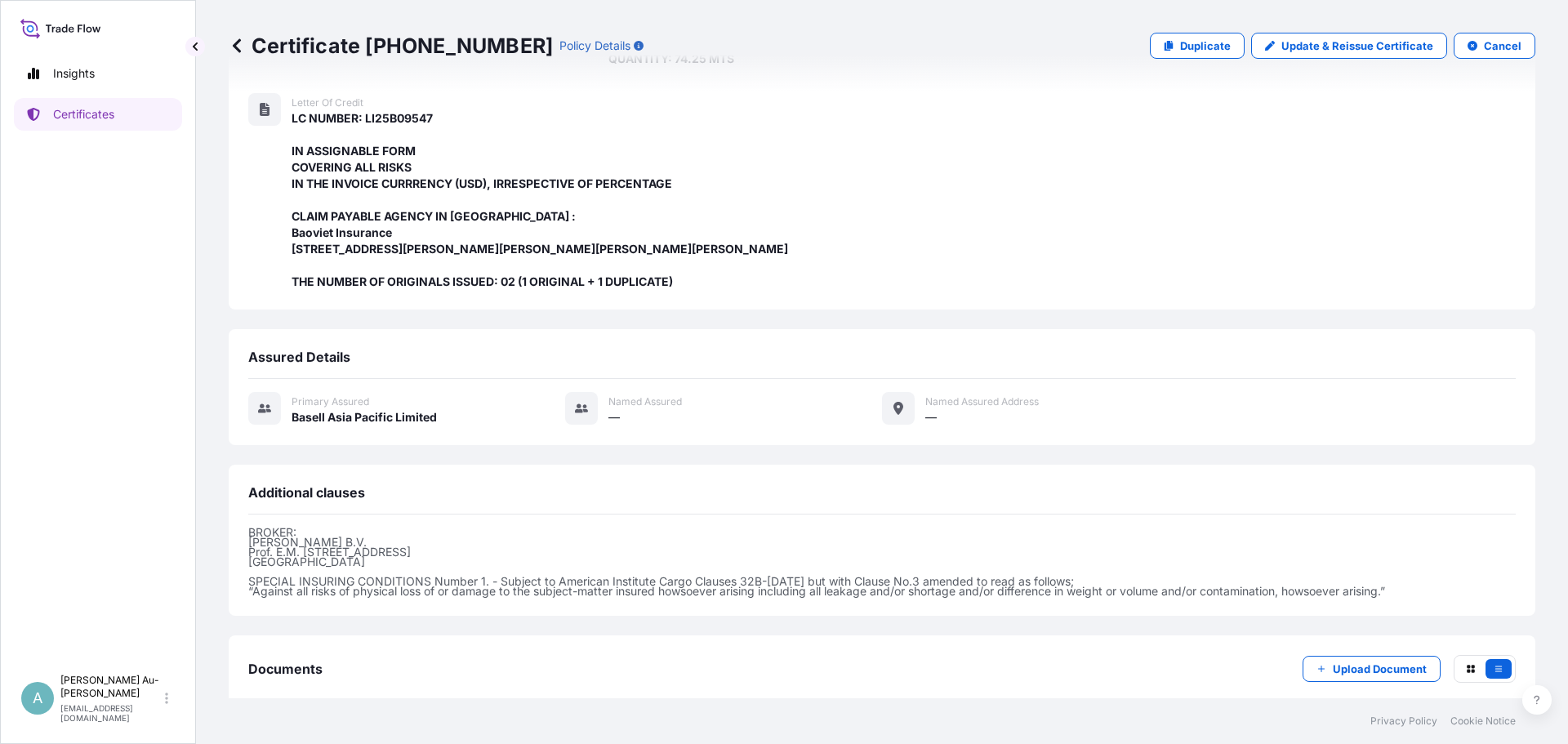
scroll to position [389, 0]
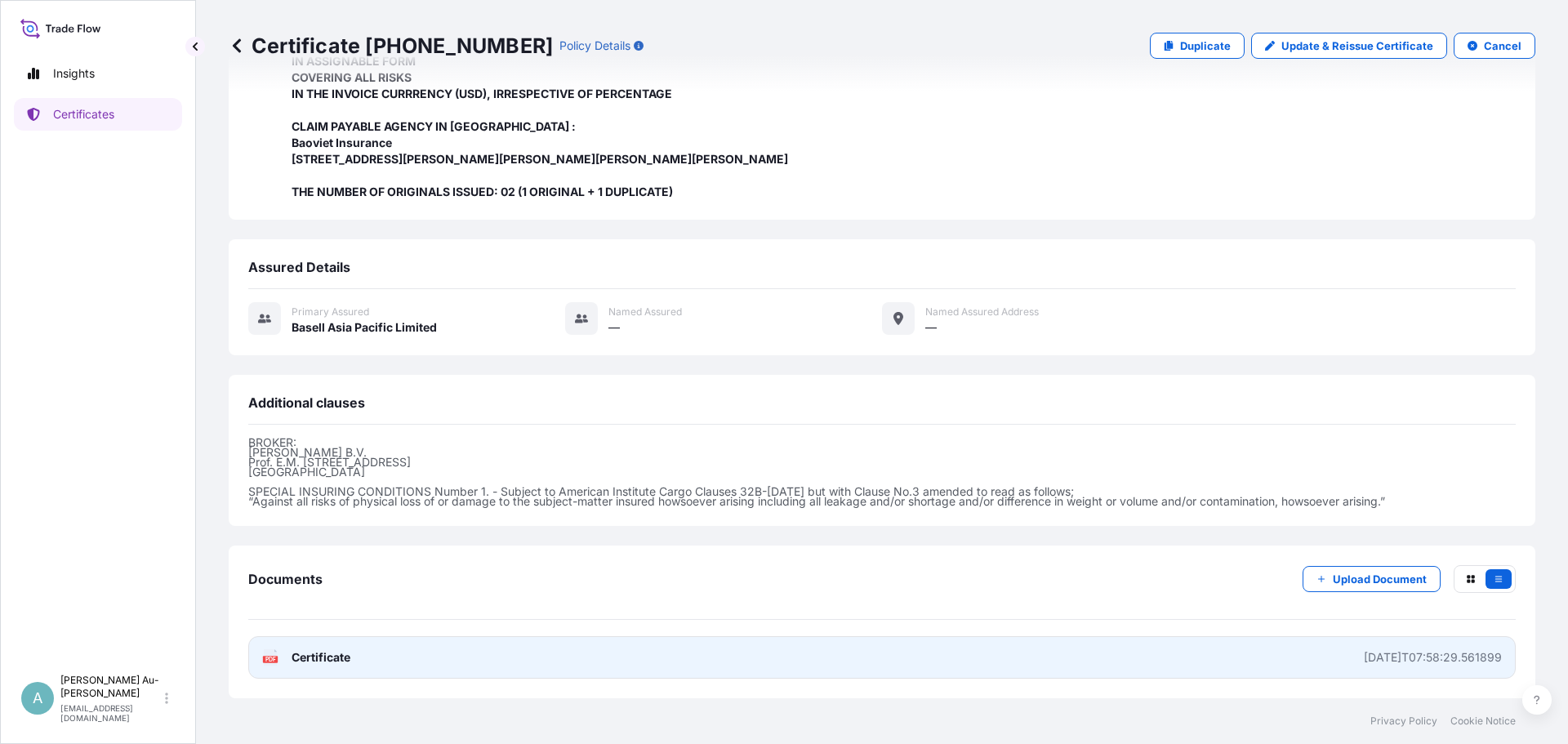
click at [312, 660] on span "Certificate" at bounding box center [320, 657] width 58 height 17
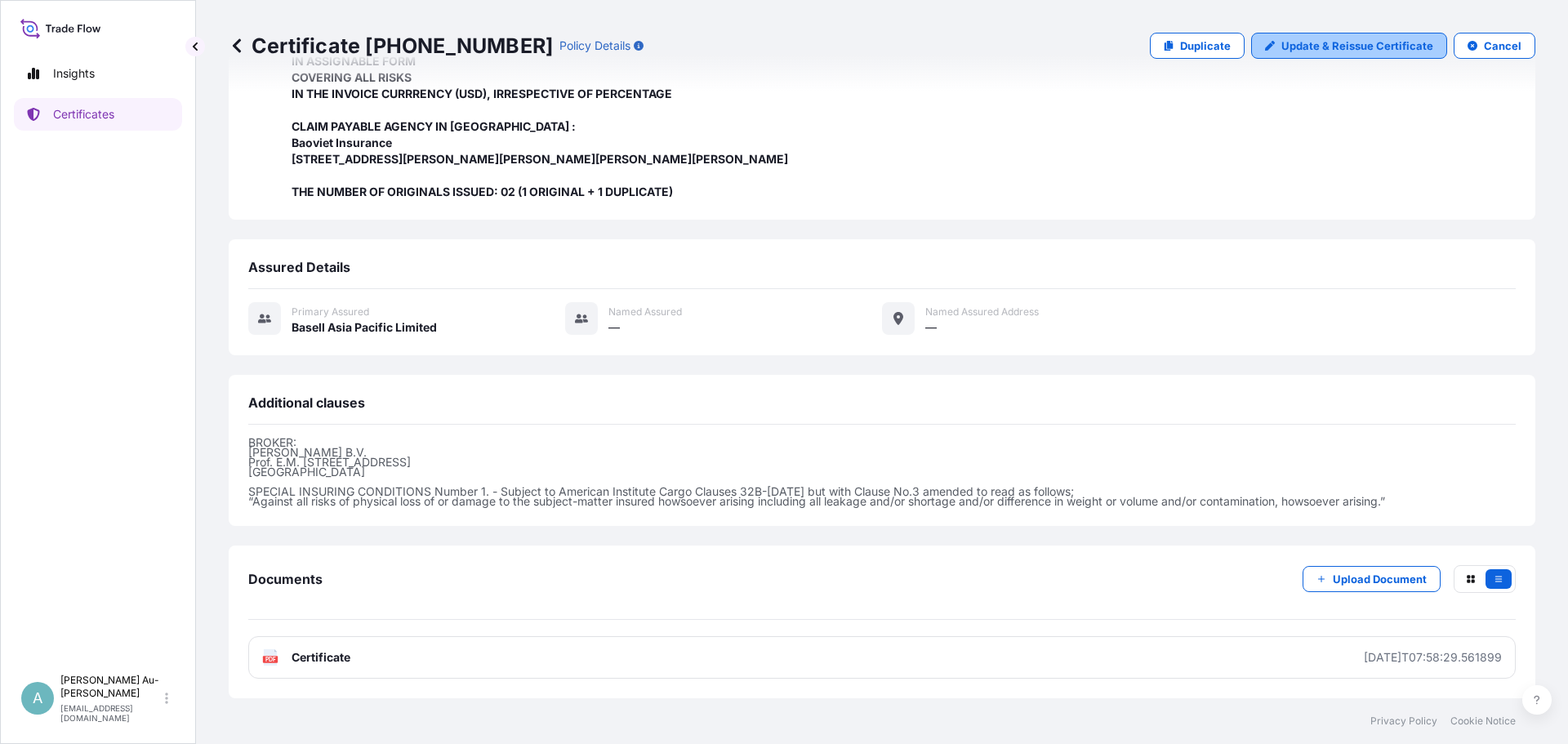
click at [1326, 54] on link "Update & Reissue Certificate" at bounding box center [1348, 46] width 196 height 26
select select "Sea"
select select "32034"
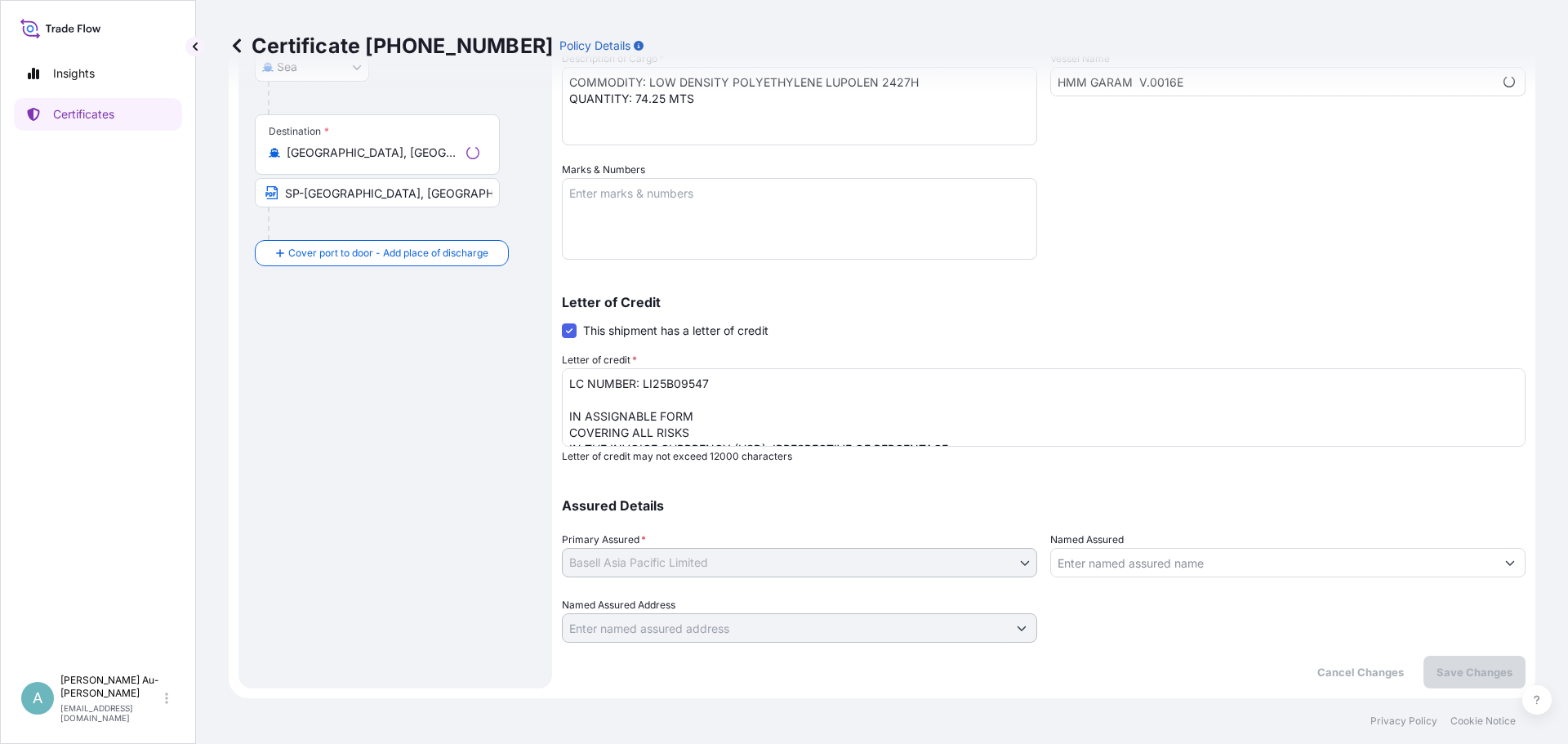
scroll to position [299, 0]
click at [432, 192] on input "SP-[GEOGRAPHIC_DATA], [GEOGRAPHIC_DATA] via [GEOGRAPHIC_DATA]: [GEOGRAPHIC_DATA…" at bounding box center [378, 193] width 245 height 29
type input "SP-[GEOGRAPHIC_DATA], [GEOGRAPHIC_DATA] via PORT OF DISCHARGE: [GEOGRAPHIC_DATA…"
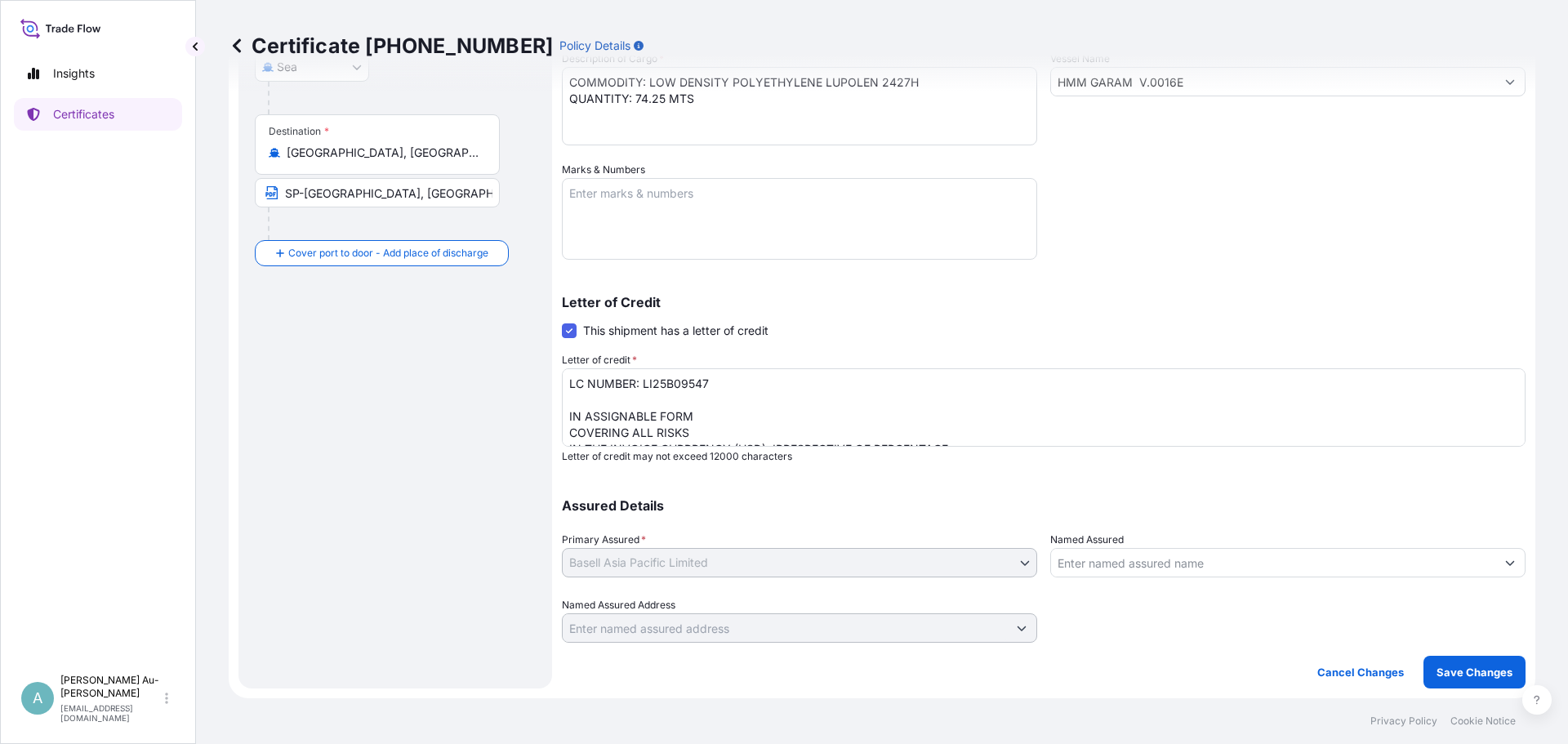
click at [1493, 669] on p "Save Changes" at bounding box center [1475, 672] width 76 height 17
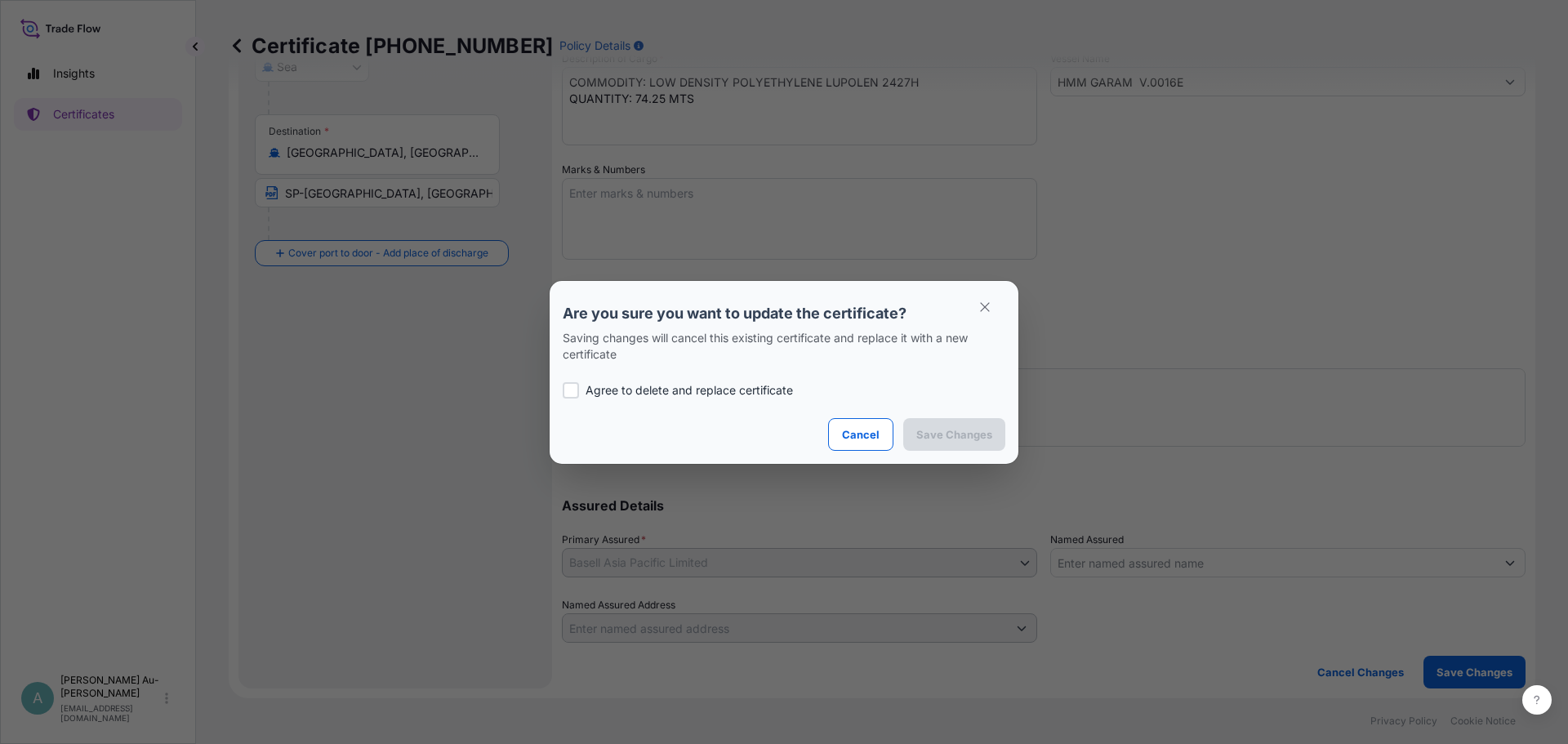
click at [654, 391] on p "Agree to delete and replace certificate" at bounding box center [689, 390] width 207 height 17
checkbox input "true"
click at [973, 431] on p "Save Changes" at bounding box center [954, 434] width 76 height 17
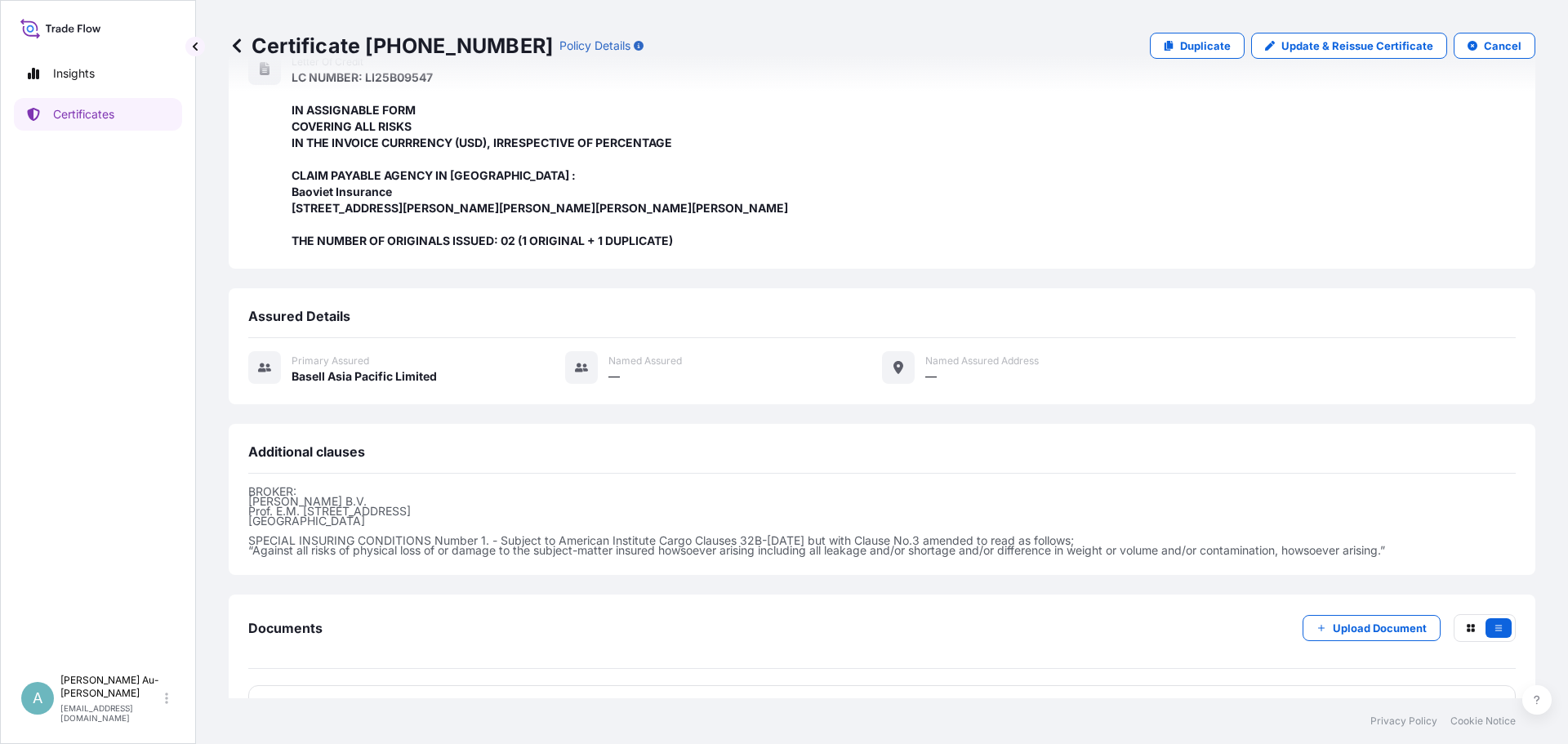
scroll to position [389, 0]
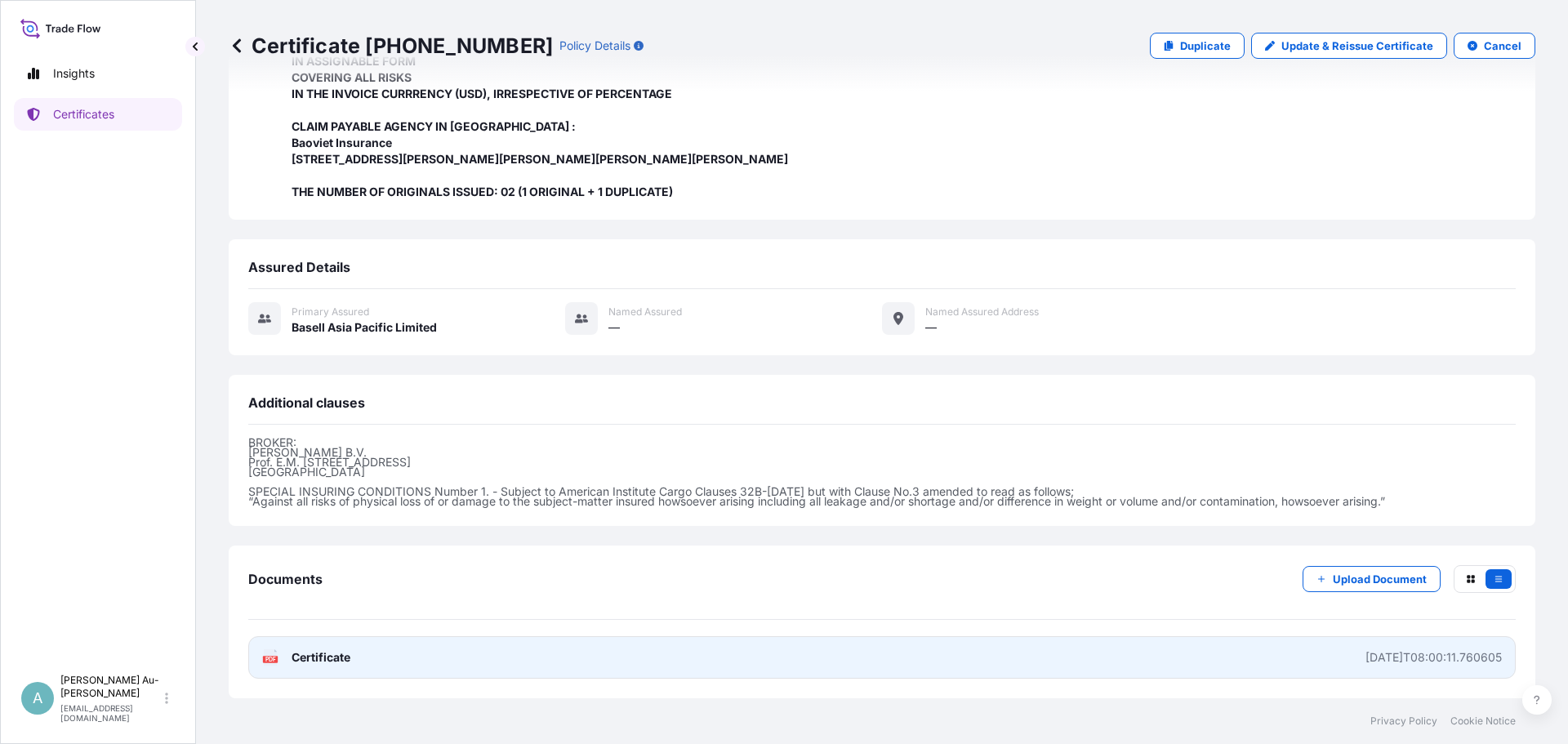
click at [318, 655] on span "Certificate" at bounding box center [320, 657] width 58 height 17
click at [311, 659] on span "Certificate" at bounding box center [320, 657] width 58 height 17
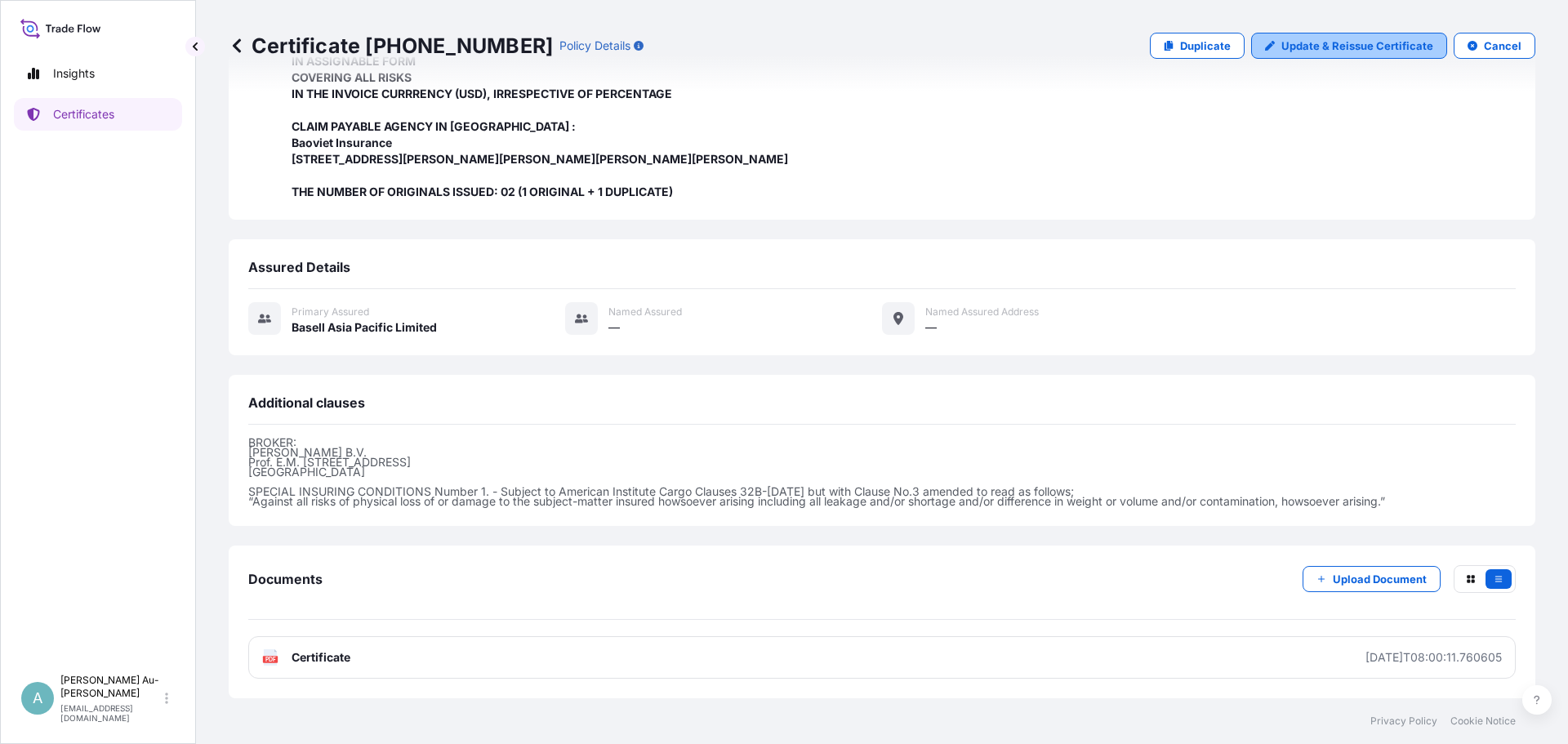
click at [1382, 42] on p "Update & Reissue Certificate" at bounding box center [1357, 46] width 152 height 17
select select "Sea"
select select "32034"
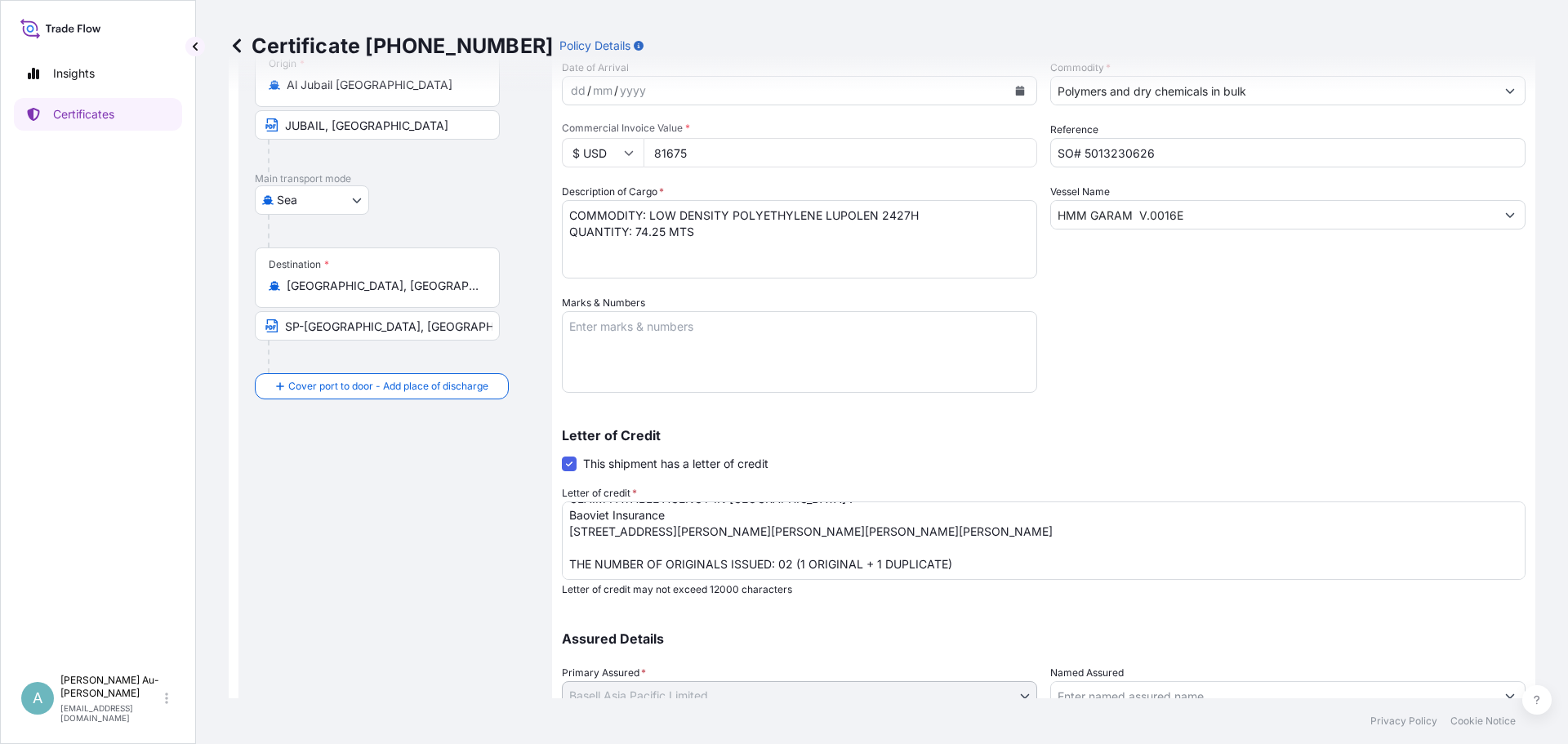
scroll to position [135, 0]
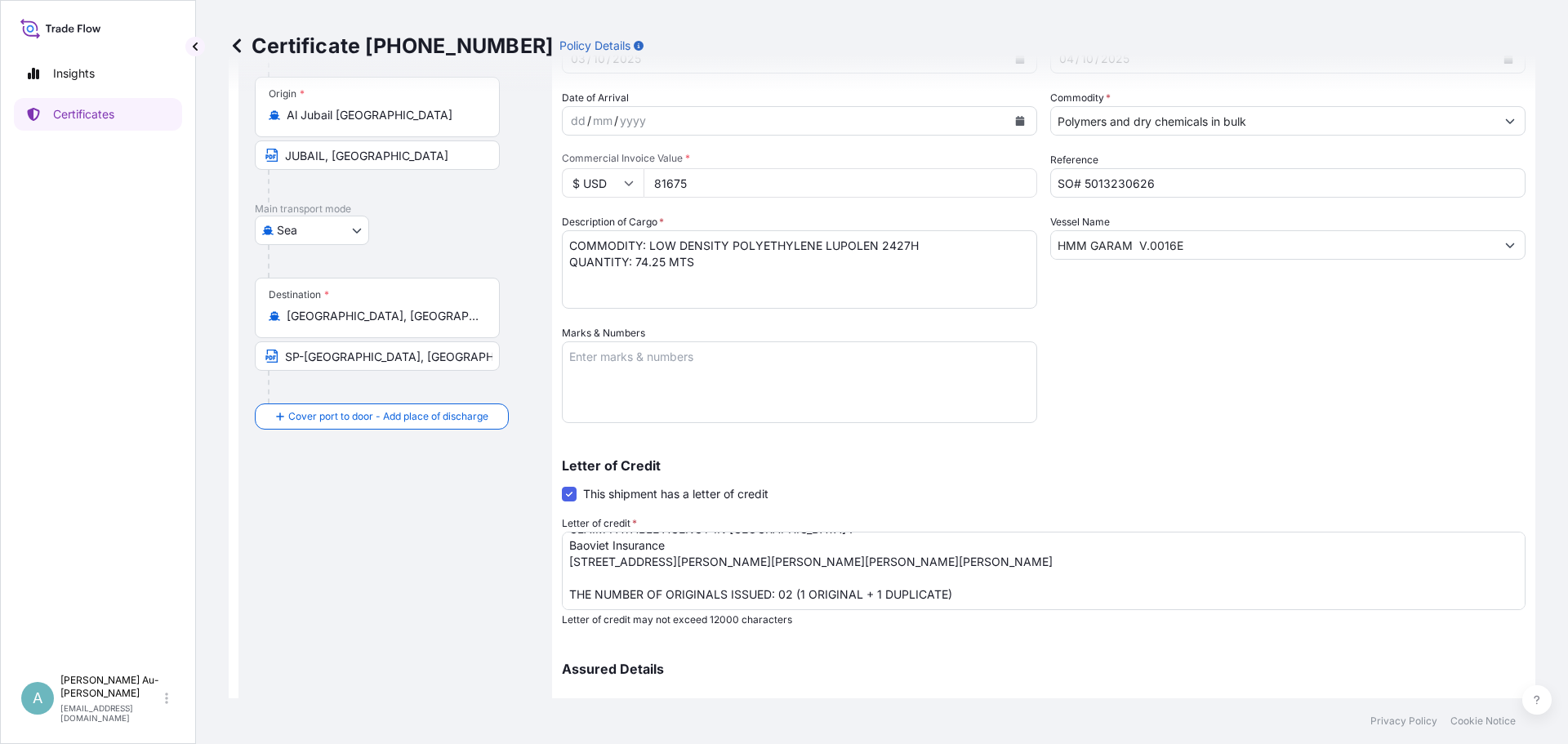
click at [731, 269] on textarea "COMMODITY: LOW DENSITY POLYETHYLENE LUPOLEN 2427H QUANTITY: 74.25 MTS" at bounding box center [800, 269] width 475 height 78
click at [730, 242] on textarea "COMMODITY: LOW DENSITY POLYETHYLENE LUPOLEN 2427H QUANTITY: 74.25 MTS" at bounding box center [800, 269] width 475 height 78
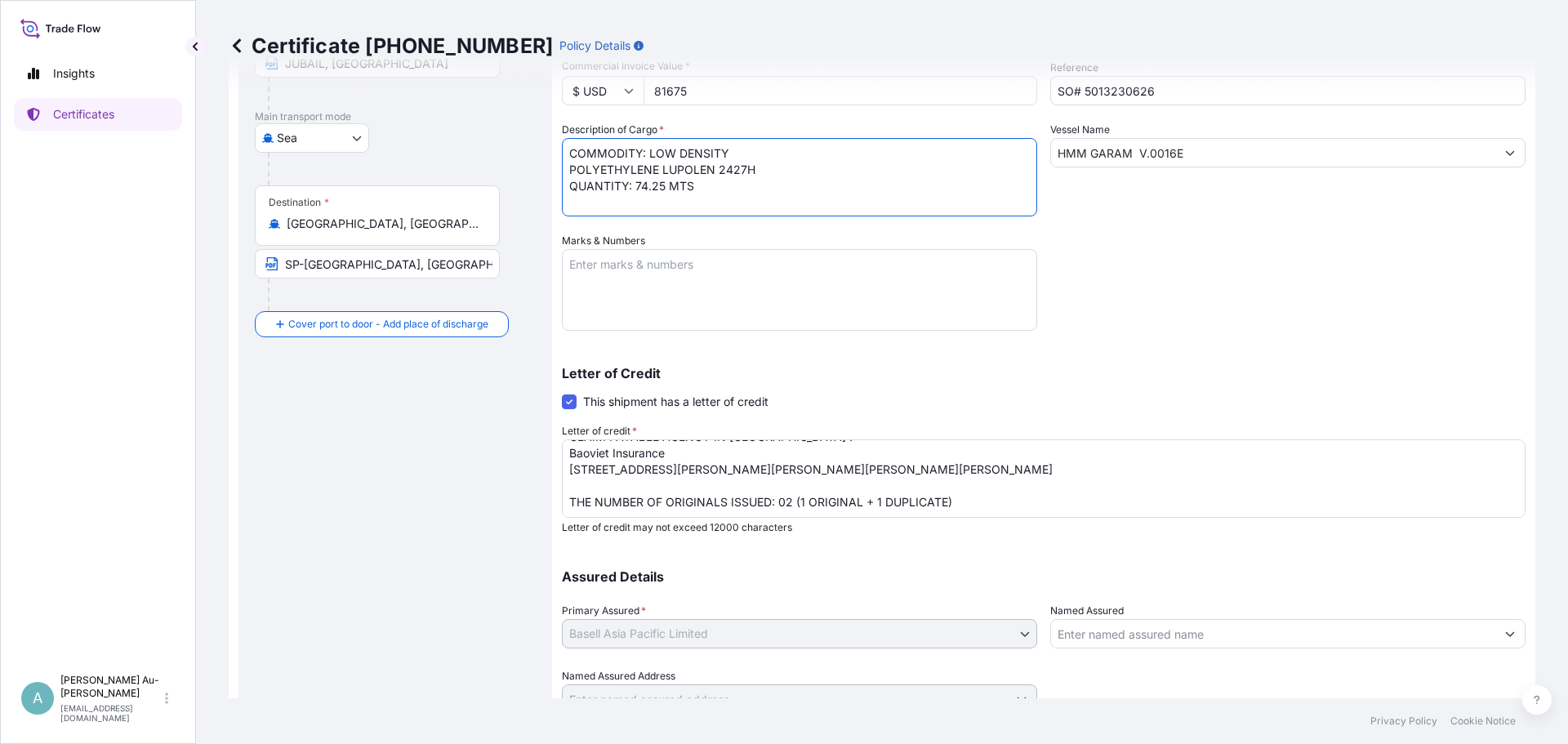
scroll to position [299, 0]
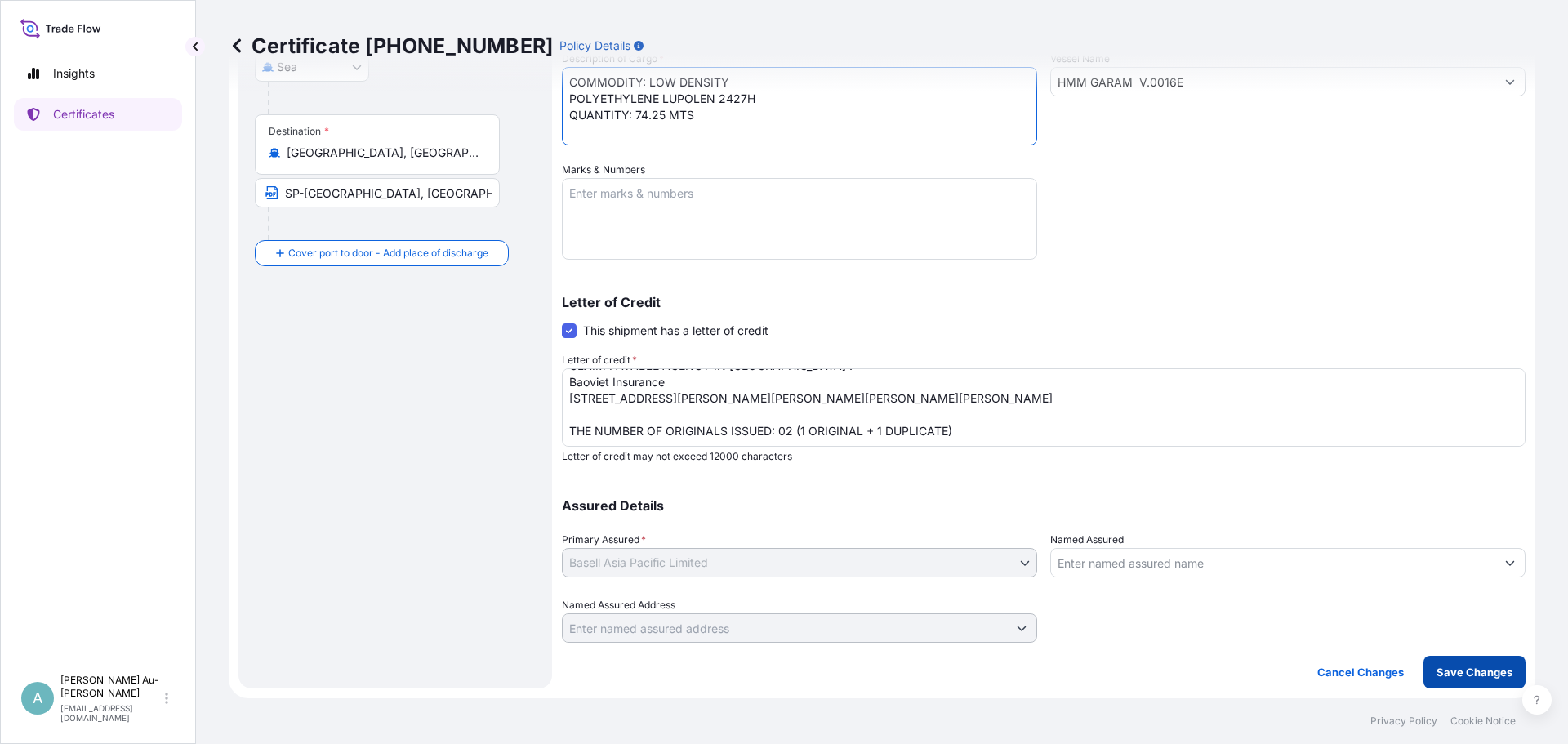
click at [1449, 677] on p "Save Changes" at bounding box center [1475, 672] width 76 height 17
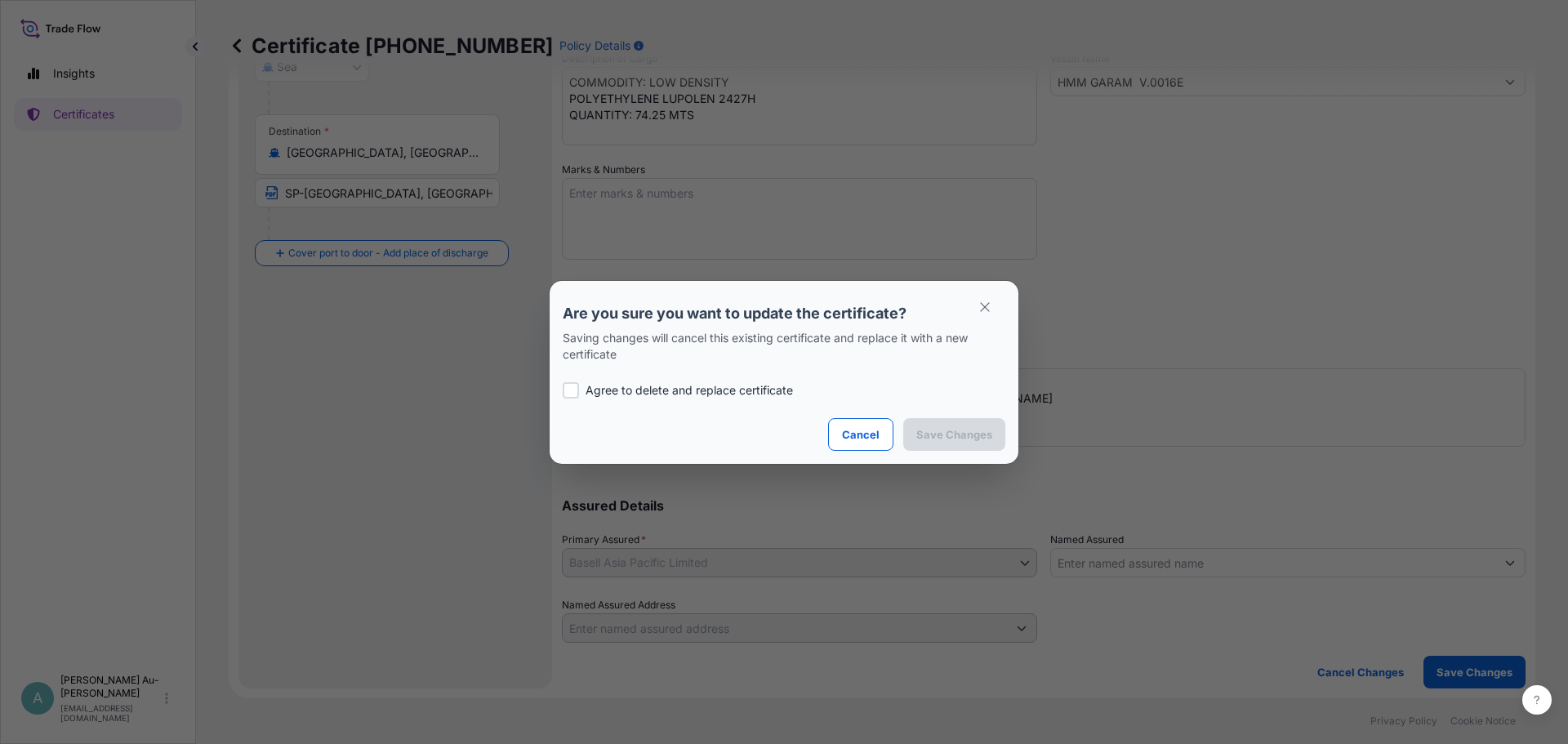
click at [725, 98] on div "Are you sure you want to update the certificate? Saving changes will cancel thi…" at bounding box center [784, 372] width 1568 height 744
click at [872, 435] on p "Cancel" at bounding box center [860, 434] width 38 height 17
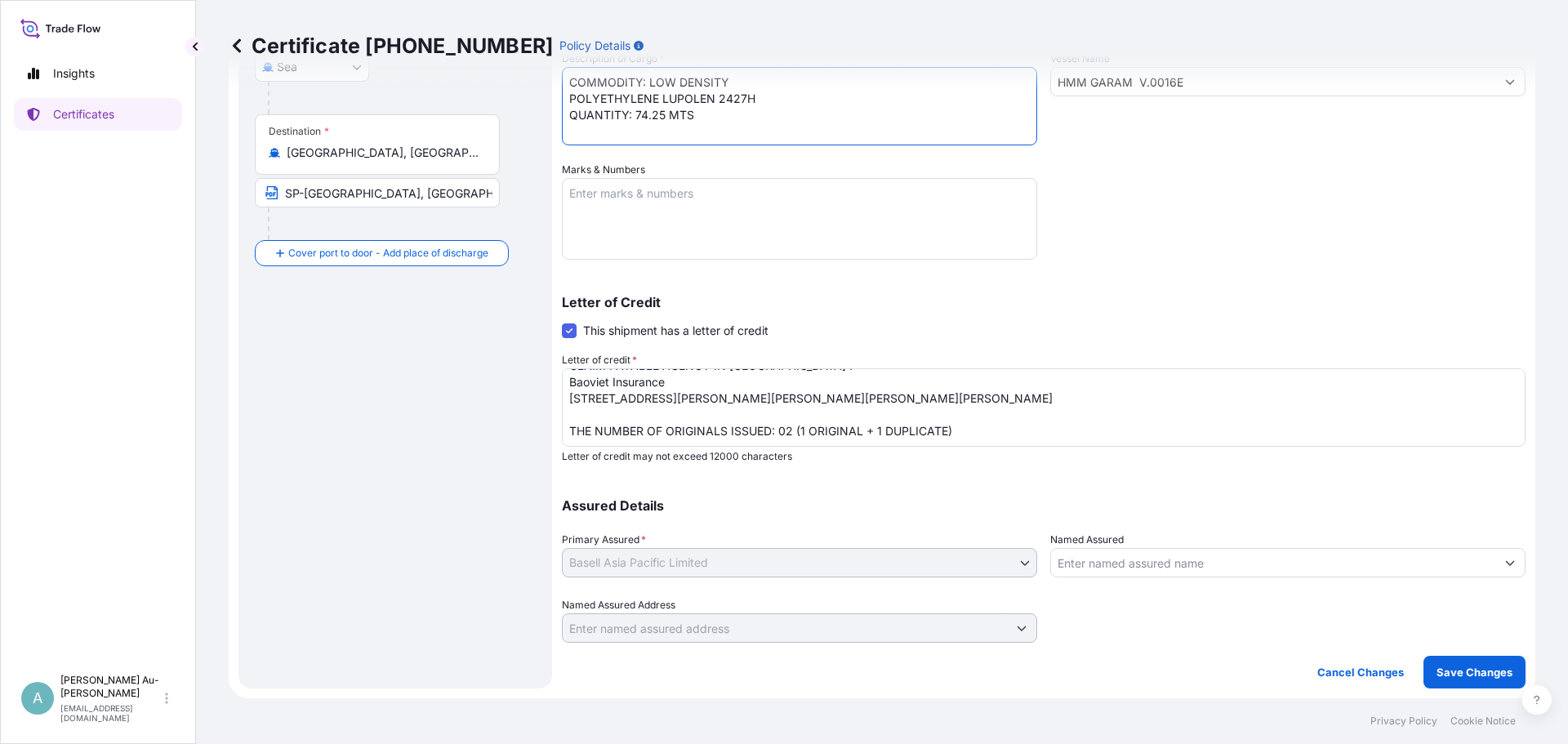
click at [716, 93] on textarea "COMMODITY: LOW DENSITY POLYETHYLENE LUPOLEN 2427H QUANTITY: 74.25 MTS" at bounding box center [800, 106] width 475 height 78
type textarea "COMMODITY: LOW DENSITY POLYETHYLENE LUPOLEN 2427H QUANTITY: 74.25 MTS"
click at [1437, 672] on p "Save Changes" at bounding box center [1475, 672] width 76 height 17
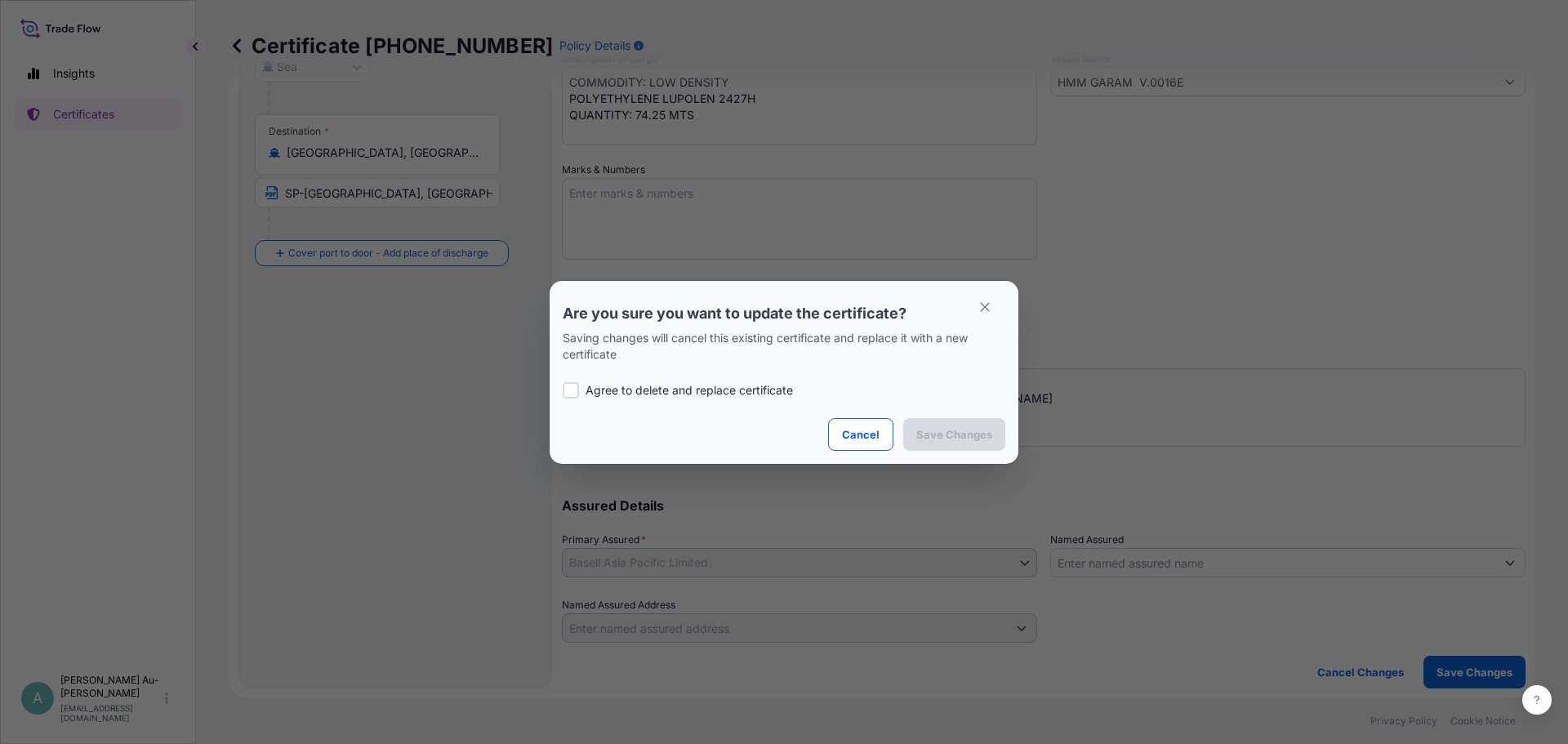
click at [599, 387] on p "Agree to delete and replace certificate" at bounding box center [689, 390] width 207 height 17
checkbox input "true"
click at [860, 445] on button "Cancel" at bounding box center [860, 434] width 65 height 33
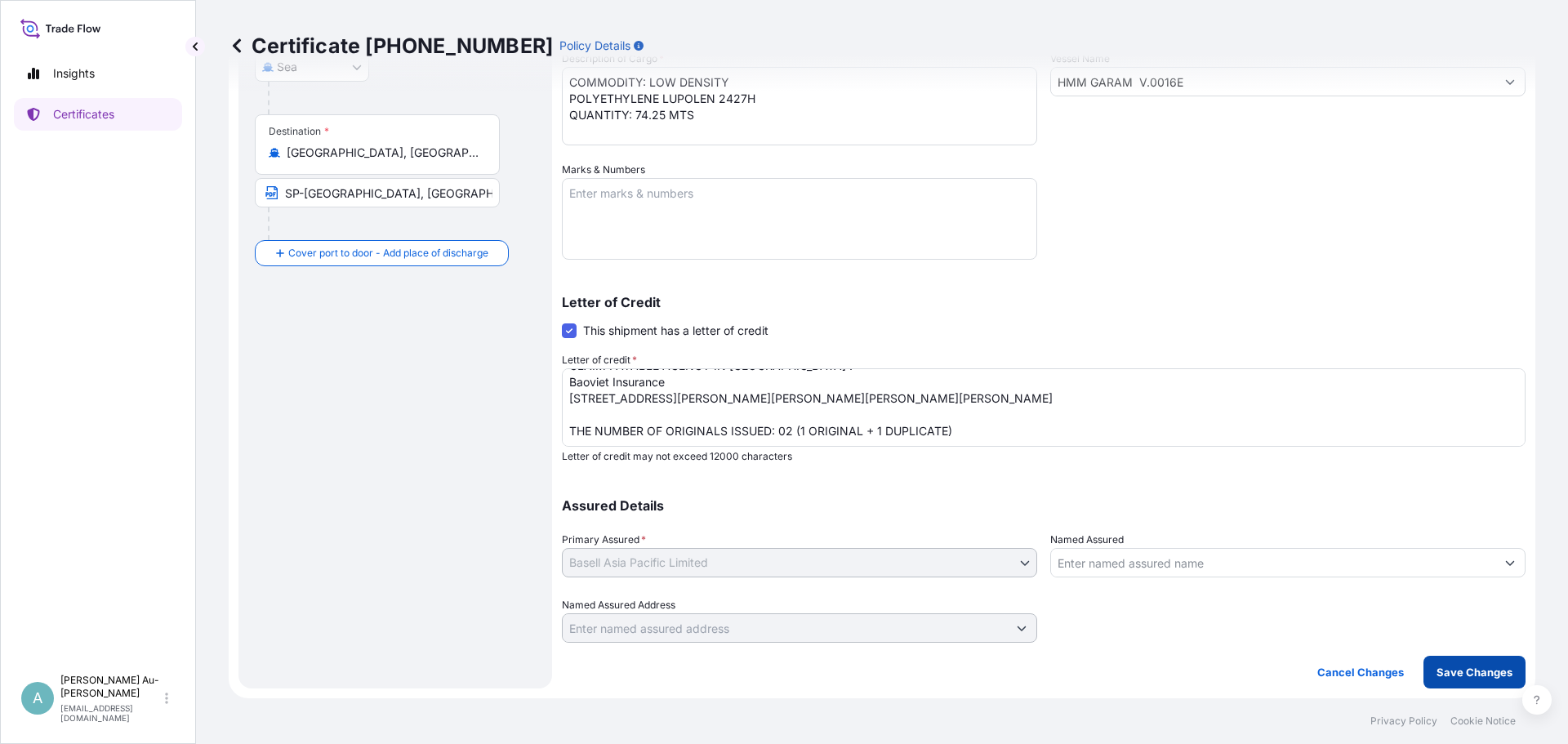
click at [1448, 678] on p "Save Changes" at bounding box center [1475, 672] width 76 height 17
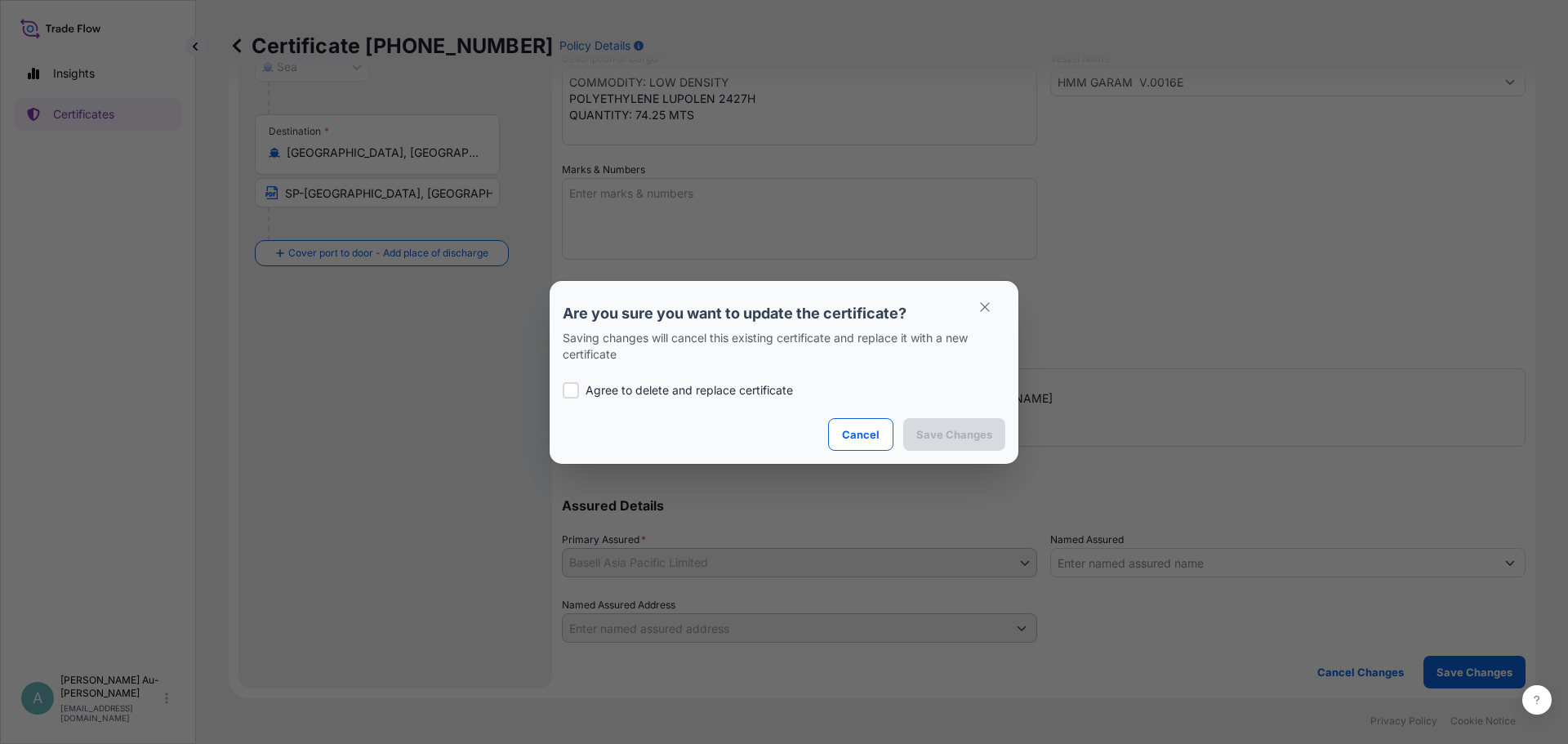
click at [604, 391] on p "Agree to delete and replace certificate" at bounding box center [689, 390] width 207 height 17
checkbox input "true"
click at [953, 437] on p "Save Changes" at bounding box center [954, 434] width 76 height 17
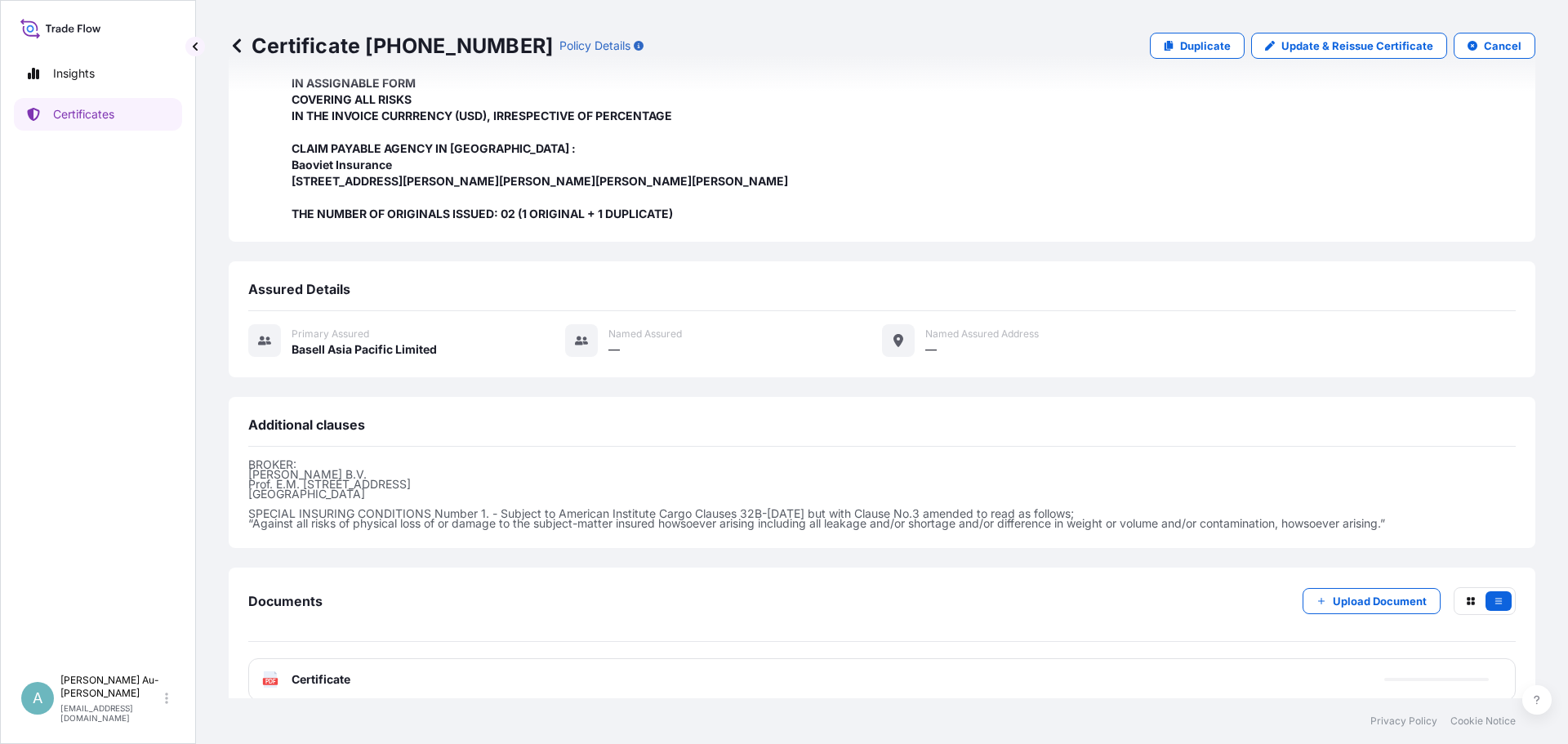
scroll to position [389, 0]
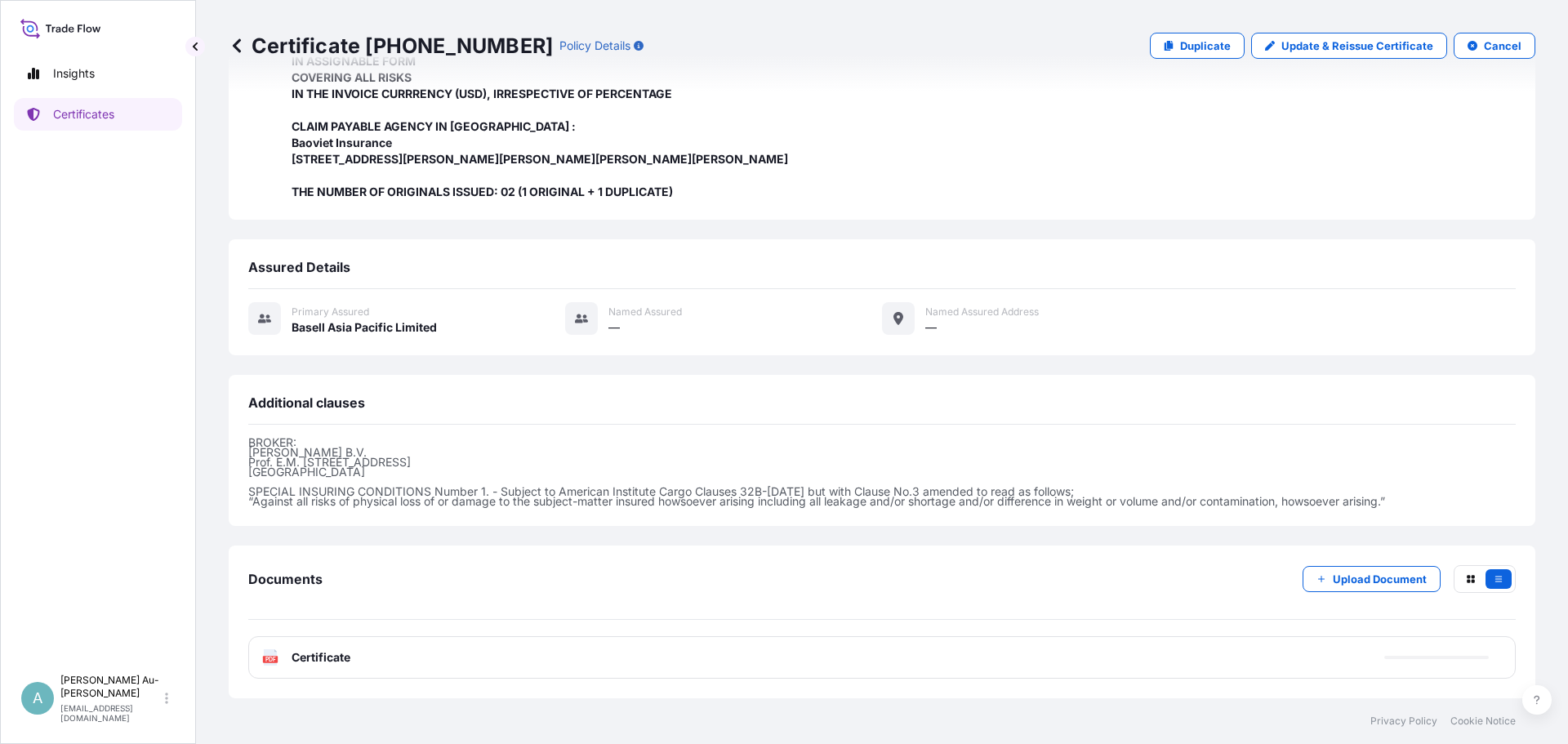
click at [311, 663] on span "Certificate" at bounding box center [320, 657] width 58 height 17
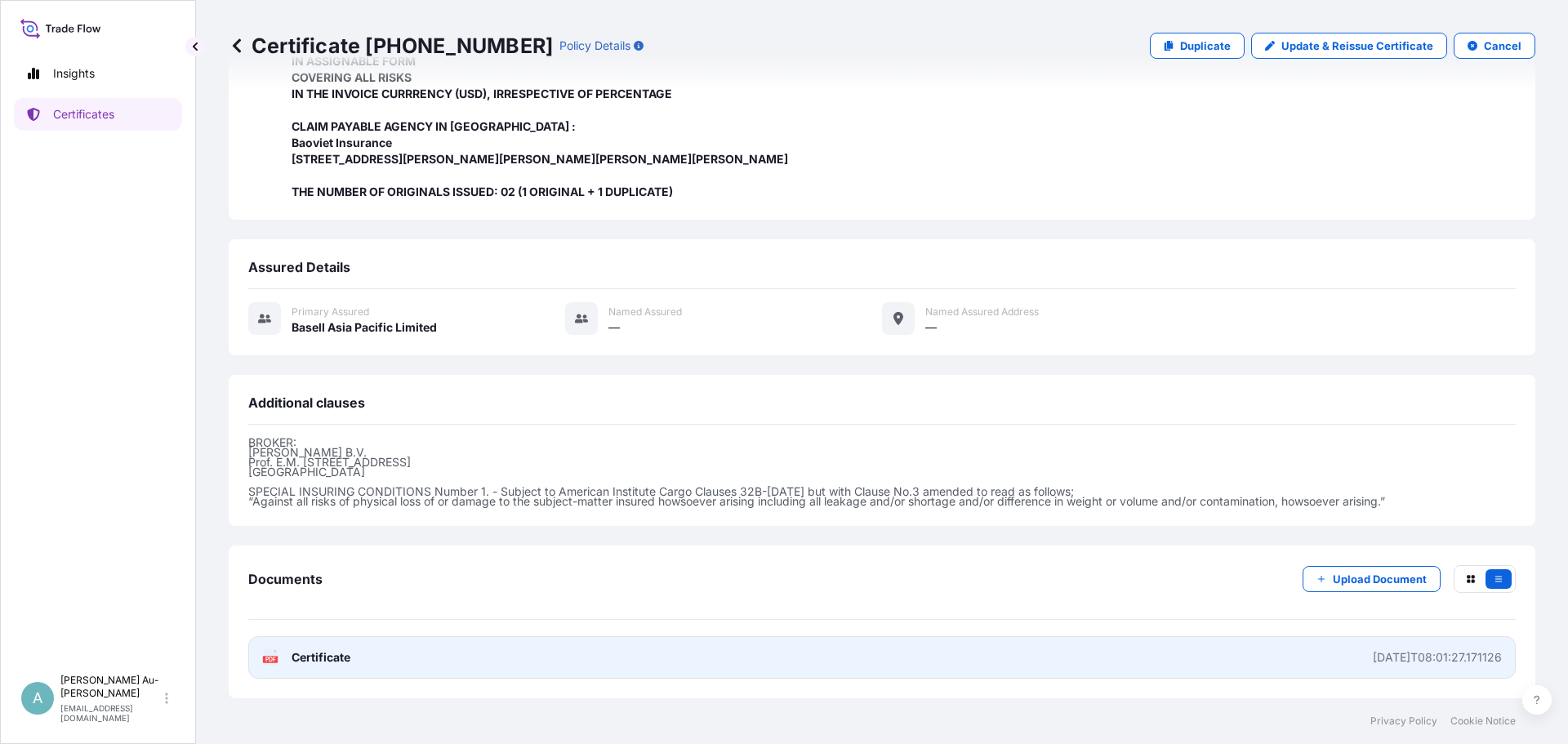
click at [276, 659] on g "PDF" at bounding box center [270, 657] width 15 height 17
